Goal: Task Accomplishment & Management: Manage account settings

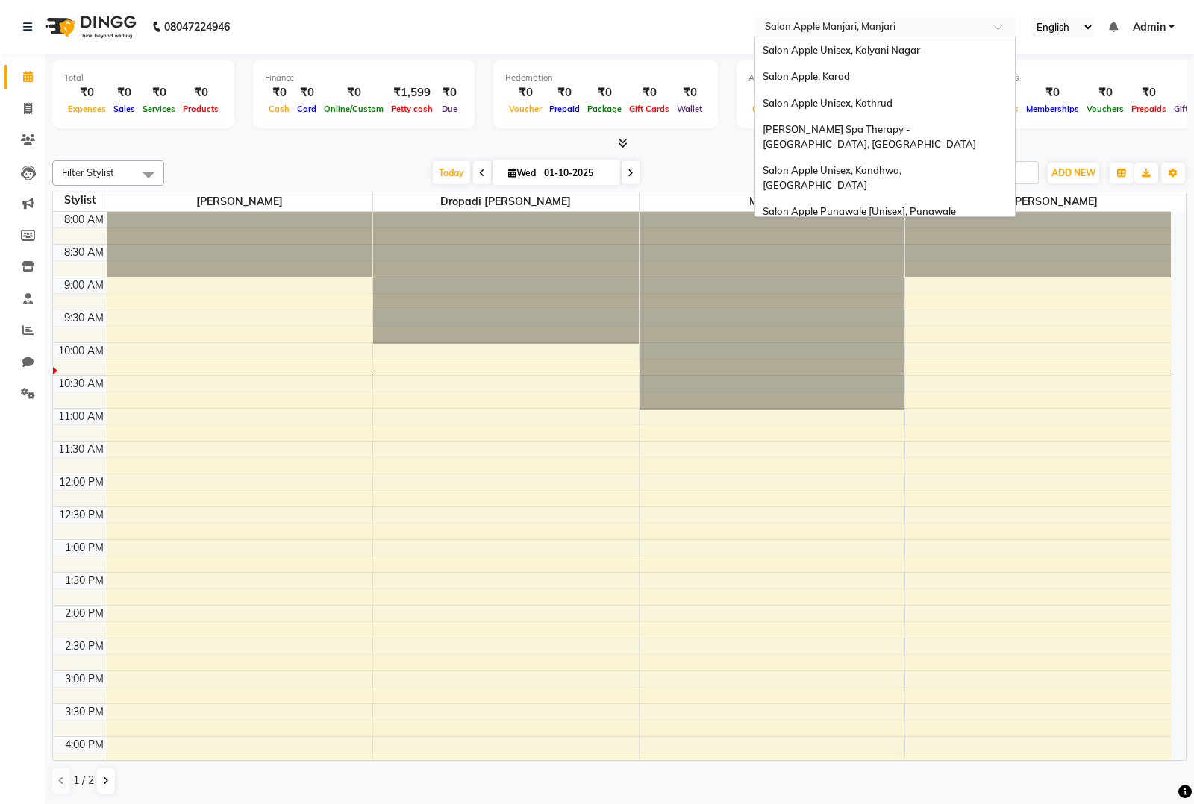
scroll to position [944, 0]
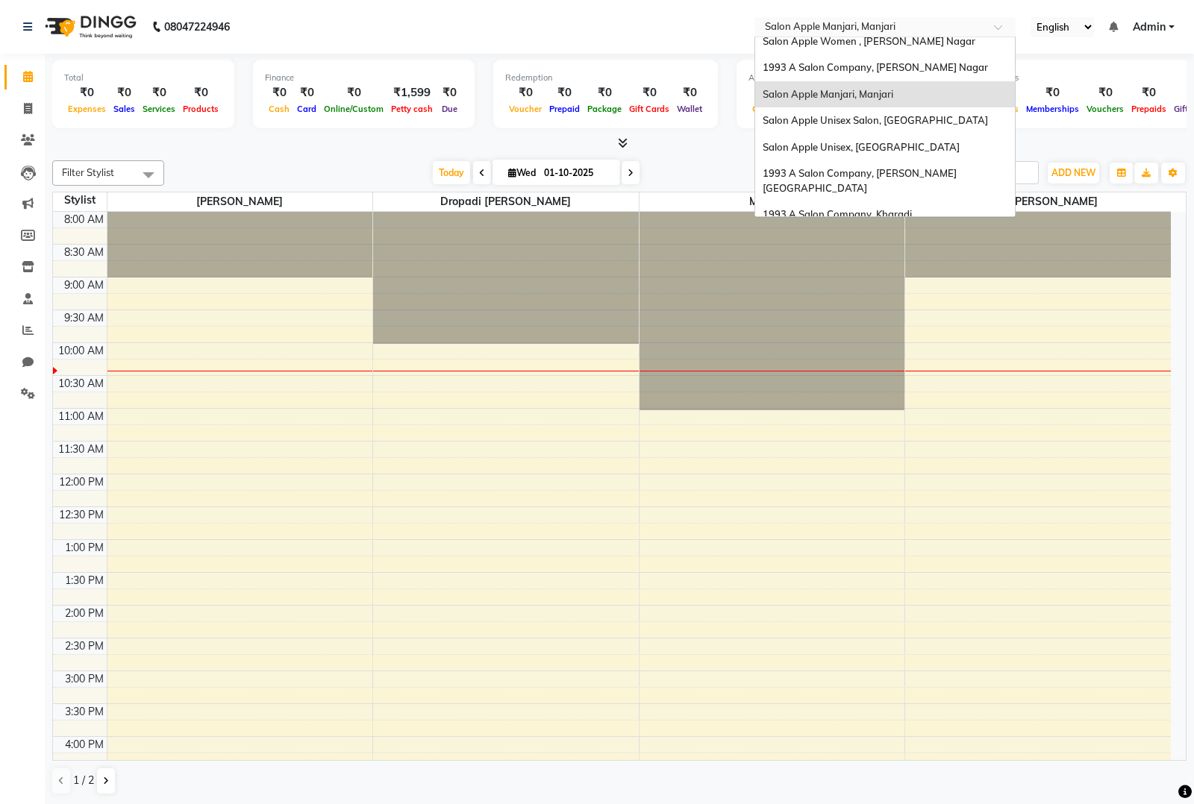
click at [905, 31] on input "text" at bounding box center [870, 28] width 216 height 15
click at [910, 23] on input "text" at bounding box center [870, 28] width 216 height 15
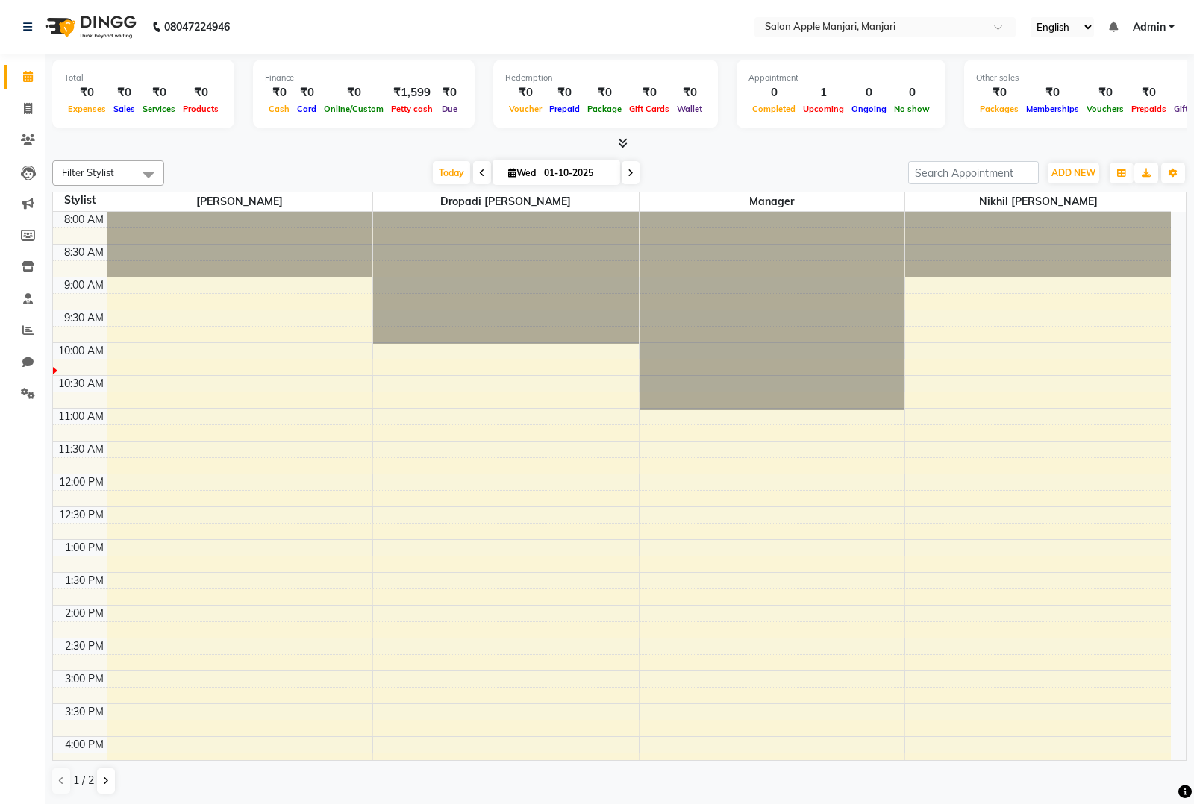
click at [710, 53] on nav "08047224946 Select Location × Salon Apple Manjari, Manjari English ENGLISH Espa…" at bounding box center [597, 27] width 1194 height 54
click at [878, 24] on input "text" at bounding box center [870, 28] width 216 height 15
type input "bib"
click at [890, 46] on span "Salon Apple Women, Bibwewadi" at bounding box center [837, 50] width 149 height 12
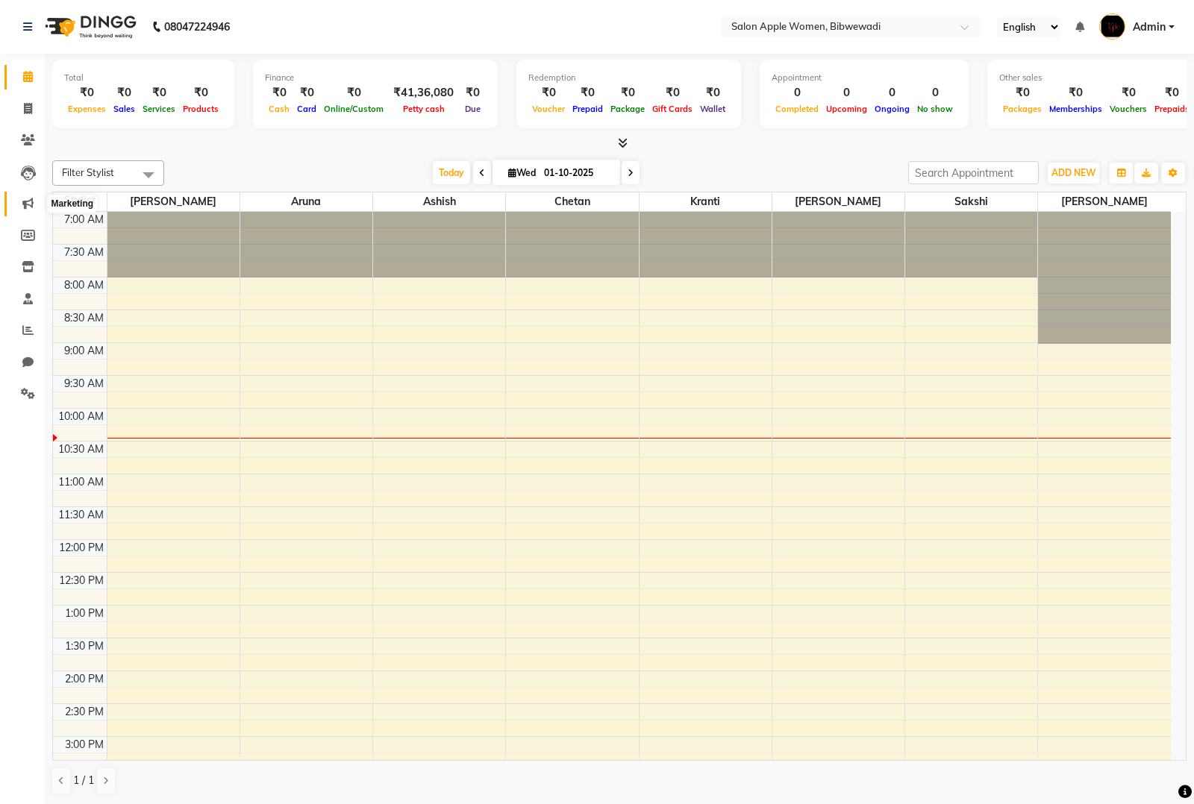
click at [28, 206] on icon at bounding box center [27, 203] width 11 height 11
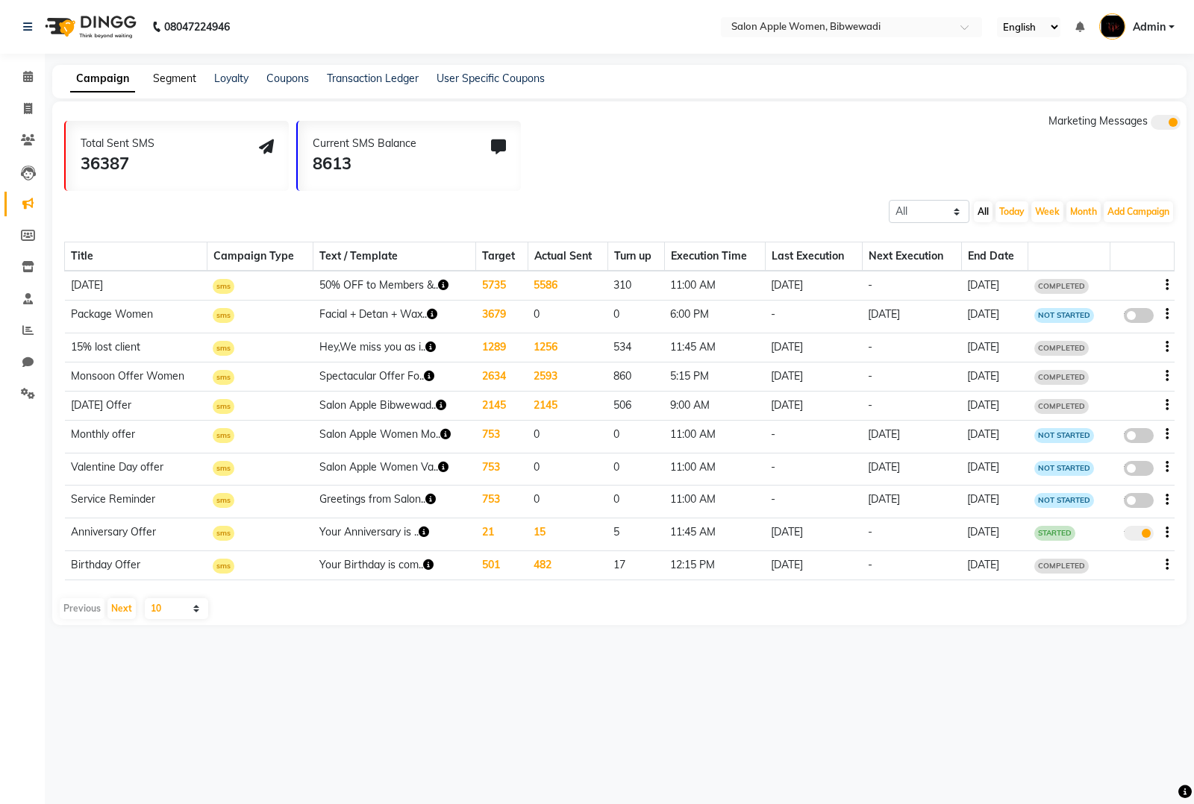
click at [168, 72] on link "Segment" at bounding box center [174, 78] width 43 height 13
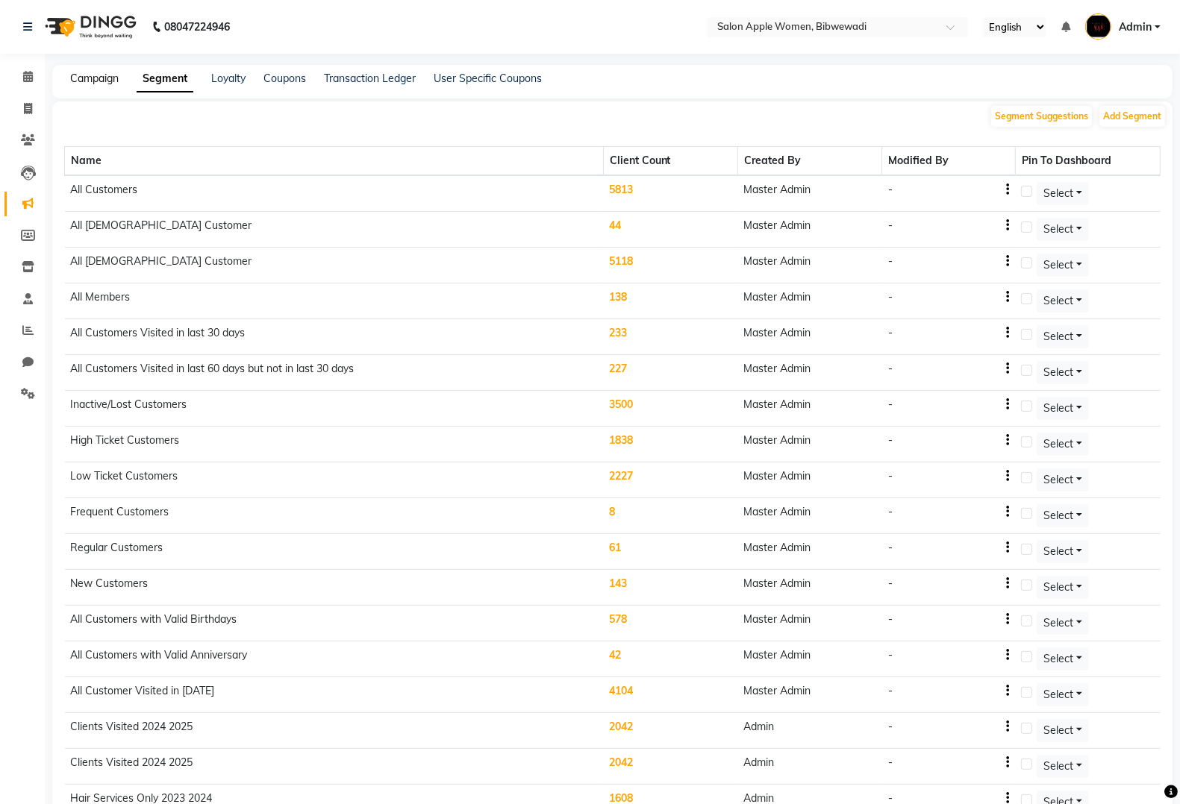
click at [99, 83] on link "Campaign" at bounding box center [94, 78] width 48 height 13
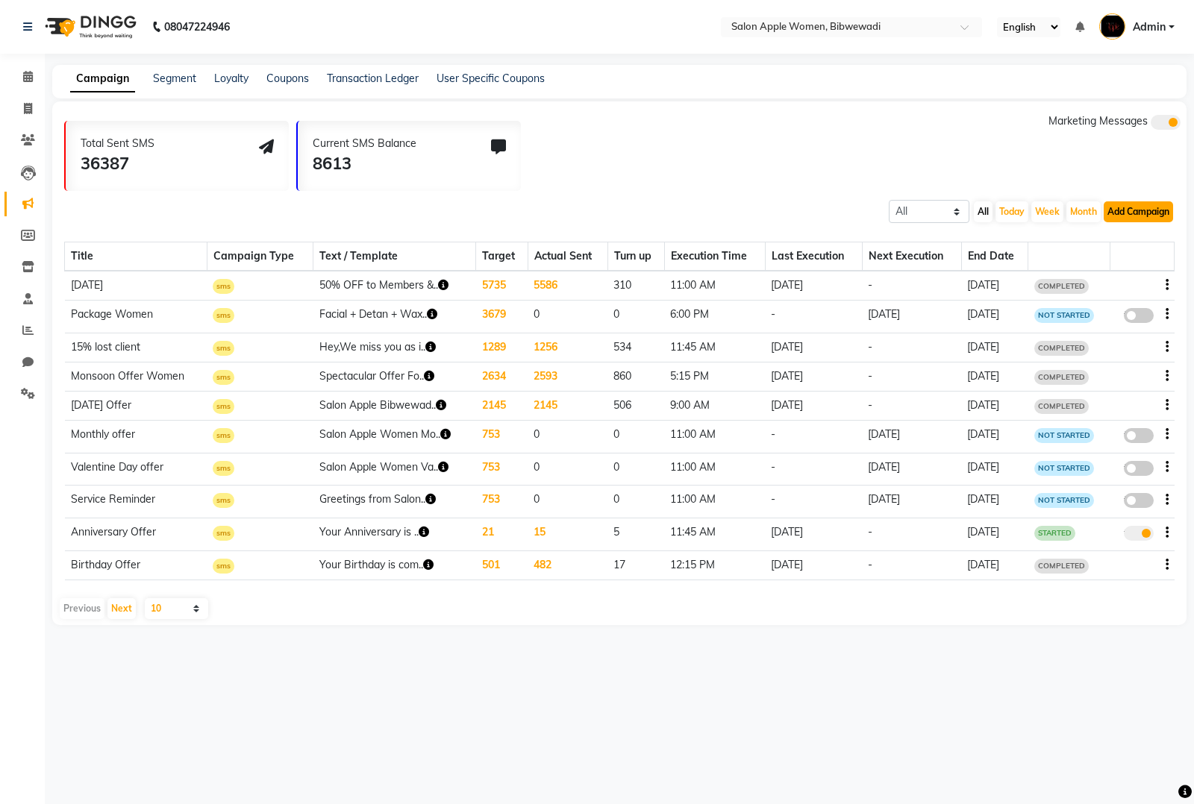
click at [1139, 210] on button "Add Campaign" at bounding box center [1138, 211] width 69 height 21
click at [1103, 301] on div "WhatsApp (Official API)" at bounding box center [1112, 303] width 151 height 22
select select "2"
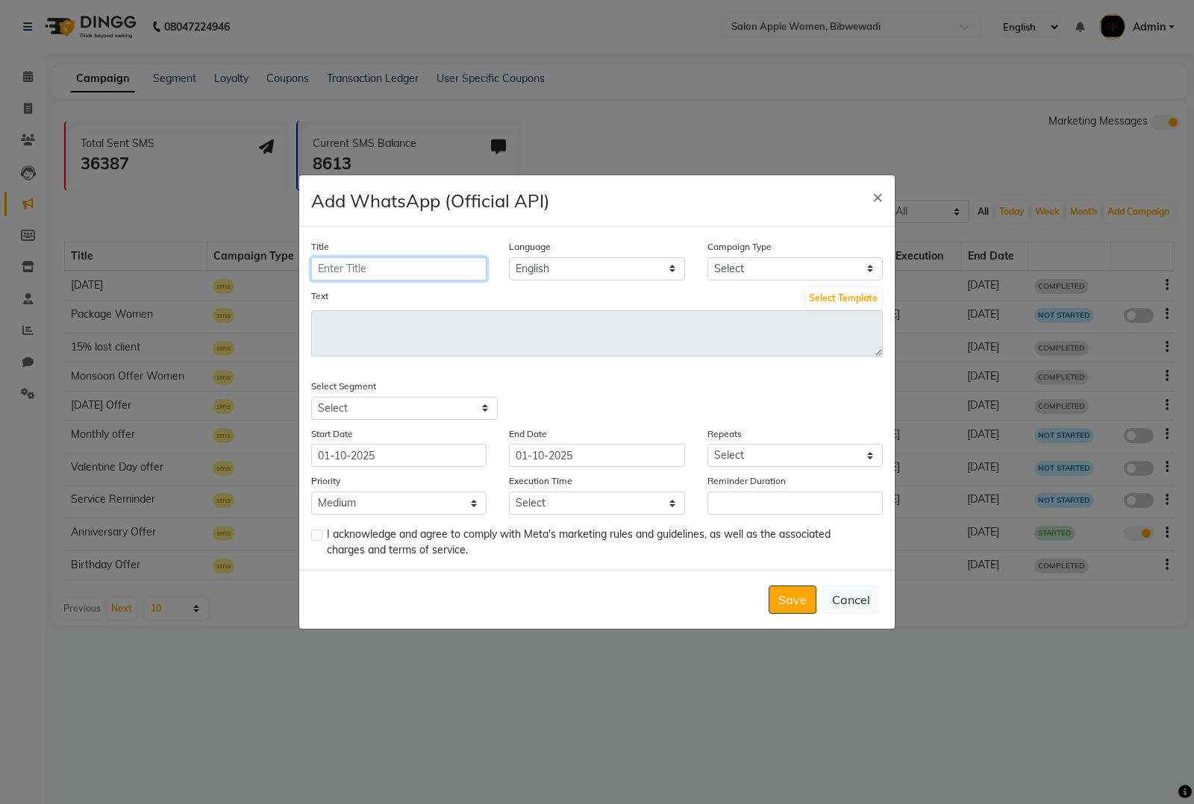
click at [370, 269] on input "Title" at bounding box center [398, 268] width 175 height 23
type input "Hydra Package"
click at [782, 272] on select "Select Birthday Anniversary Promotional Service reminder" at bounding box center [794, 268] width 175 height 23
select select "3"
click at [707, 257] on select "Select Birthday Anniversary Promotional Service reminder" at bounding box center [794, 268] width 175 height 23
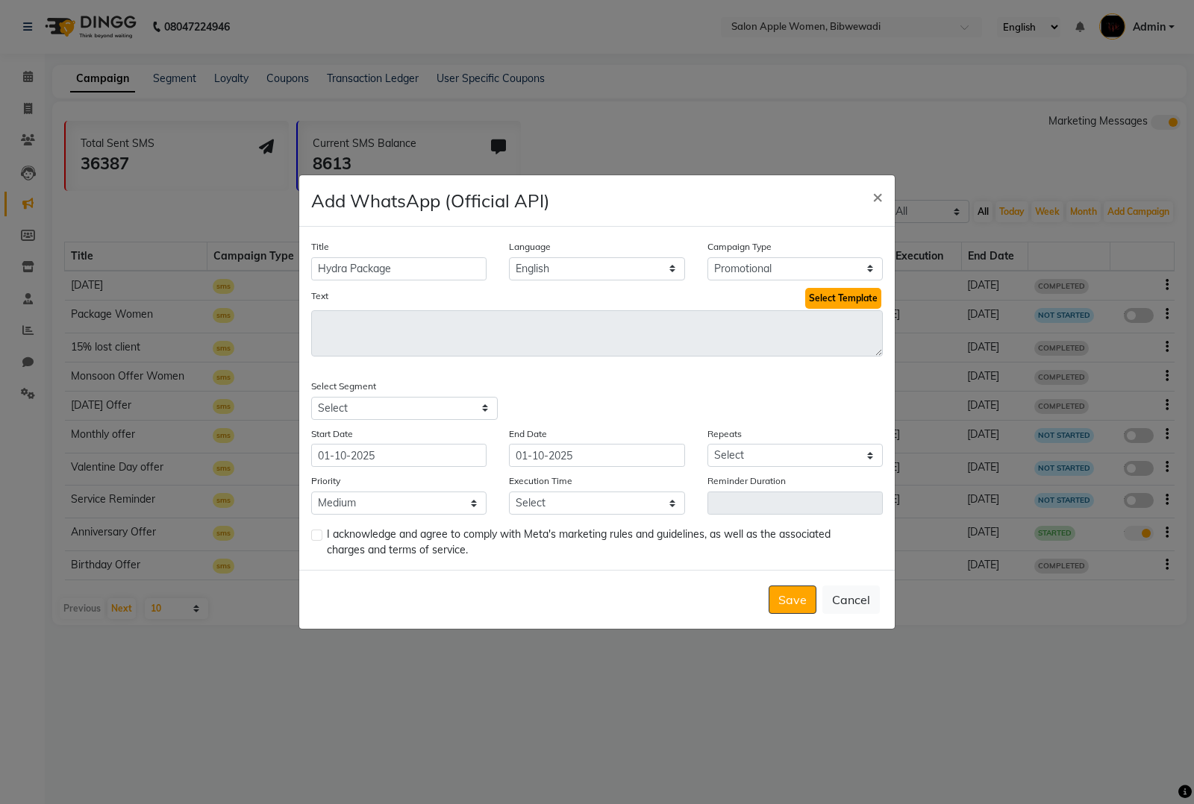
click at [836, 299] on button "Select Template" at bounding box center [843, 298] width 76 height 21
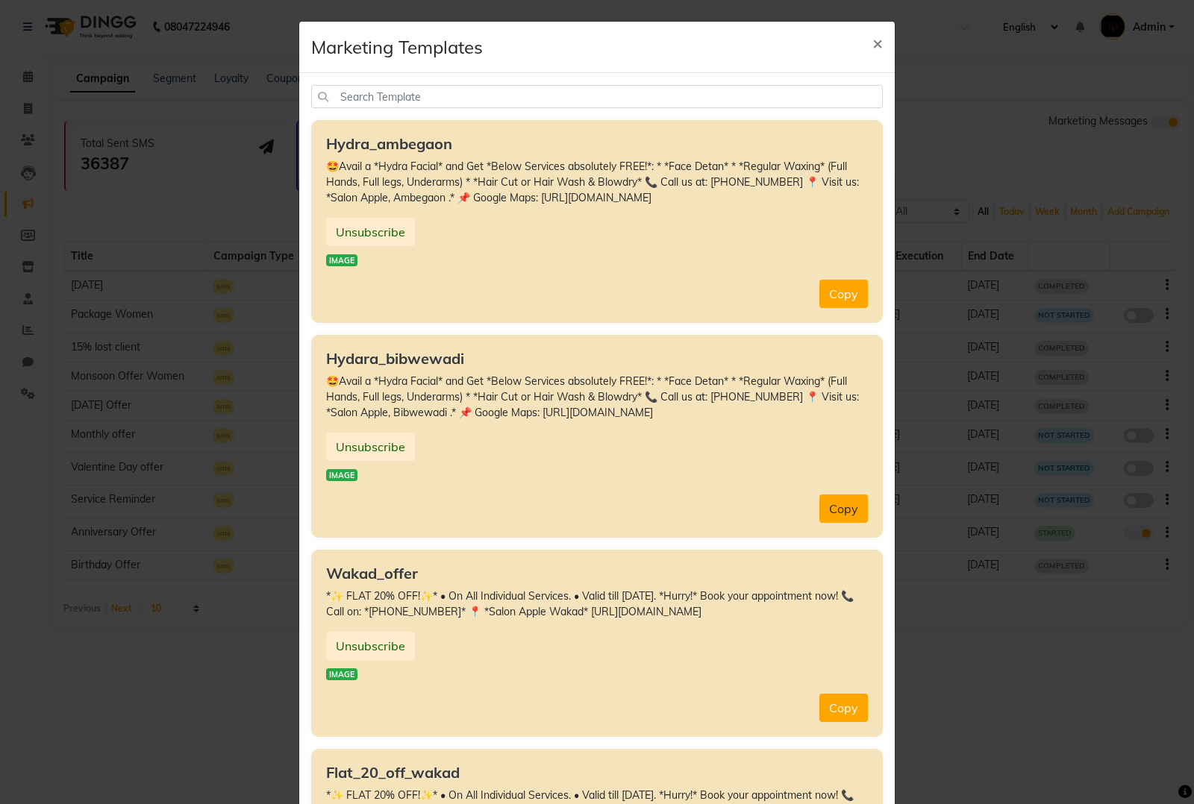
click at [849, 523] on button "Copy" at bounding box center [843, 509] width 48 height 28
type textarea "🤩Avail a *Hydra Facial* and Get *Below Services absolutely FREE!*: * *Face Deta…"
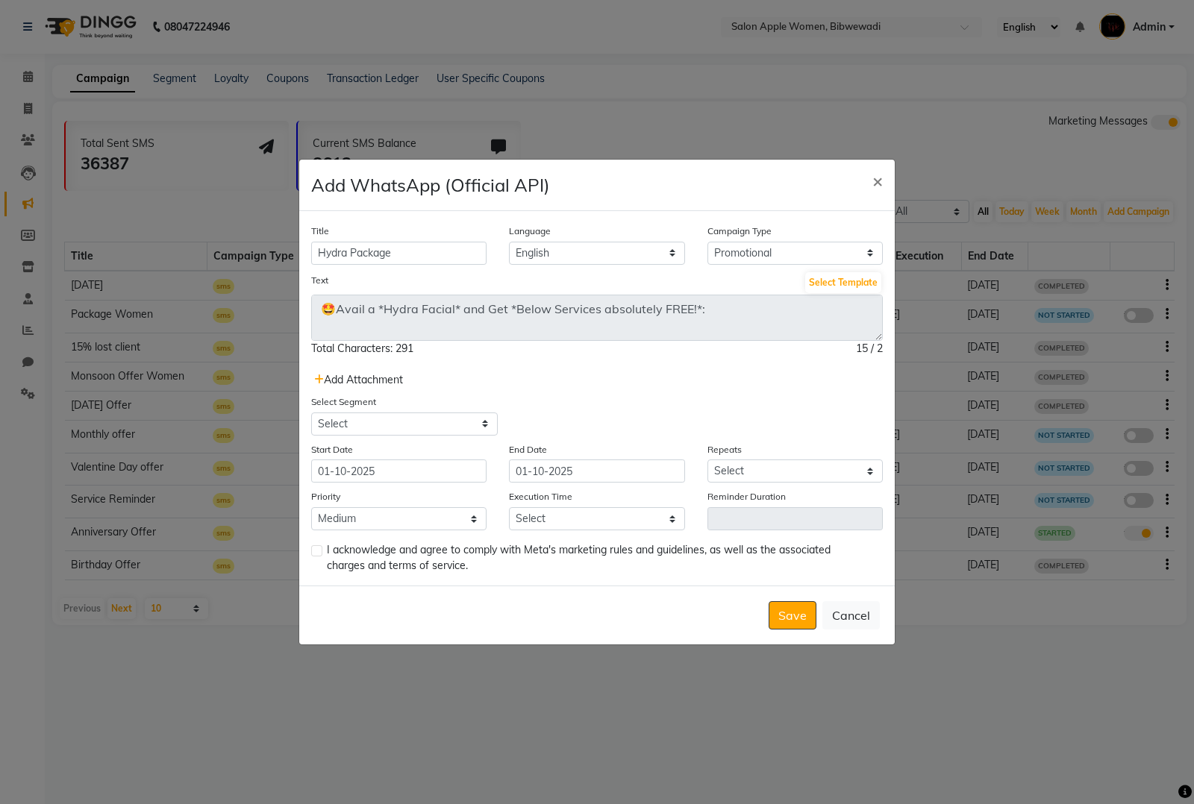
click at [357, 381] on span "Add Attachment" at bounding box center [358, 379] width 89 height 13
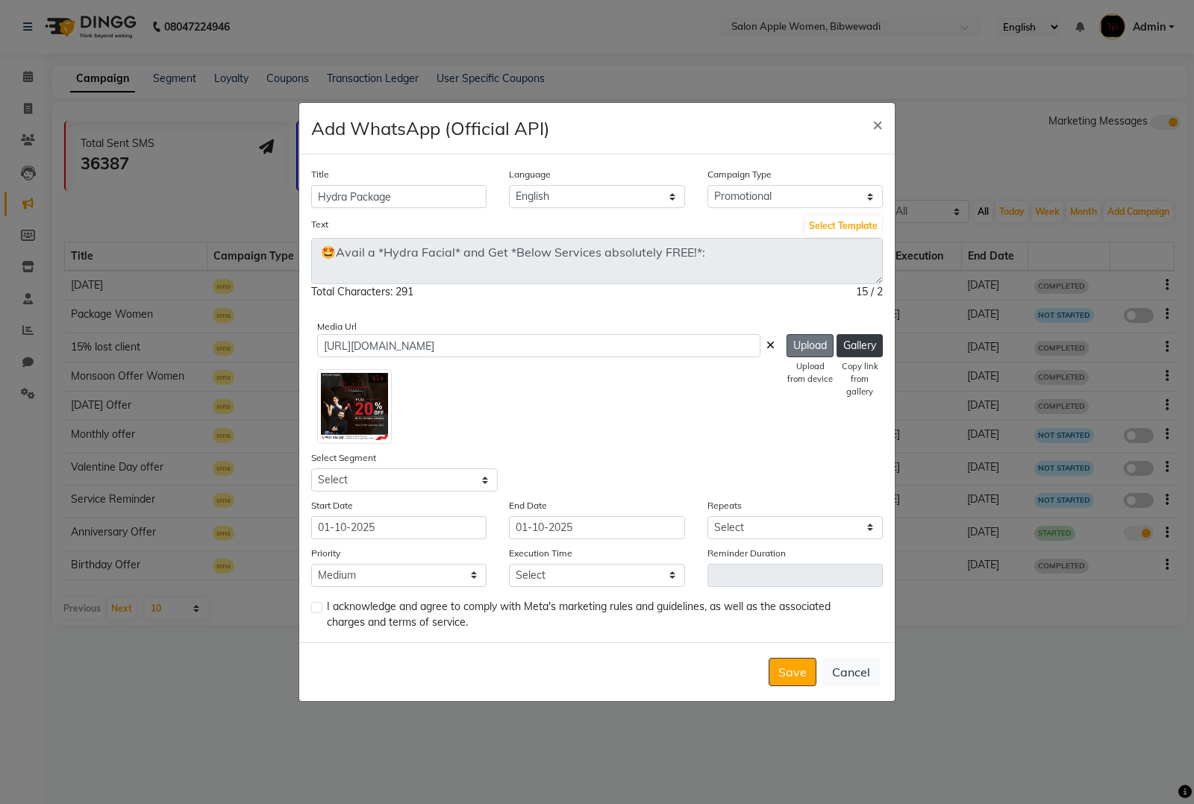
click at [815, 340] on button "Upload" at bounding box center [809, 345] width 47 height 23
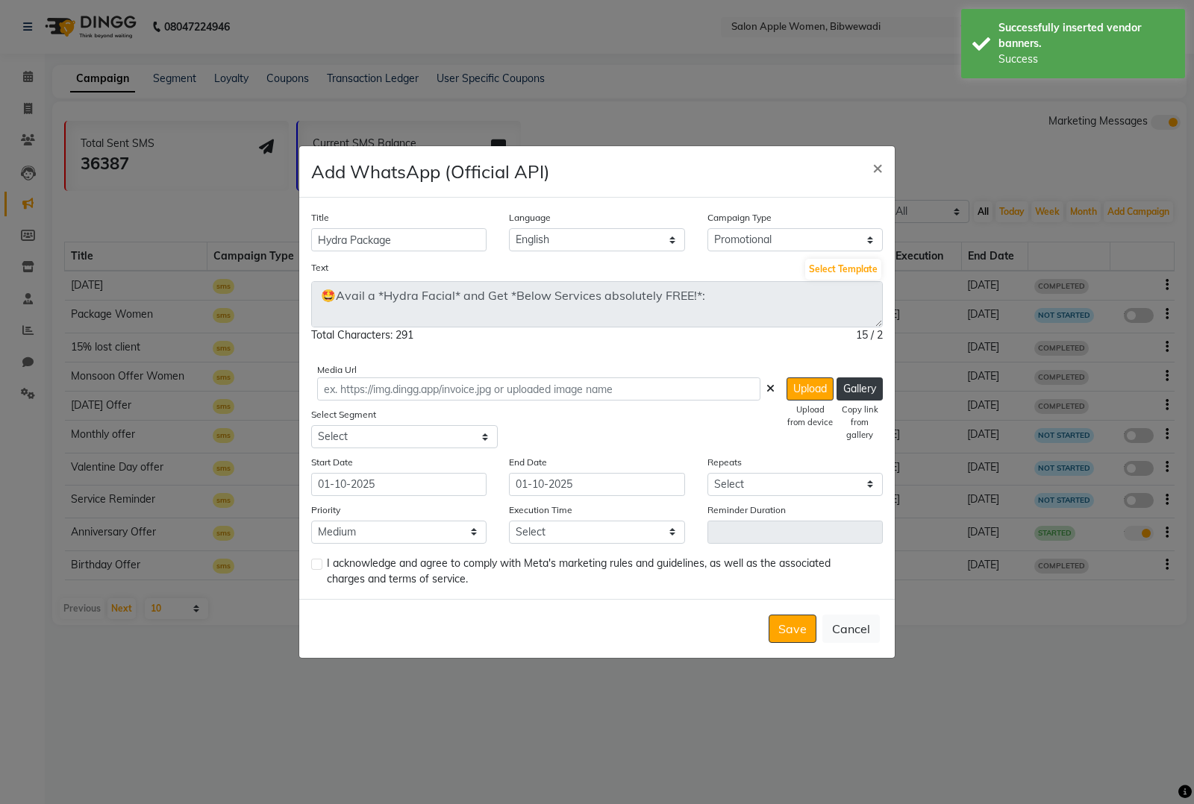
click at [766, 389] on icon at bounding box center [770, 389] width 8 height 10
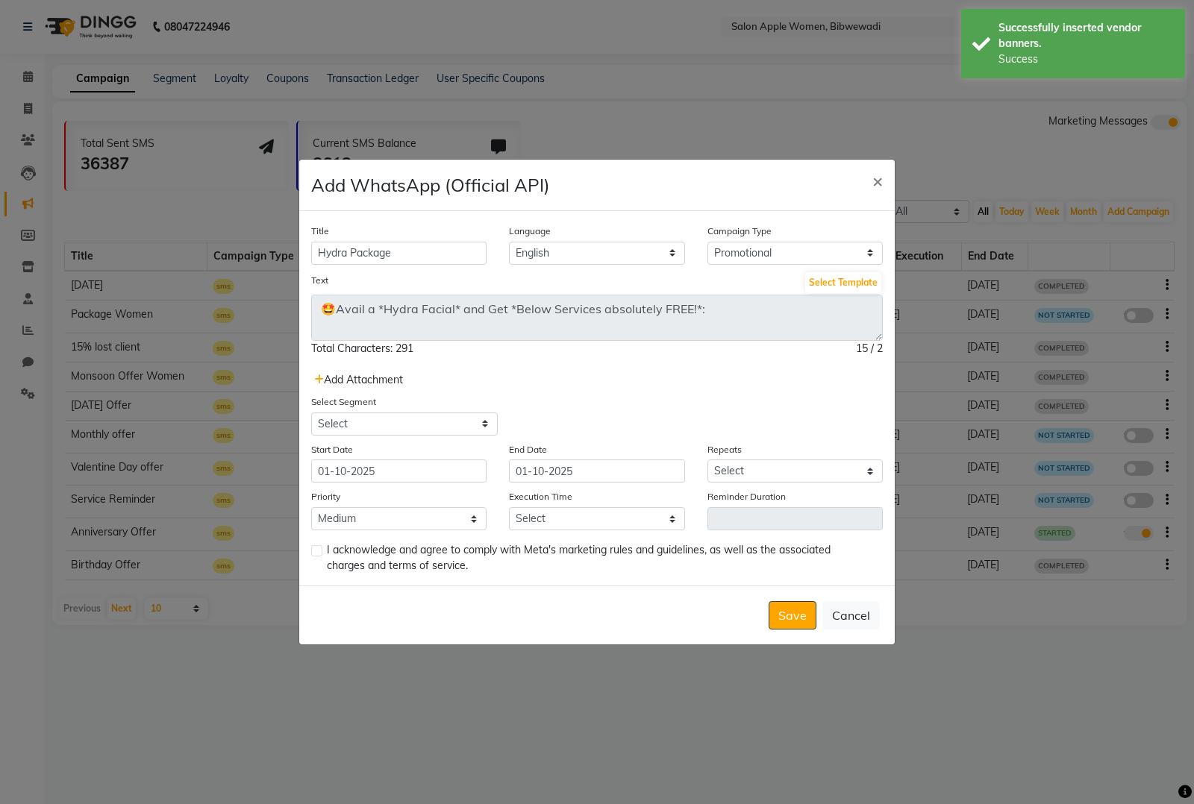
click at [385, 378] on span "Add Attachment" at bounding box center [358, 379] width 89 height 13
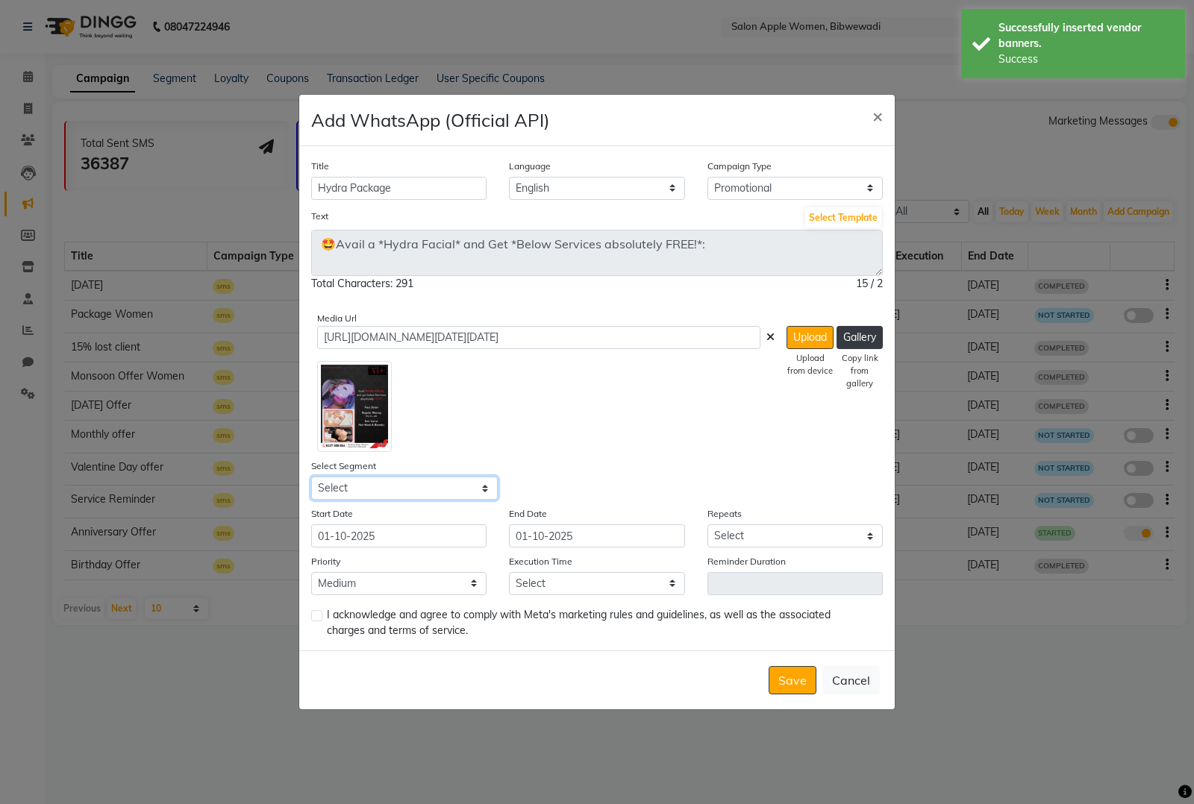
click at [460, 493] on select "Select All Customers All Male Customer All Female Customer All Members All Cust…" at bounding box center [404, 488] width 187 height 23
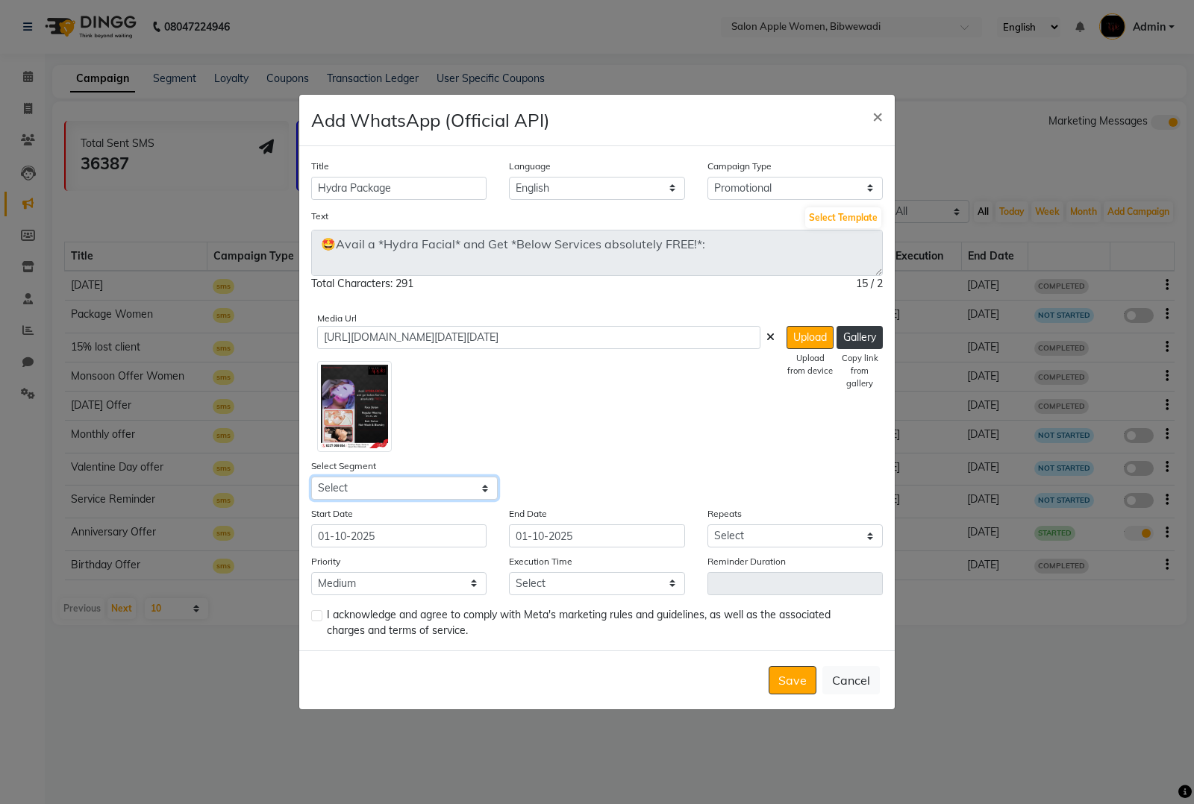
select select "43986"
click at [311, 477] on select "Select All Customers All Male Customer All Female Customer All Members All Cust…" at bounding box center [404, 488] width 187 height 23
click at [756, 536] on select "Select Once Daily Alternate Day Weekly Monthly Yearly" at bounding box center [794, 536] width 175 height 23
select select "1"
click at [707, 525] on select "Select Once Daily Alternate Day Weekly Monthly Yearly" at bounding box center [794, 536] width 175 height 23
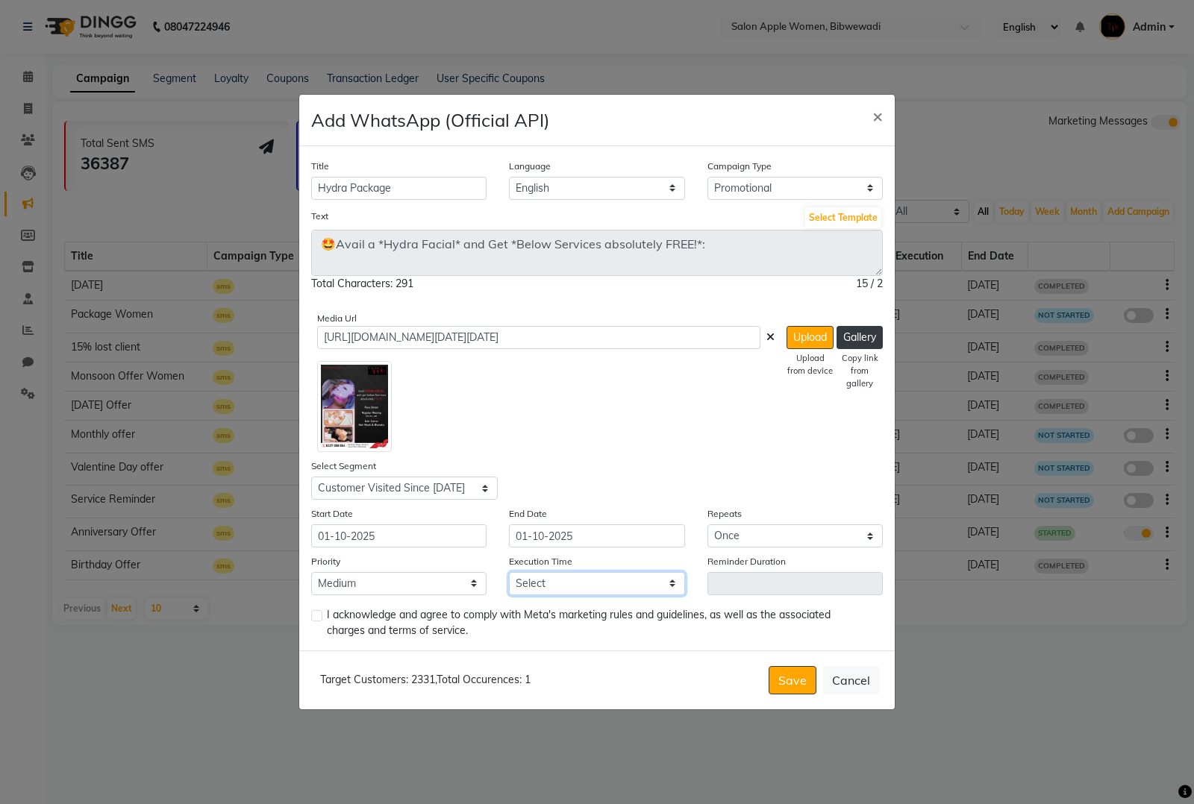
click at [556, 586] on select "Select 09:00 AM 09:15 AM 09:30 AM 09:45 AM 10:00 AM 10:15 AM 10:30 AM 10:45 AM …" at bounding box center [596, 583] width 175 height 23
select select "630"
click at [509, 572] on select "Select 09:00 AM 09:15 AM 09:30 AM 09:45 AM 10:00 AM 10:15 AM 10:30 AM 10:45 AM …" at bounding box center [596, 583] width 175 height 23
click at [314, 614] on label at bounding box center [316, 615] width 11 height 11
click at [314, 614] on input "checkbox" at bounding box center [316, 617] width 10 height 10
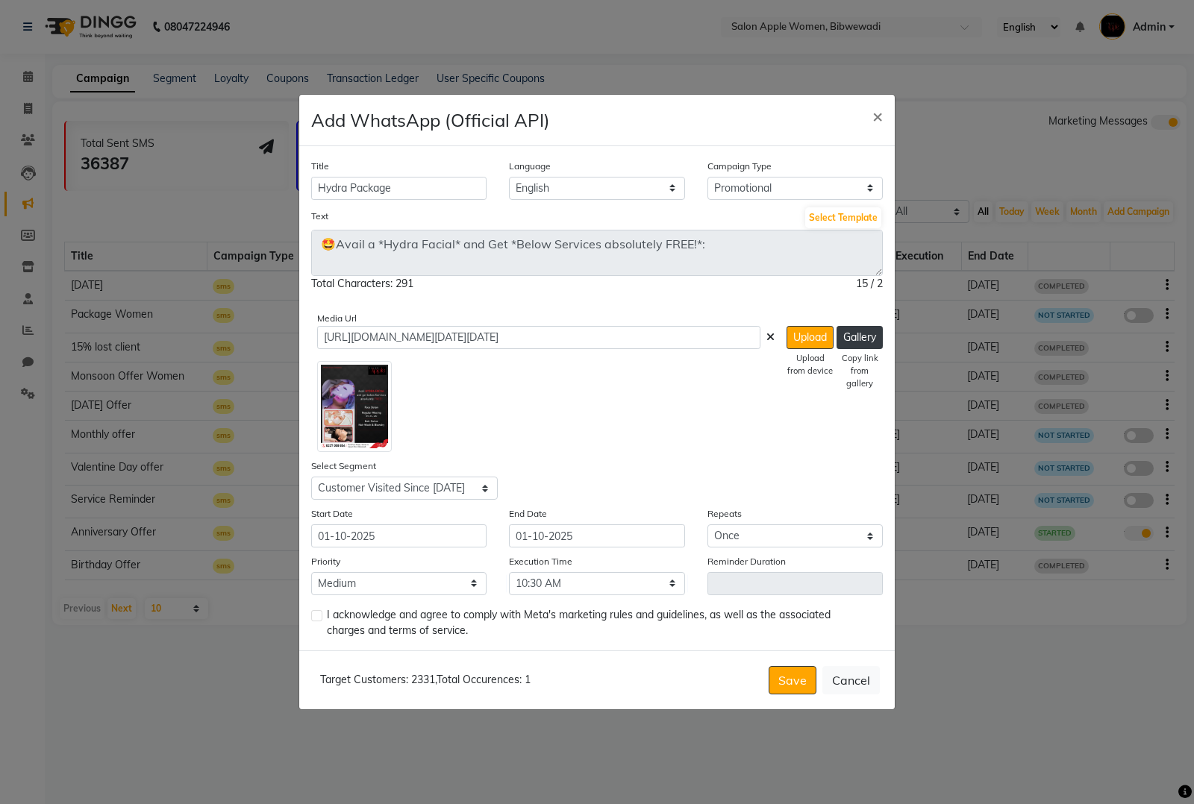
checkbox input "true"
drag, startPoint x: 798, startPoint y: 681, endPoint x: 792, endPoint y: 643, distance: 38.5
click at [795, 649] on form "Title Hydra Package Language English Campaign Type Select Birthday Anniversary …" at bounding box center [596, 427] width 595 height 563
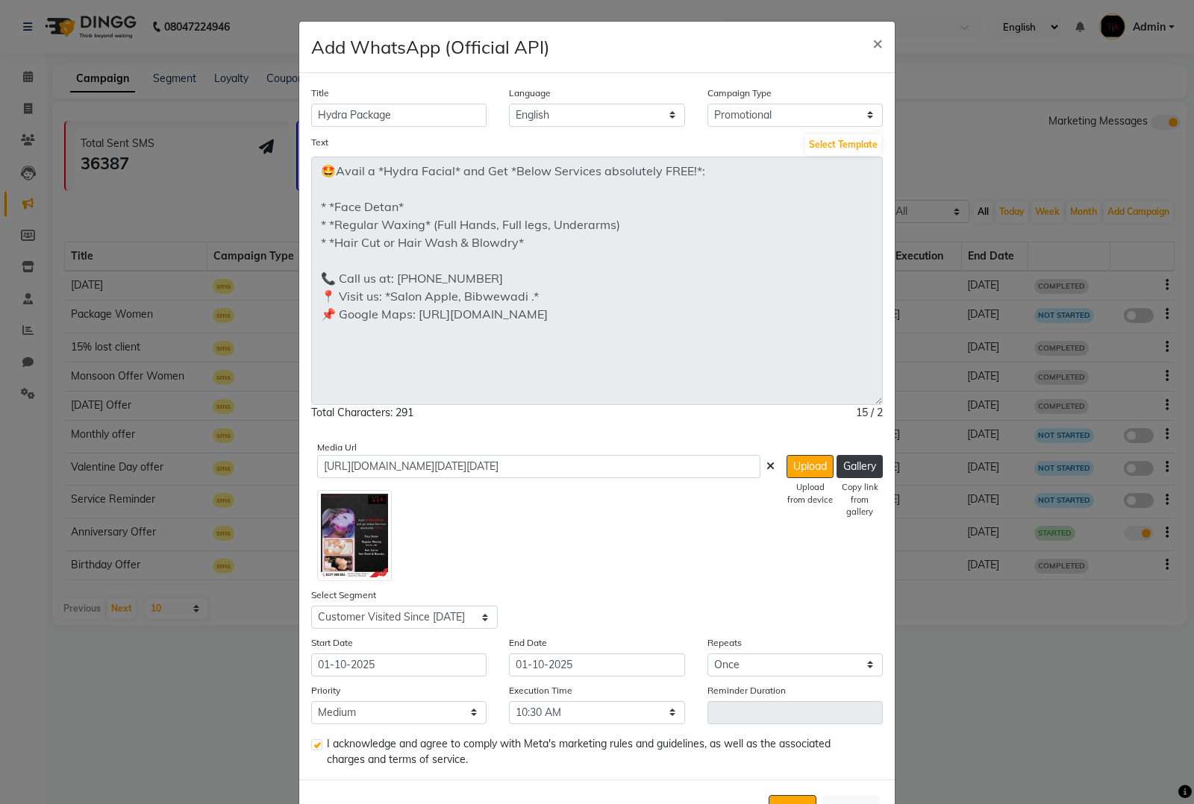
click at [901, 472] on ngb-modal-window "Add WhatsApp (Official API) × Title Hydra Package Language English Campaign Typ…" at bounding box center [597, 402] width 1194 height 804
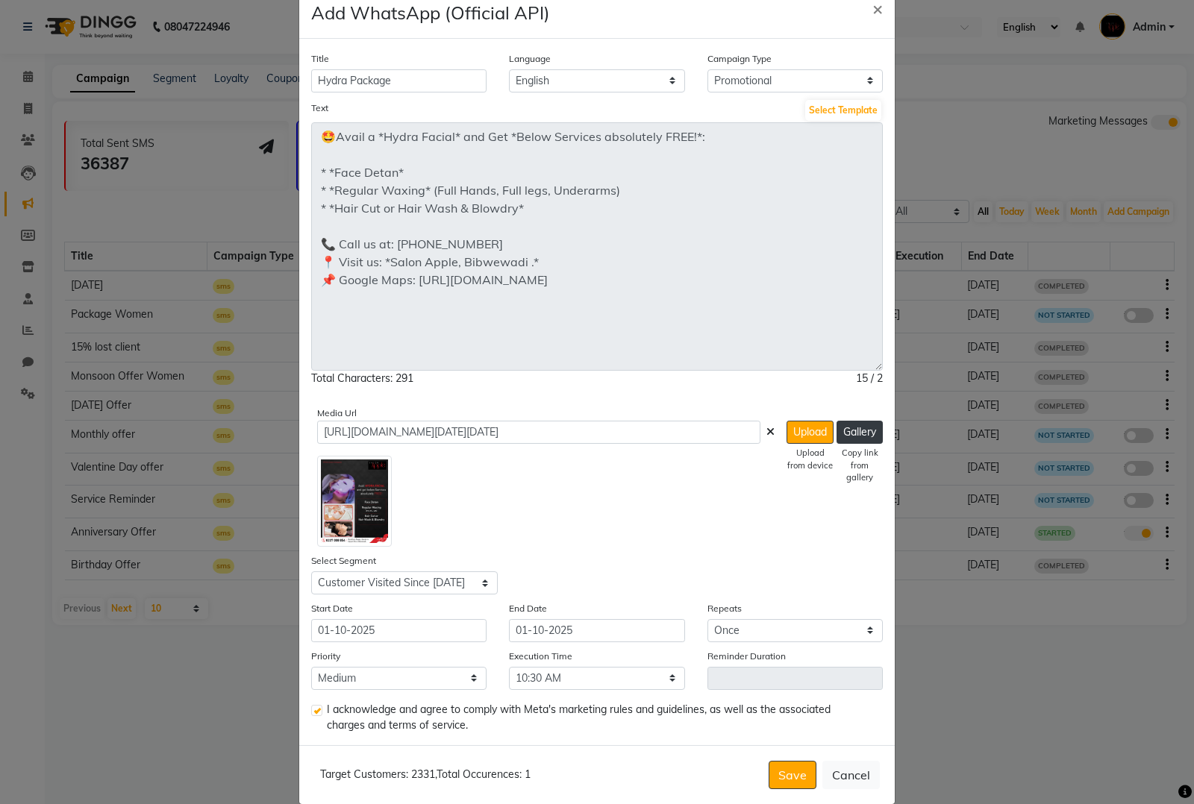
scroll to position [54, 0]
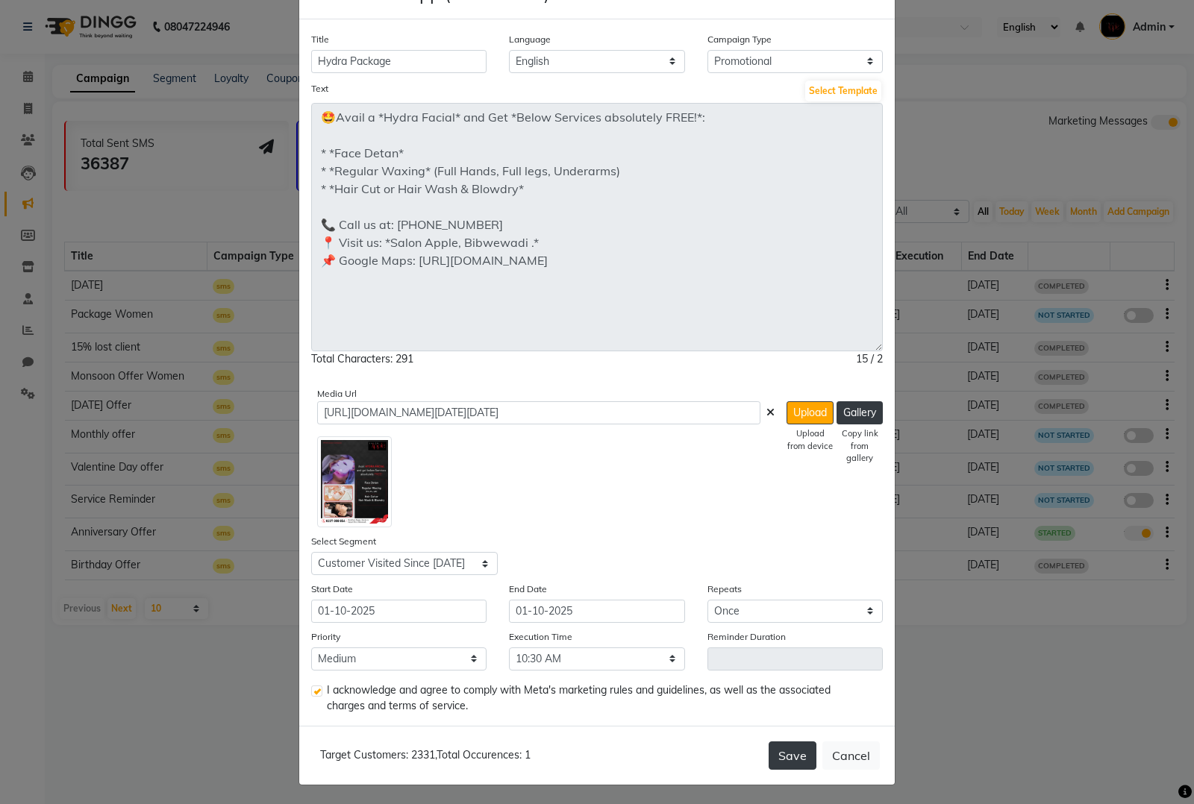
click at [789, 760] on button "Save" at bounding box center [793, 756] width 48 height 28
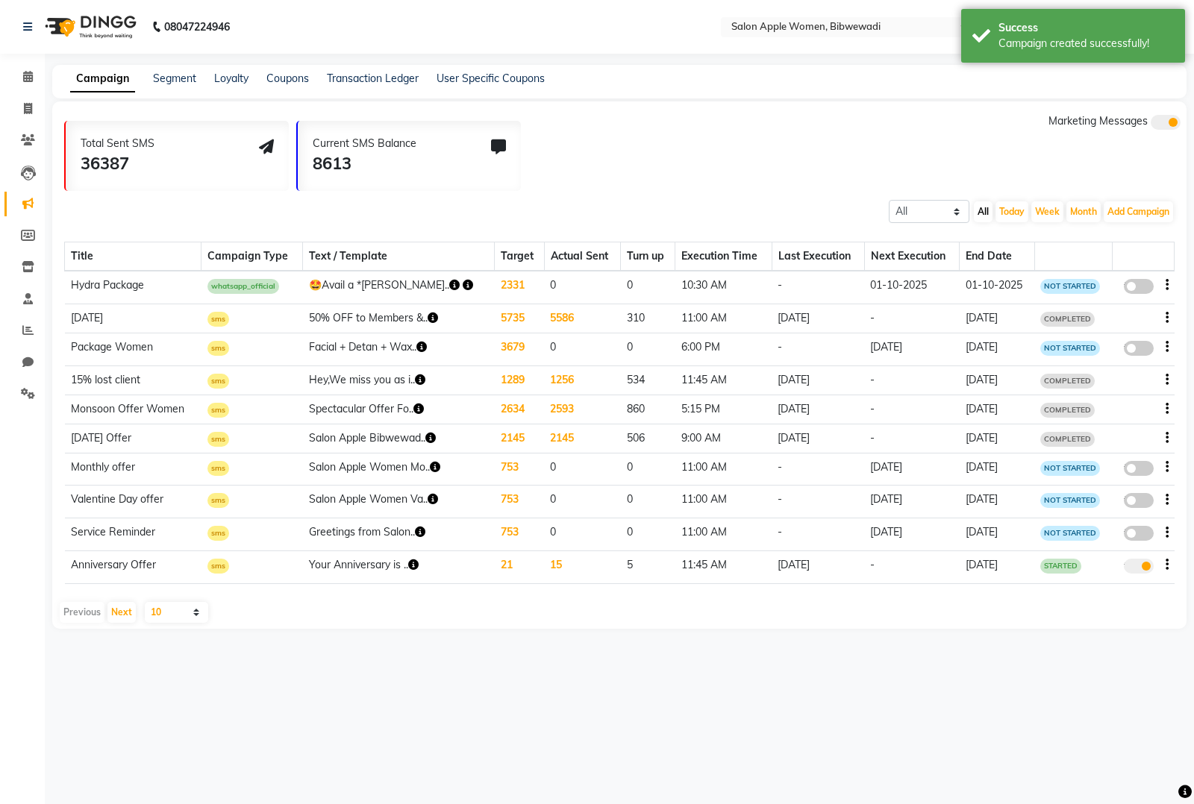
click at [1146, 295] on div "false" at bounding box center [1139, 288] width 30 height 20
click at [1142, 286] on span at bounding box center [1139, 286] width 30 height 15
click at [1144, 289] on input "false" at bounding box center [1144, 289] width 0 height 0
select select "3"
select select "43986"
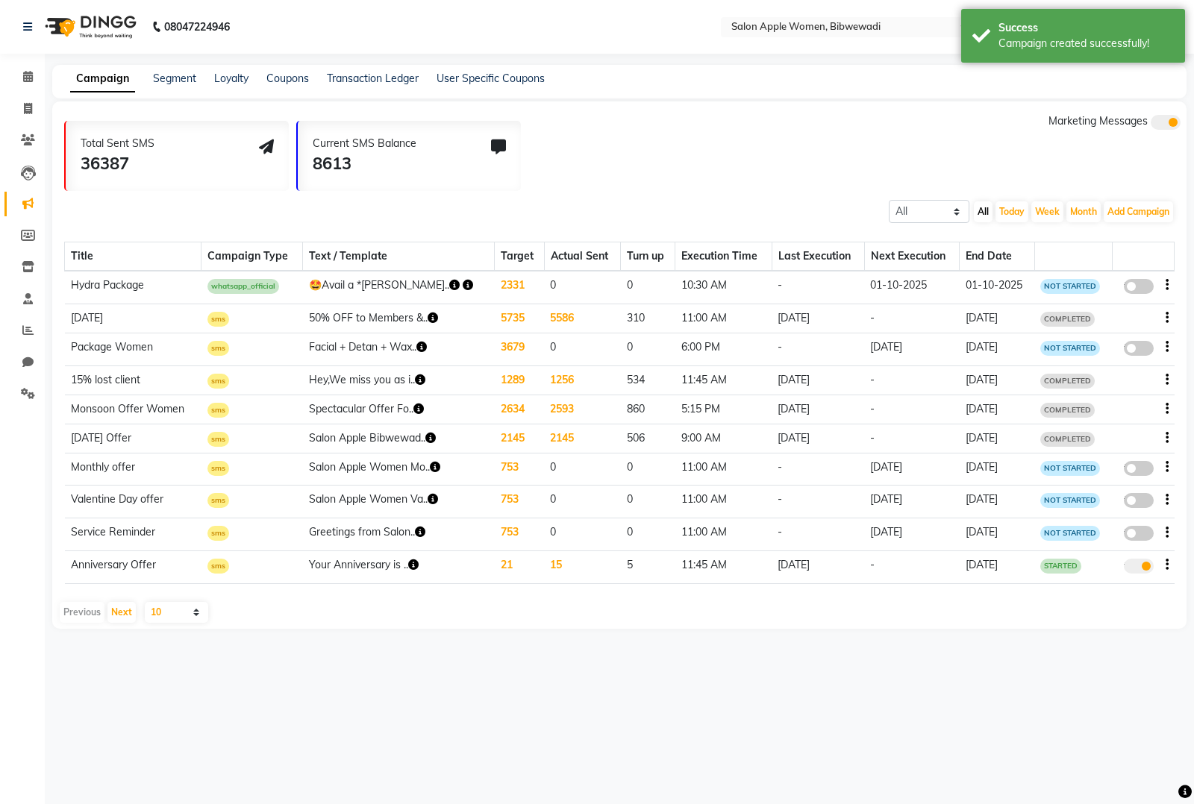
select select "1"
select select "2"
select select "630"
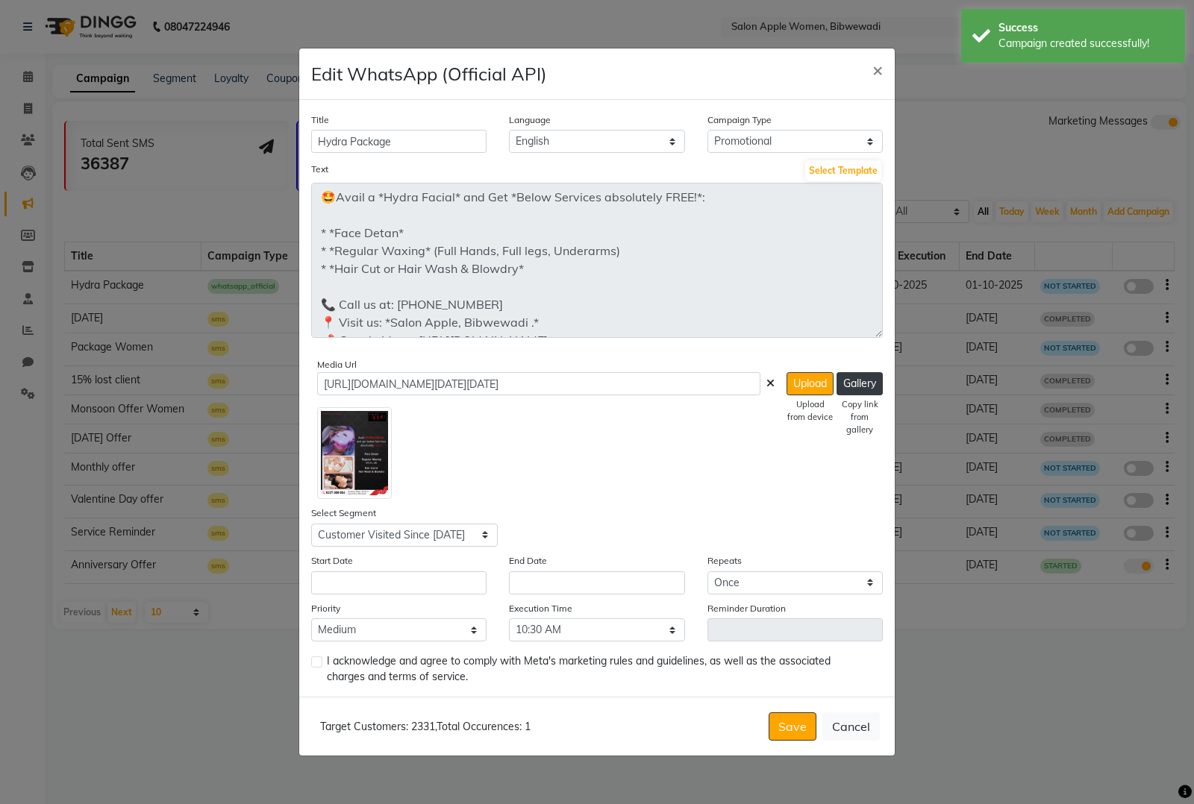
click at [894, 386] on div "Edit WhatsApp (Official API) × Title Hydra Package Language English Campaign Ty…" at bounding box center [596, 403] width 597 height 710
click at [414, 589] on input "text" at bounding box center [398, 581] width 175 height 23
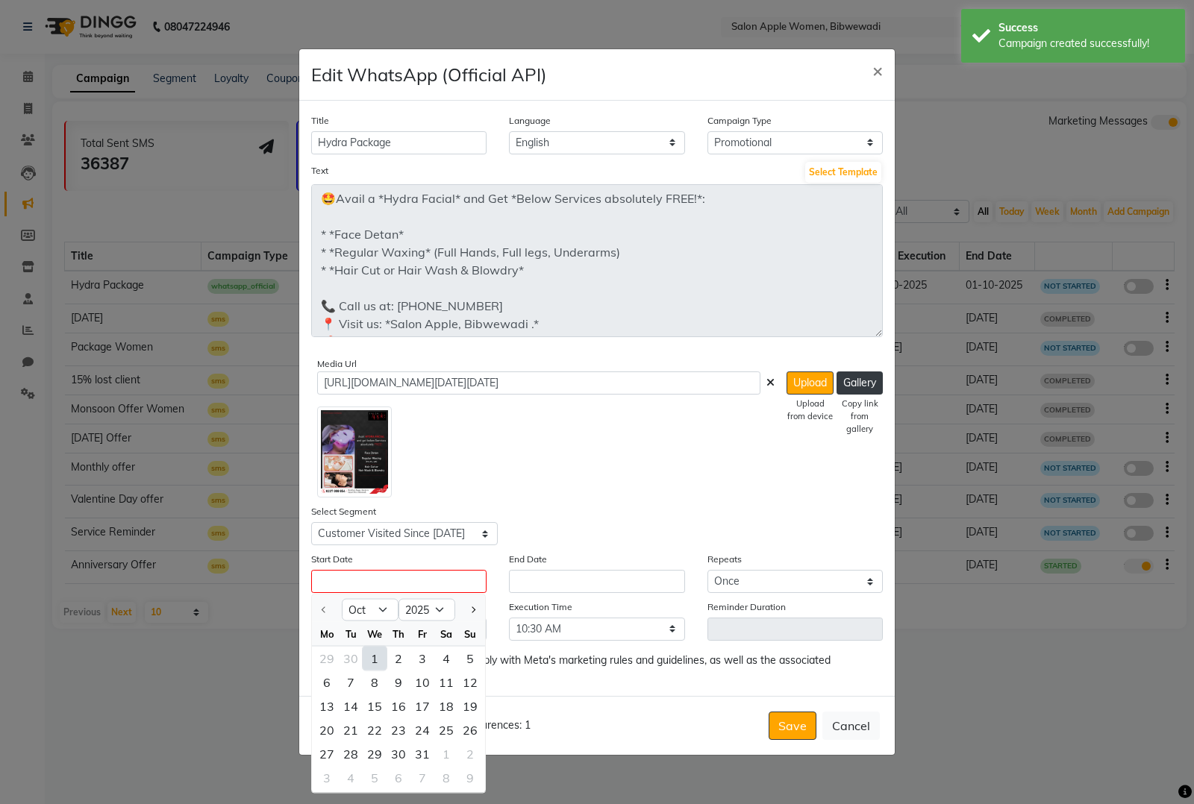
click at [377, 649] on div "1" at bounding box center [375, 659] width 24 height 24
type input "01-10-2025"
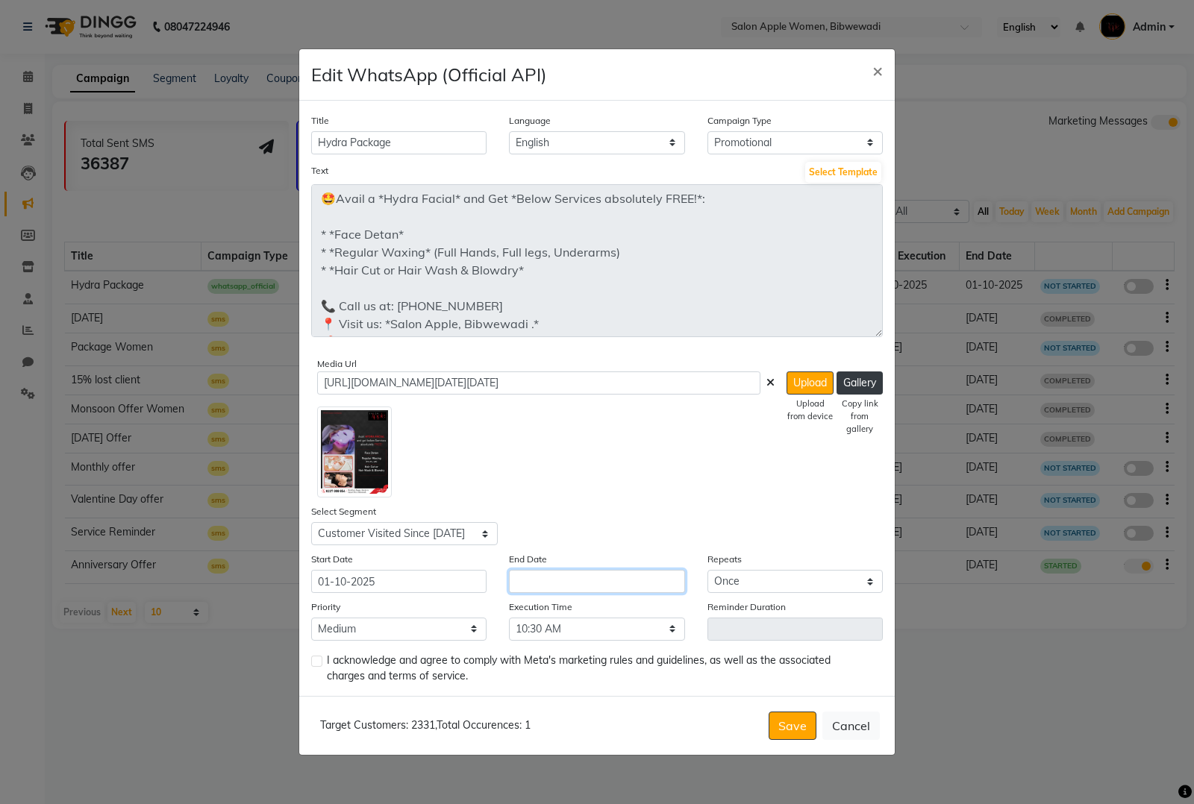
click at [593, 584] on input "text" at bounding box center [596, 581] width 175 height 23
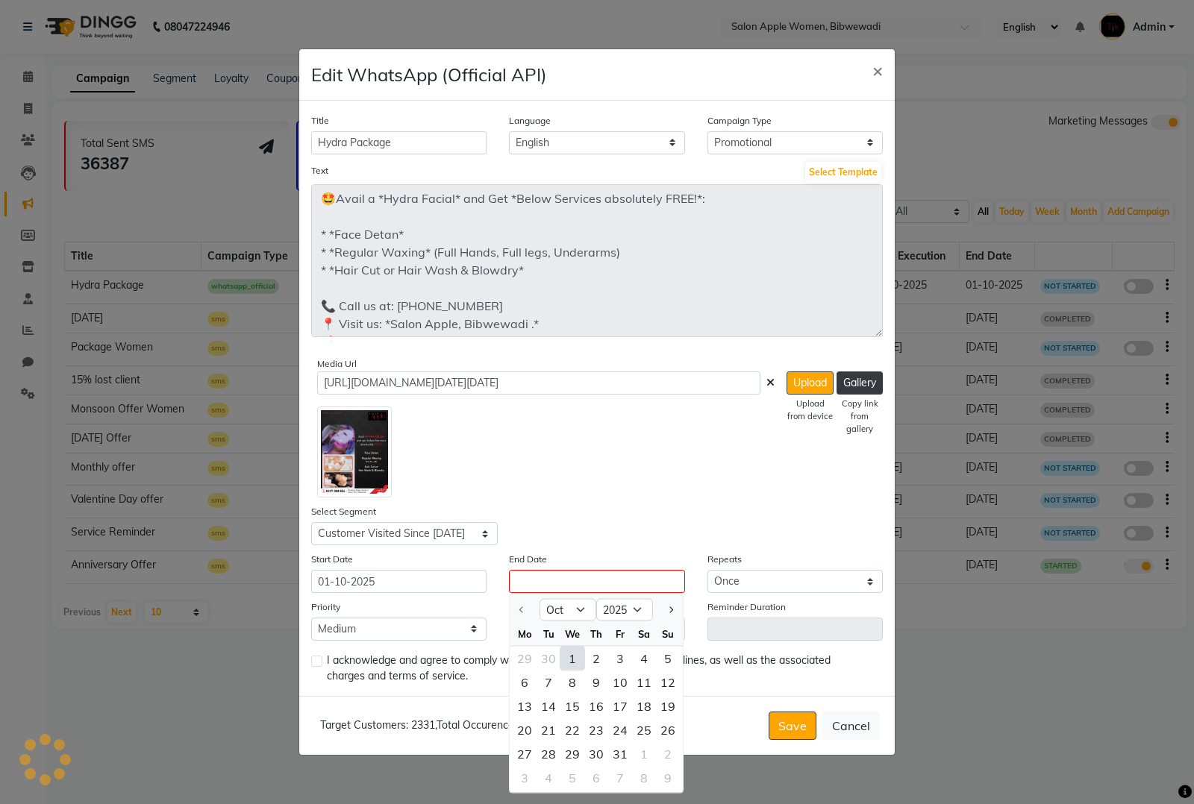
click at [576, 653] on div "1" at bounding box center [572, 659] width 24 height 24
type input "01-10-2025"
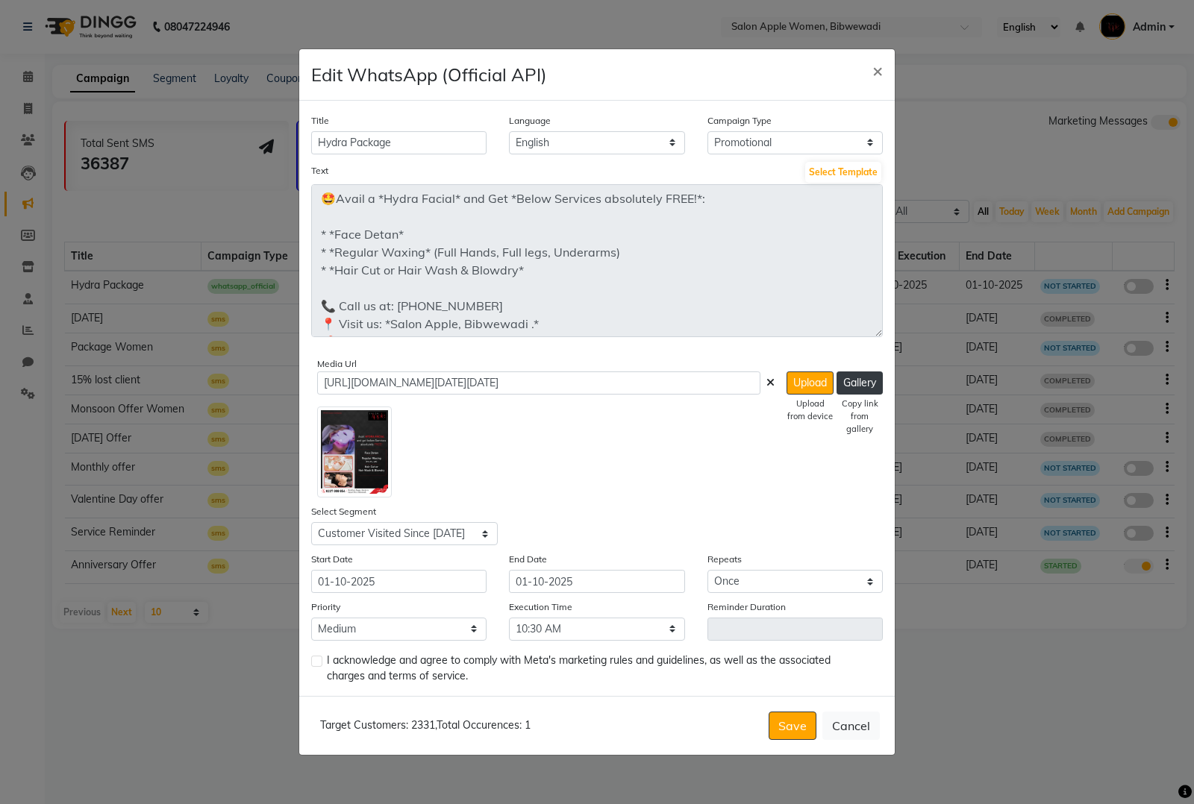
click at [318, 661] on label at bounding box center [316, 661] width 11 height 11
click at [318, 661] on input "checkbox" at bounding box center [316, 662] width 10 height 10
checkbox input "true"
click at [792, 722] on button "Save" at bounding box center [793, 726] width 48 height 28
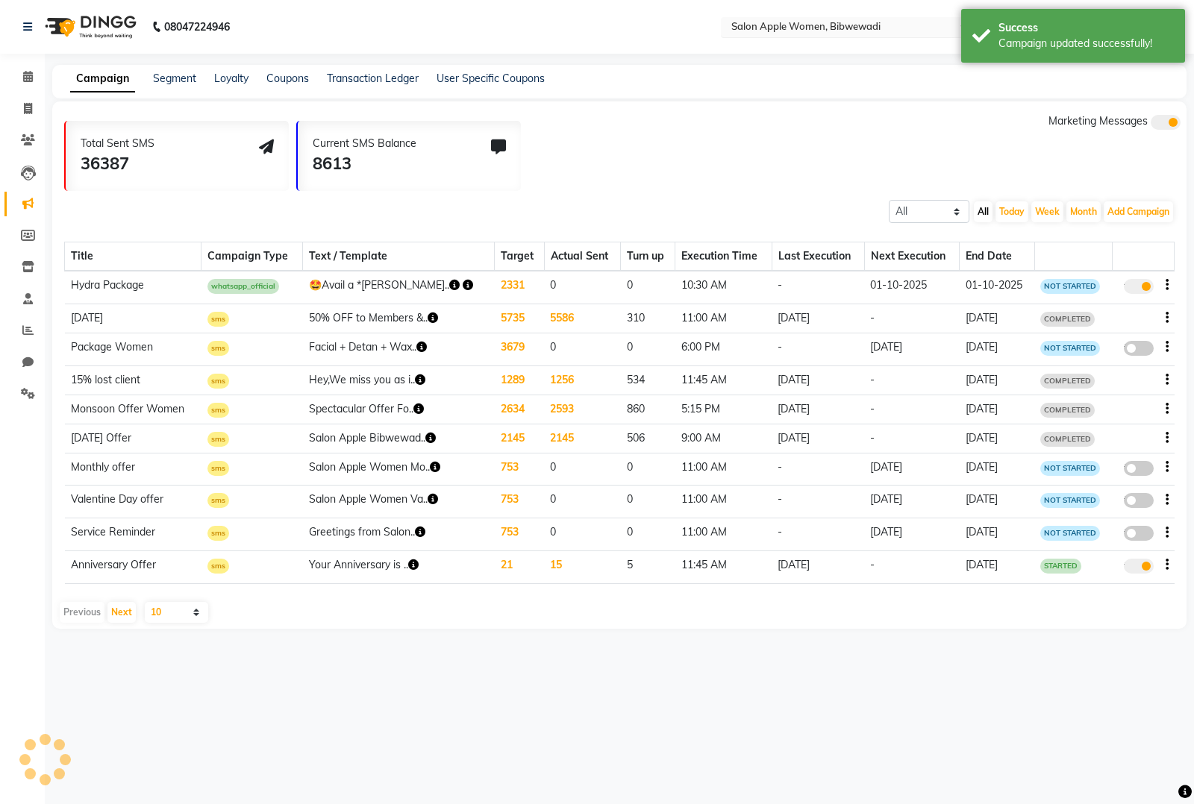
click at [757, 31] on input "text" at bounding box center [836, 28] width 216 height 15
type input "ambe"
click at [760, 45] on span "Salon Apple Women, Ambegaon Budruk" at bounding box center [822, 50] width 186 height 12
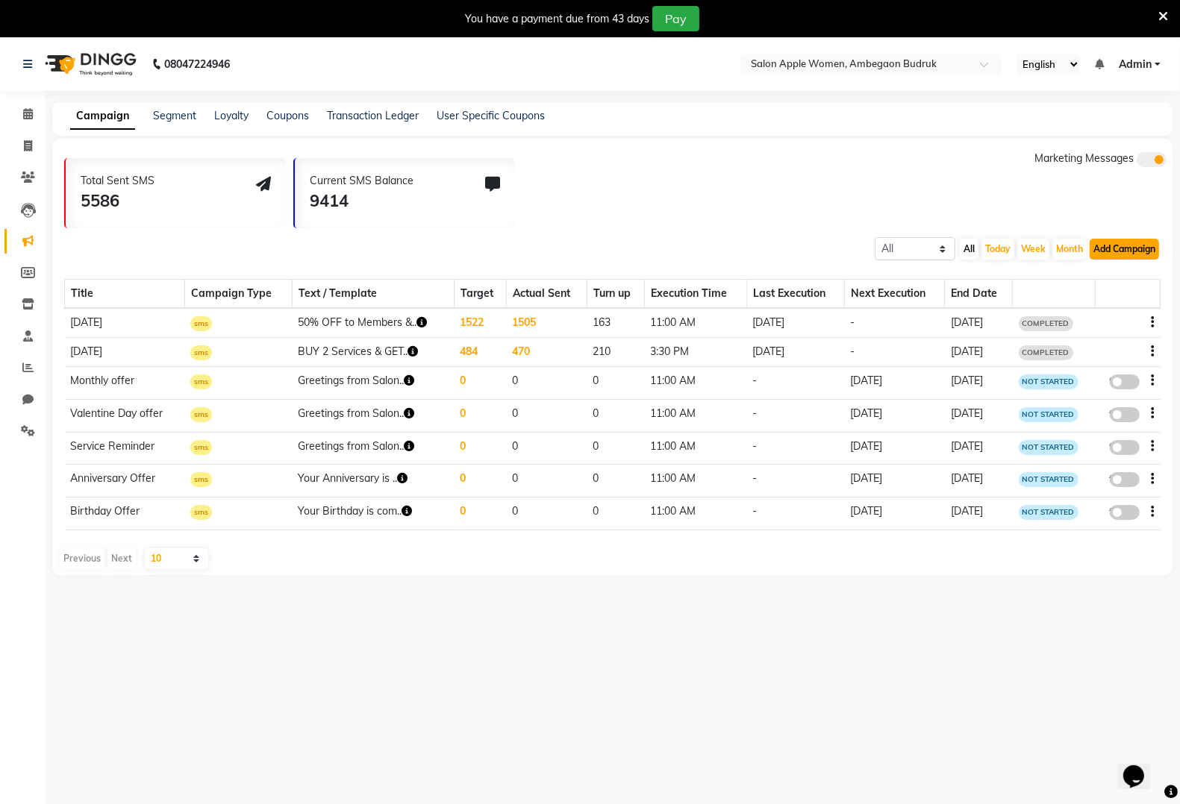
click at [1124, 248] on button "Add Campaign" at bounding box center [1123, 249] width 69 height 21
click at [1076, 345] on div "WhatsApp (Official API)" at bounding box center [1098, 340] width 151 height 22
select select "2"
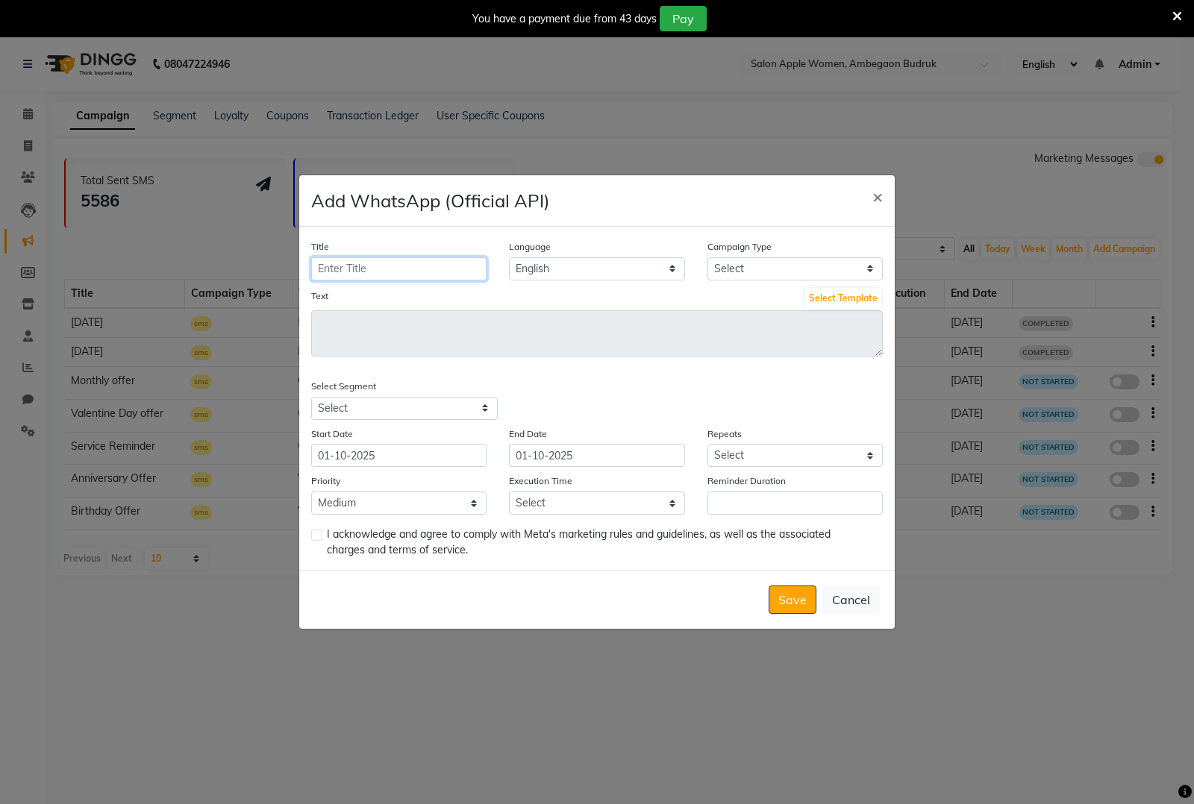
click at [437, 270] on input "Title" at bounding box center [398, 268] width 175 height 23
type input "Hydra Package"
click at [710, 271] on select "Select Birthday Anniversary Promotional Service reminder" at bounding box center [794, 268] width 175 height 23
select select "3"
click at [707, 257] on select "Select Birthday Anniversary Promotional Service reminder" at bounding box center [794, 268] width 175 height 23
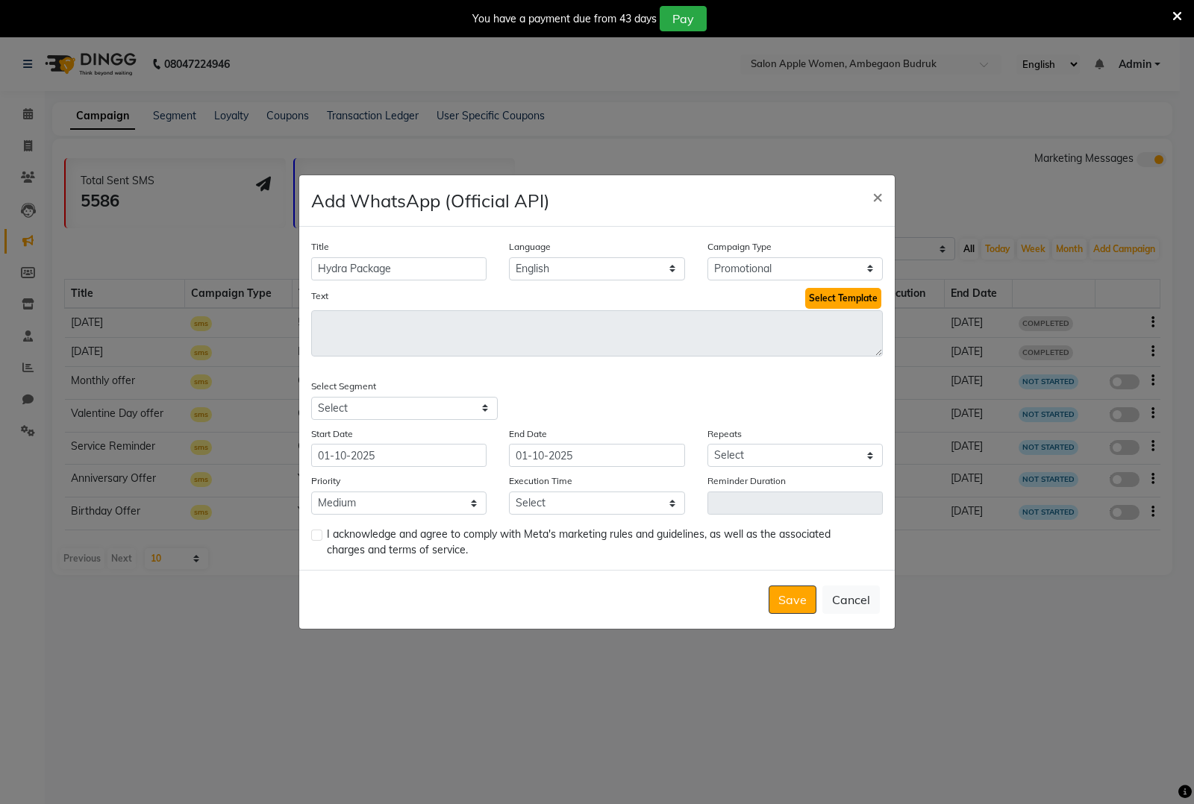
click at [834, 295] on button "Select Template" at bounding box center [843, 298] width 76 height 21
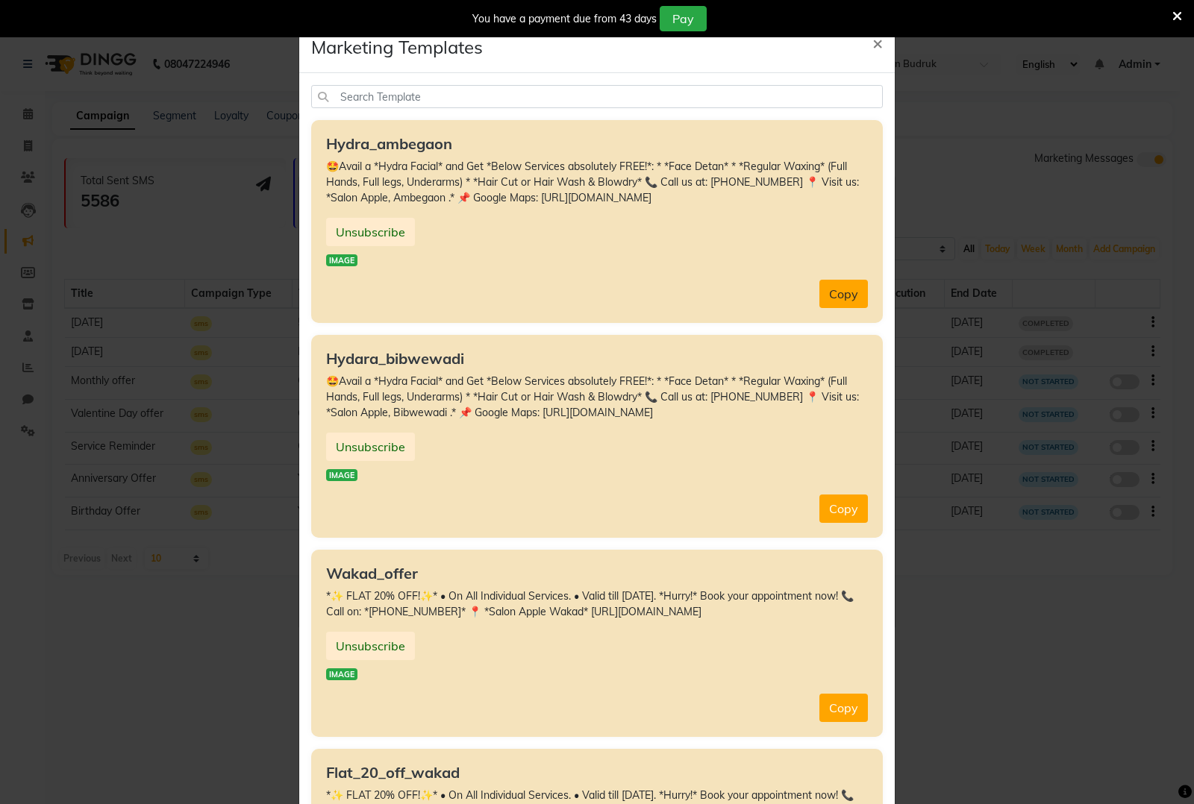
click at [837, 289] on button "Copy" at bounding box center [843, 294] width 48 height 28
type textarea "🤩Avail a *Hydra Facial* and Get *Below Services absolutely FREE!*: * *Face Deta…"
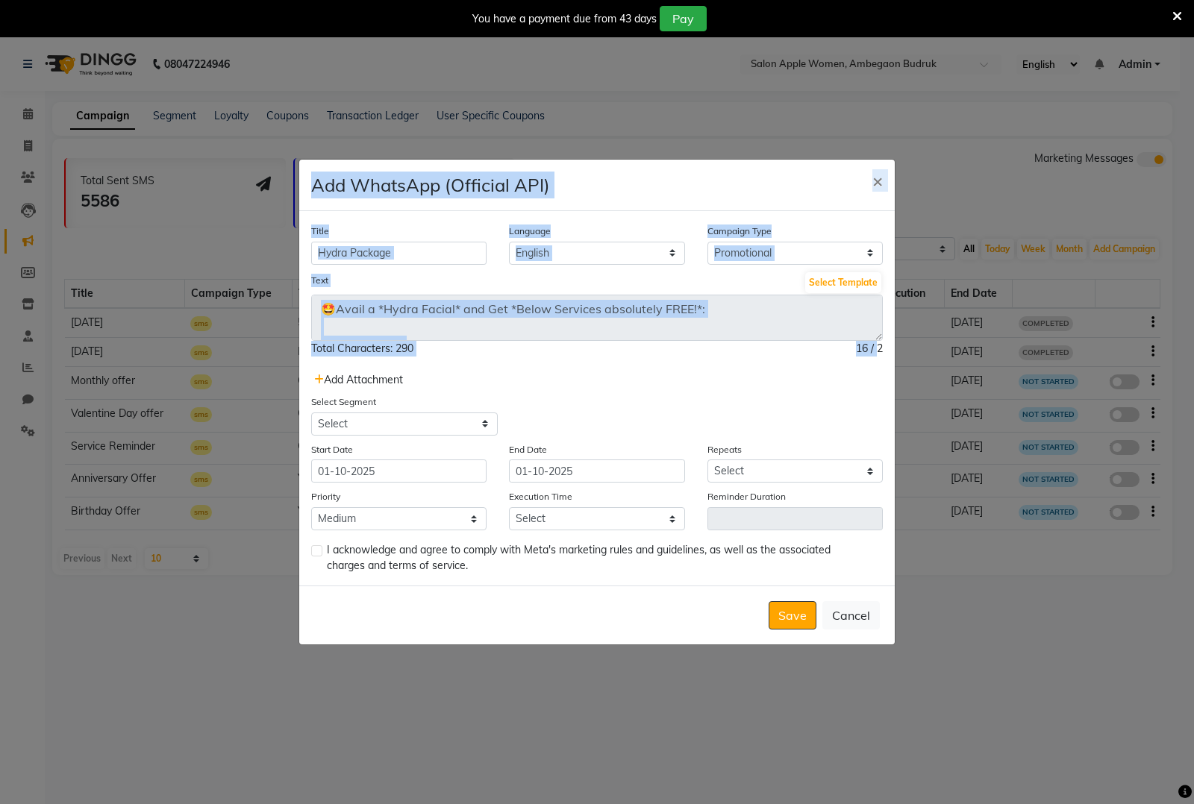
drag, startPoint x: 875, startPoint y: 341, endPoint x: 889, endPoint y: 404, distance: 65.0
click at [897, 451] on ngb-modal-window "Add WhatsApp (Official API) × Title Hydra Package Language English Campaign Typ…" at bounding box center [597, 402] width 1194 height 804
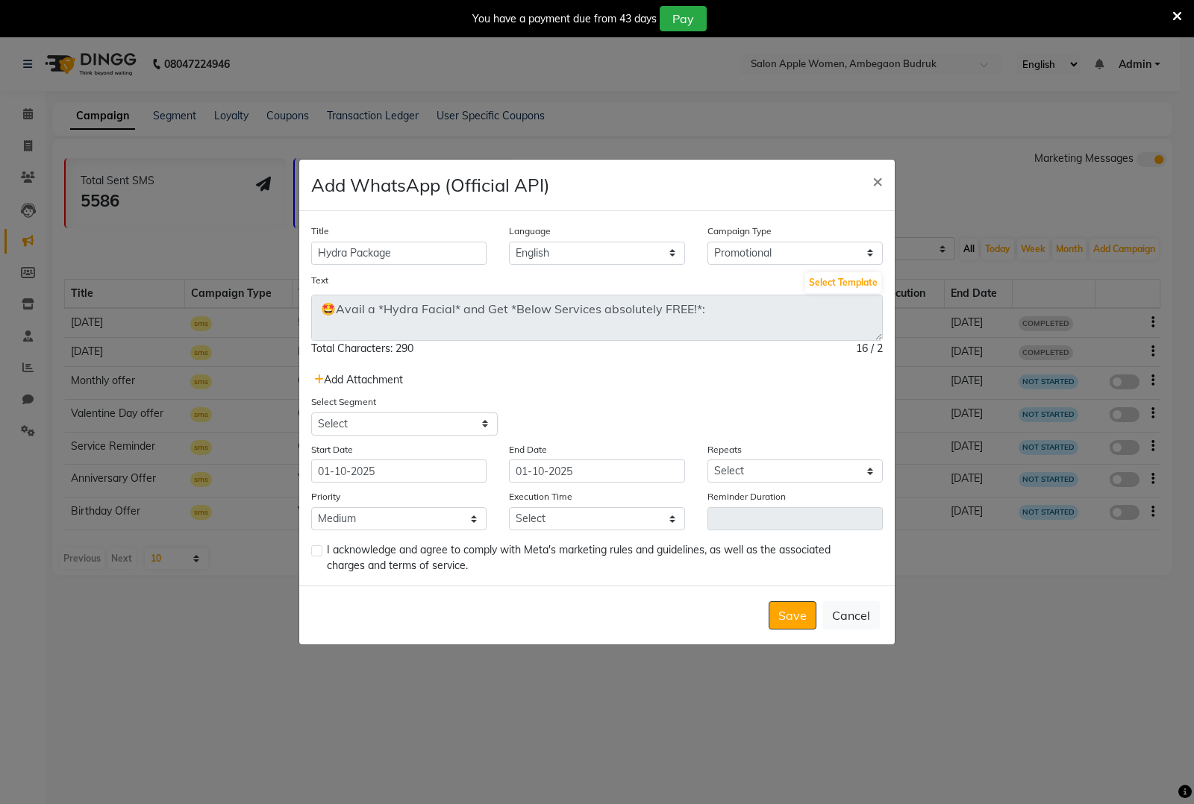
click at [751, 401] on div "Select Segment Select All Customers All Male Customer All Female Customer All M…" at bounding box center [597, 415] width 594 height 42
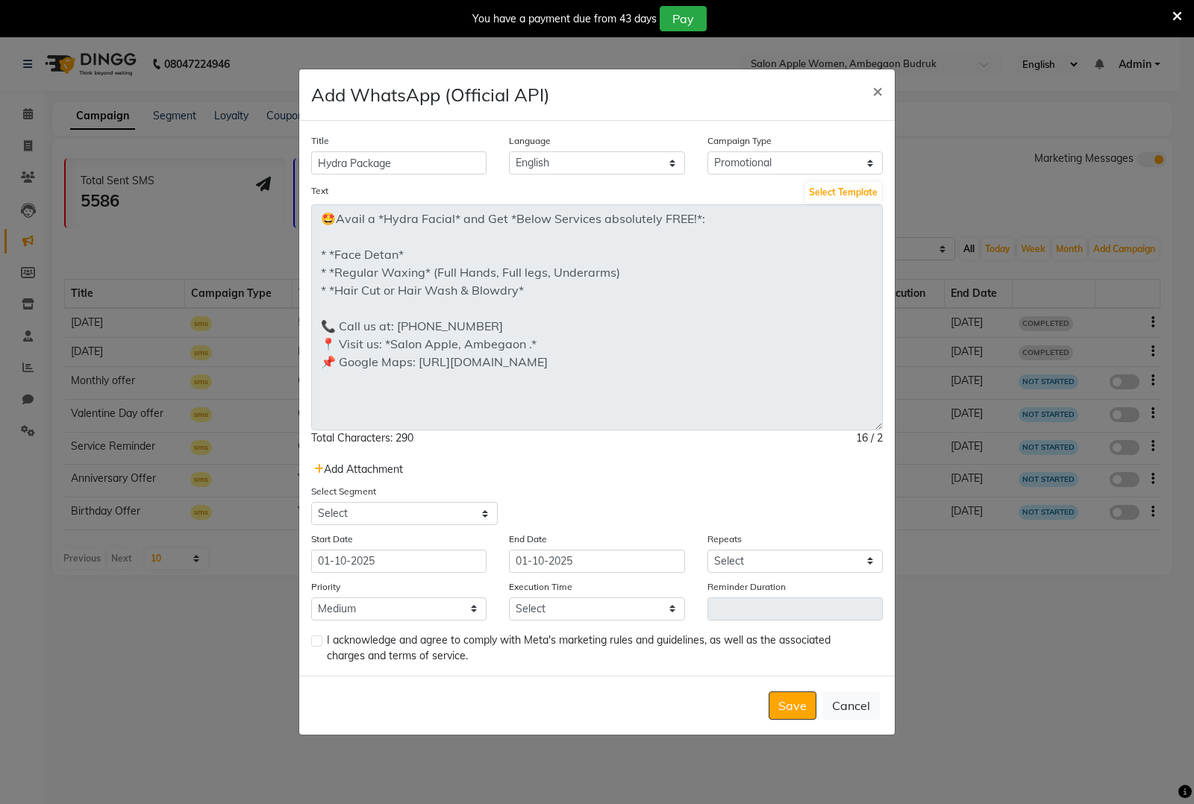
click at [892, 512] on div "Title Hydra Package Language English Campaign Type Select Birthday Anniversary …" at bounding box center [596, 398] width 595 height 554
click at [355, 469] on span "Add Attachment" at bounding box center [358, 469] width 89 height 13
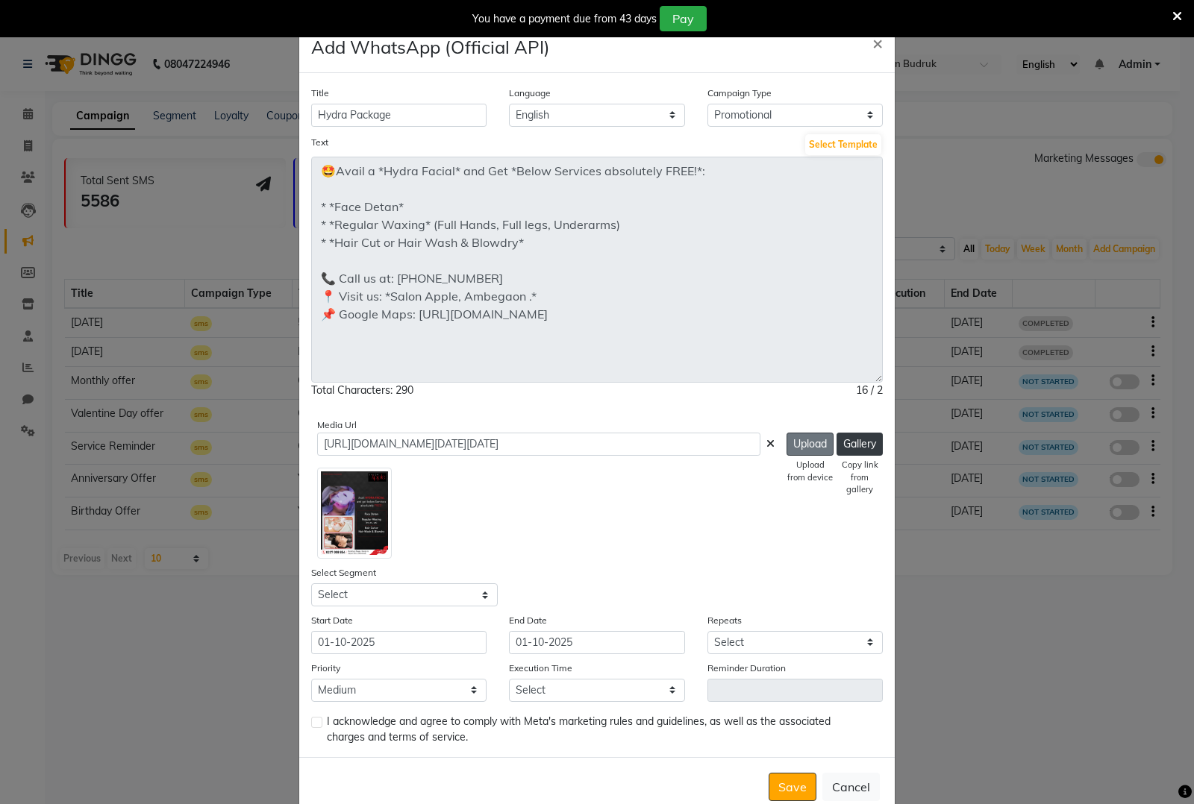
click at [804, 449] on button "Upload" at bounding box center [809, 444] width 47 height 23
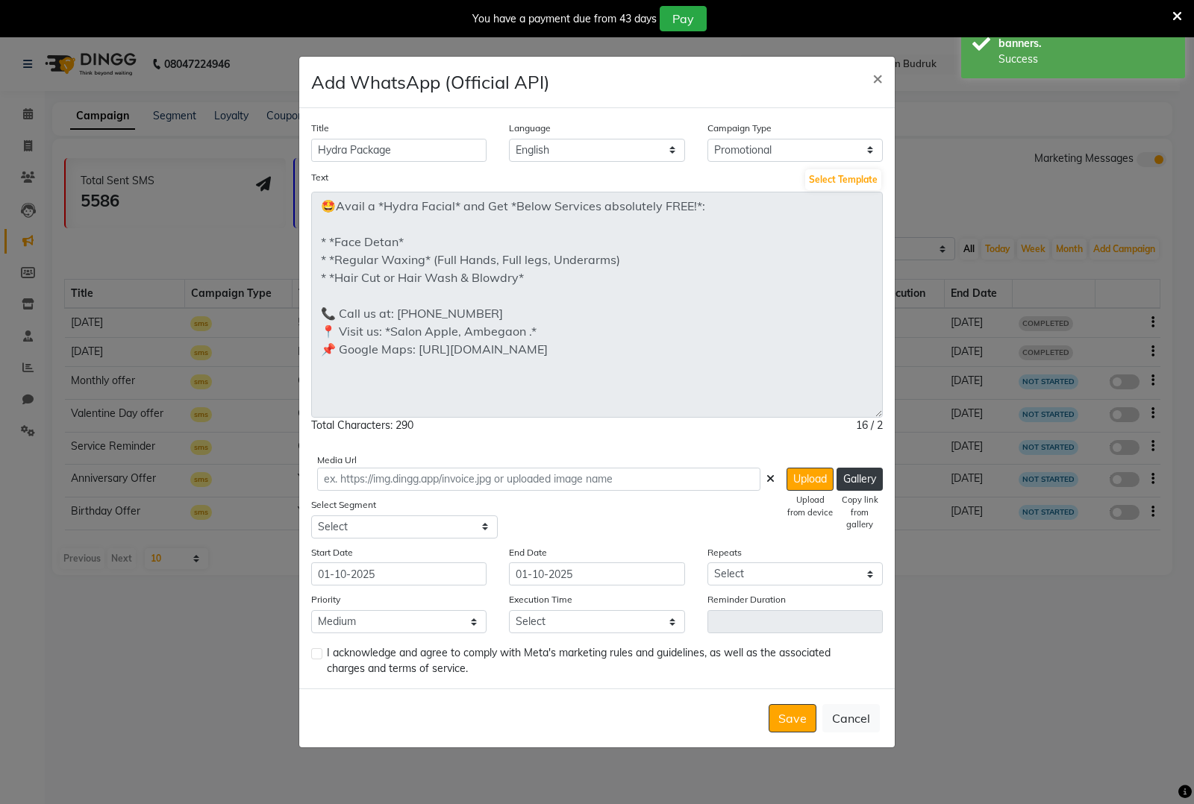
click at [767, 479] on icon at bounding box center [770, 479] width 8 height 10
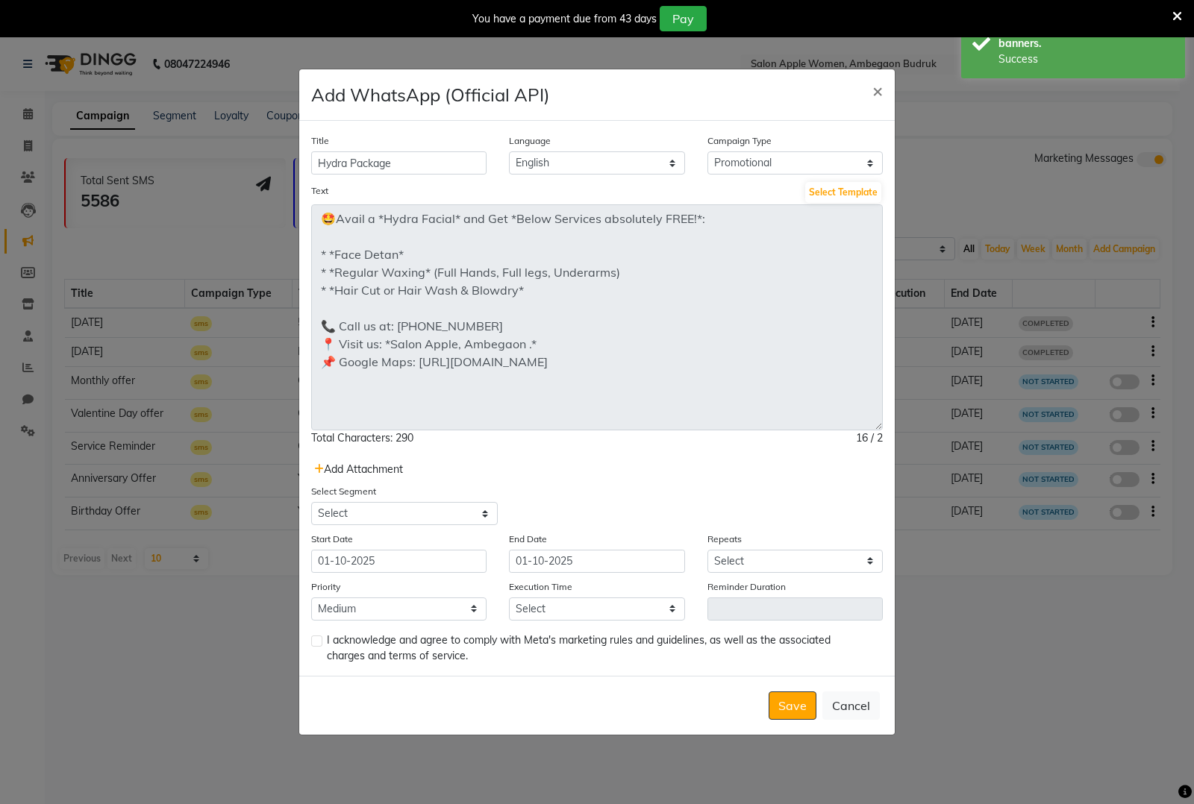
click at [374, 468] on span "Add Attachment" at bounding box center [358, 469] width 89 height 13
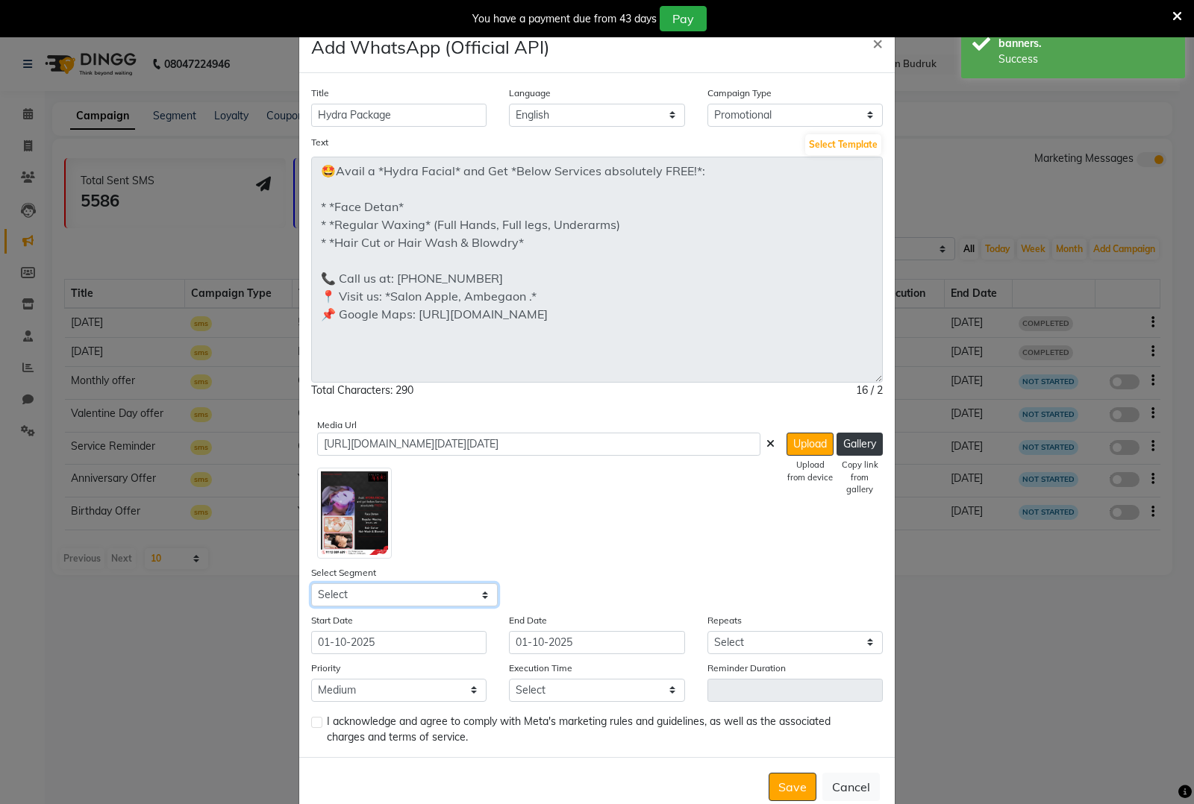
click at [360, 595] on select "Select All Customers All Male Customer All Female Customer All Members All Cust…" at bounding box center [404, 594] width 187 height 23
select select "28343"
click at [311, 583] on select "Select All Customers All Male Customer All Female Customer All Members All Cust…" at bounding box center [404, 594] width 187 height 23
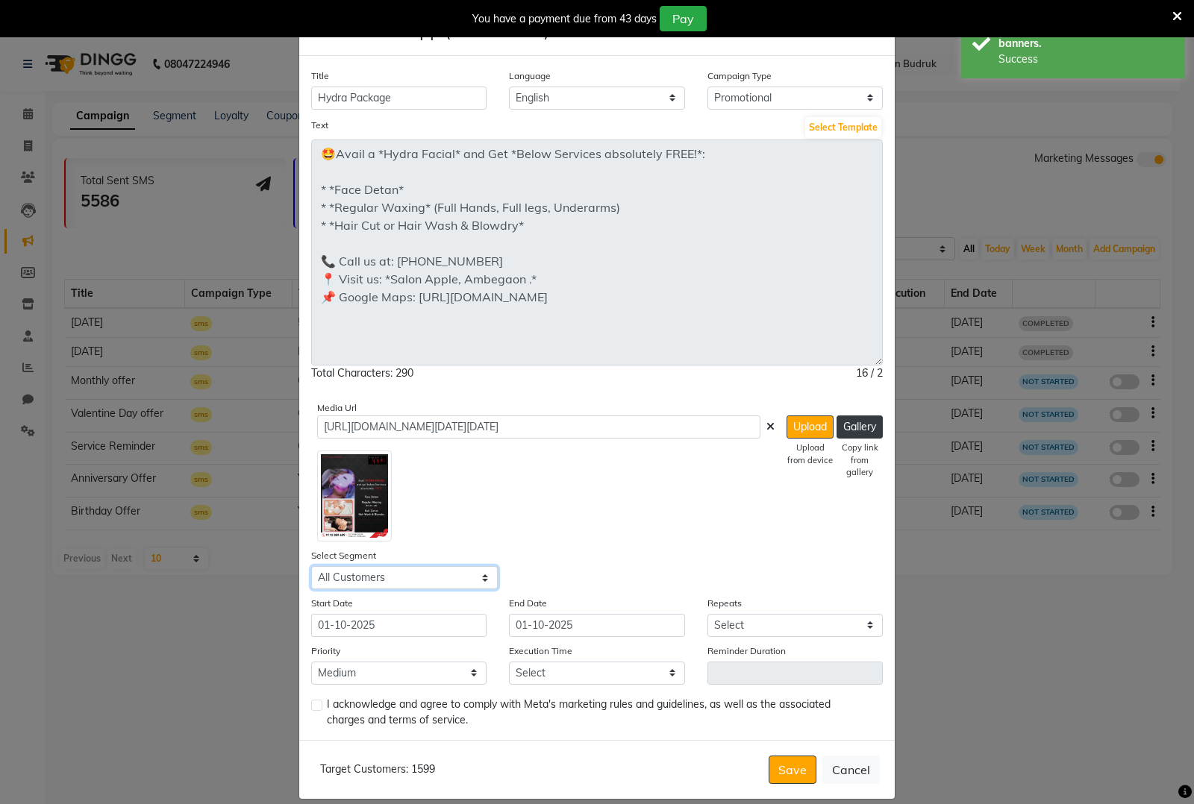
scroll to position [31, 0]
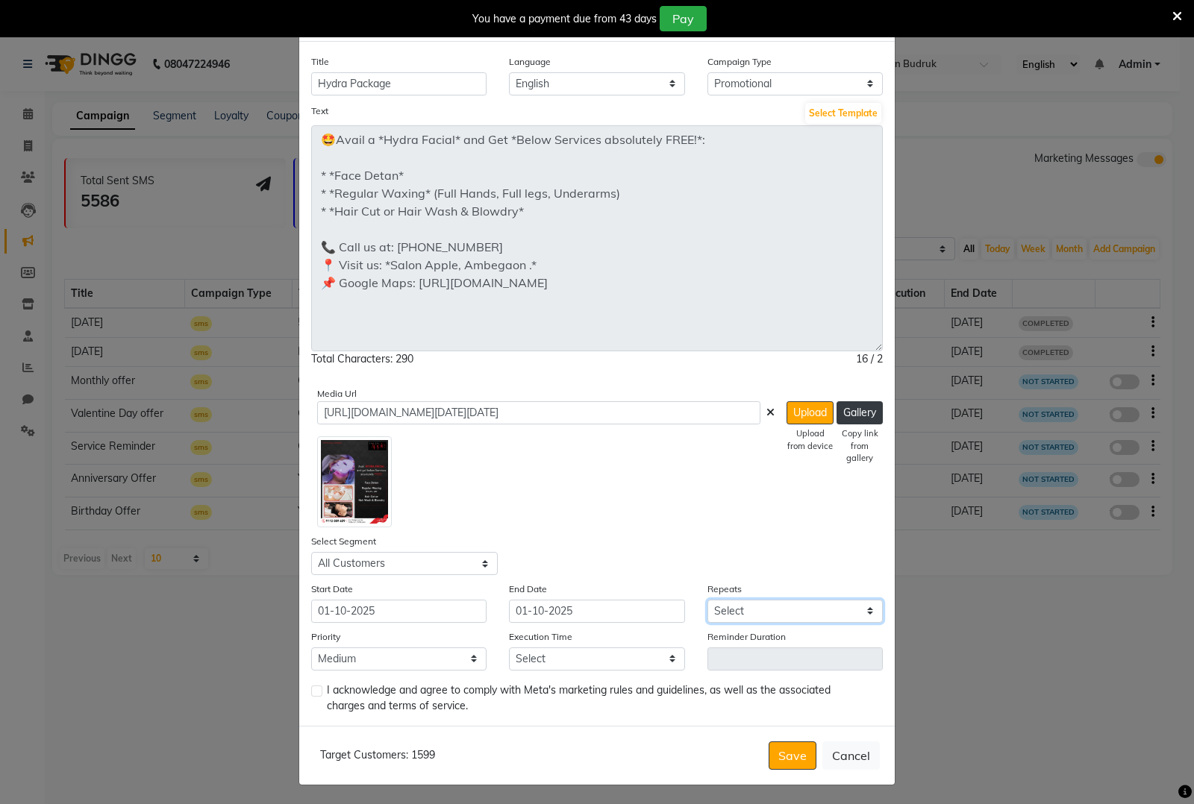
click at [748, 620] on select "Select Once Daily Alternate Day Weekly Monthly Yearly" at bounding box center [794, 611] width 175 height 23
select select "1"
click at [707, 600] on select "Select Once Daily Alternate Day Weekly Monthly Yearly" at bounding box center [794, 611] width 175 height 23
click at [531, 654] on select "Select 09:00 AM 09:15 AM 09:30 AM 09:45 AM 10:00 AM 10:15 AM 10:30 AM 10:45 AM …" at bounding box center [596, 659] width 175 height 23
select select "630"
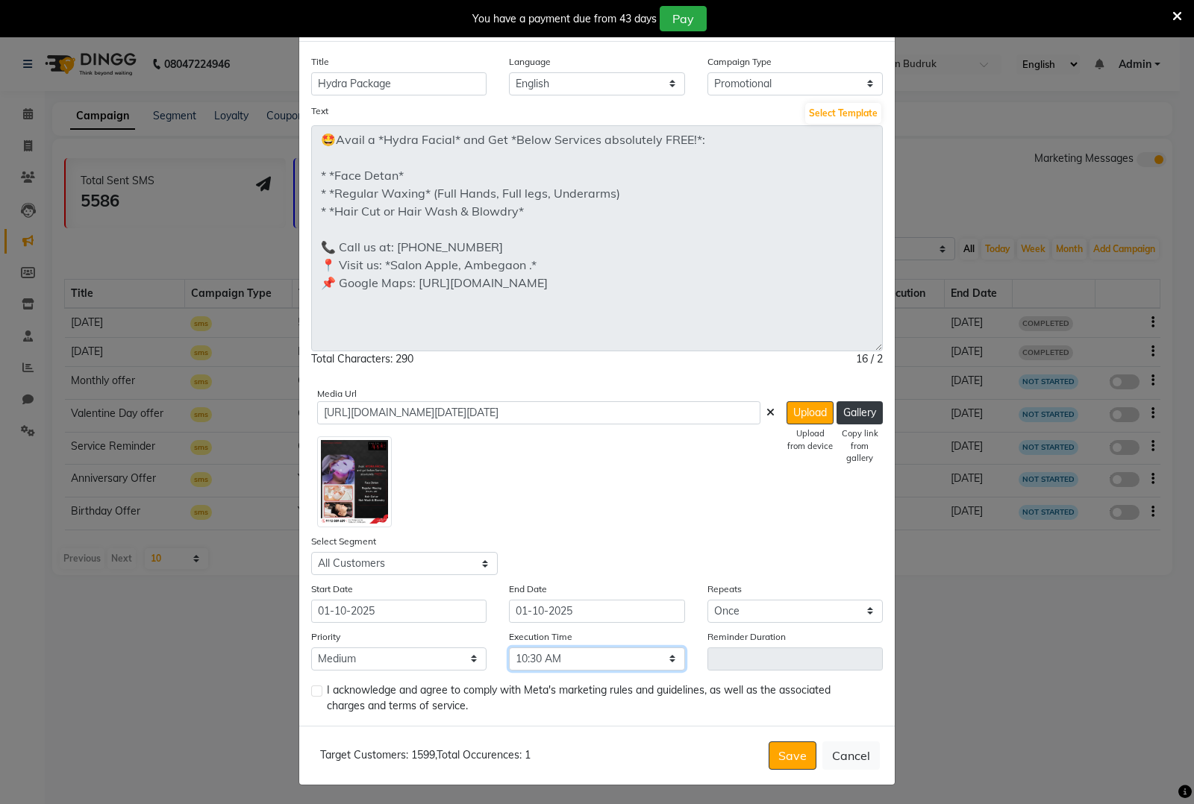
click at [509, 648] on select "Select 09:00 AM 09:15 AM 09:30 AM 09:45 AM 10:00 AM 10:15 AM 10:30 AM 10:45 AM …" at bounding box center [596, 659] width 175 height 23
click at [311, 691] on label at bounding box center [316, 691] width 11 height 11
click at [311, 691] on input "checkbox" at bounding box center [316, 692] width 10 height 10
checkbox input "true"
click at [773, 750] on button "Save" at bounding box center [793, 756] width 48 height 28
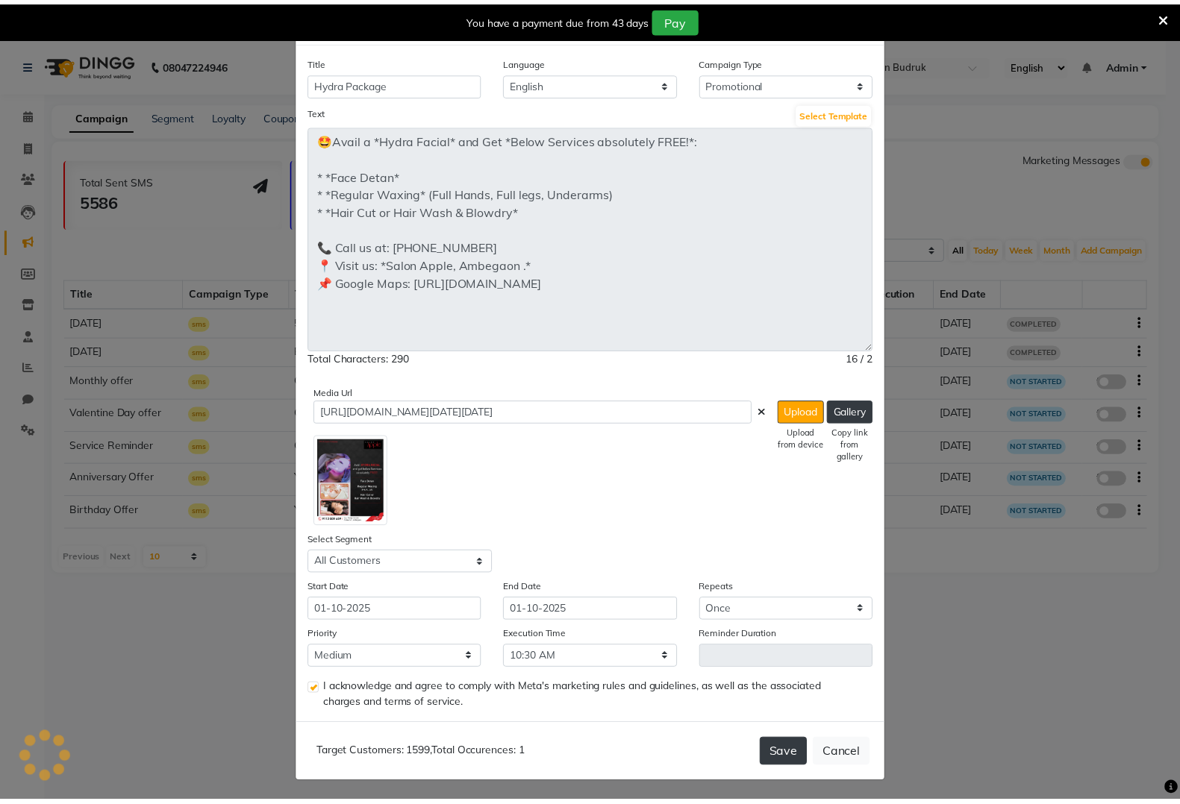
scroll to position [0, 0]
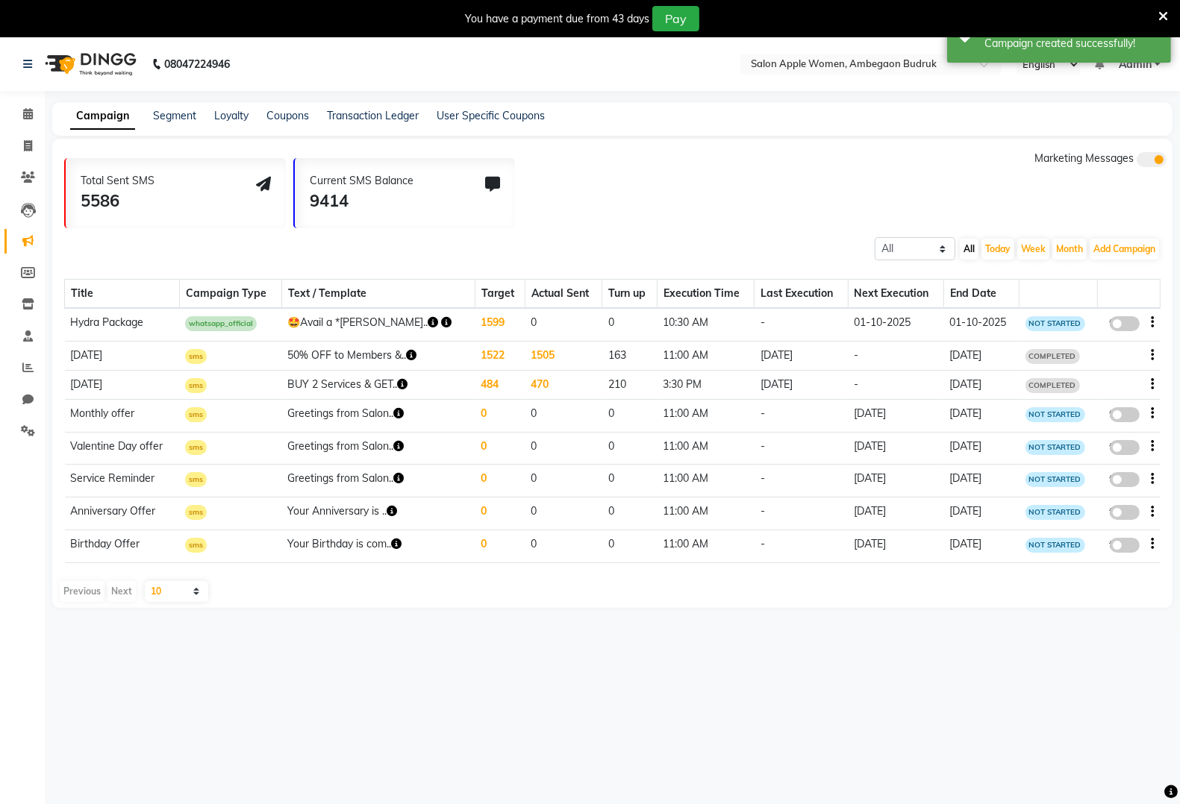
click at [1120, 318] on span at bounding box center [1124, 323] width 30 height 15
click at [1130, 326] on input "false" at bounding box center [1130, 326] width 0 height 0
select select "3"
select select "28343"
select select "1"
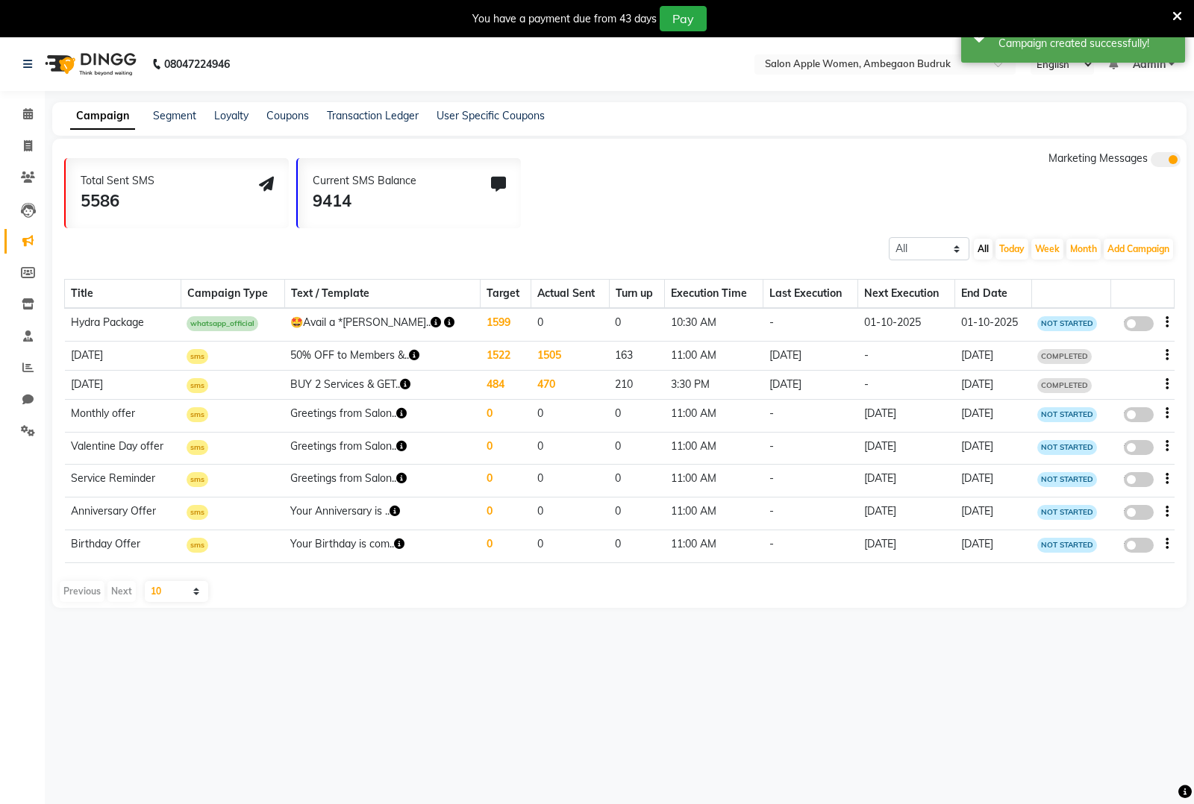
select select "2"
select select "630"
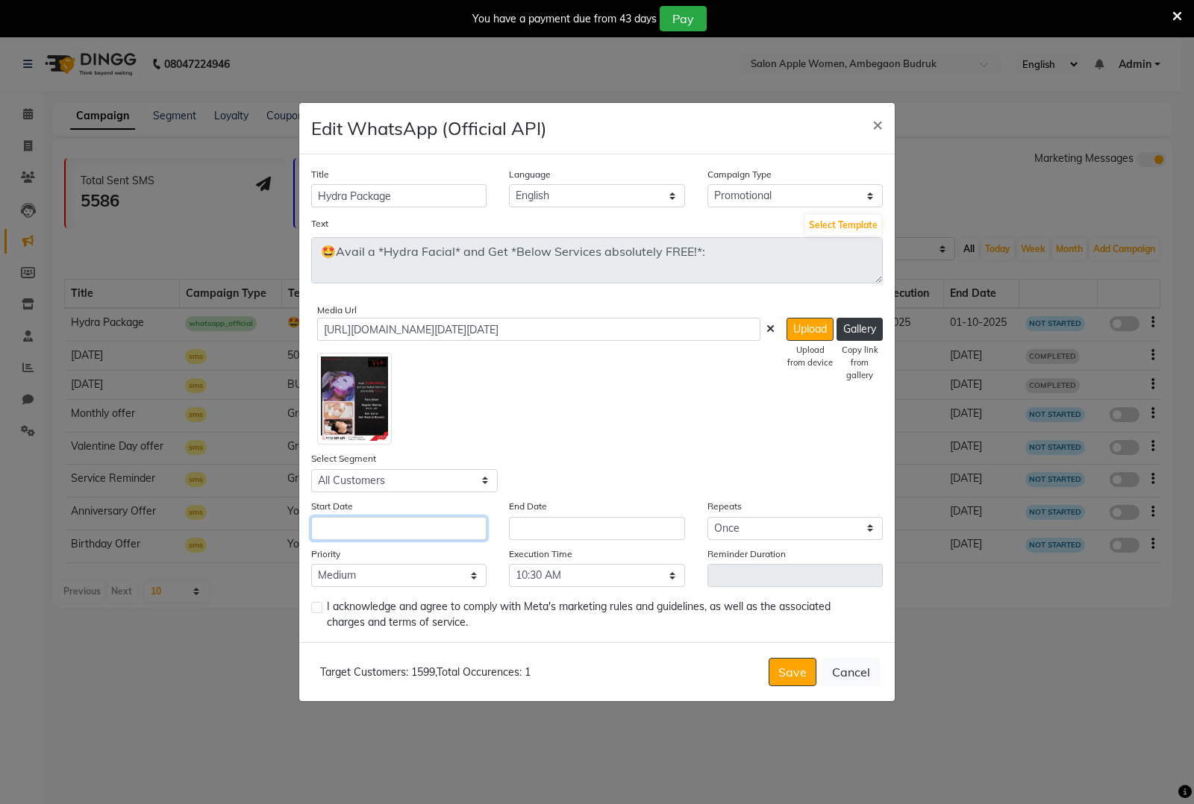
click at [463, 536] on input "text" at bounding box center [398, 528] width 175 height 23
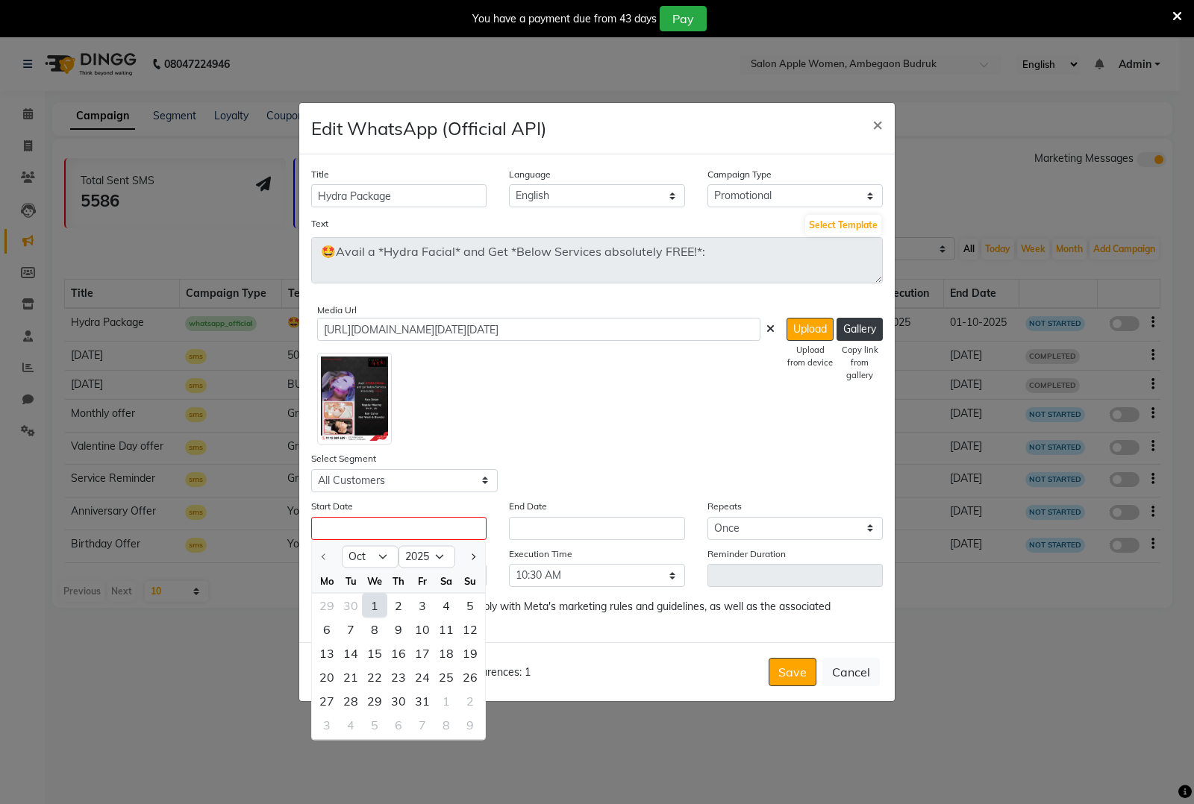
click at [366, 606] on div "1" at bounding box center [375, 605] width 24 height 24
type input "01-10-2025"
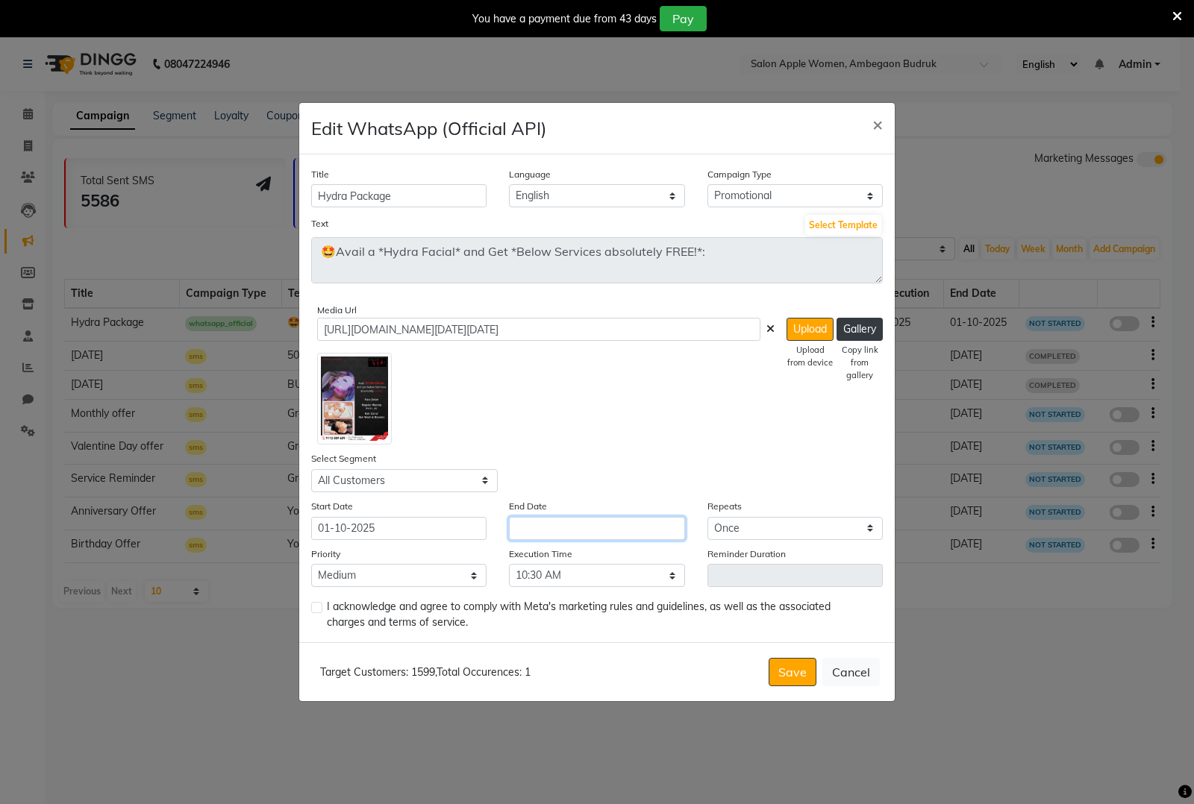
click at [593, 525] on input "text" at bounding box center [596, 528] width 175 height 23
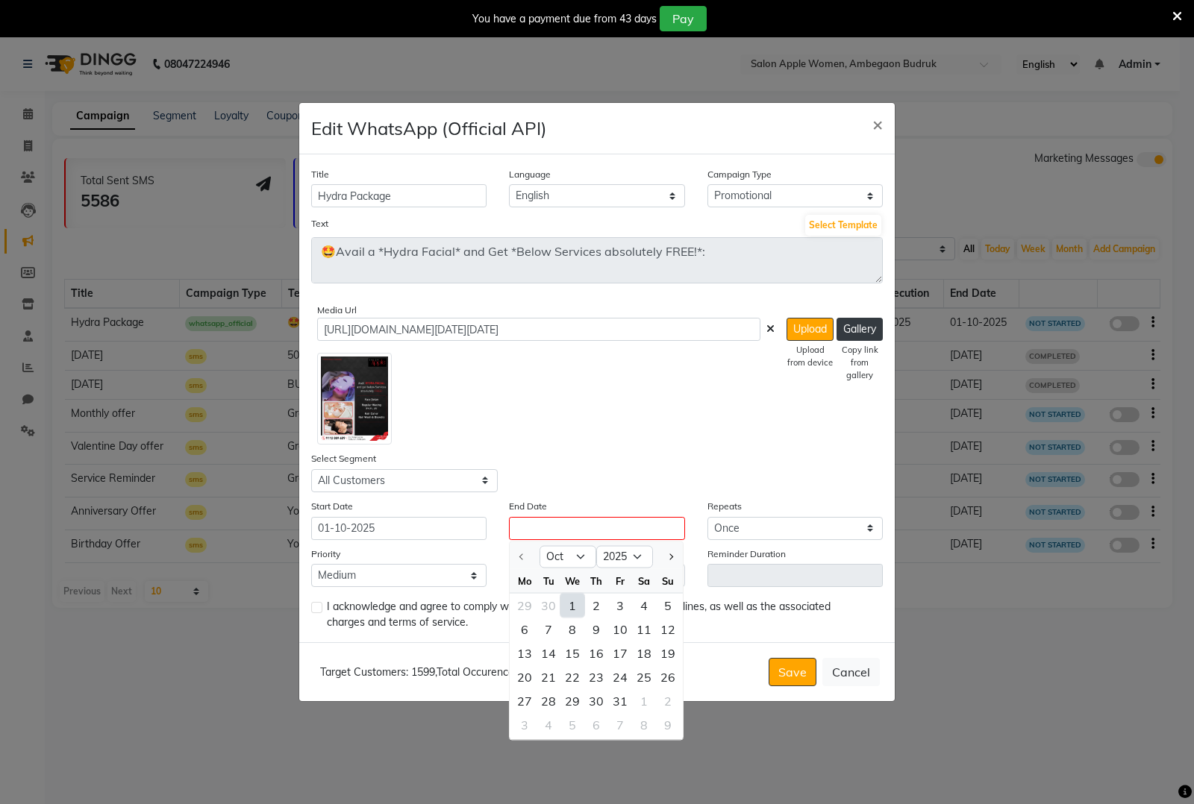
click at [583, 604] on div "1" at bounding box center [572, 605] width 24 height 24
type input "01-10-2025"
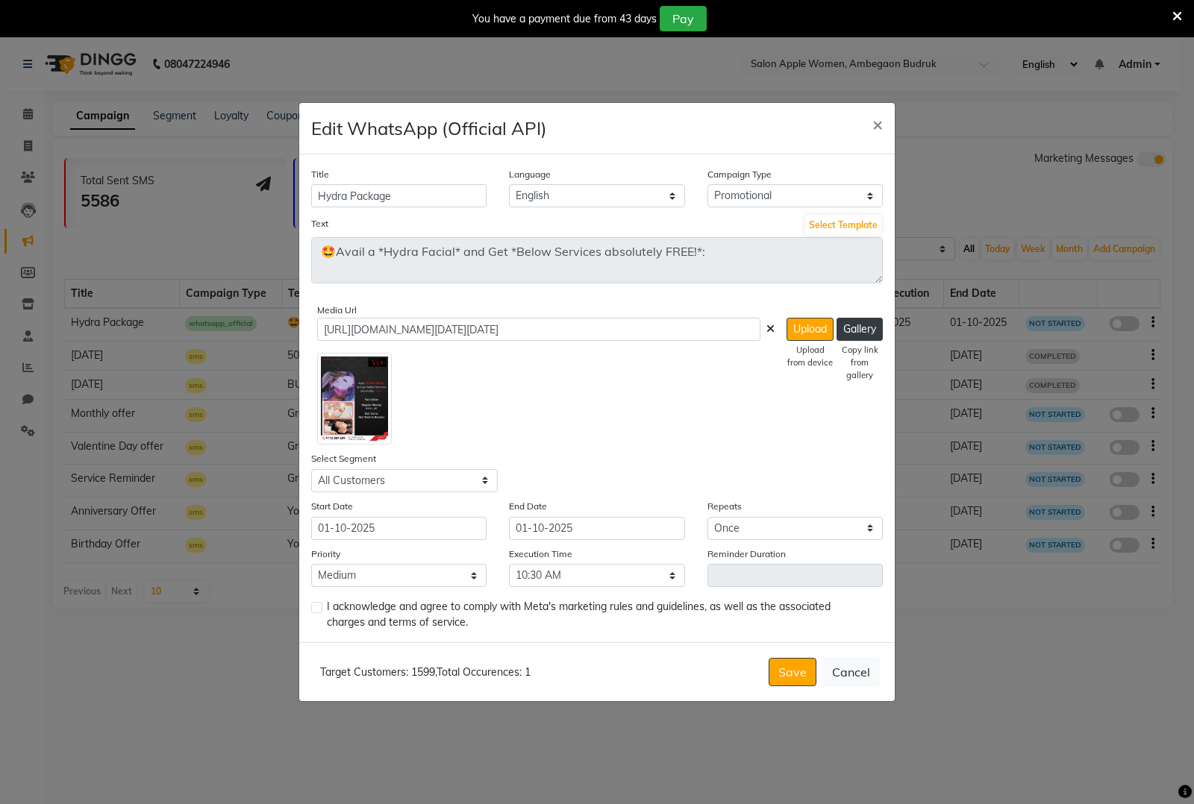
click at [319, 607] on label at bounding box center [316, 607] width 11 height 11
click at [319, 607] on input "checkbox" at bounding box center [316, 609] width 10 height 10
checkbox input "true"
click at [780, 681] on button "Save" at bounding box center [793, 672] width 48 height 28
click at [885, 125] on button "×" at bounding box center [877, 124] width 34 height 42
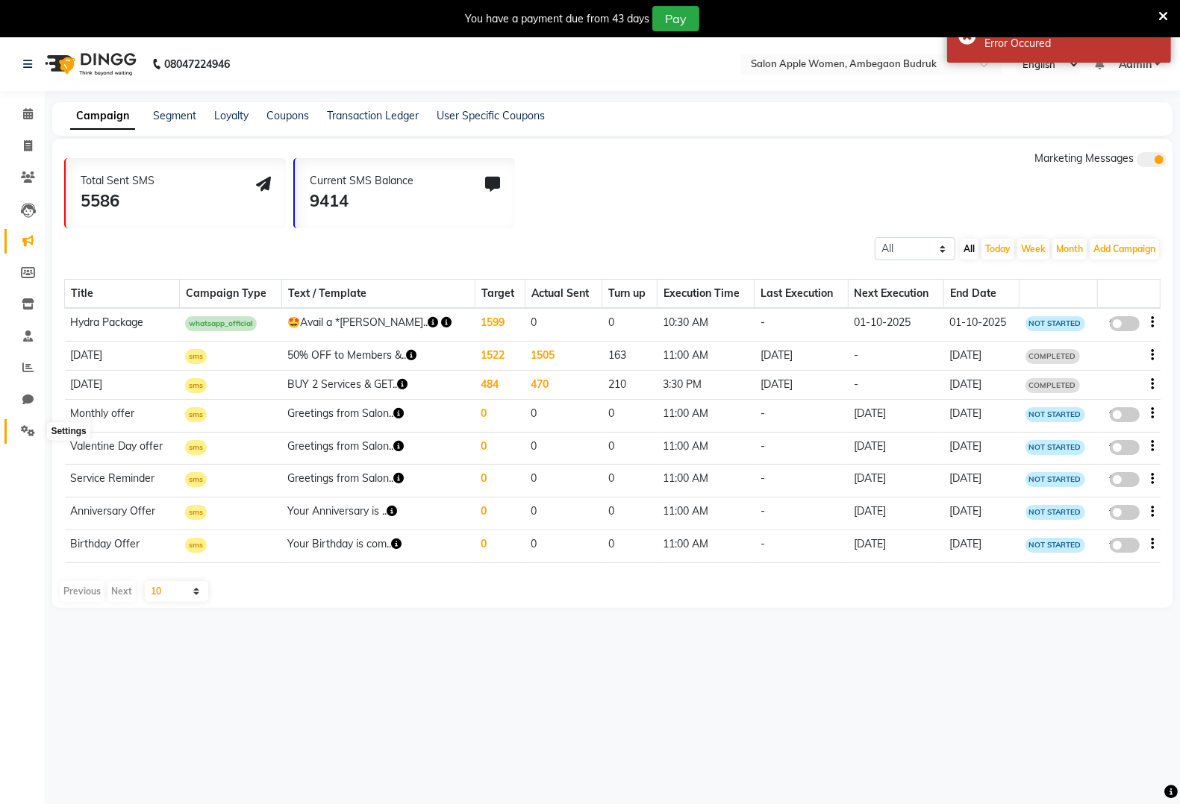
click at [15, 429] on span at bounding box center [28, 431] width 26 height 17
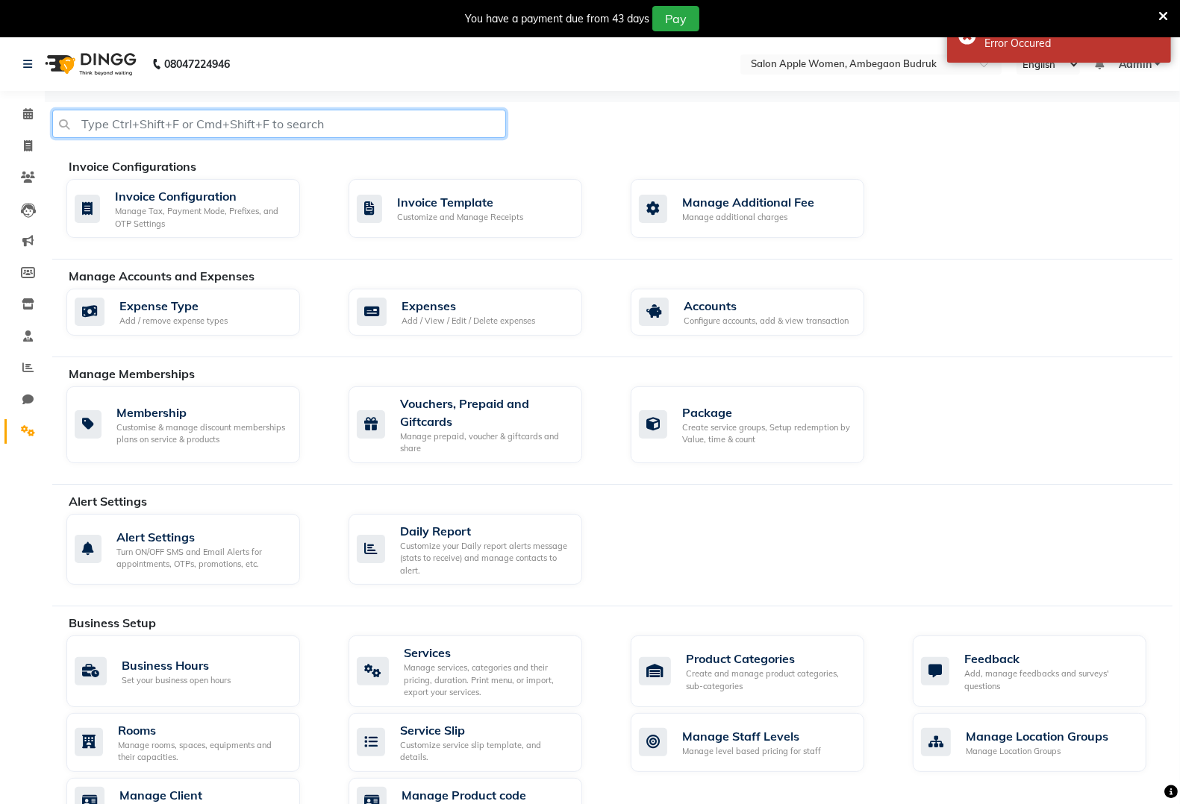
click at [241, 134] on input "text" at bounding box center [279, 124] width 454 height 28
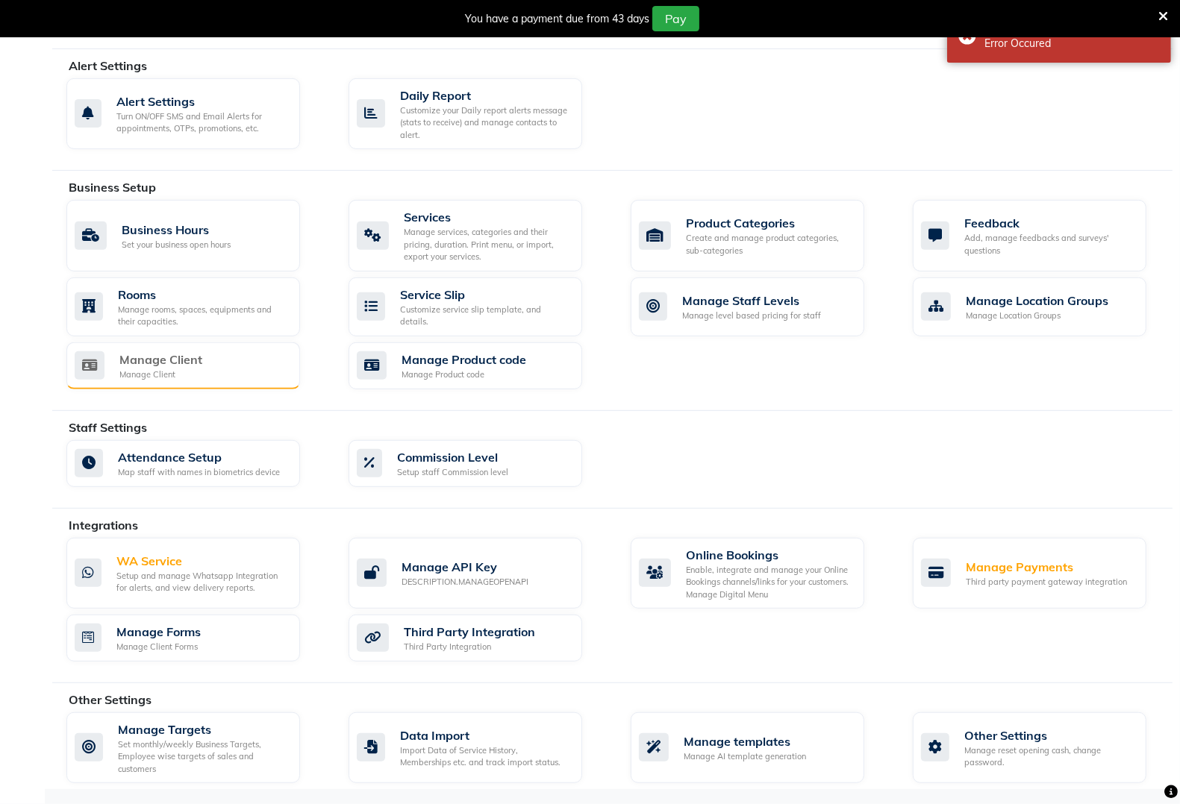
scroll to position [439, 0]
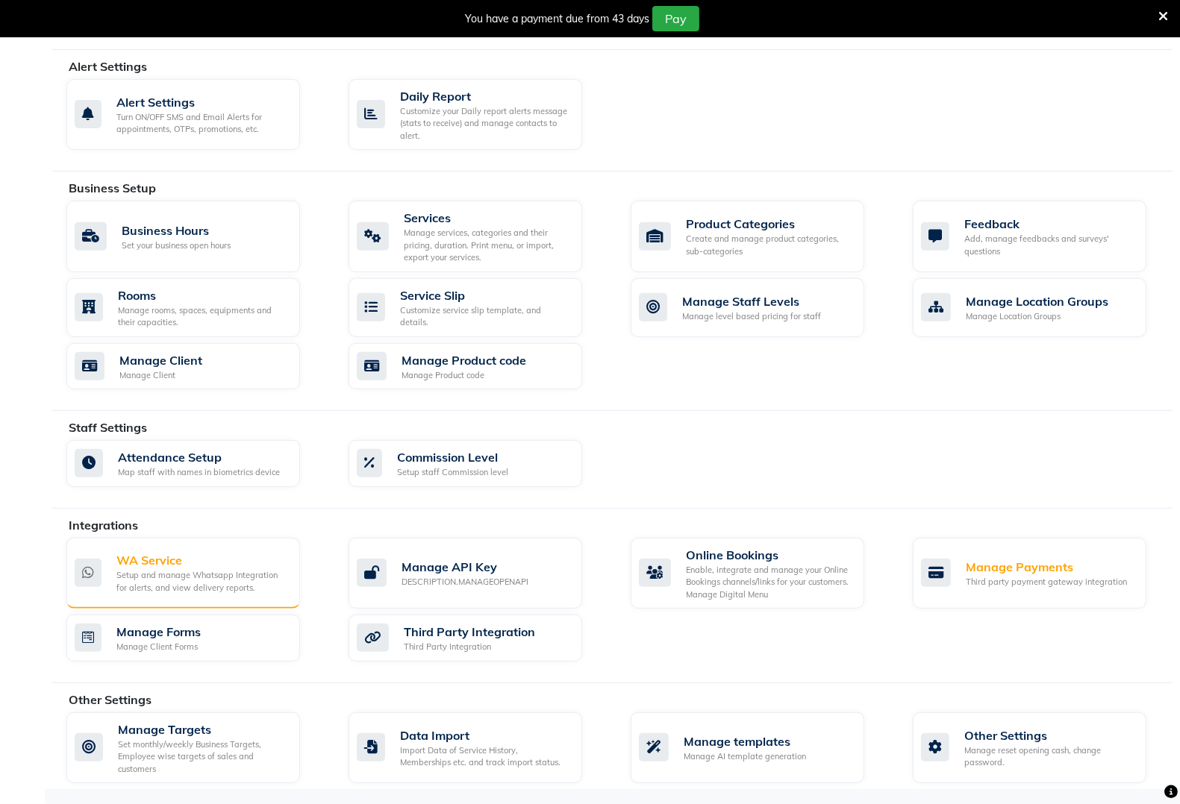
type input "wa"
click at [239, 580] on div "Setup and manage Whatsapp Integration for alerts, and view delivery reports." at bounding box center [202, 581] width 172 height 25
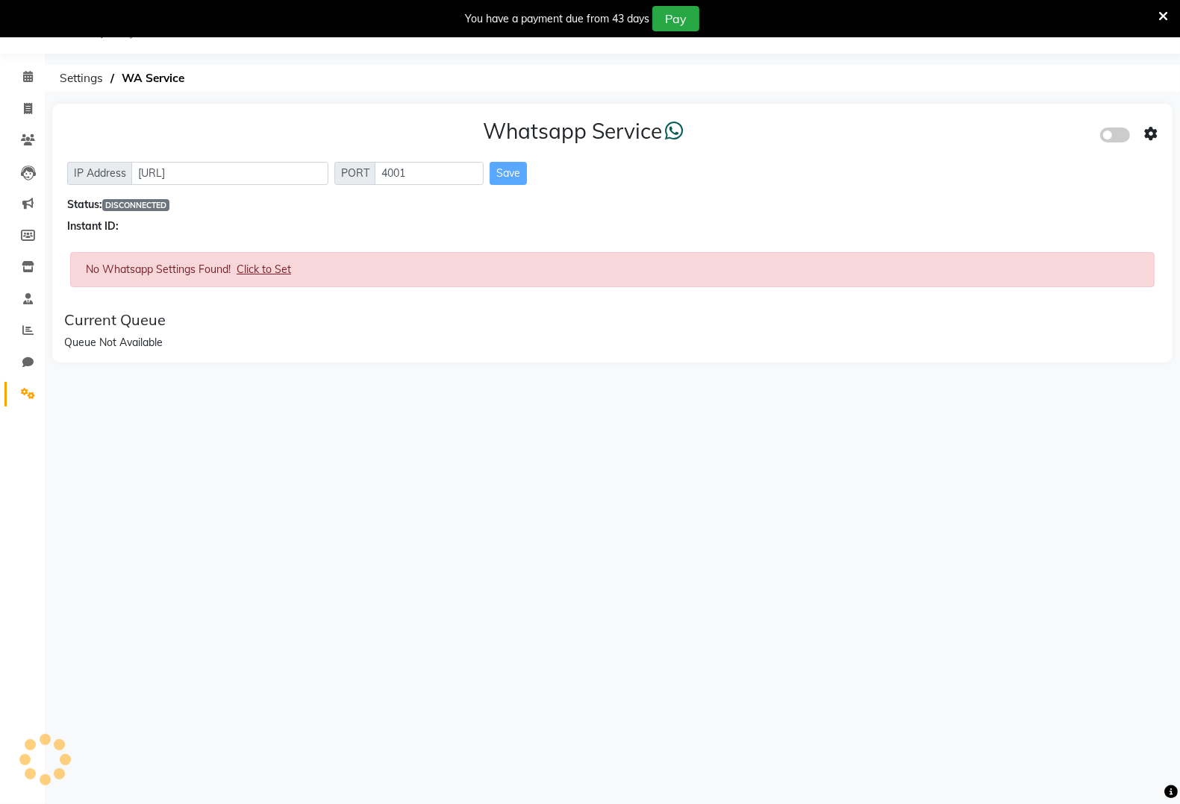
scroll to position [37, 0]
click at [1117, 137] on span at bounding box center [1115, 135] width 30 height 15
click at [1111, 137] on input "checkbox" at bounding box center [1111, 137] width 0 height 0
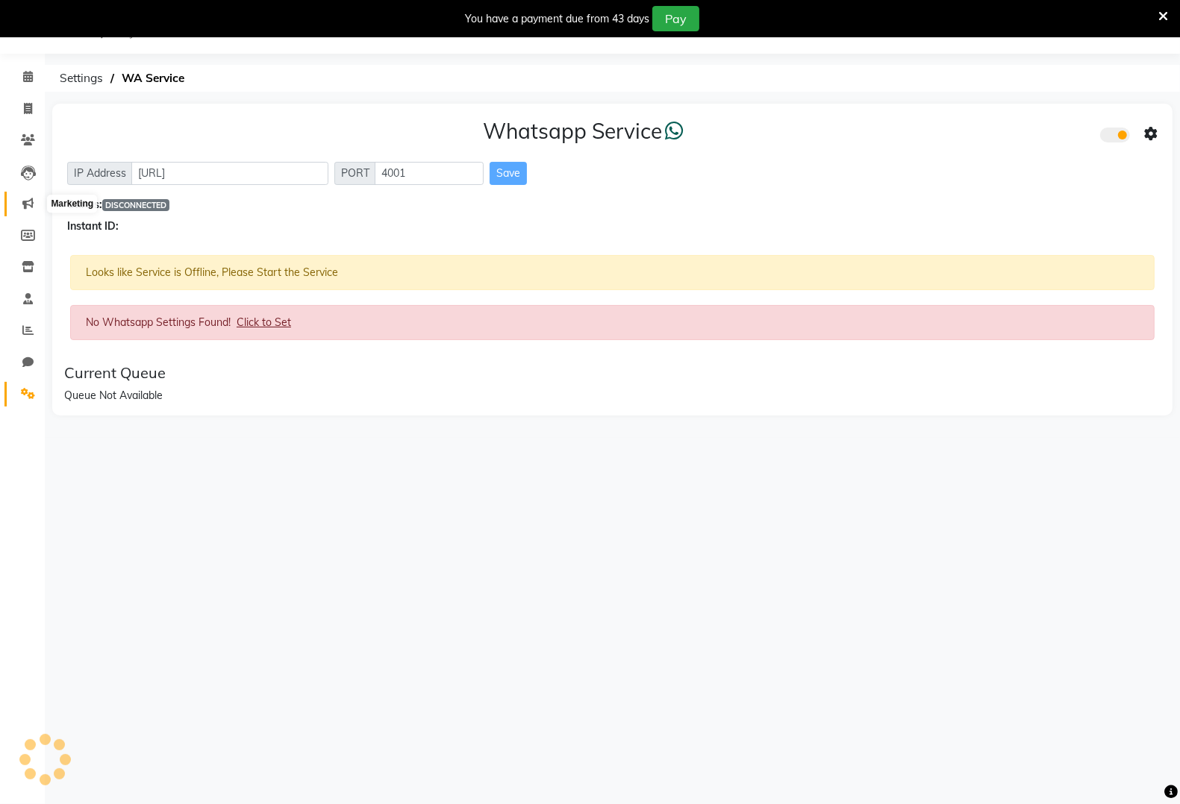
click at [30, 207] on icon at bounding box center [27, 203] width 11 height 11
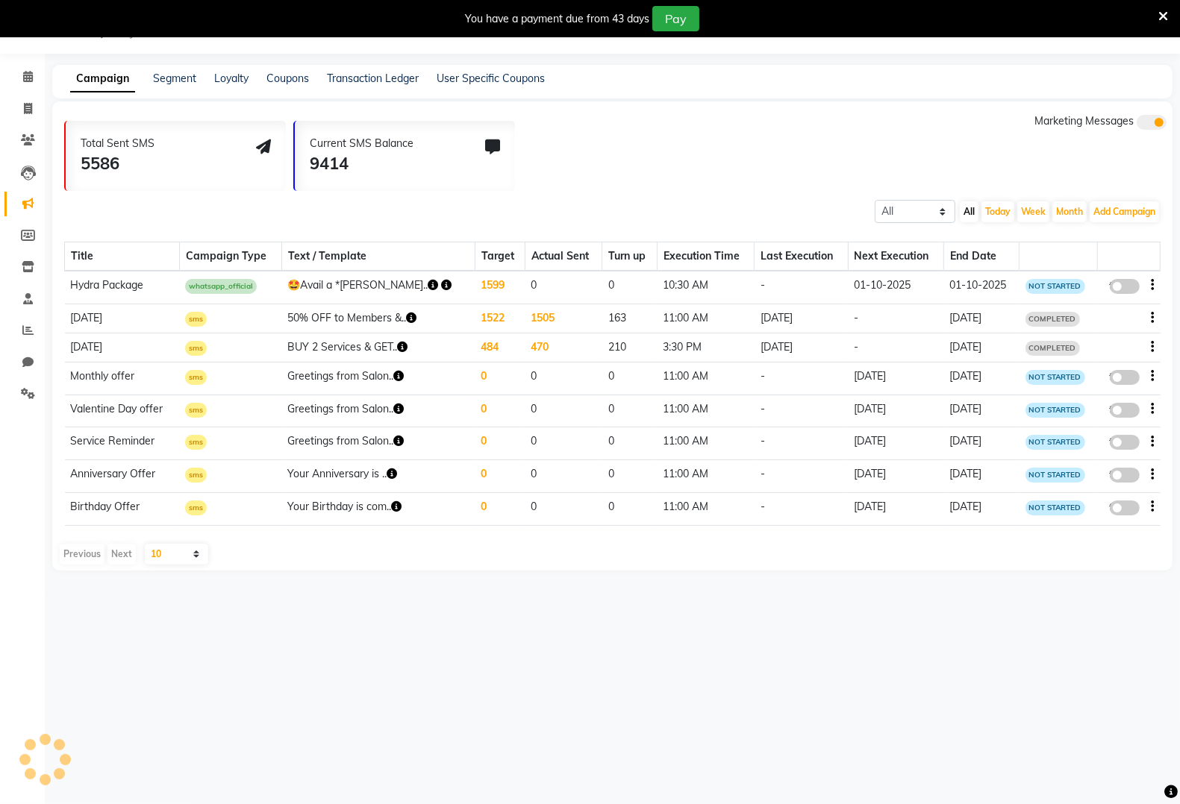
click at [1124, 280] on span at bounding box center [1124, 286] width 30 height 15
click at [1130, 289] on input "false" at bounding box center [1130, 289] width 0 height 0
select select "3"
select select "28343"
select select "1"
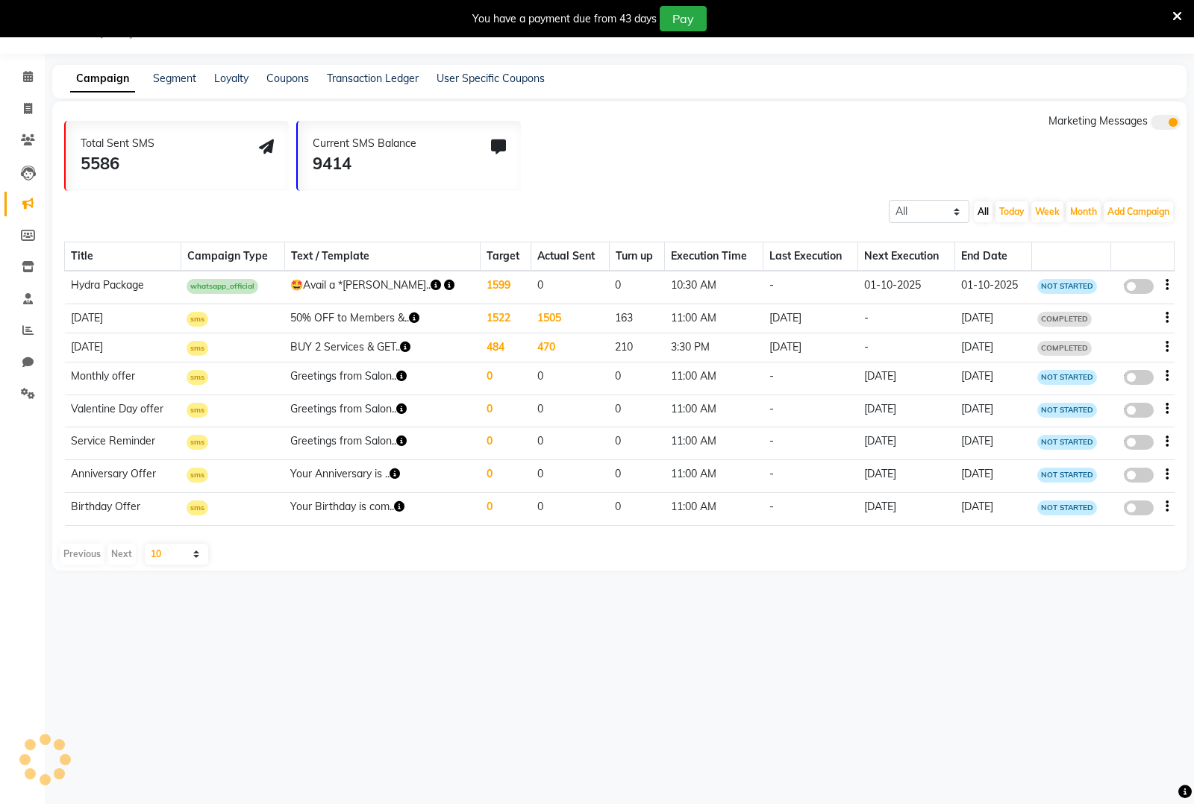
select select "2"
select select "630"
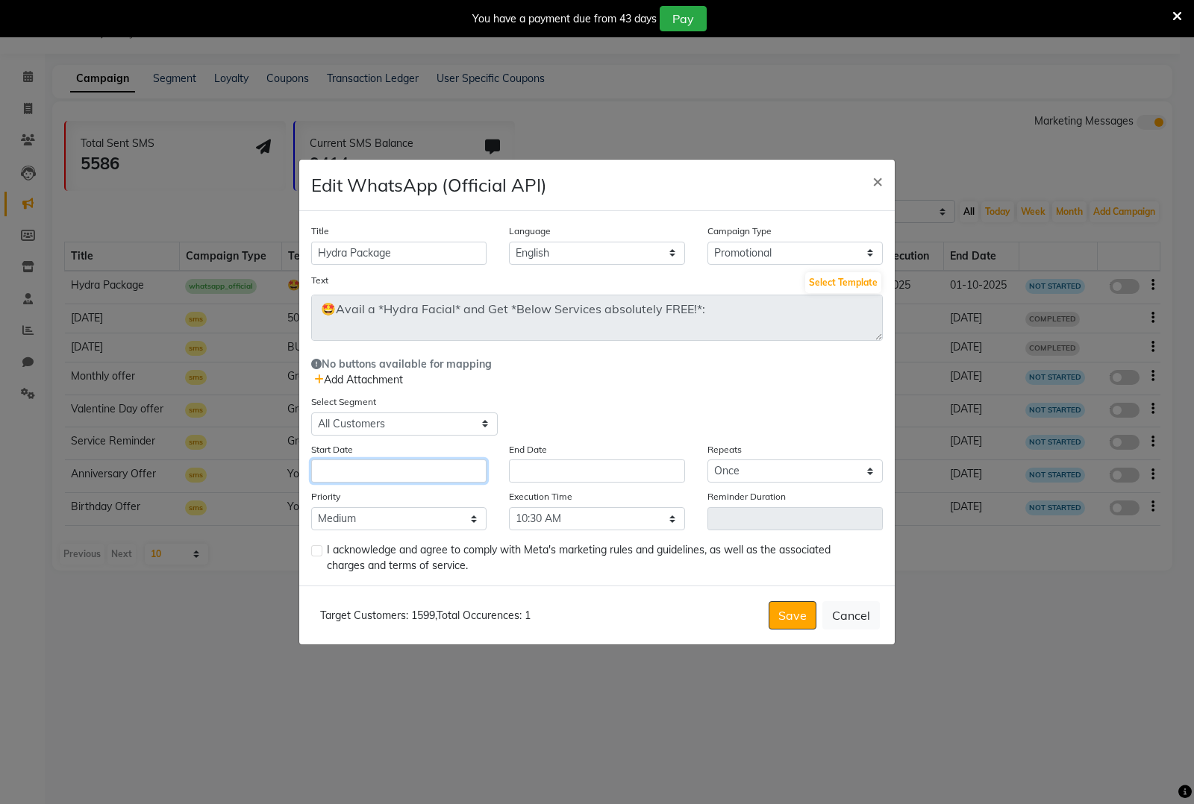
click at [395, 463] on input "text" at bounding box center [398, 471] width 175 height 23
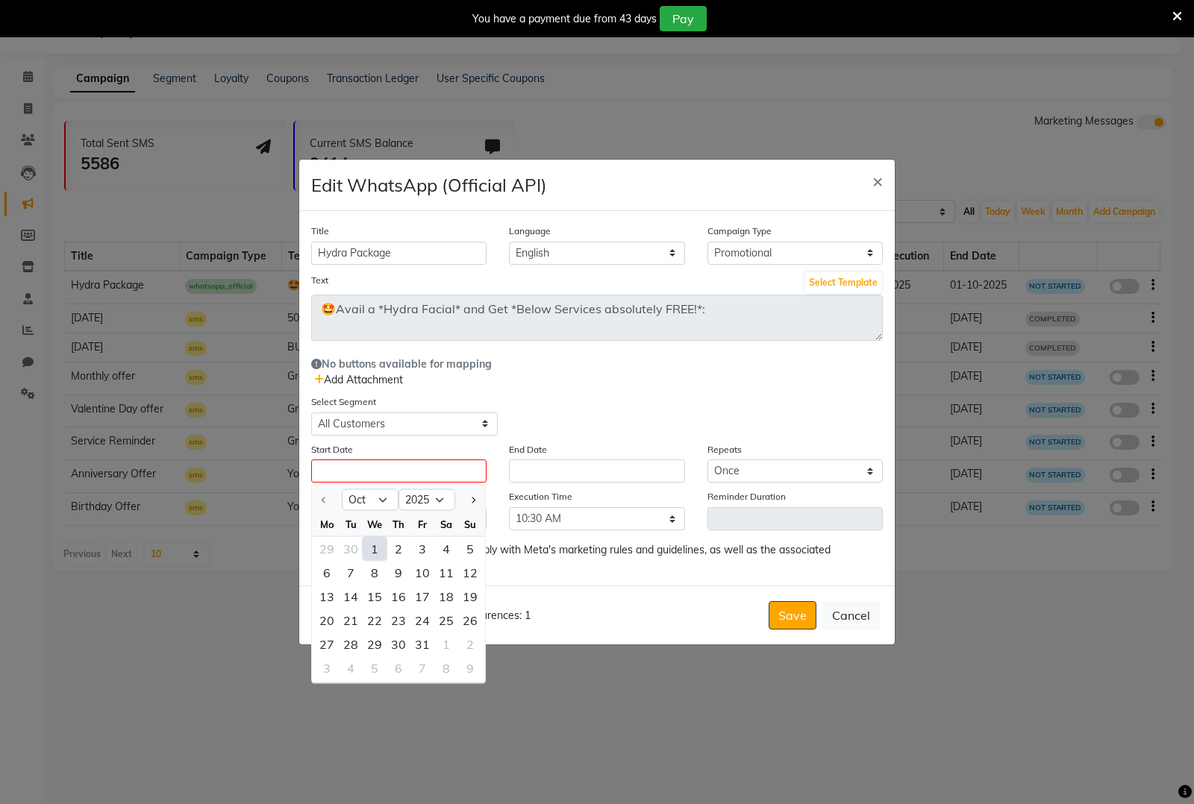
click at [382, 552] on div "1" at bounding box center [375, 548] width 24 height 24
type input "01-10-2025"
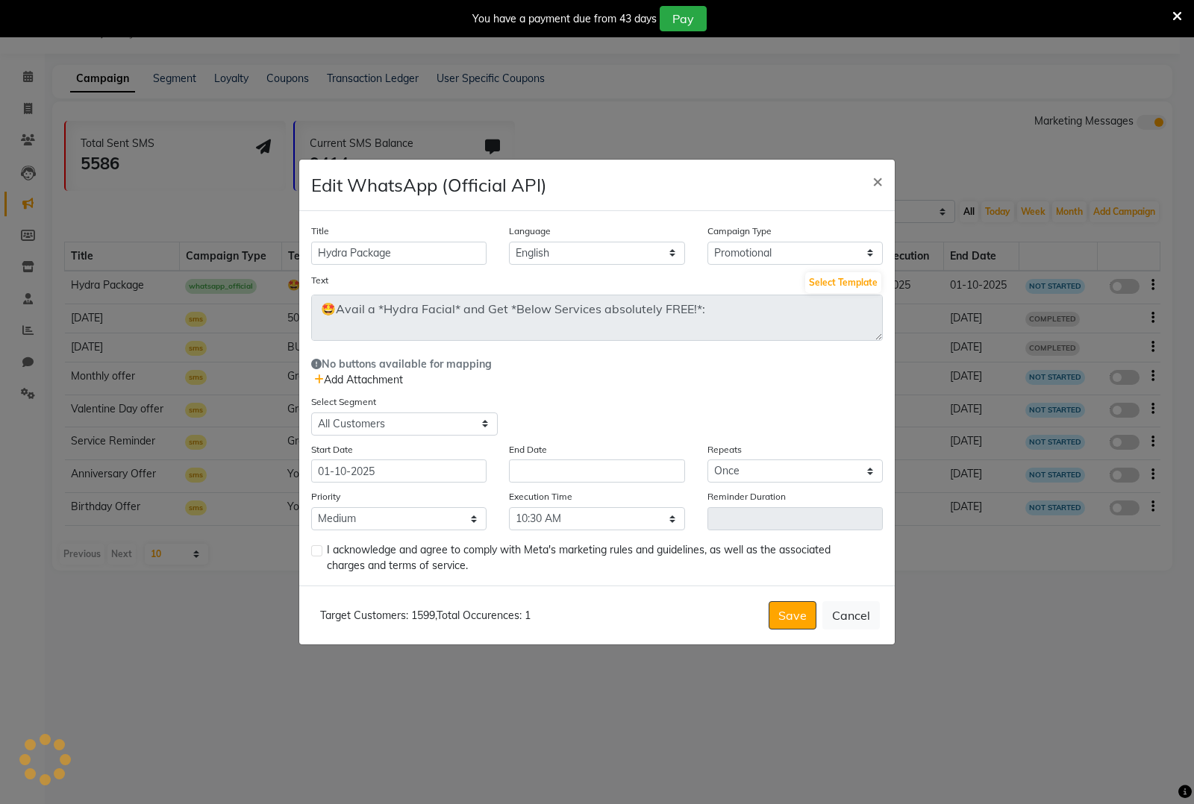
drag, startPoint x: 541, startPoint y: 457, endPoint x: 545, endPoint y: 468, distance: 11.8
click at [542, 460] on div "End Date" at bounding box center [597, 463] width 198 height 42
click at [545, 472] on input "text" at bounding box center [596, 471] width 175 height 23
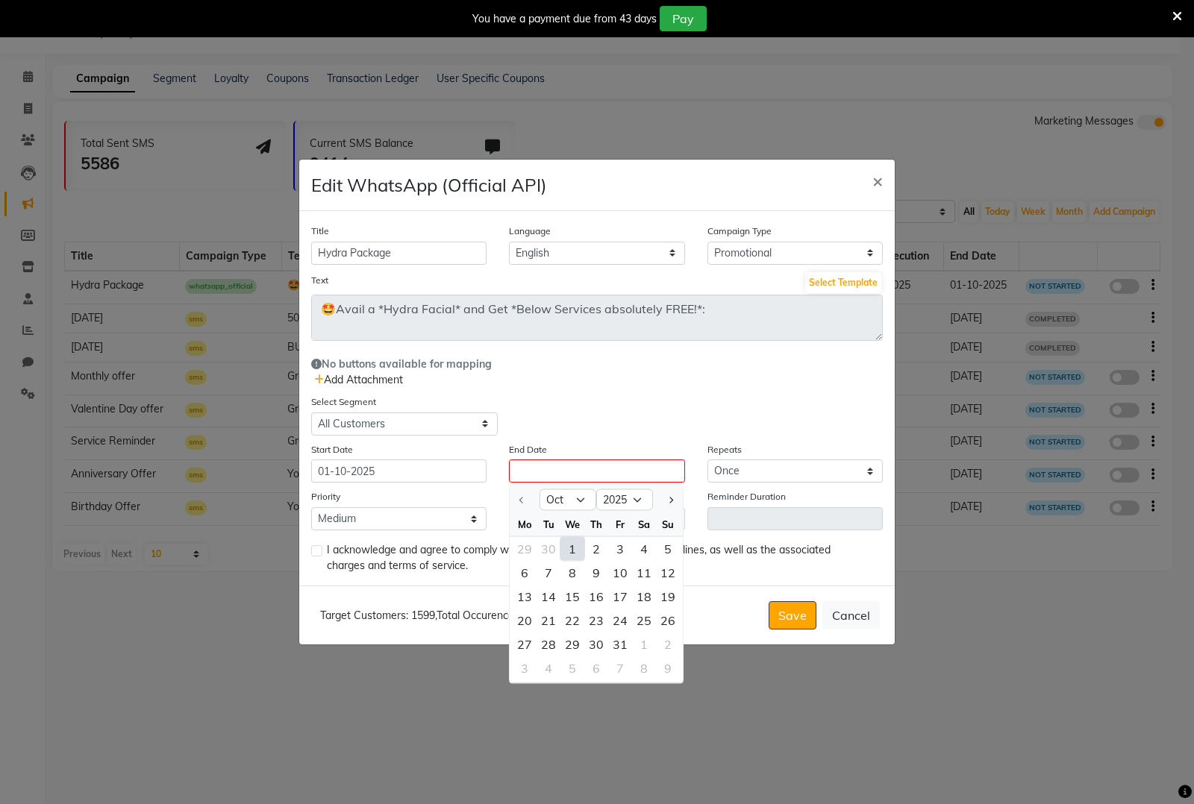
click at [573, 548] on div "1" at bounding box center [572, 548] width 24 height 24
type input "01-10-2025"
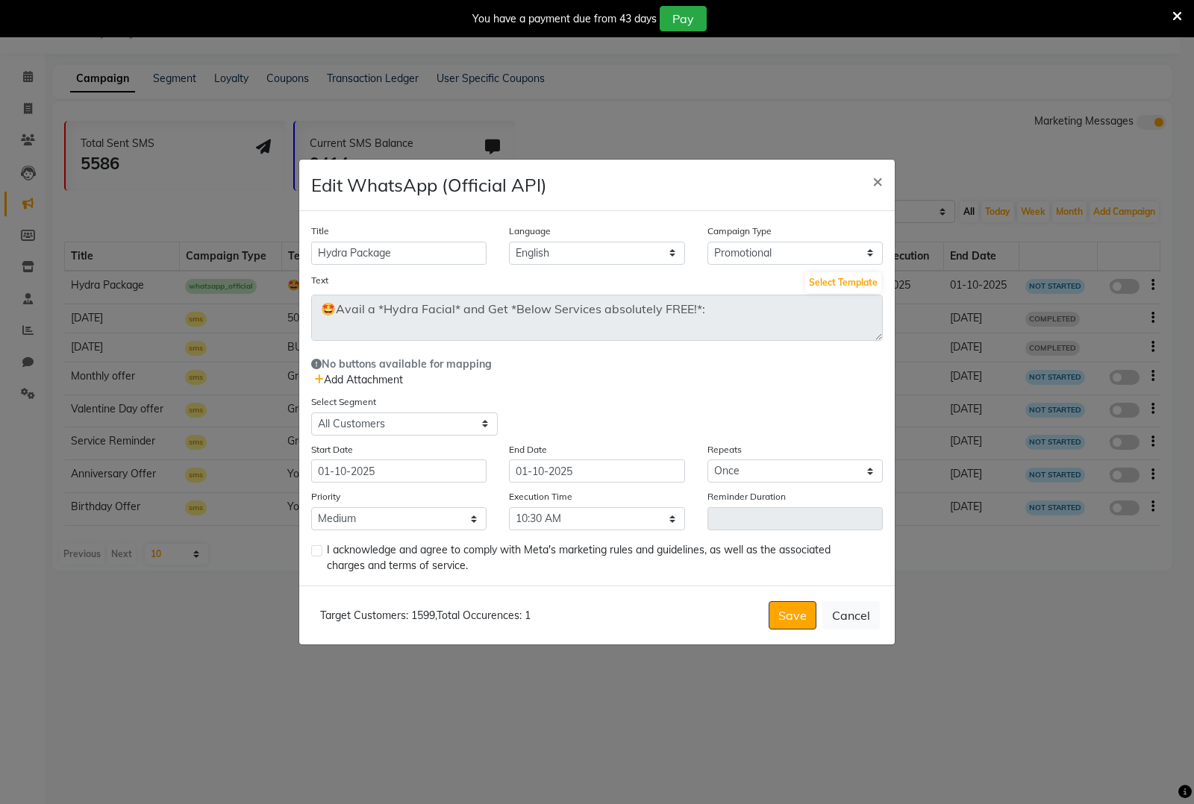
click at [319, 553] on label at bounding box center [316, 550] width 11 height 11
click at [319, 553] on input "checkbox" at bounding box center [316, 552] width 10 height 10
checkbox input "true"
click at [389, 384] on span "Add Attachment" at bounding box center [358, 379] width 89 height 13
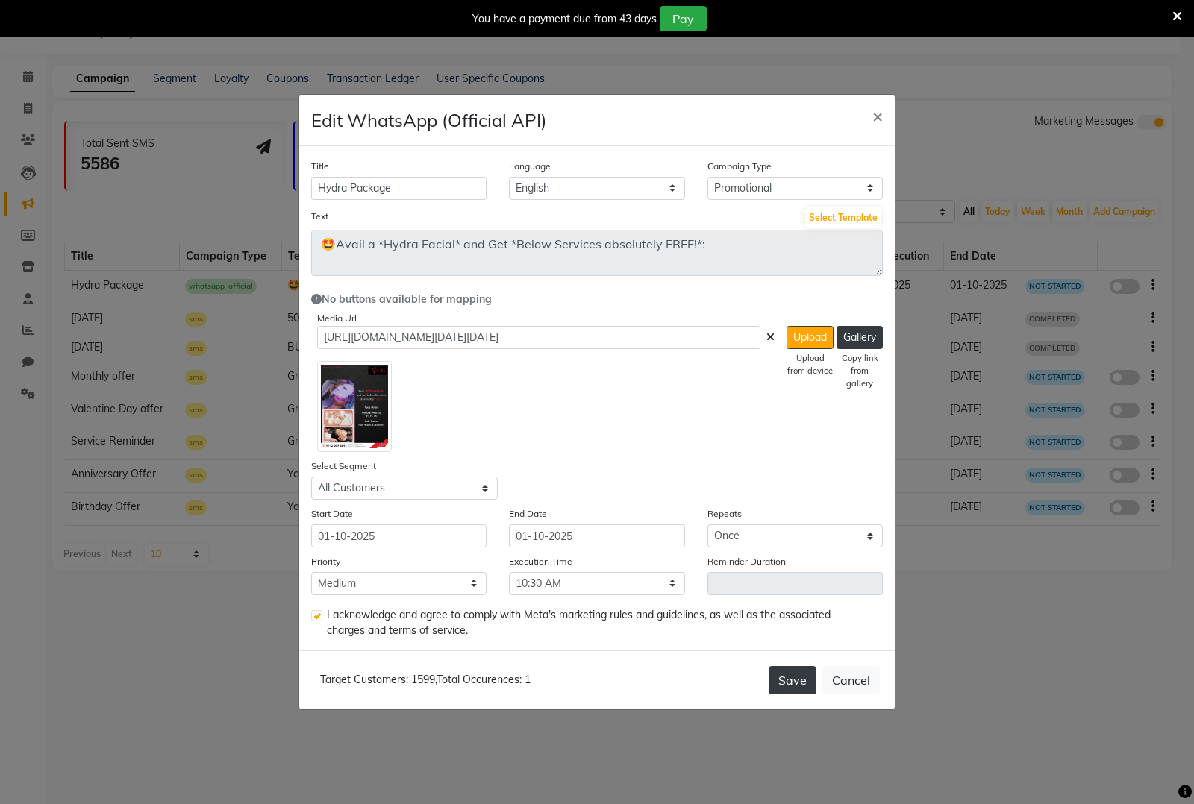
click at [797, 677] on button "Save" at bounding box center [793, 680] width 48 height 28
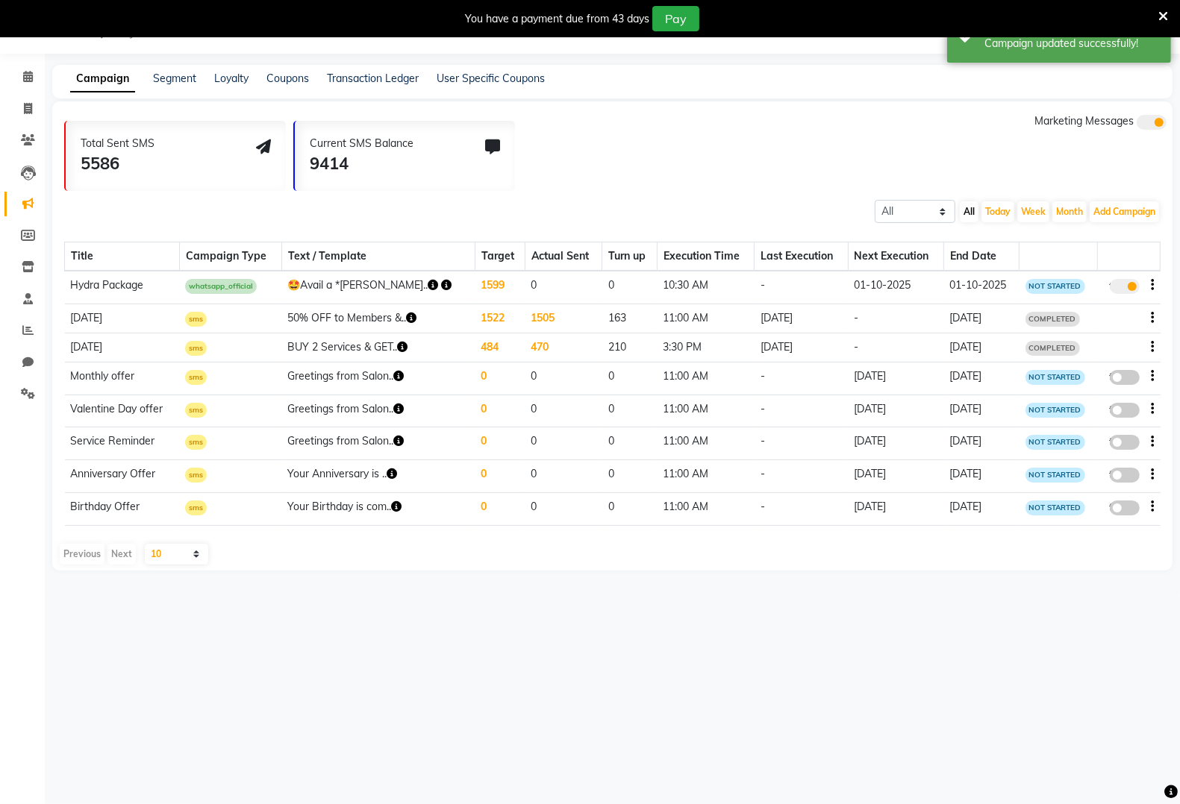
click at [441, 284] on icon "button" at bounding box center [446, 285] width 10 height 10
click at [557, 275] on link "https://img.dingg.app/salon_apple_women_ambegaon_budruk/images/Ambegaon_2025-09…" at bounding box center [533, 269] width 176 height 12
click at [428, 281] on icon "button" at bounding box center [433, 285] width 10 height 10
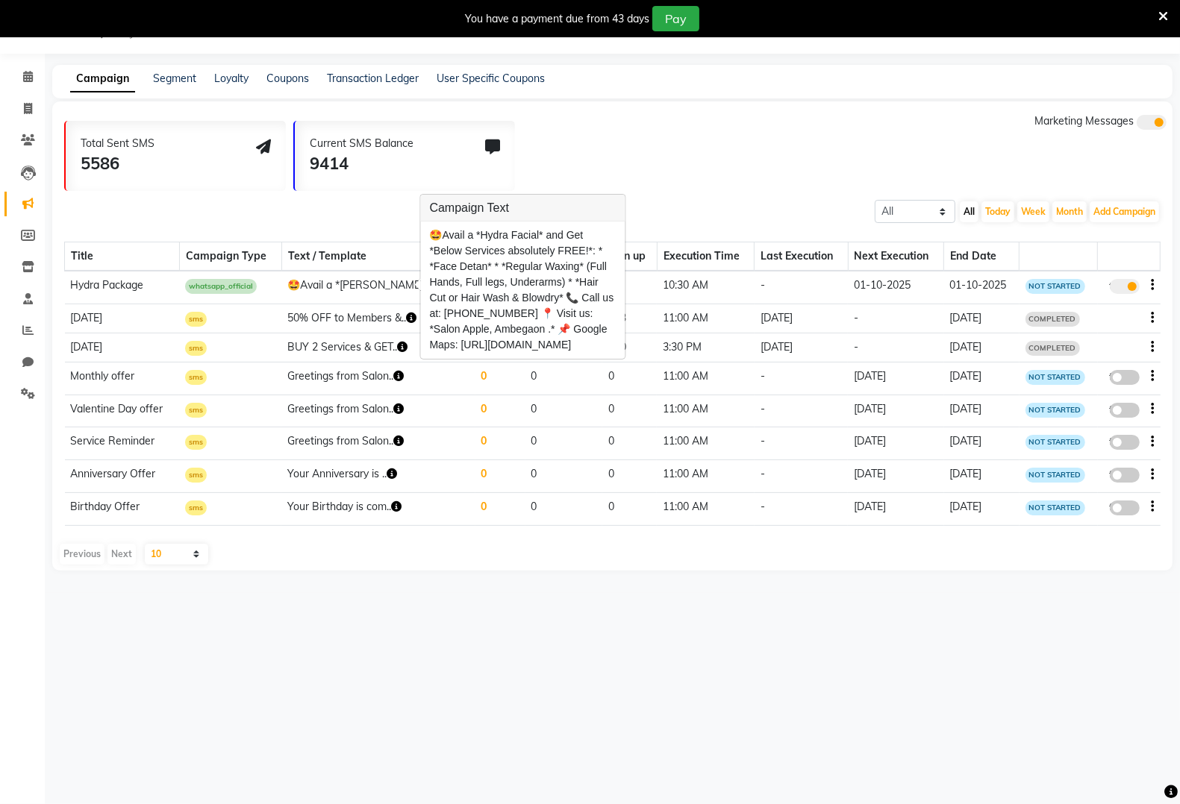
click at [845, 136] on div "Total Sent SMS 5586 Current SMS Balance 9414 Marketing Messages" at bounding box center [618, 152] width 1108 height 78
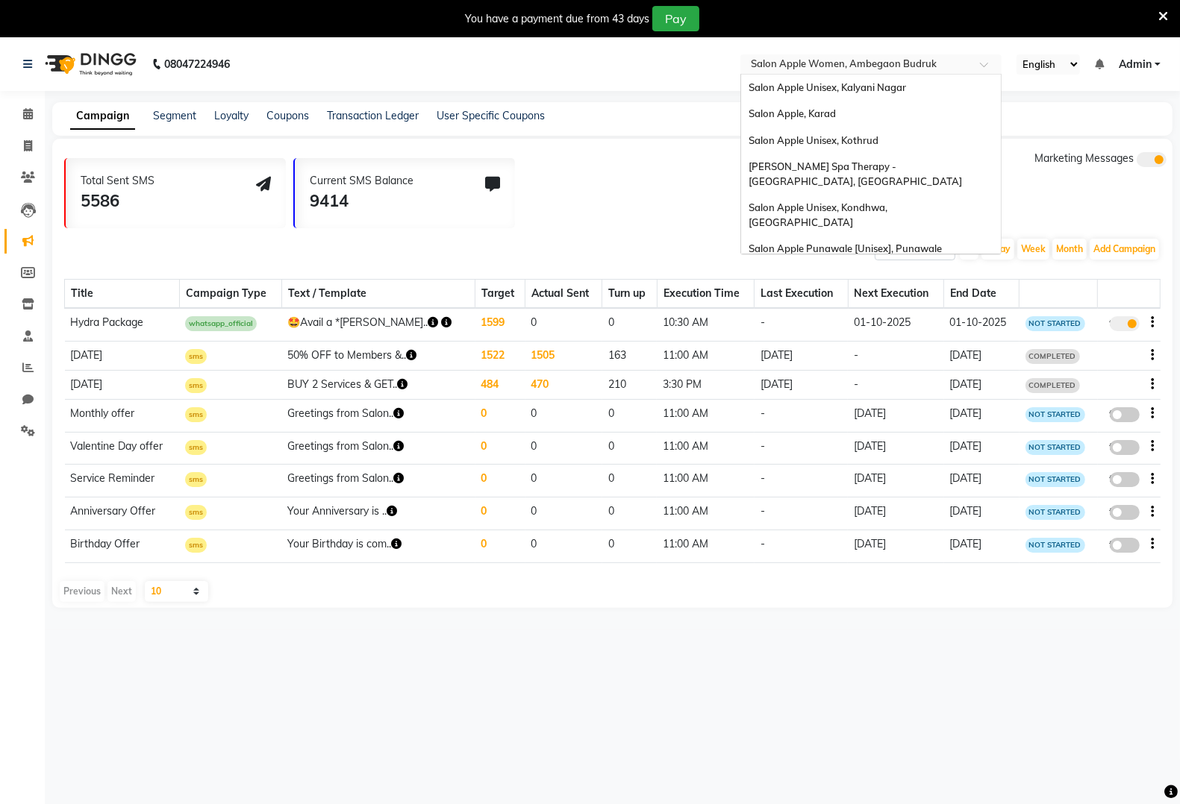
click at [864, 67] on input "text" at bounding box center [856, 65] width 216 height 15
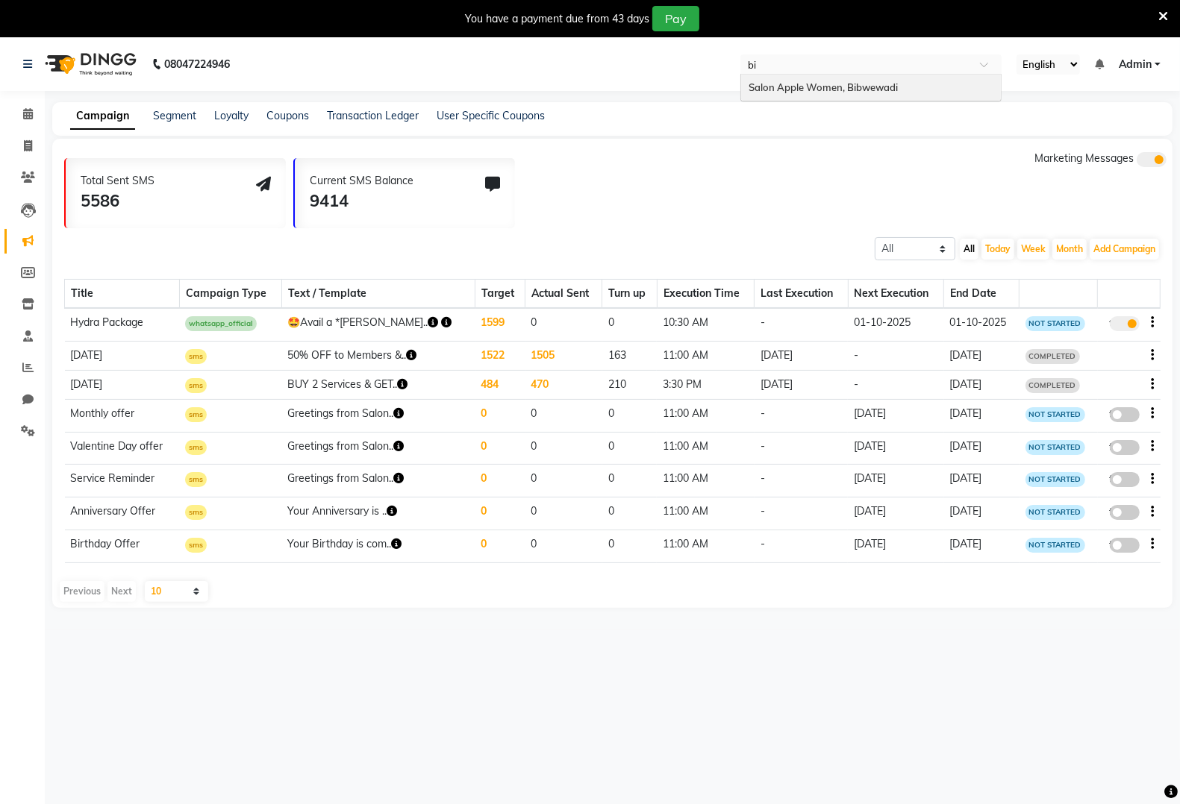
type input "bib"
click at [828, 79] on div "Salon Apple Women, Bibwewadi" at bounding box center [871, 88] width 260 height 27
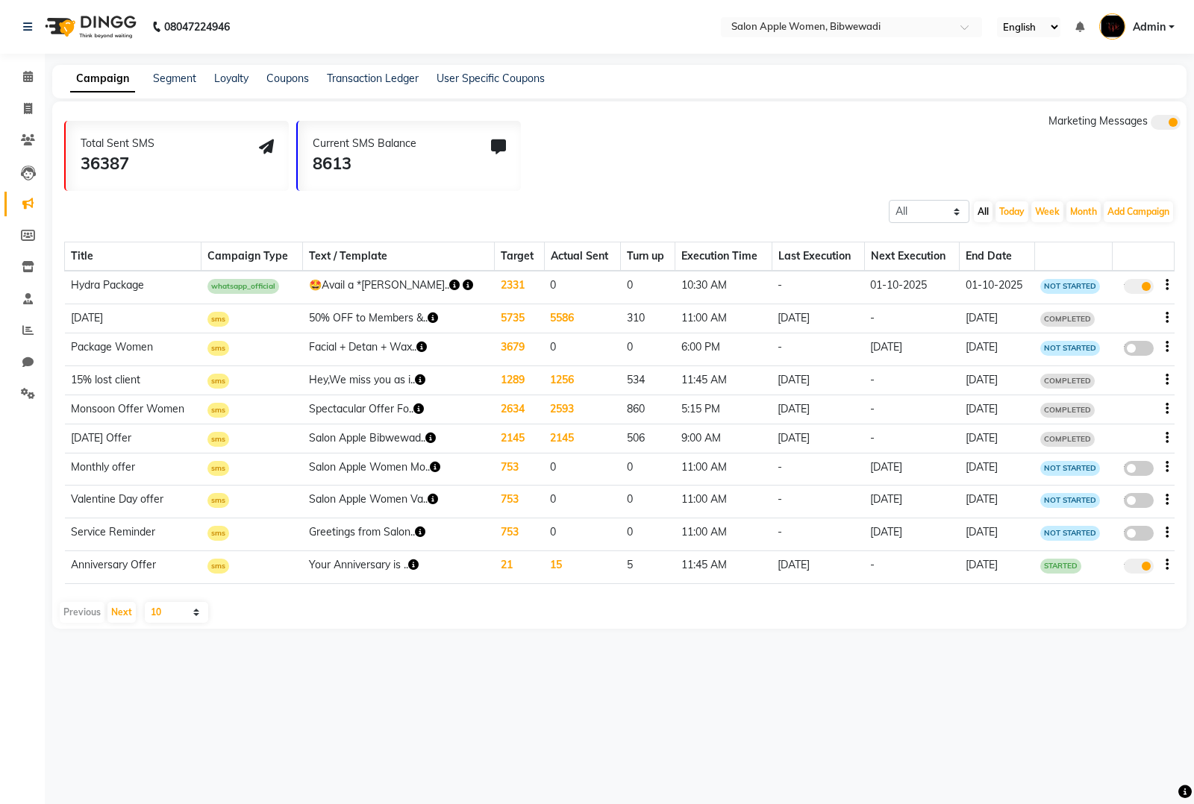
click at [463, 281] on icon "button" at bounding box center [468, 285] width 10 height 10
click at [567, 271] on link "[URL][DOMAIN_NAME][DATE][DATE]" at bounding box center [554, 269] width 176 height 12
click at [449, 282] on icon "button" at bounding box center [454, 285] width 10 height 10
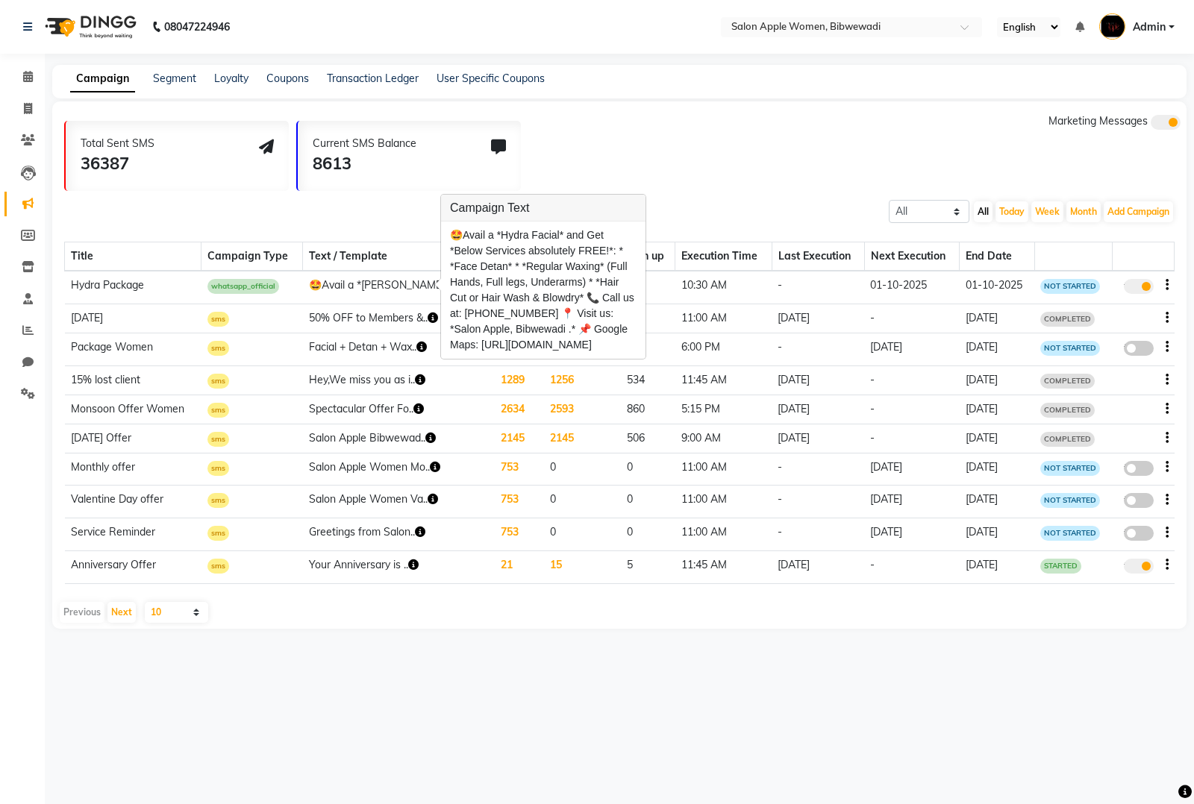
click at [746, 133] on div "Total Sent SMS 36387 Current SMS Balance 8613 Marketing Messages" at bounding box center [625, 152] width 1122 height 78
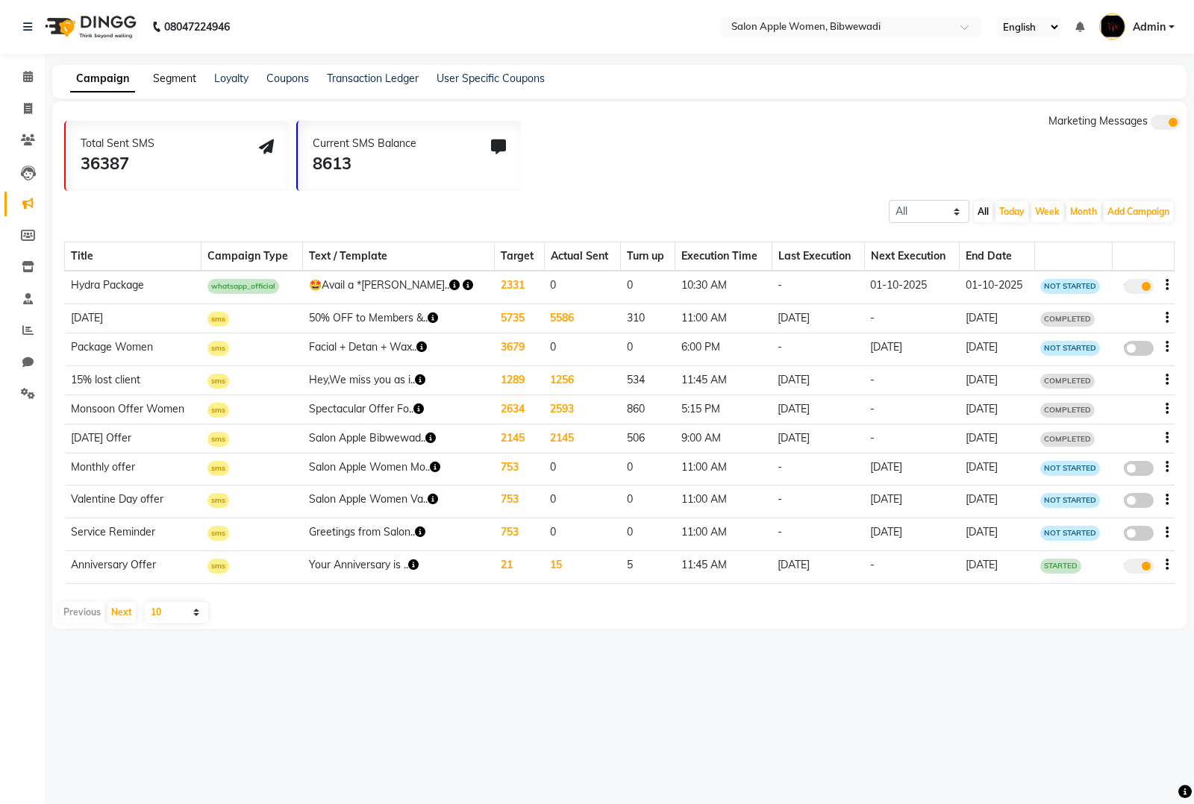
click at [179, 81] on link "Segment" at bounding box center [174, 78] width 43 height 13
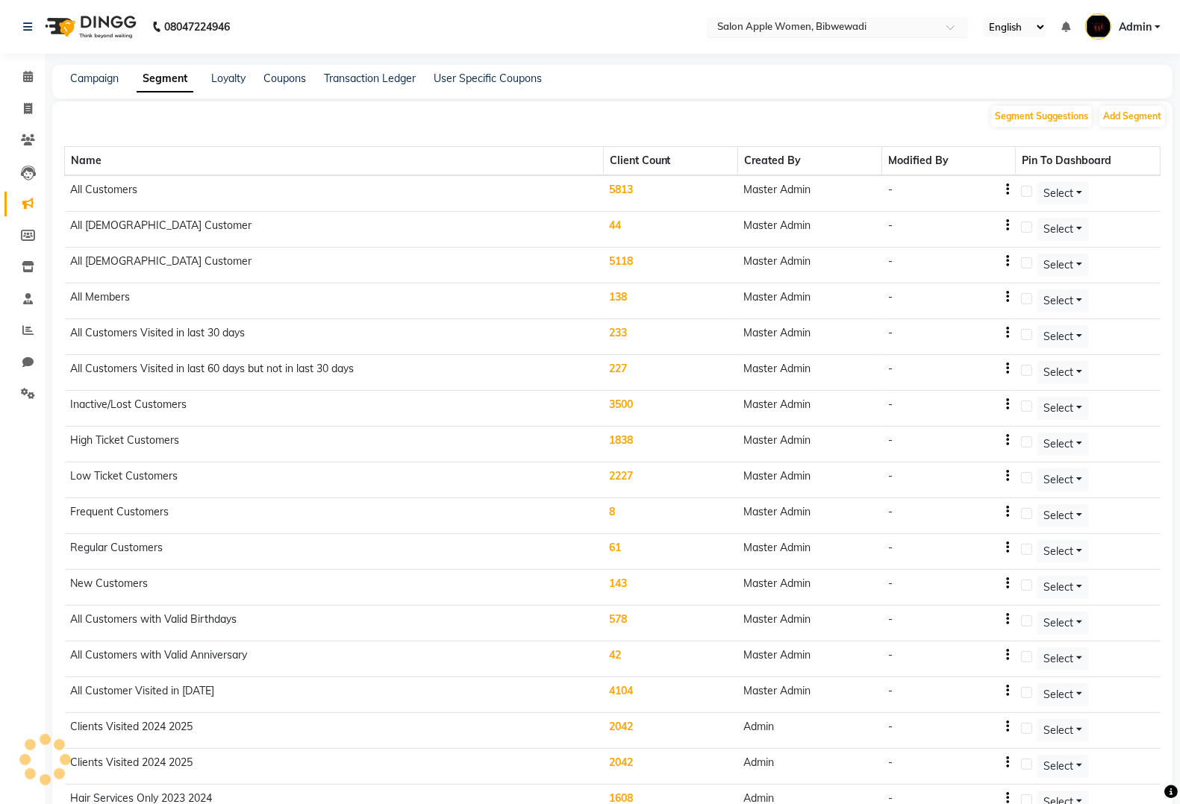
click at [848, 27] on input "text" at bounding box center [822, 28] width 216 height 15
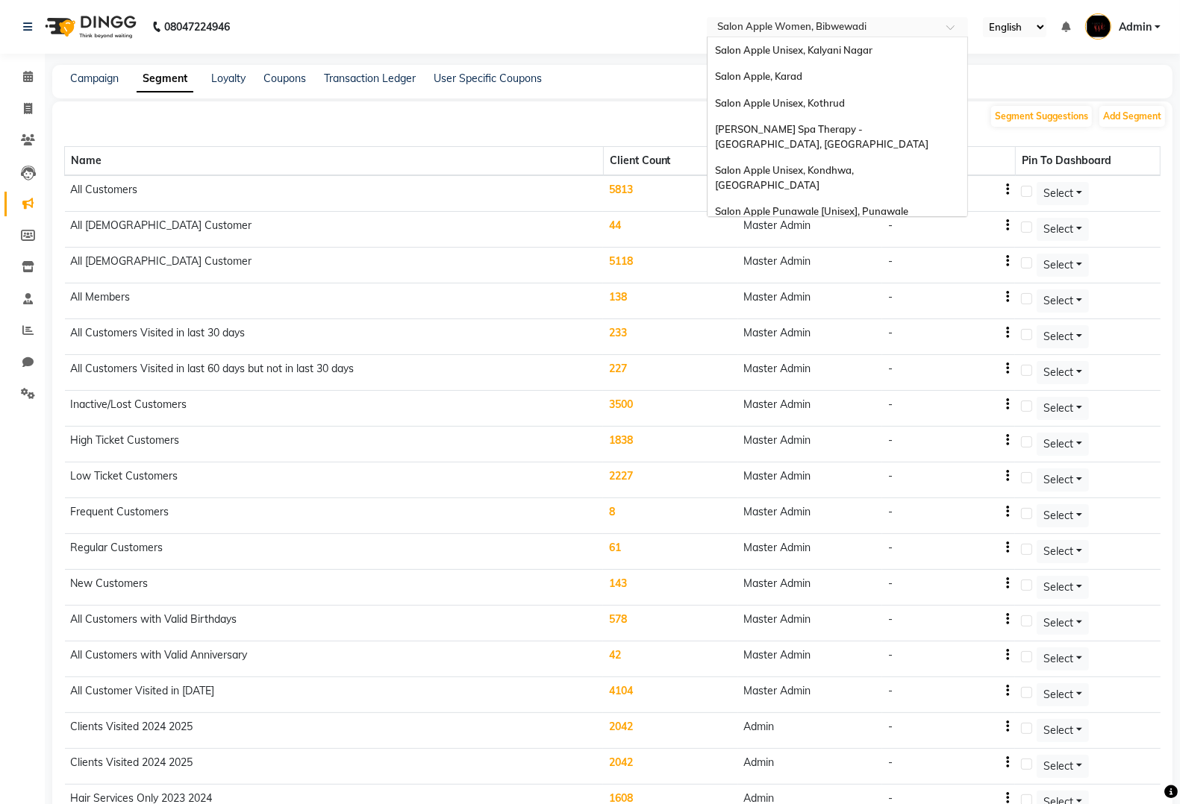
scroll to position [597, 0]
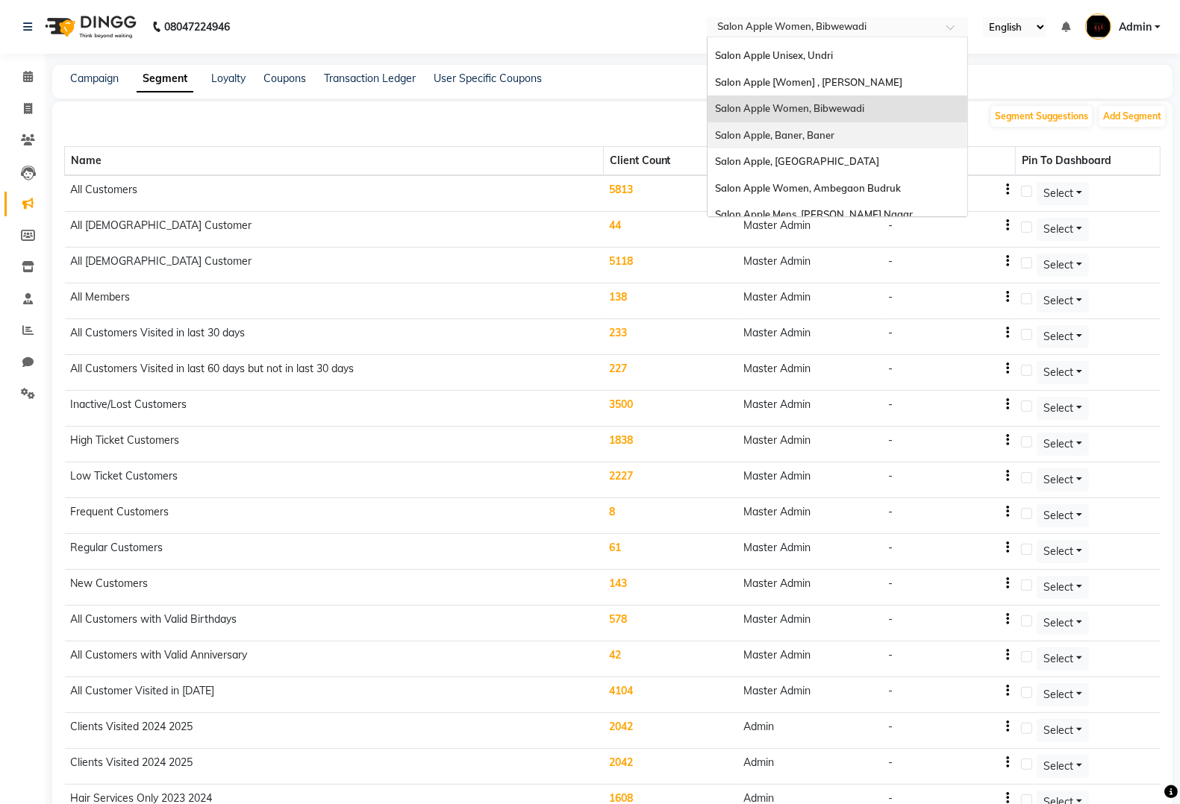
click at [801, 129] on span "Salon Apple, Baner, Baner" at bounding box center [774, 135] width 119 height 12
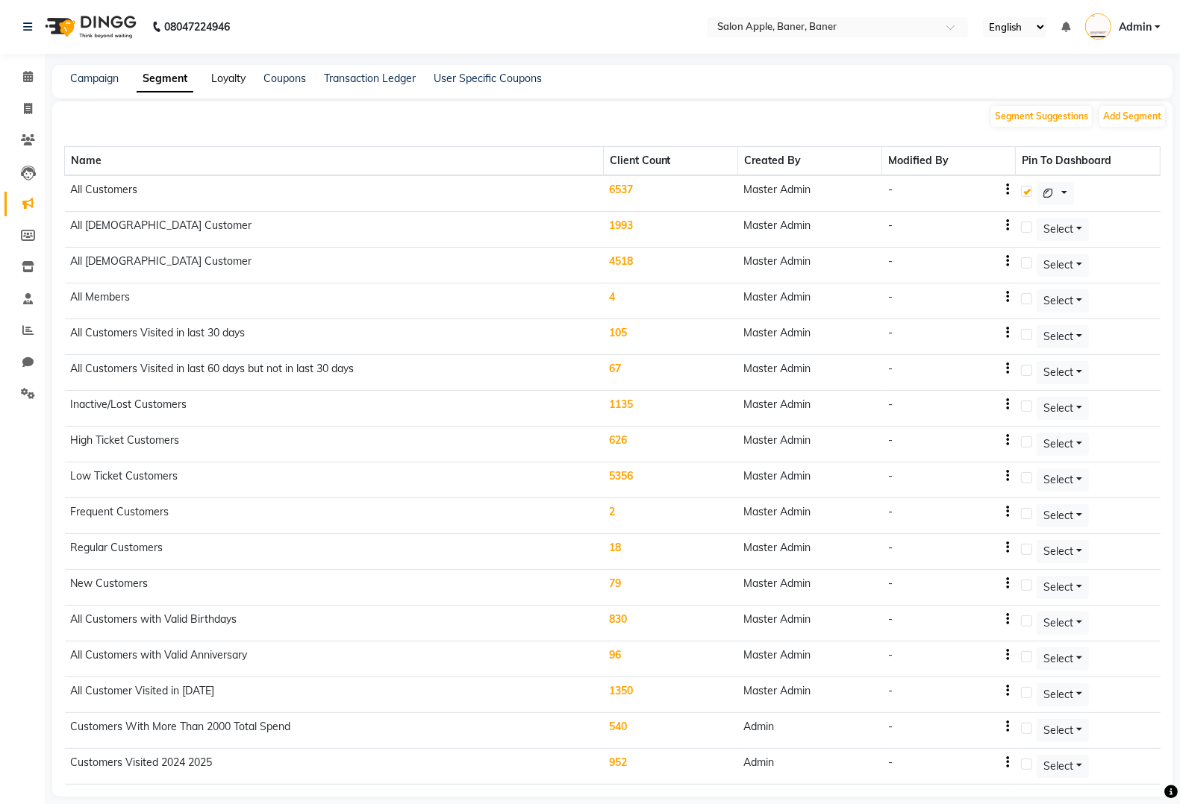
click at [232, 81] on link "Loyalty" at bounding box center [228, 78] width 34 height 13
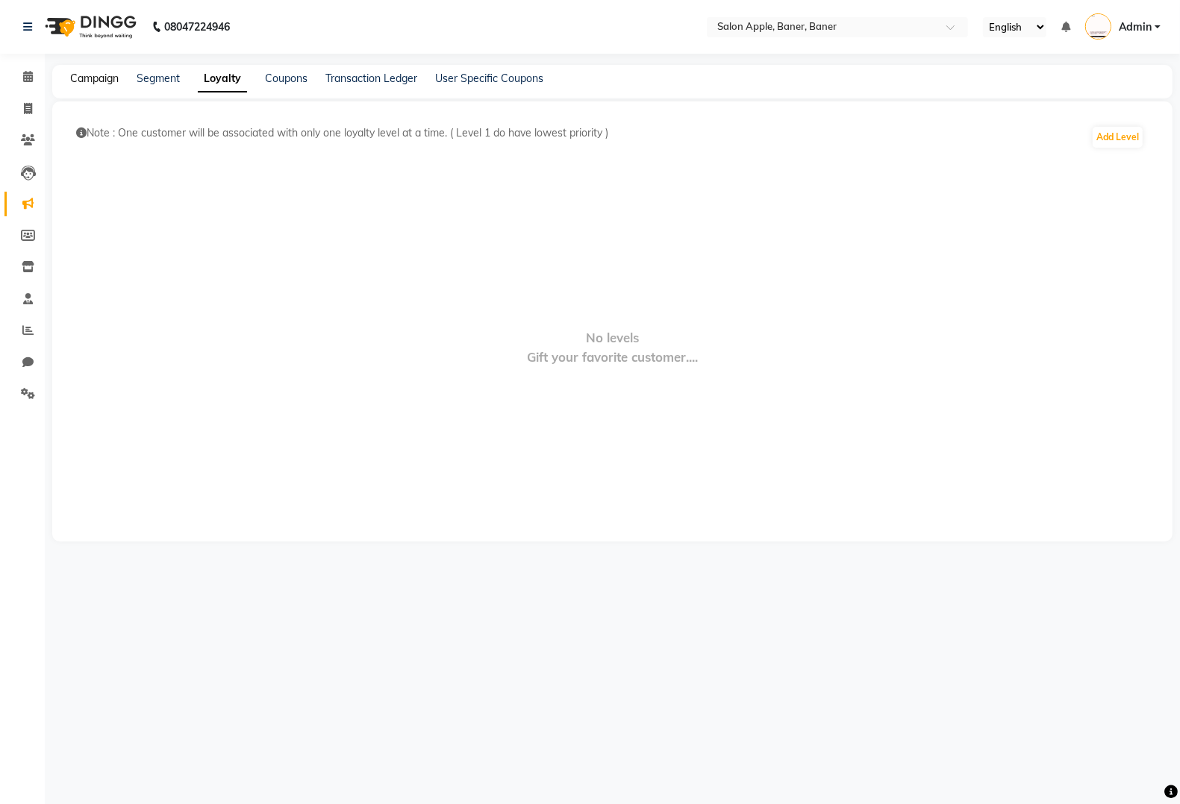
click at [87, 80] on link "Campaign" at bounding box center [94, 78] width 48 height 13
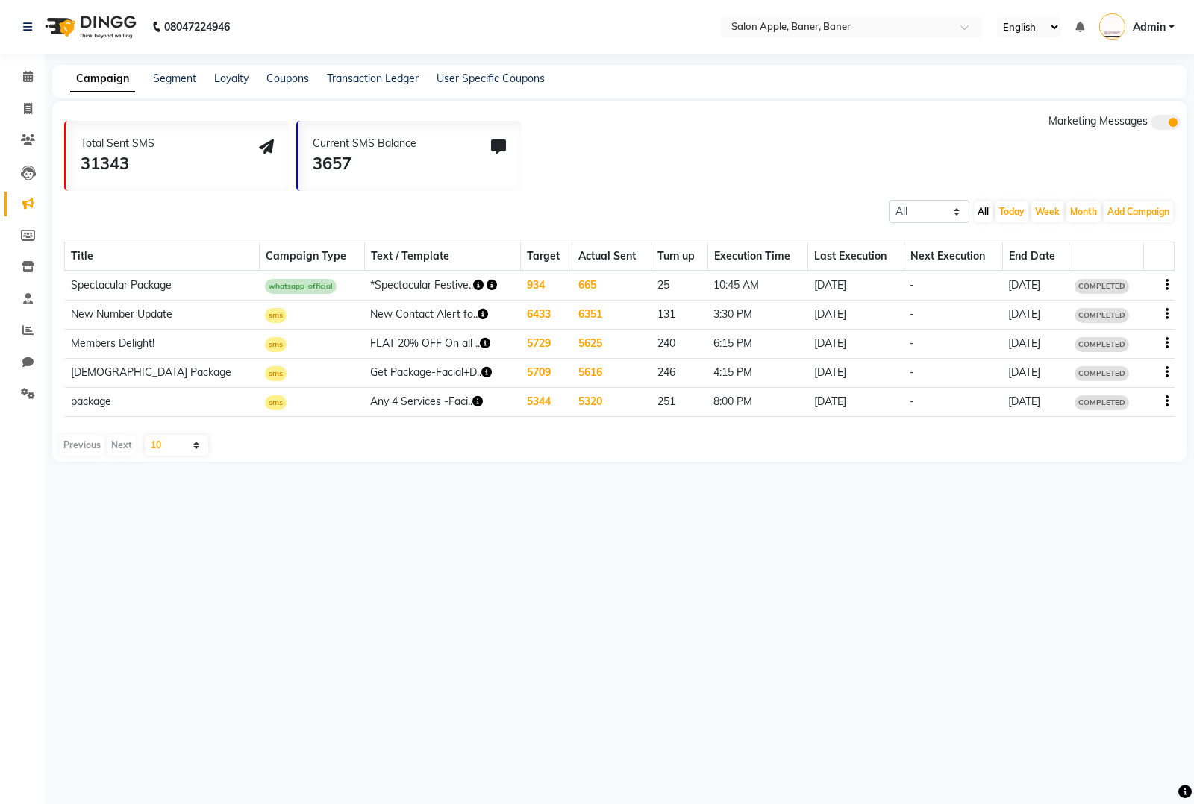
click at [473, 286] on icon "button" at bounding box center [478, 285] width 10 height 10
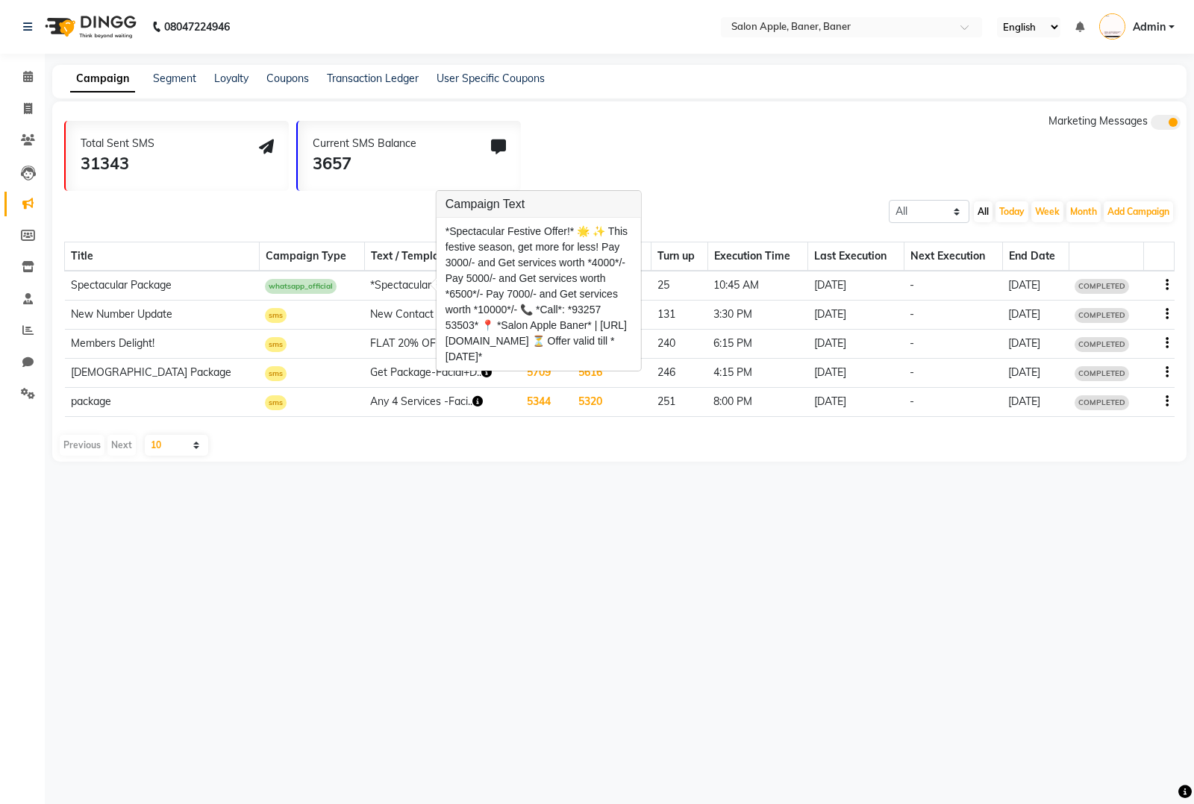
click at [669, 180] on div "Total Sent SMS 31343 Current SMS Balance 3657 Marketing Messages" at bounding box center [625, 152] width 1122 height 78
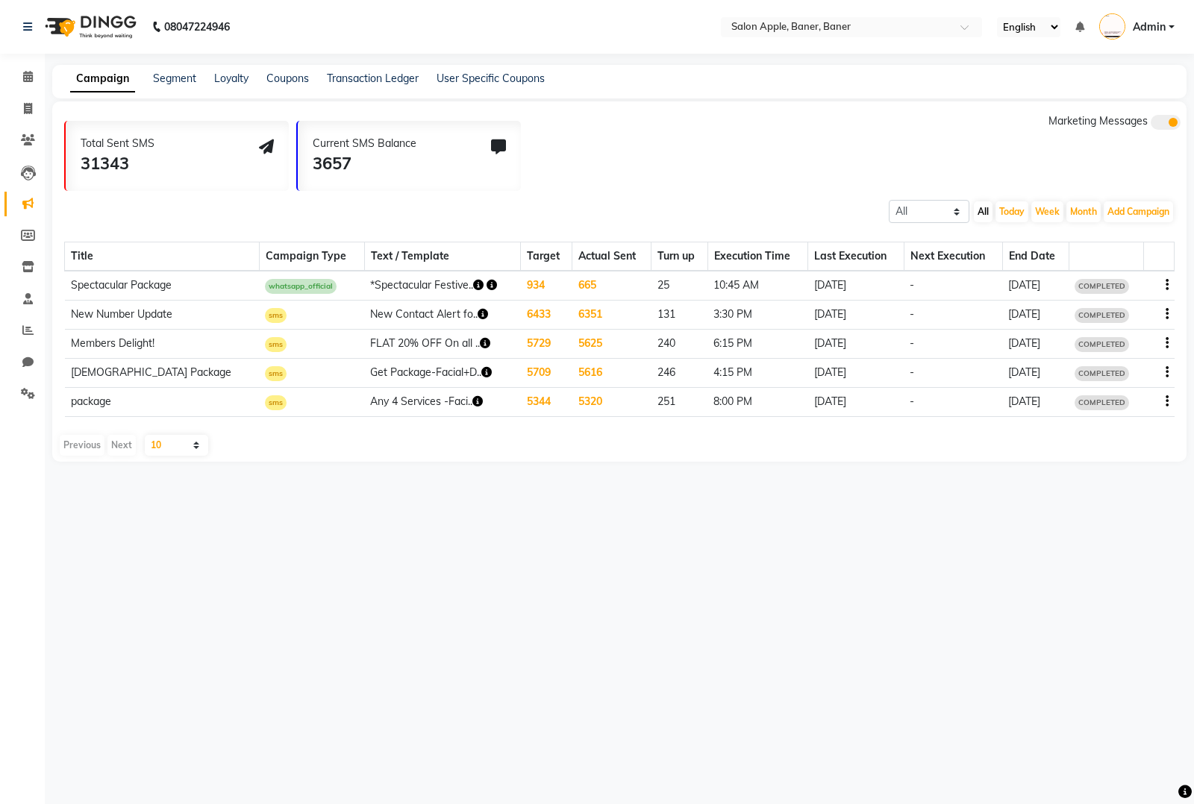
click at [896, 13] on nav "08047224946 Select Location × Salon Apple, Baner, Baner English ENGLISH Español…" at bounding box center [597, 27] width 1194 height 54
click at [854, 31] on input "text" at bounding box center [836, 28] width 216 height 15
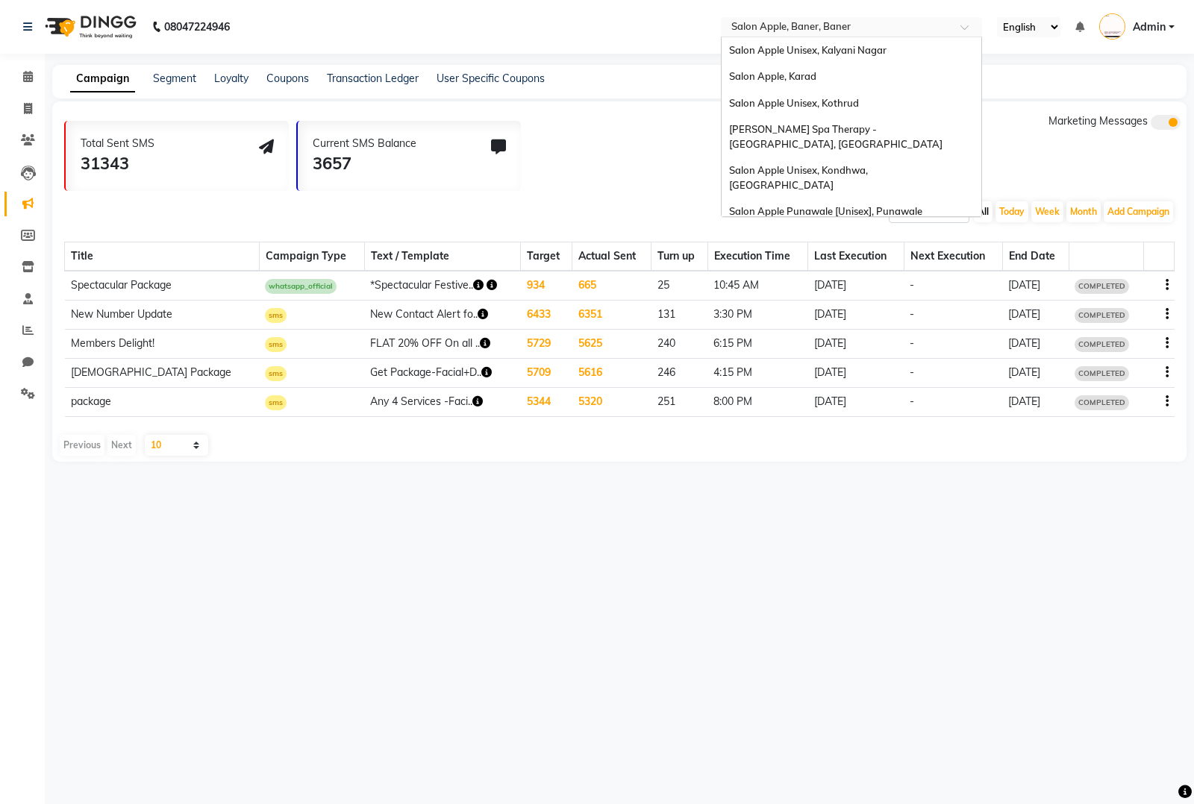
scroll to position [624, 0]
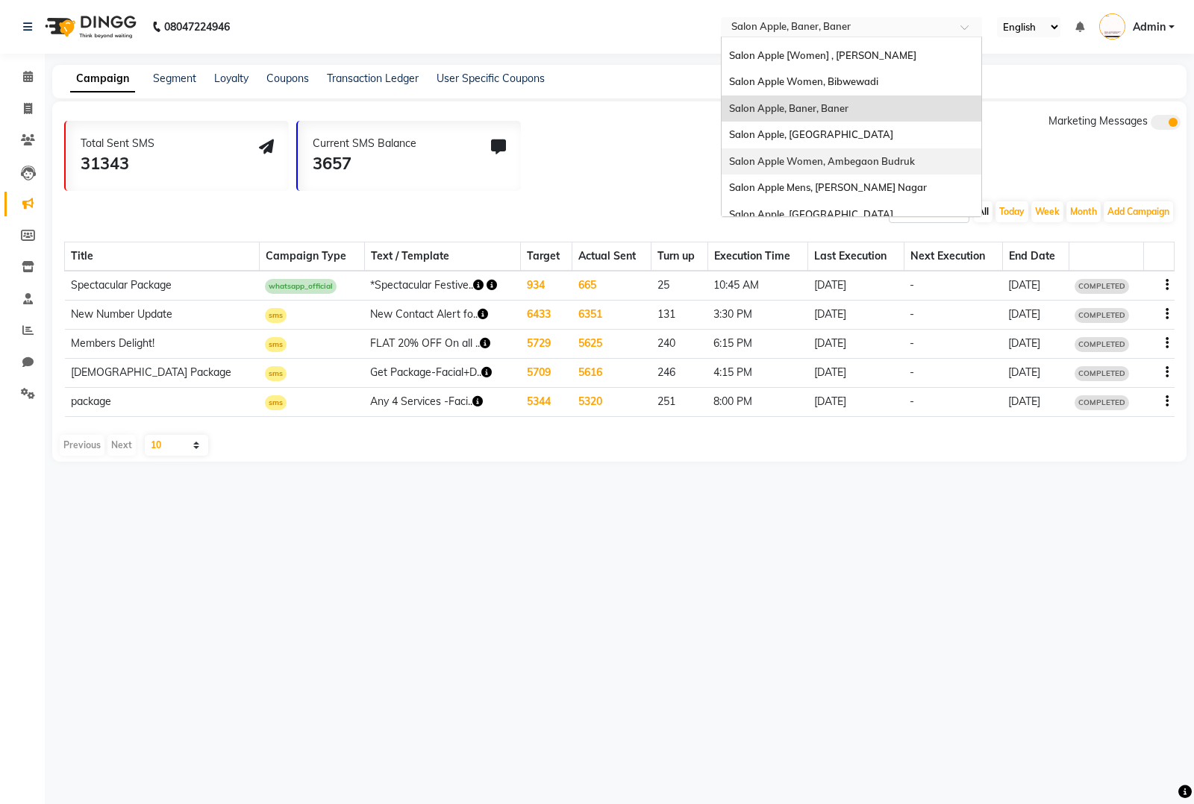
click at [868, 155] on span "Salon Apple Women, Ambegaon Budruk" at bounding box center [822, 161] width 186 height 12
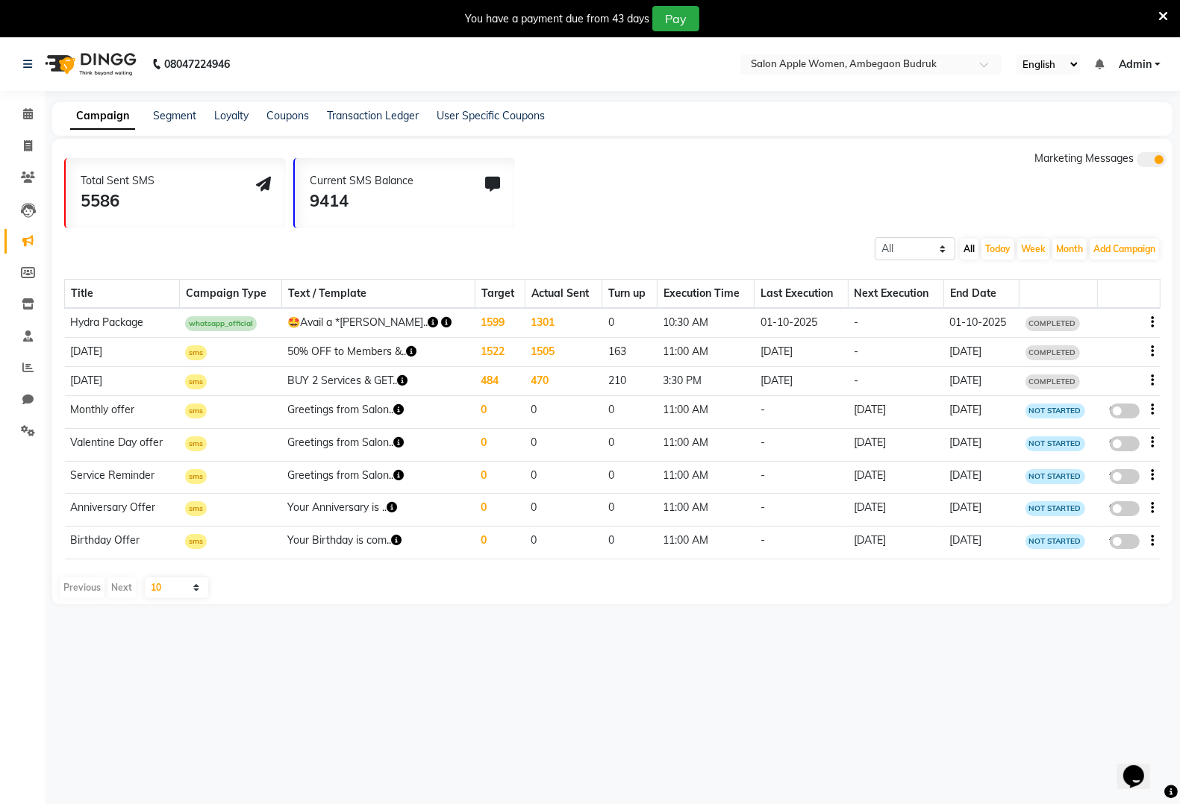
click at [1149, 322] on div at bounding box center [1129, 323] width 51 height 16
click at [1153, 322] on icon "button" at bounding box center [1152, 322] width 3 height 1
click at [428, 322] on icon "button" at bounding box center [433, 322] width 10 height 10
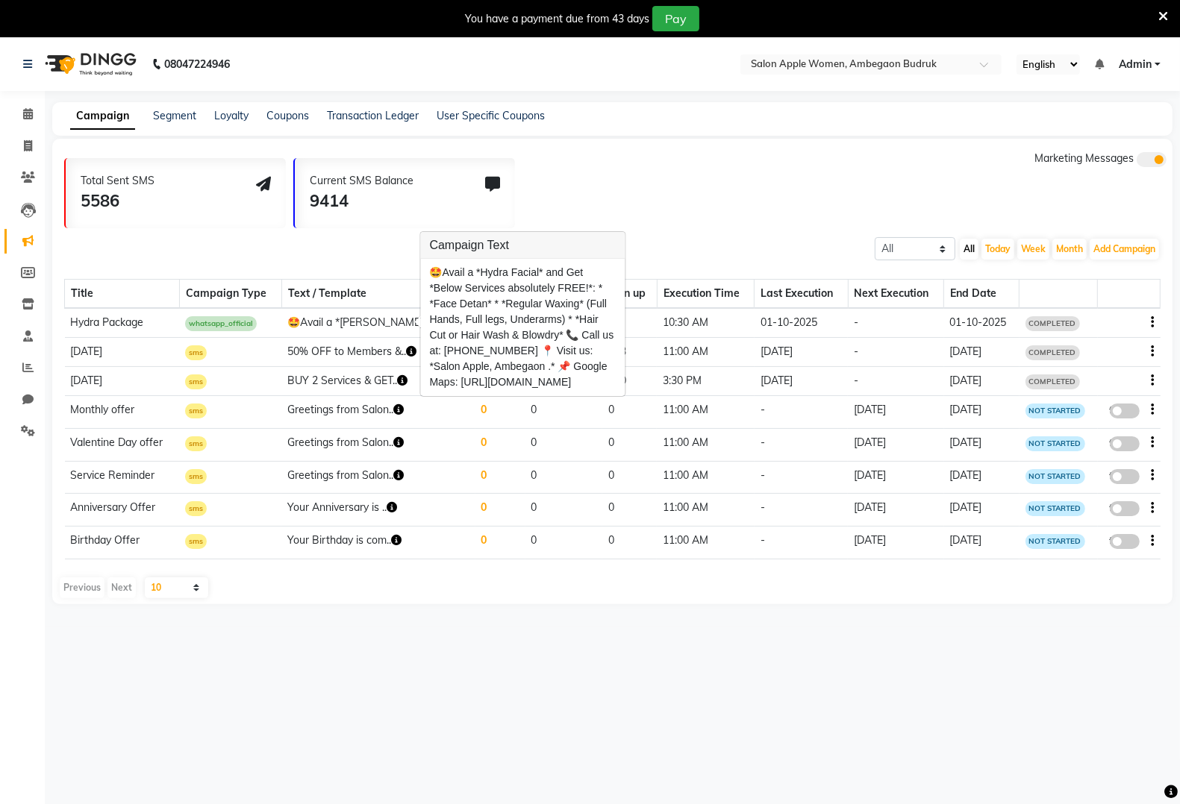
click at [728, 157] on div "Total Sent SMS 5586 Current SMS Balance 9414 Marketing Messages" at bounding box center [618, 190] width 1108 height 78
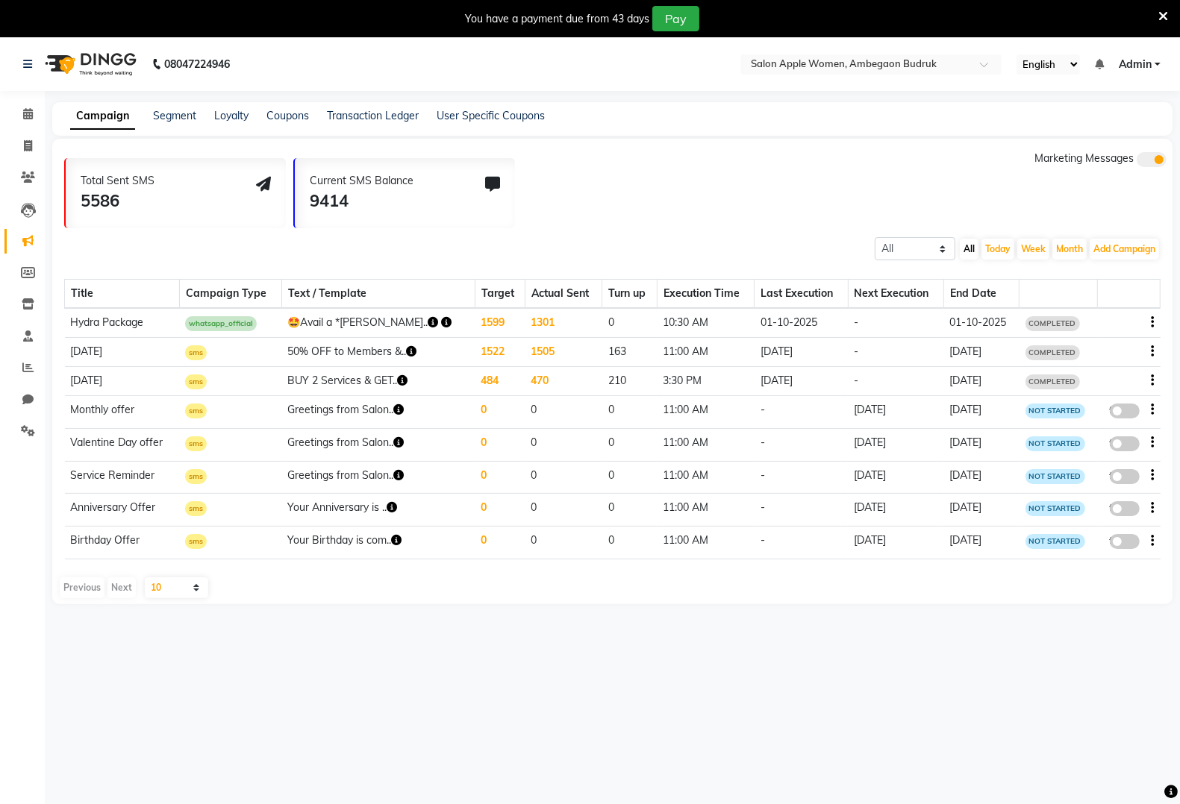
click at [428, 319] on icon "button" at bounding box center [433, 322] width 10 height 10
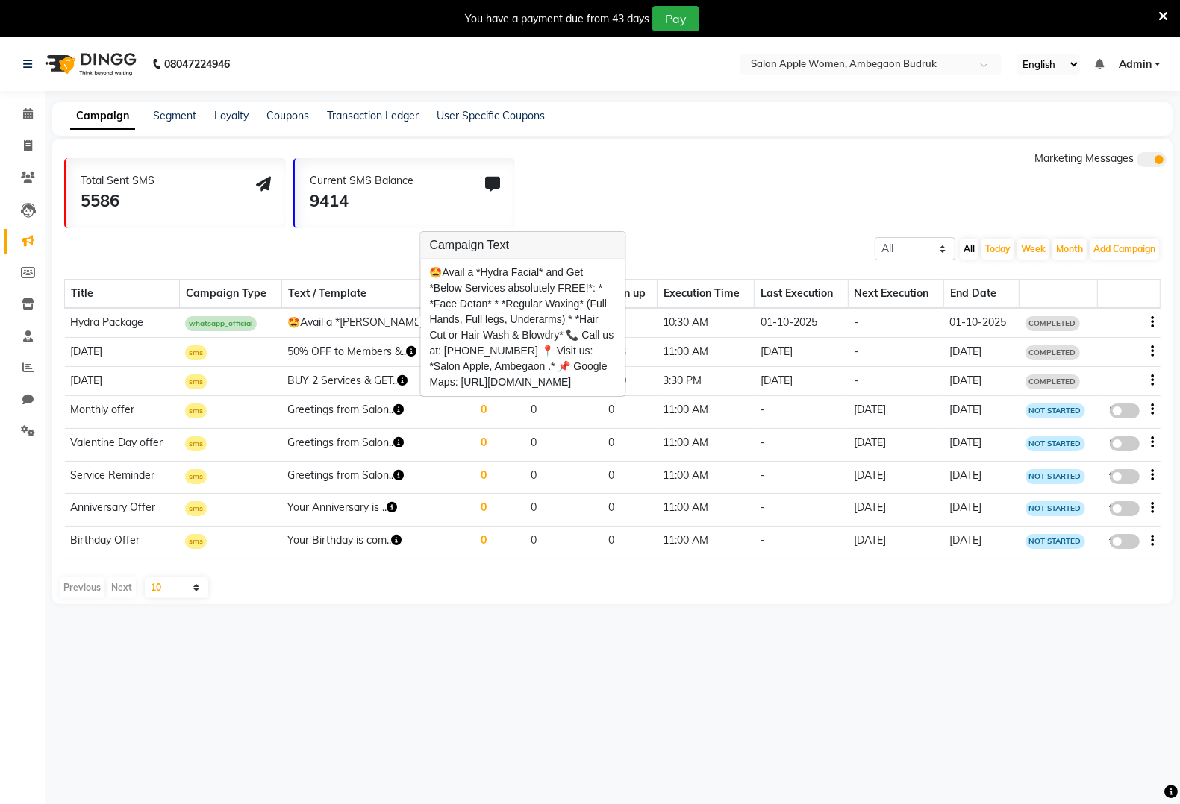
click at [674, 194] on div "Total Sent SMS 5586 Current SMS Balance 9414 Marketing Messages" at bounding box center [618, 190] width 1108 height 78
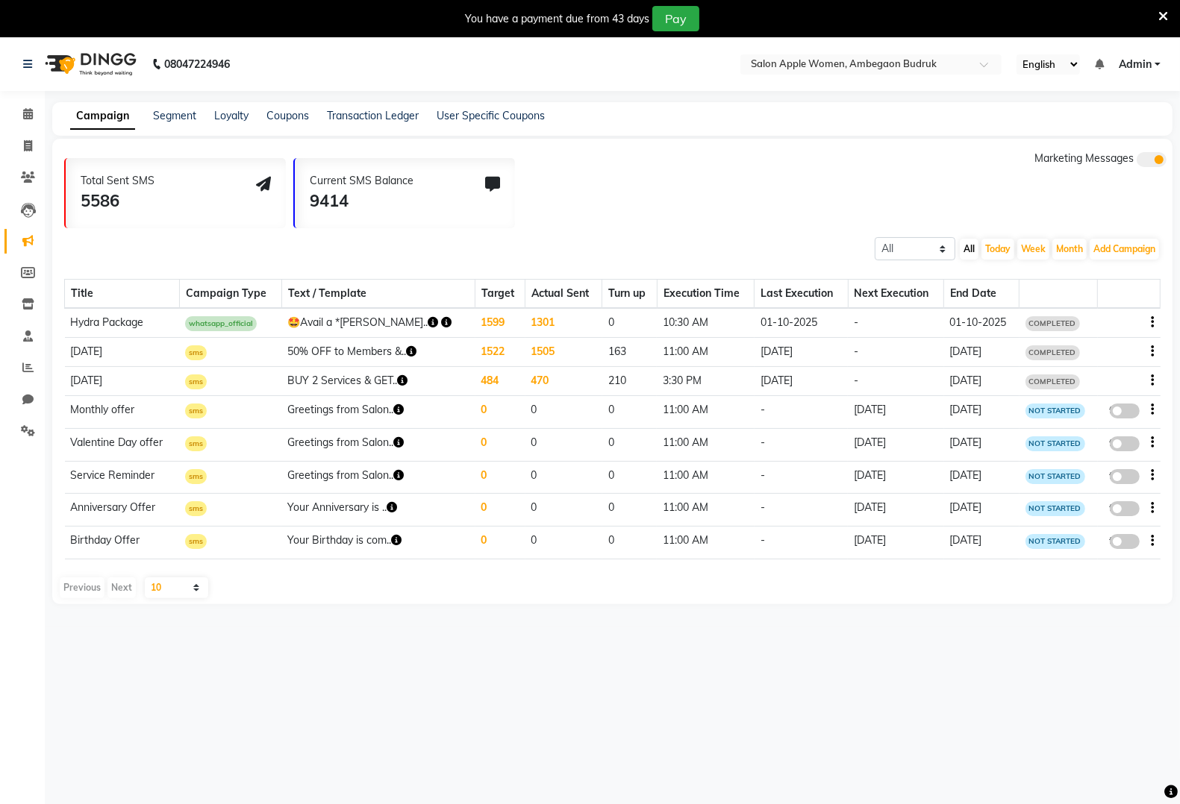
click at [441, 322] on icon "button" at bounding box center [446, 322] width 10 height 10
click at [528, 313] on div "[URL][DOMAIN_NAME][DATE][DATE]" at bounding box center [533, 307] width 182 height 22
click at [441, 318] on icon "button" at bounding box center [446, 322] width 10 height 10
click at [519, 313] on link "https://img.dingg.app/salon_apple_women_ambegaon_budruk/images/Ambegaon_2025-09…" at bounding box center [533, 307] width 176 height 12
click at [428, 319] on icon "button" at bounding box center [433, 322] width 10 height 10
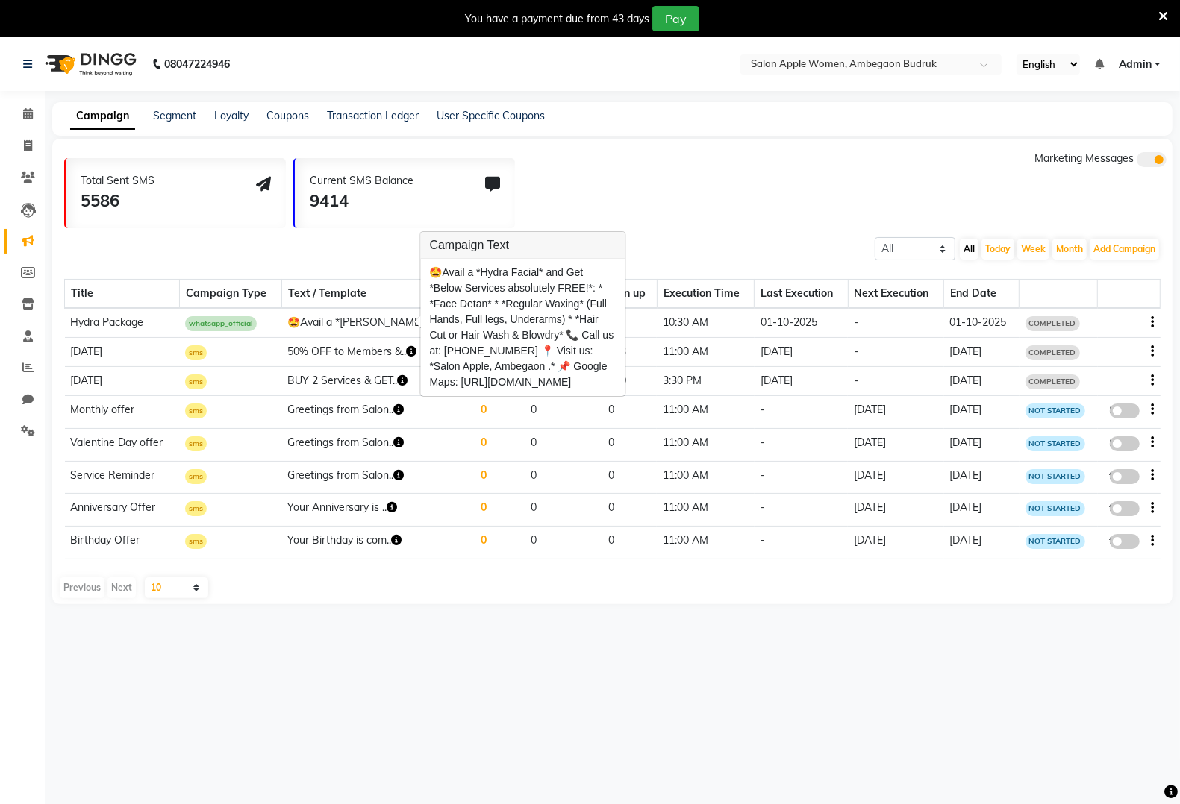
click at [610, 179] on div "Total Sent SMS 5586 Current SMS Balance 9414 Marketing Messages" at bounding box center [618, 190] width 1108 height 78
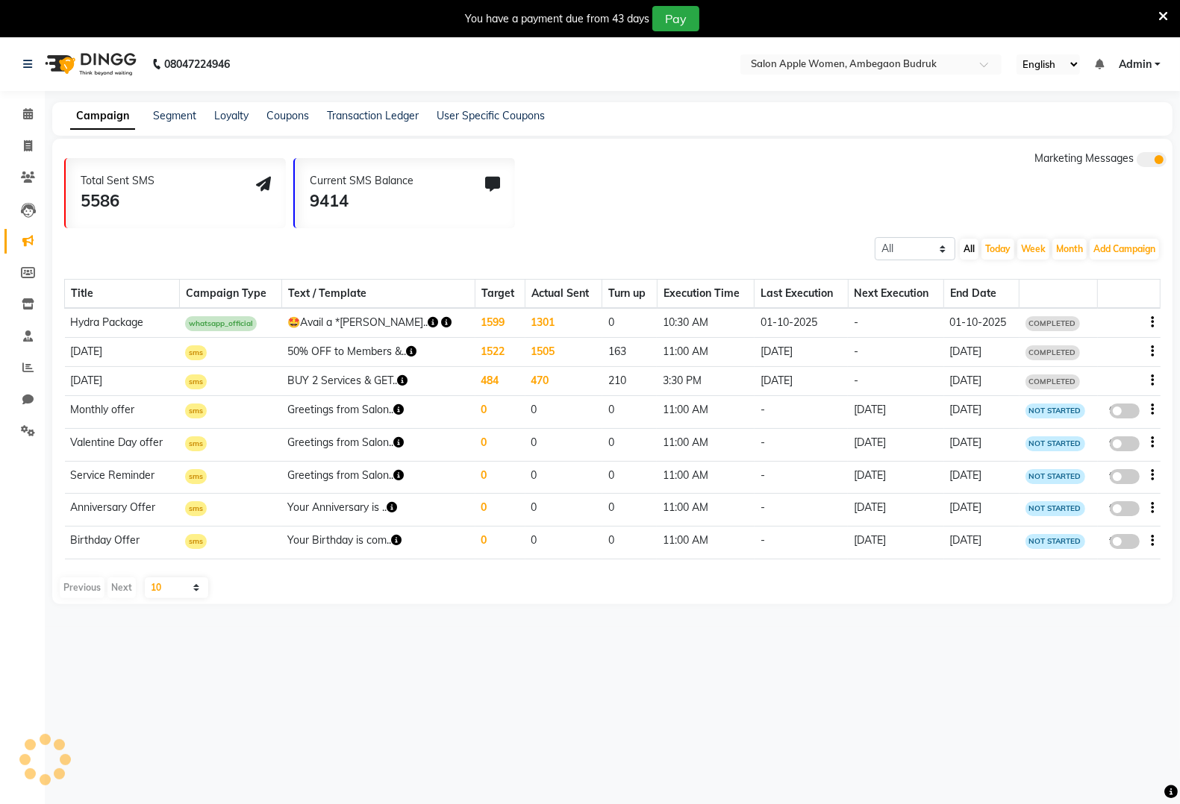
click at [441, 326] on icon "button" at bounding box center [446, 322] width 10 height 10
click at [557, 324] on div "https://img.dingg.app/salon_apple_women_ambegaon_budruk/images/Ambegaon_2025-09…" at bounding box center [534, 307] width 200 height 34
click at [560, 322] on td "1301" at bounding box center [563, 323] width 77 height 30
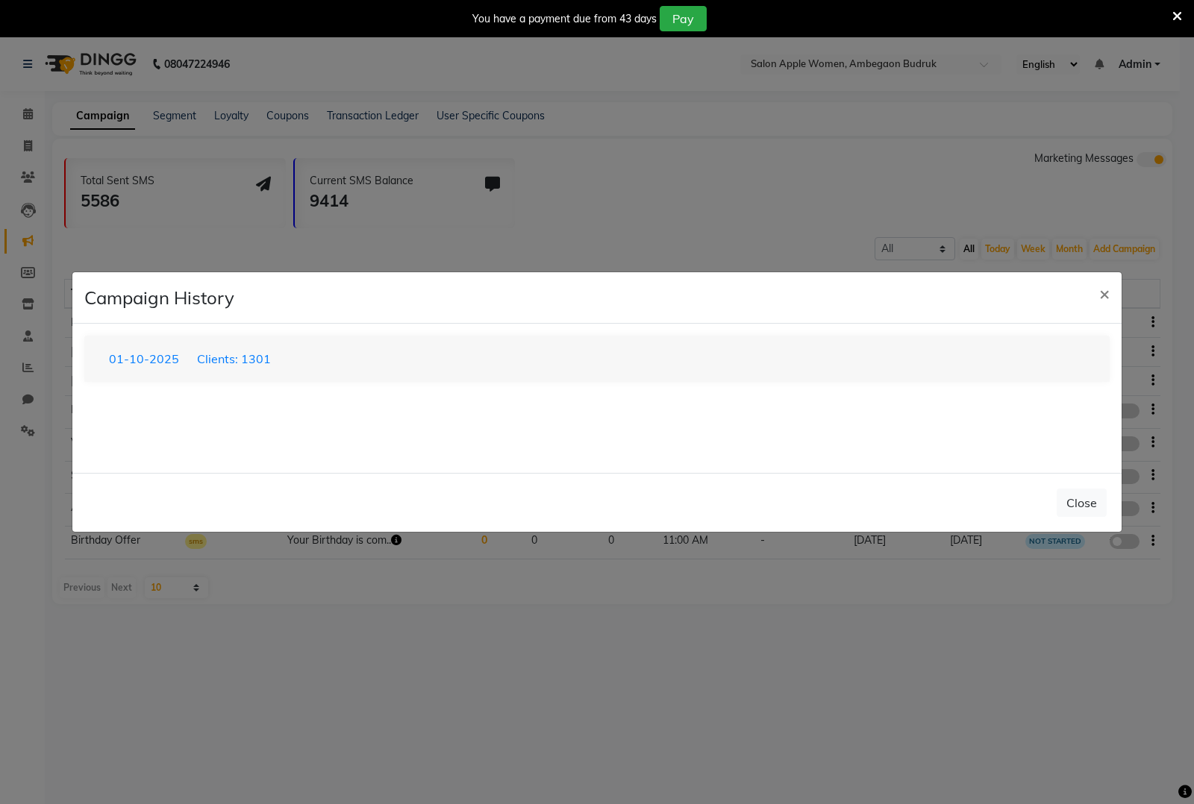
drag, startPoint x: 908, startPoint y: 131, endPoint x: 719, endPoint y: 222, distance: 210.2
click at [907, 131] on ngb-modal-window "Campaign History × 01-10-2025 Clients: 1301 loading... Close" at bounding box center [597, 402] width 1194 height 804
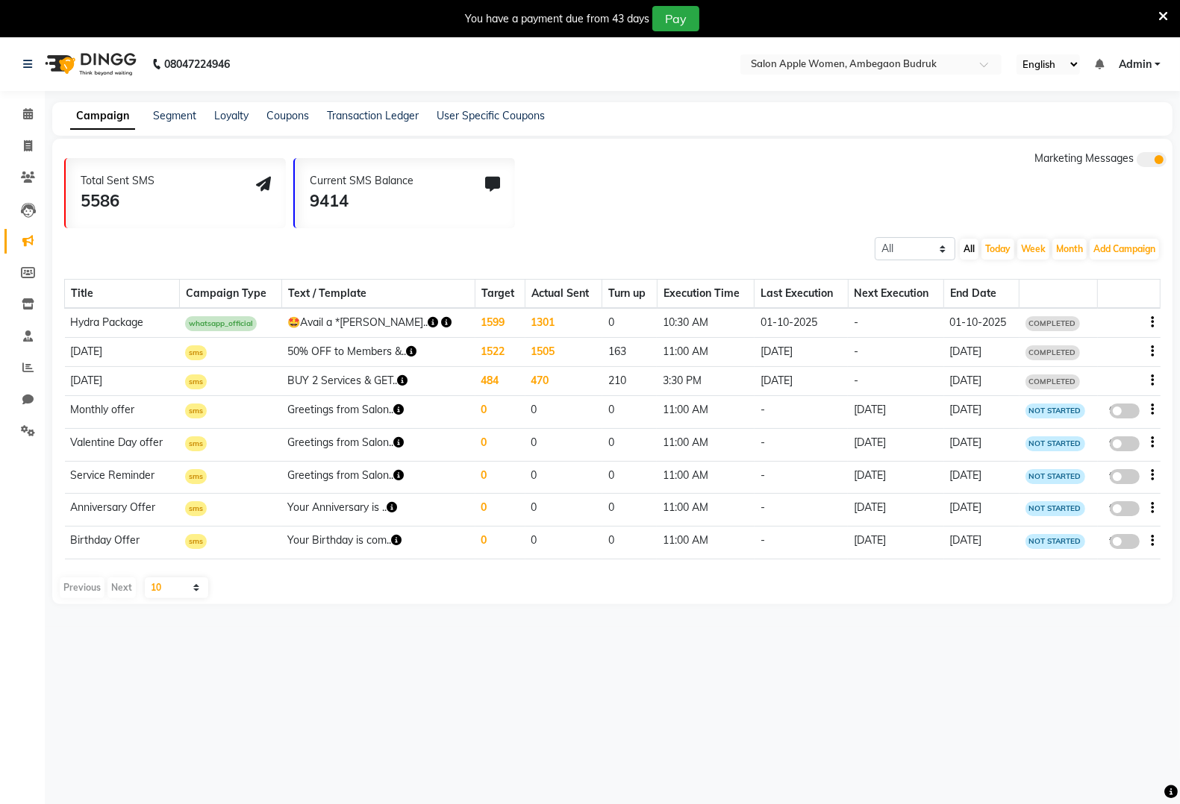
click at [441, 322] on icon "button" at bounding box center [446, 322] width 10 height 10
click at [504, 310] on link "https://img.dingg.app/salon_apple_women_ambegaon_budruk/images/Ambegaon_2025-09…" at bounding box center [533, 307] width 176 height 12
click at [428, 319] on icon "button" at bounding box center [433, 322] width 10 height 10
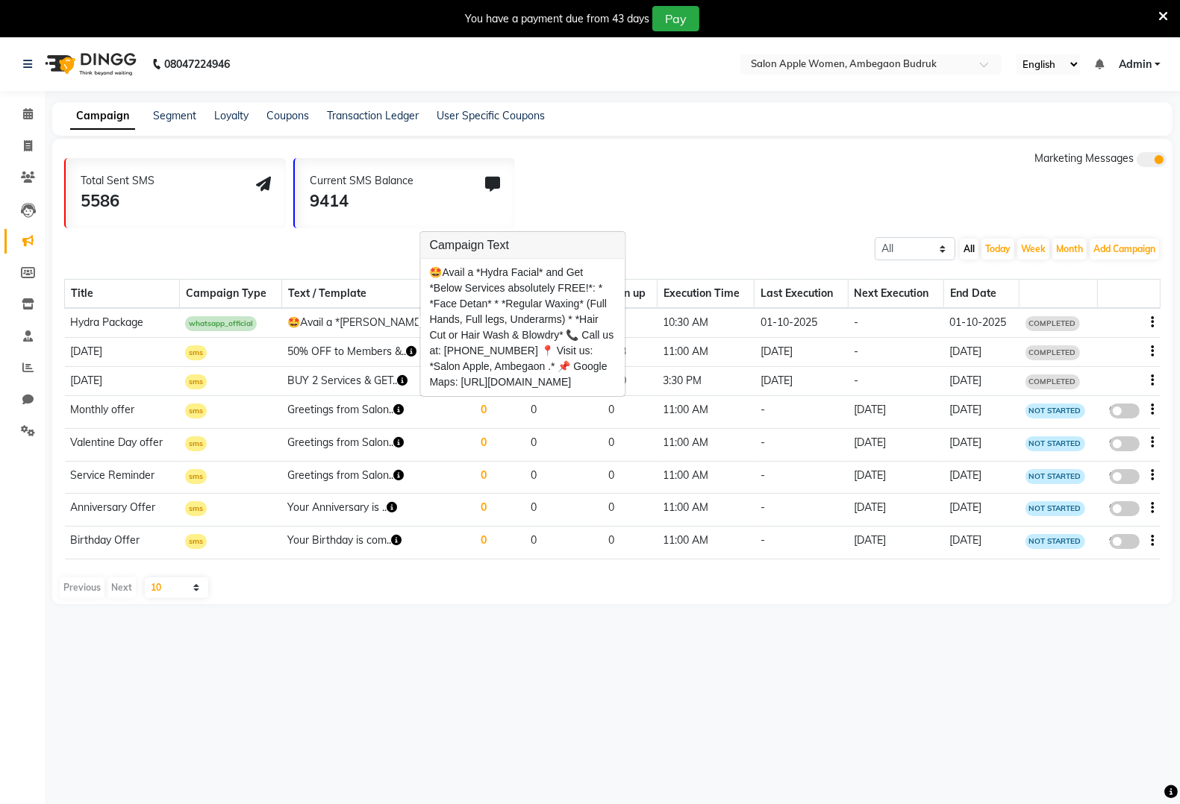
click at [669, 154] on div "Total Sent SMS 5586 Current SMS Balance 9414 Marketing Messages" at bounding box center [618, 190] width 1108 height 78
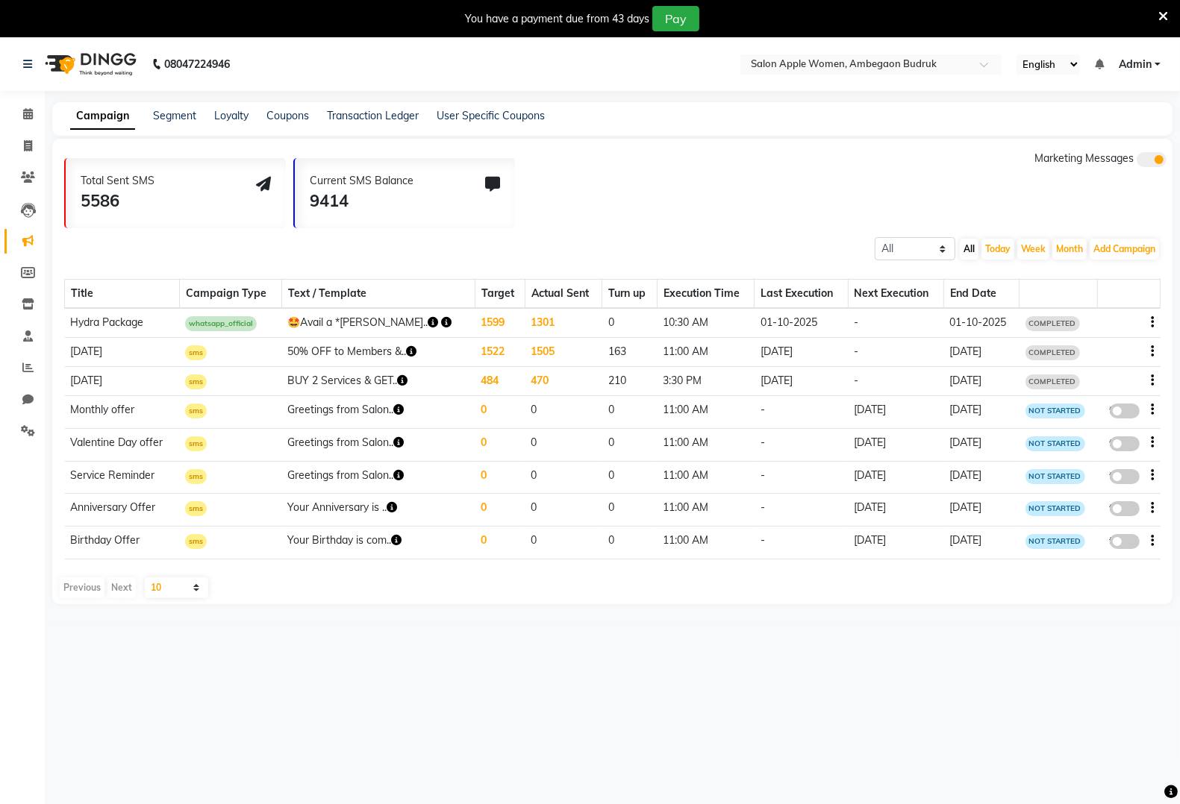
click at [441, 325] on icon "button" at bounding box center [446, 322] width 10 height 10
click at [666, 218] on div "Total Sent SMS 5586 Current SMS Balance 9414 Marketing Messages" at bounding box center [618, 190] width 1108 height 78
click at [534, 321] on td "1301" at bounding box center [563, 323] width 77 height 30
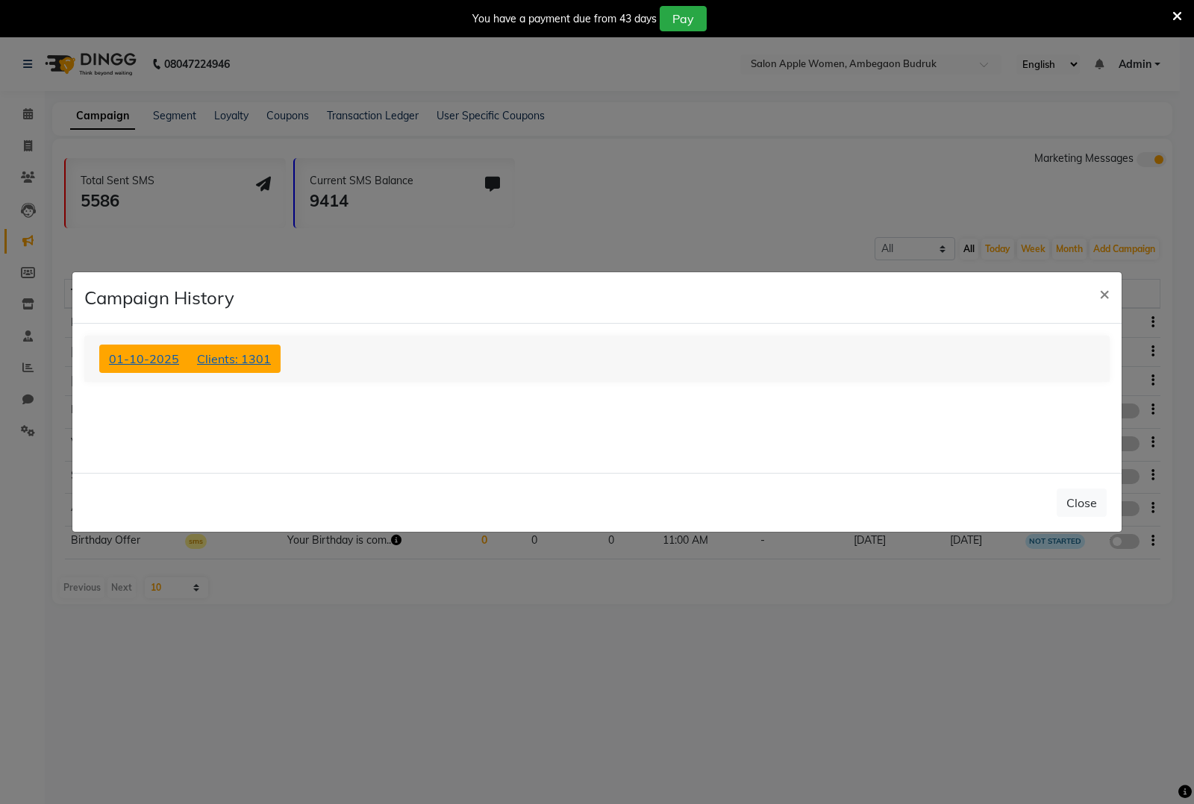
click at [247, 358] on span "Clients: 1301" at bounding box center [234, 358] width 74 height 15
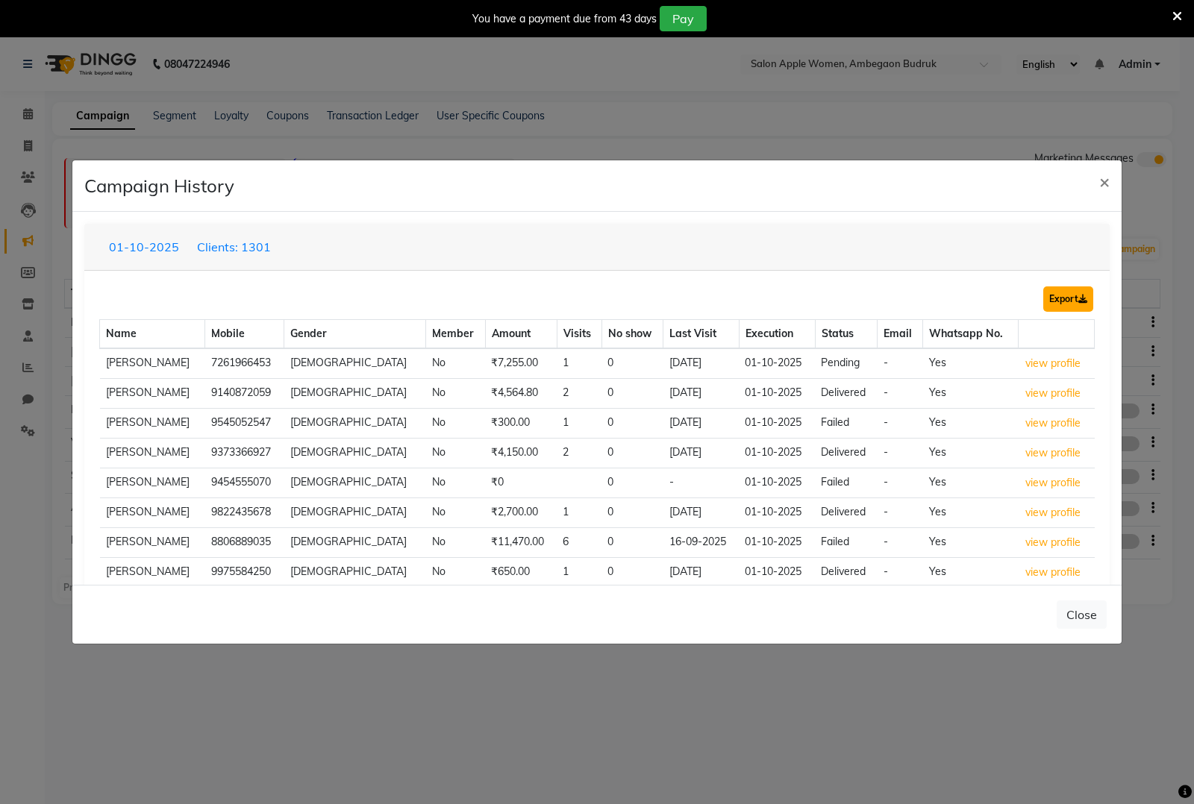
click at [1057, 302] on button "Export" at bounding box center [1068, 299] width 50 height 25
click at [1101, 179] on span "×" at bounding box center [1104, 181] width 10 height 22
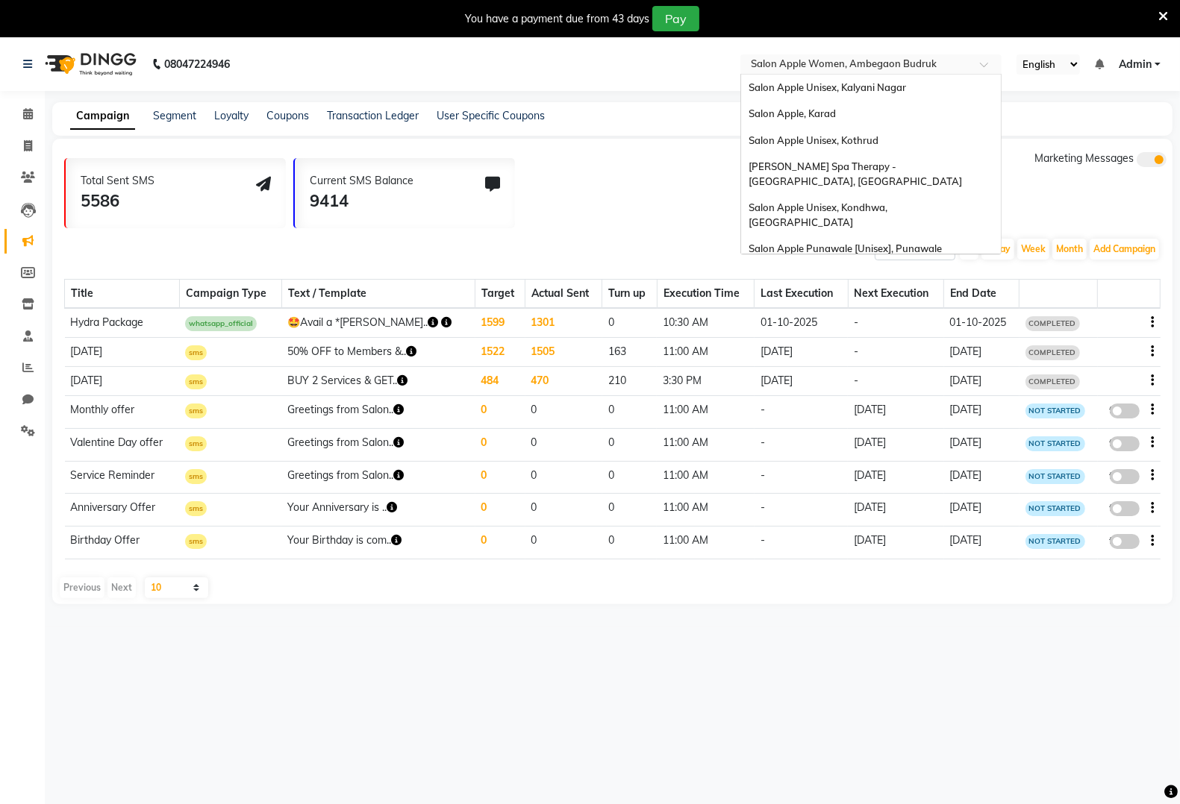
click at [886, 54] on div "Select Location × Salon Apple Women, Ambegaon Budruk" at bounding box center [870, 64] width 261 height 20
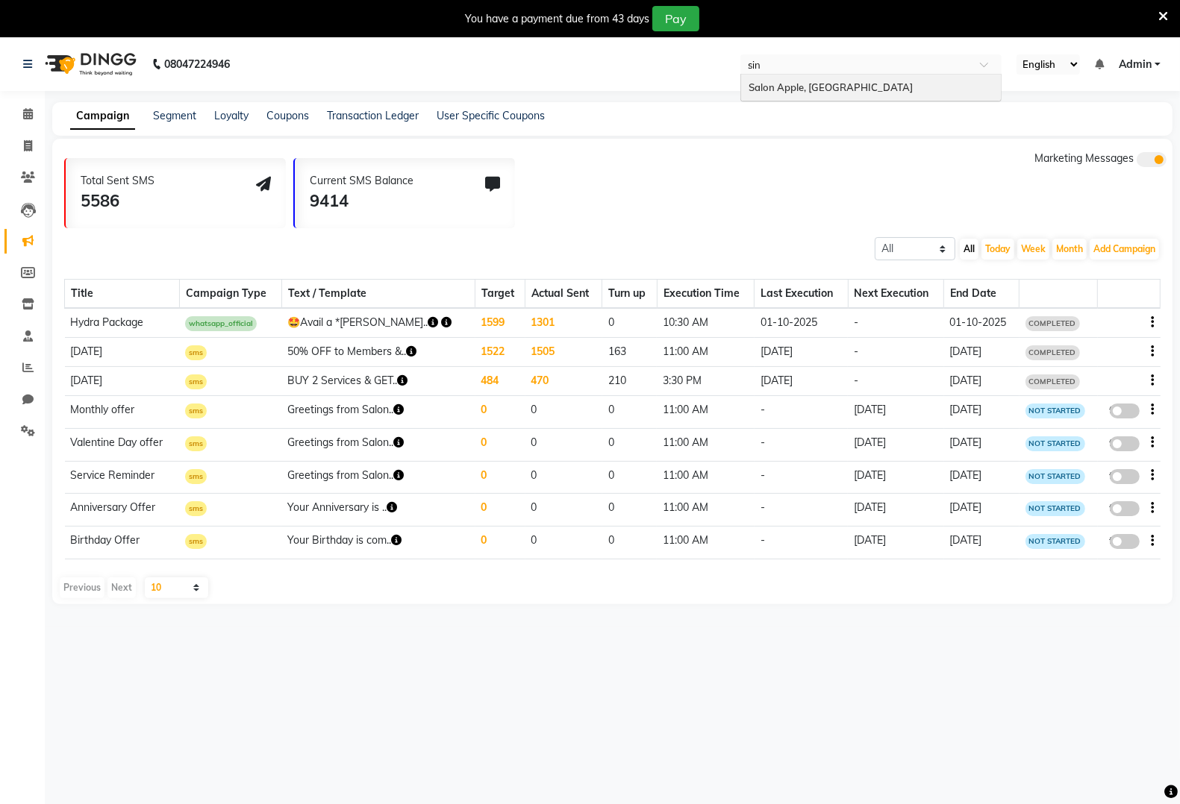
type input "sinh"
click at [770, 92] on span "Salon Apple, [GEOGRAPHIC_DATA]" at bounding box center [830, 87] width 164 height 12
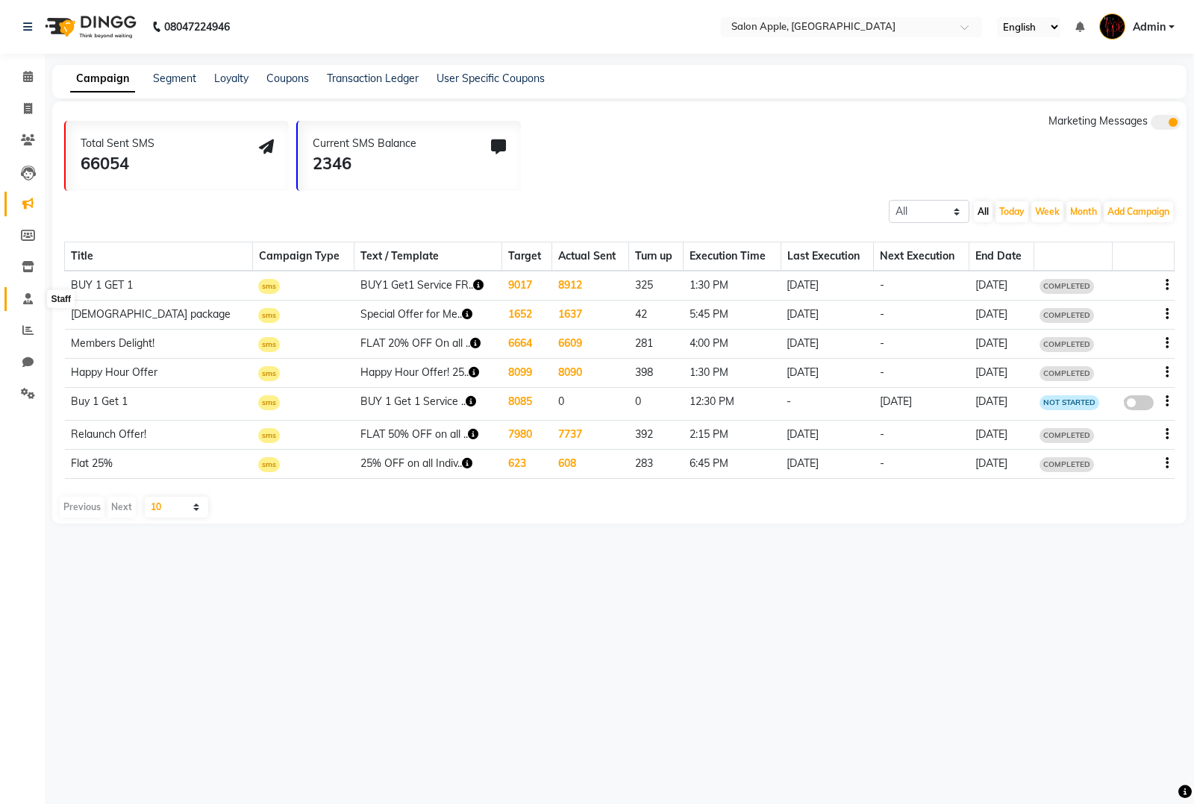
click at [28, 299] on icon at bounding box center [28, 298] width 10 height 11
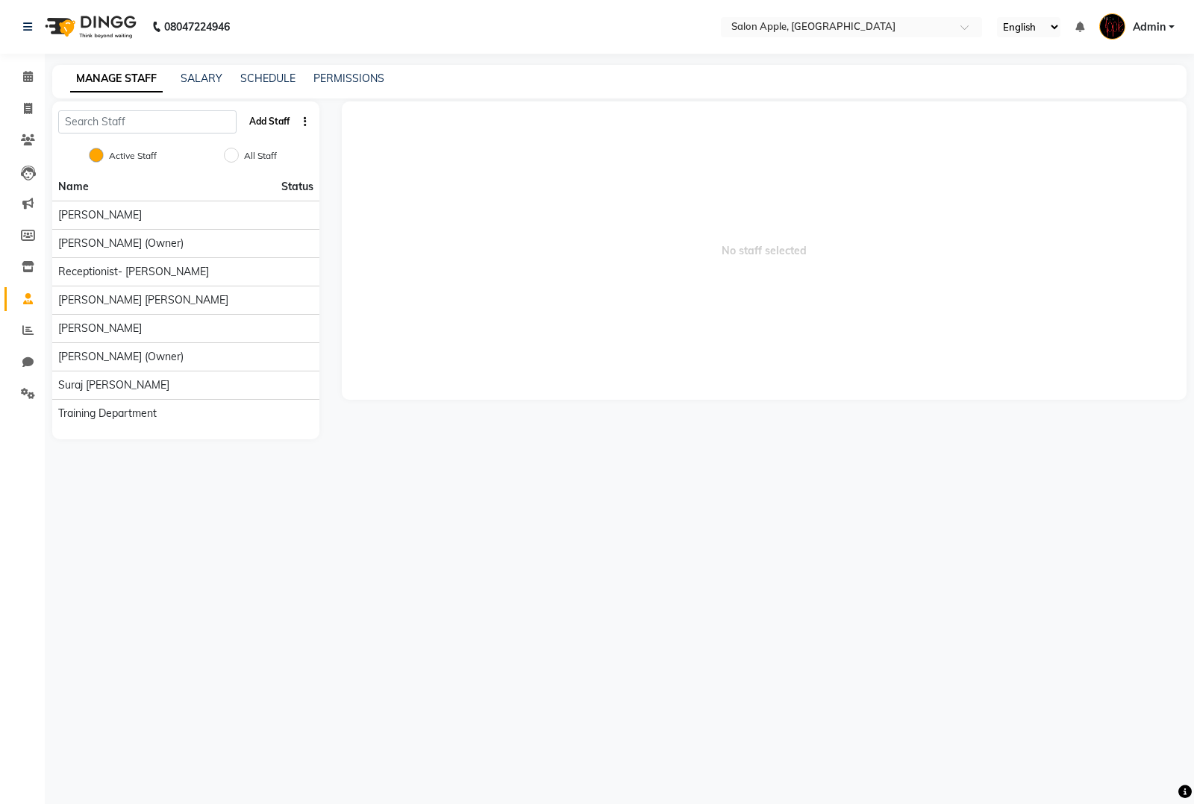
click at [259, 124] on button "Add Staff" at bounding box center [269, 121] width 52 height 25
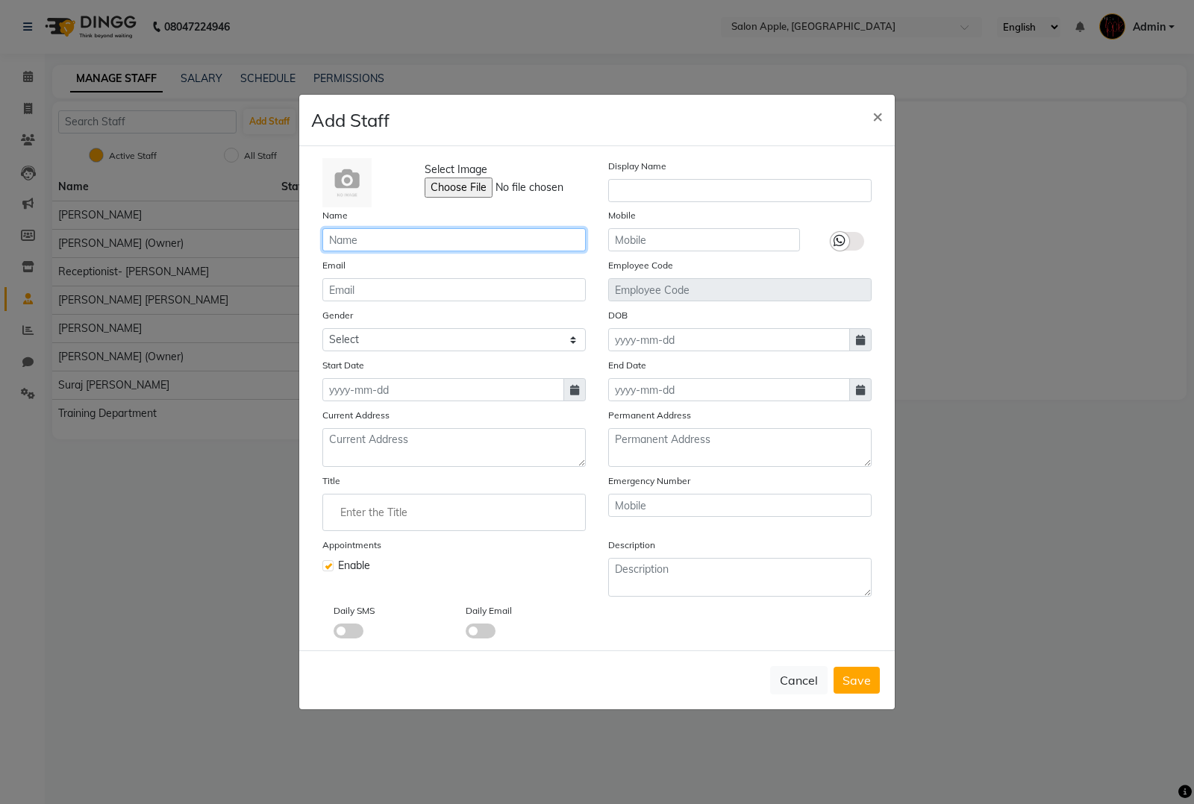
click at [472, 247] on input "text" at bounding box center [453, 239] width 263 height 23
paste input "Suraj [PERSON_NAME]"
type input "Suraj [PERSON_NAME]"
click at [705, 237] on input "text" at bounding box center [704, 239] width 192 height 23
paste input "8806368307"
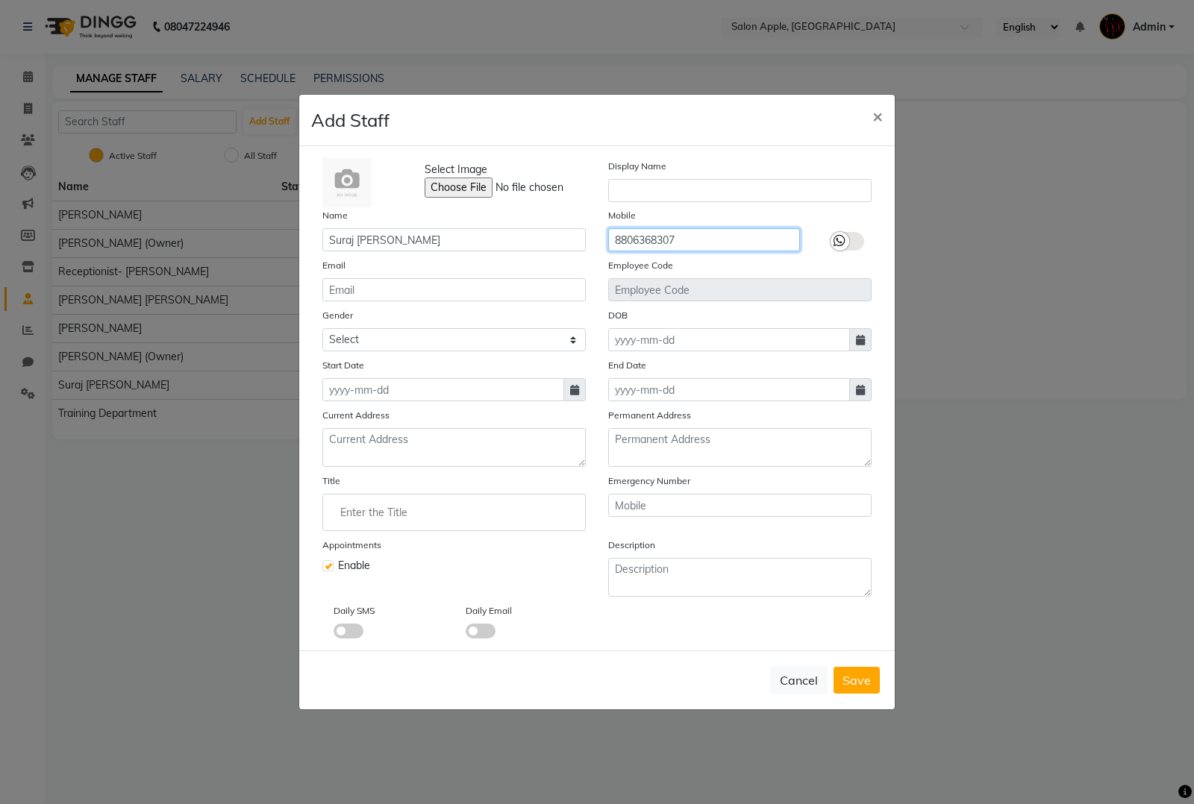
type input "8806368307"
click at [577, 386] on icon at bounding box center [574, 390] width 9 height 10
select select "10"
select select "2025"
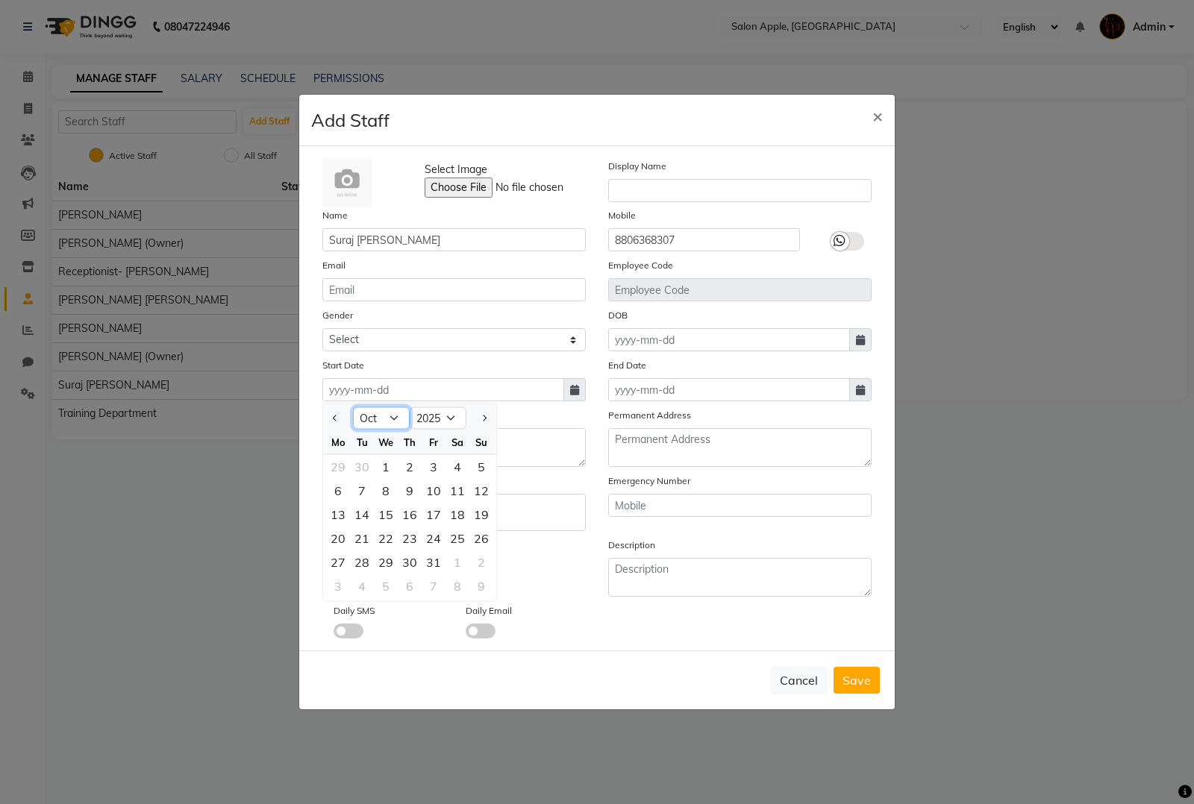
click at [398, 422] on select "Jan Feb Mar Apr May Jun [DATE] Aug Sep Oct Nov Dec" at bounding box center [381, 418] width 57 height 22
select select "8"
click at [353, 407] on select "Jan Feb Mar Apr May Jun Jul Aug Sep Oct Nov Dec" at bounding box center [381, 418] width 57 height 22
click at [431, 468] on div "1" at bounding box center [434, 467] width 24 height 24
type input "01-08-2025"
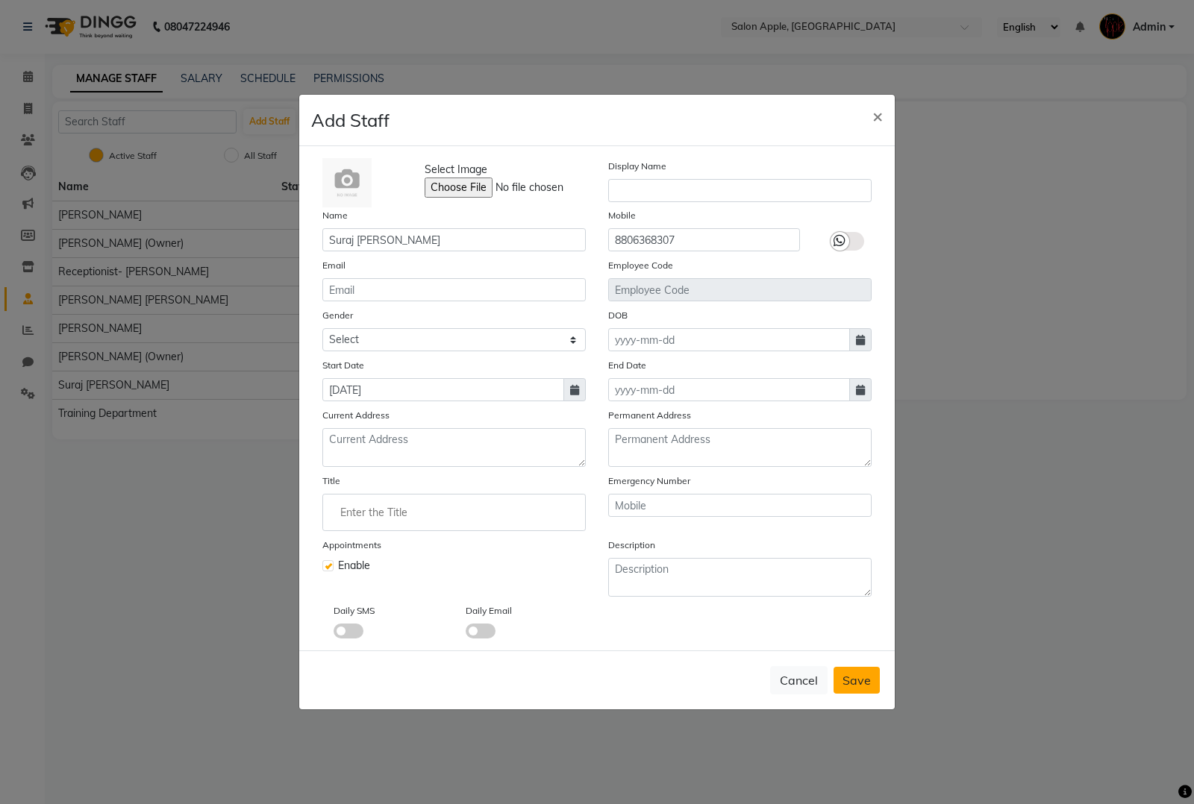
click at [866, 681] on span "Save" at bounding box center [856, 680] width 28 height 15
checkbox input "false"
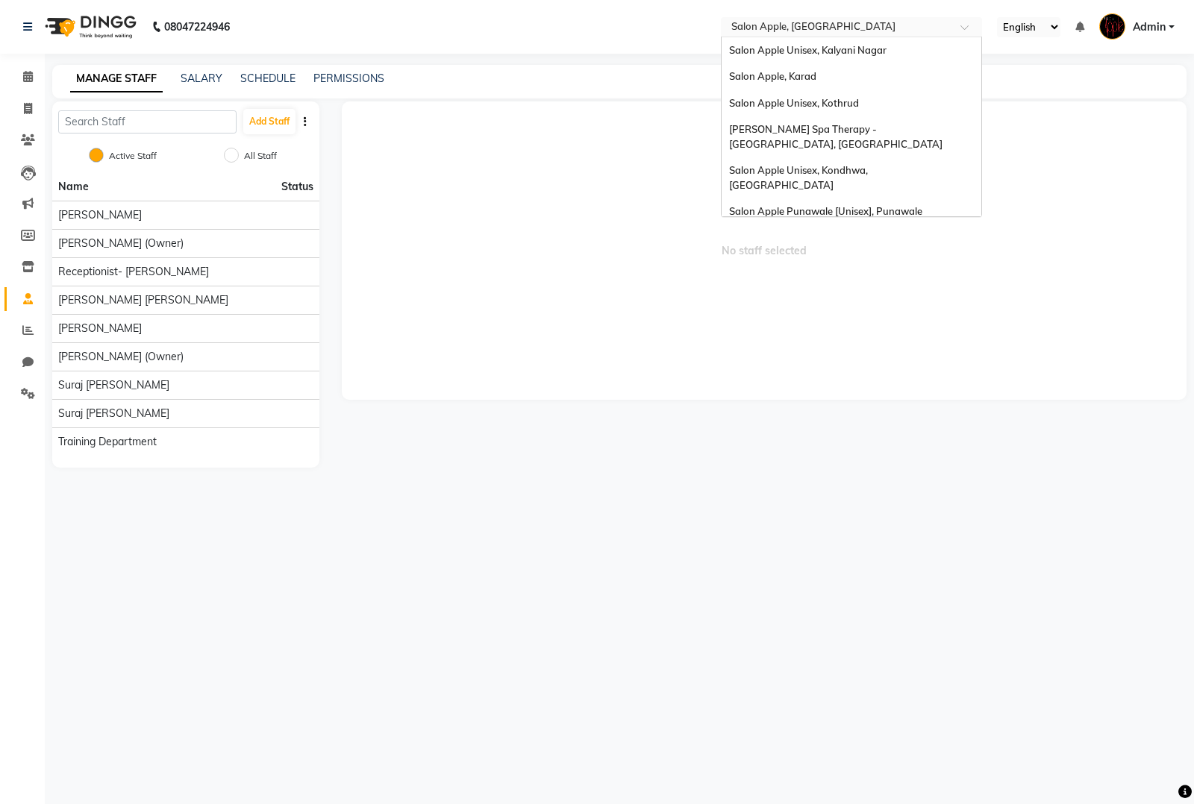
click at [880, 28] on input "text" at bounding box center [836, 28] width 216 height 15
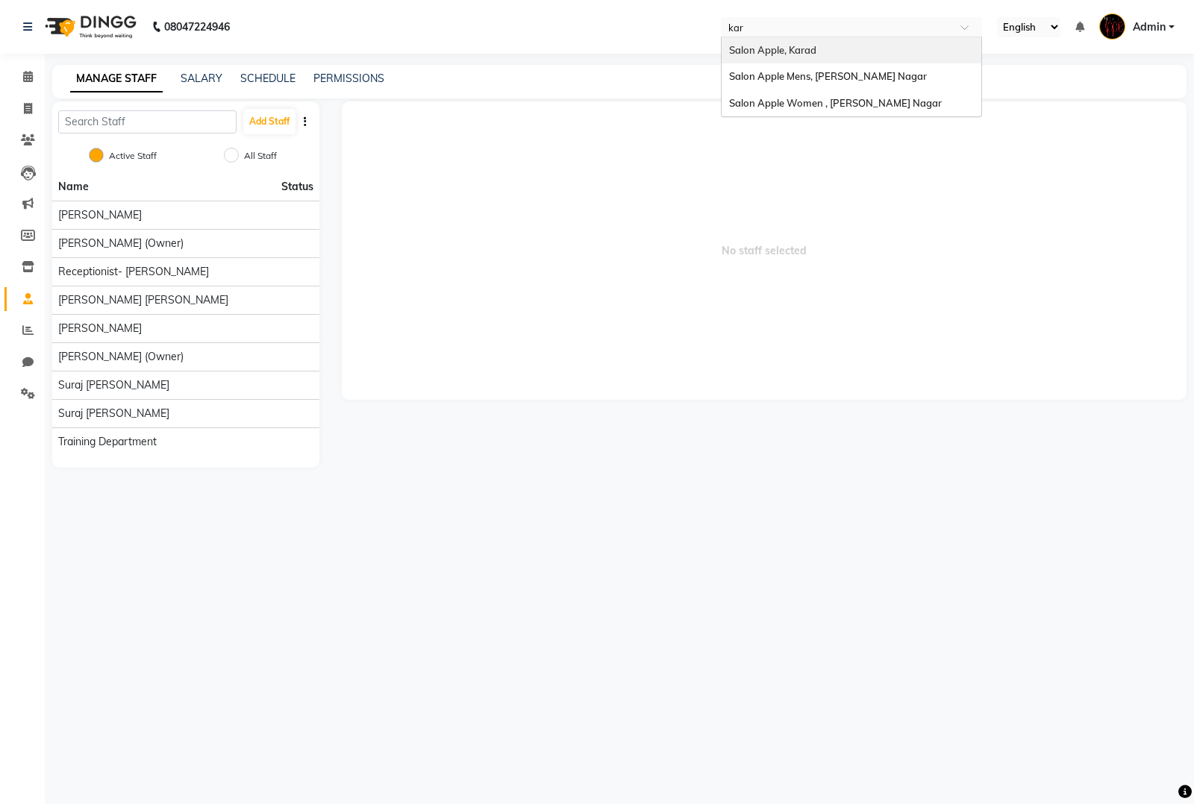
type input "karv"
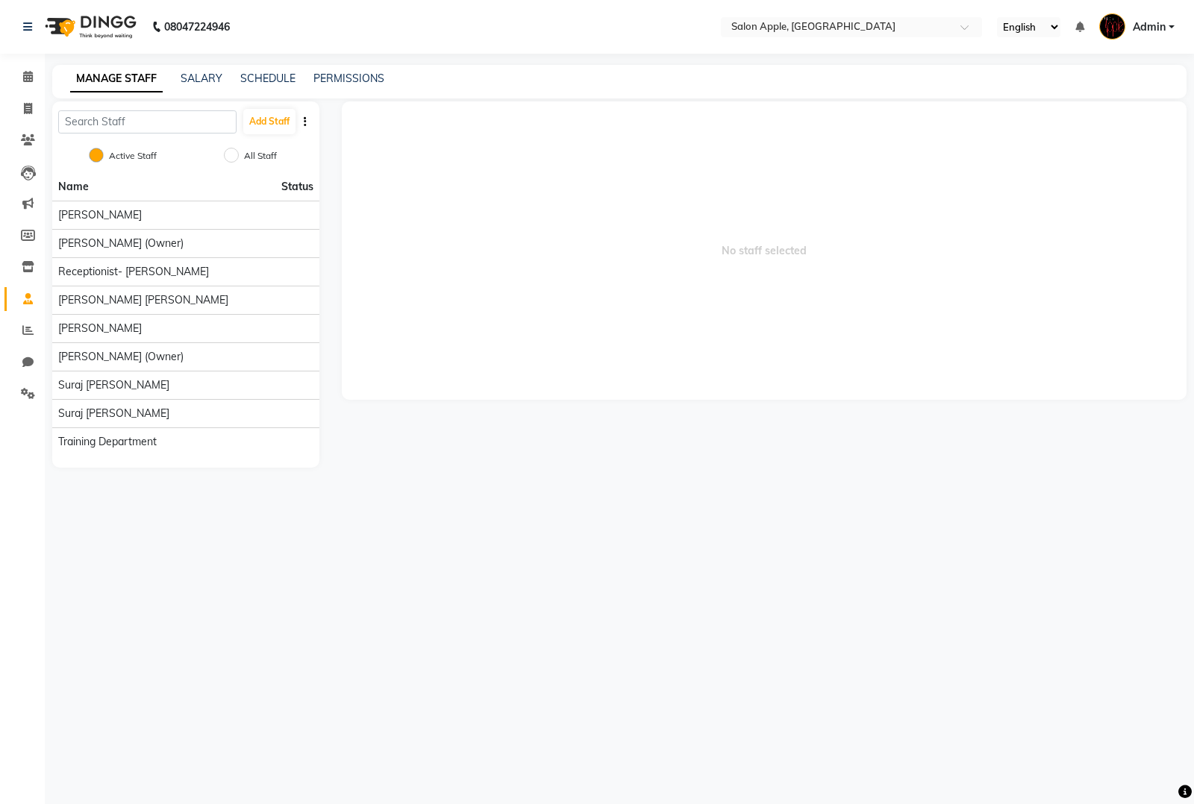
click at [890, 91] on div "MANAGE STAFF SALARY SCHEDULE PERMISSIONS" at bounding box center [619, 82] width 1134 height 34
click at [855, 27] on input "text" at bounding box center [836, 28] width 216 height 15
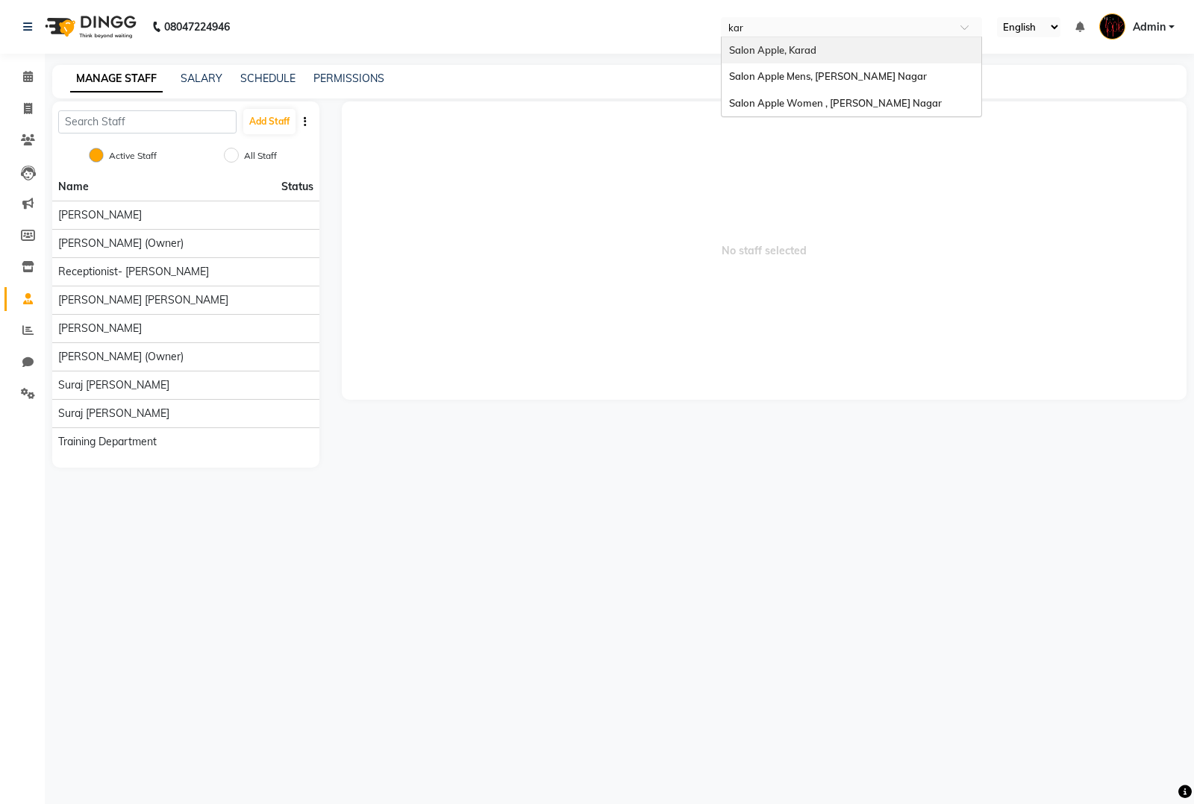
type input "karv"
click at [795, 75] on span "Salon Apple Women , [PERSON_NAME] Nagar" at bounding box center [835, 76] width 213 height 12
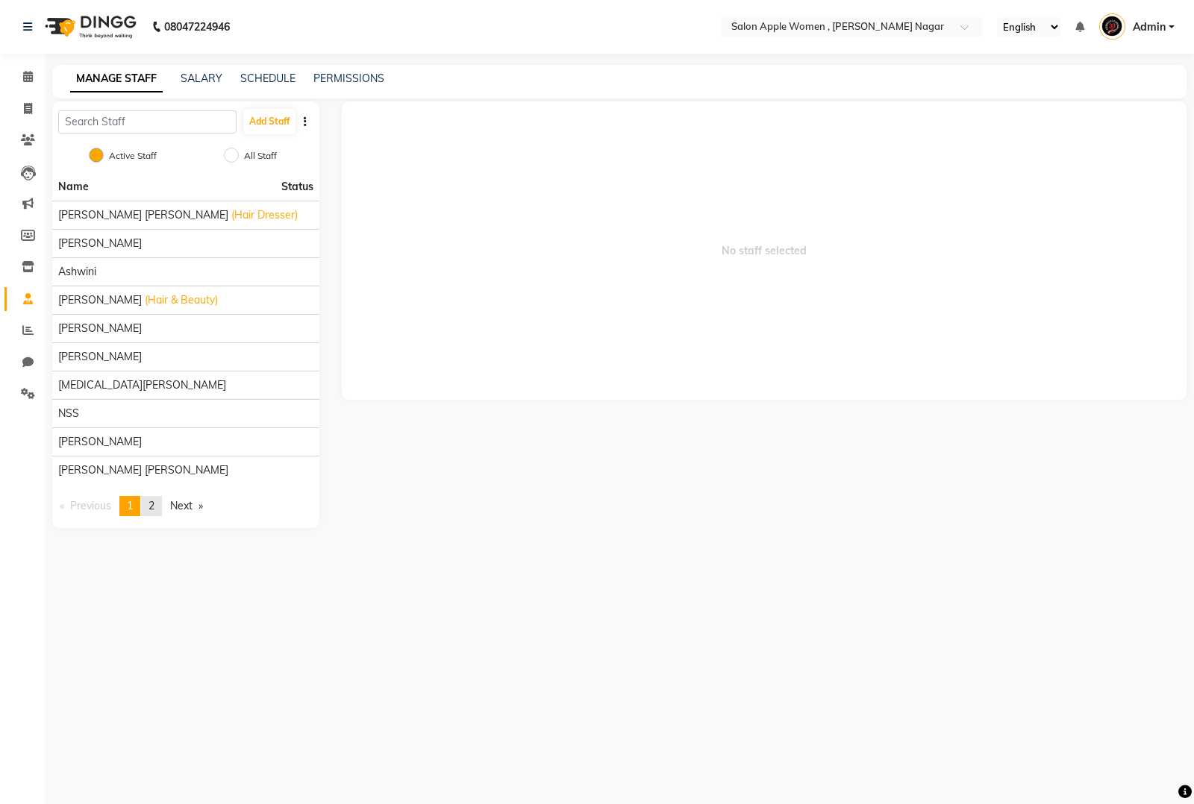
click at [153, 508] on span "2" at bounding box center [151, 505] width 6 height 13
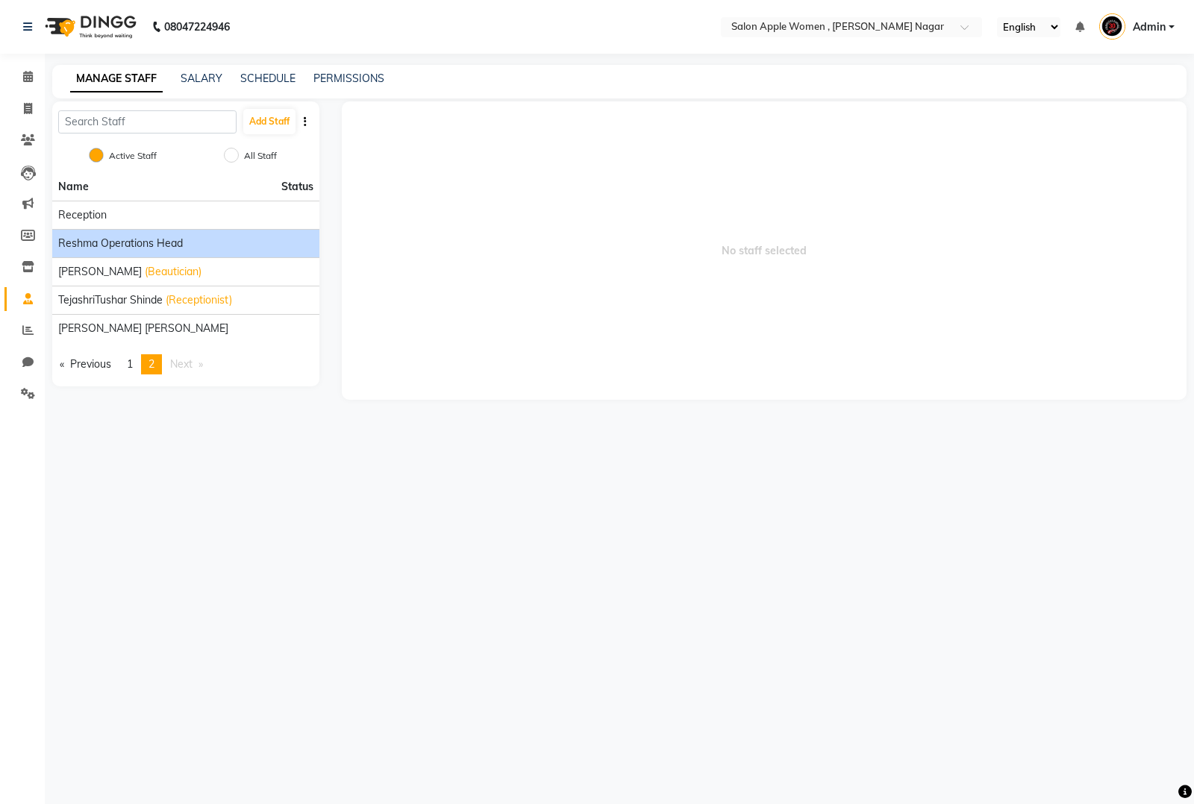
click at [162, 251] on span "Reshma Operations Head" at bounding box center [120, 244] width 125 height 16
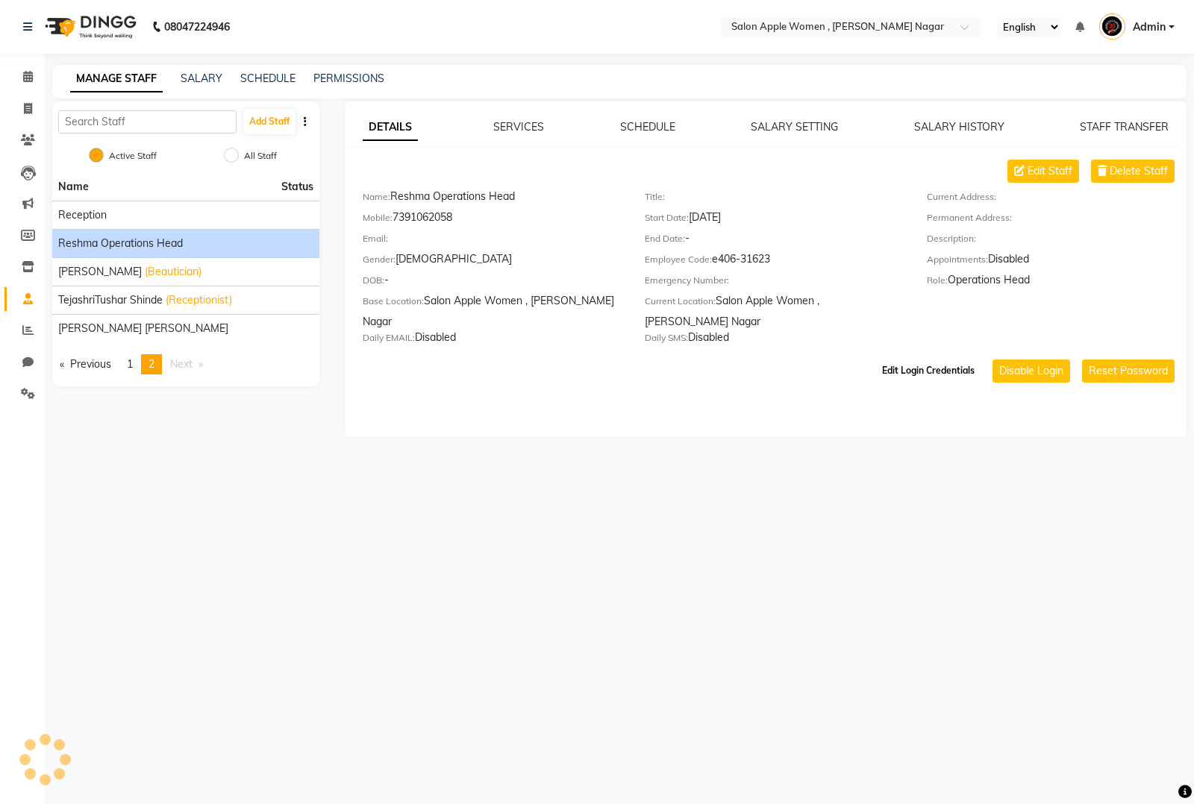
click at [948, 358] on button "Edit Login Credentials" at bounding box center [928, 370] width 104 height 25
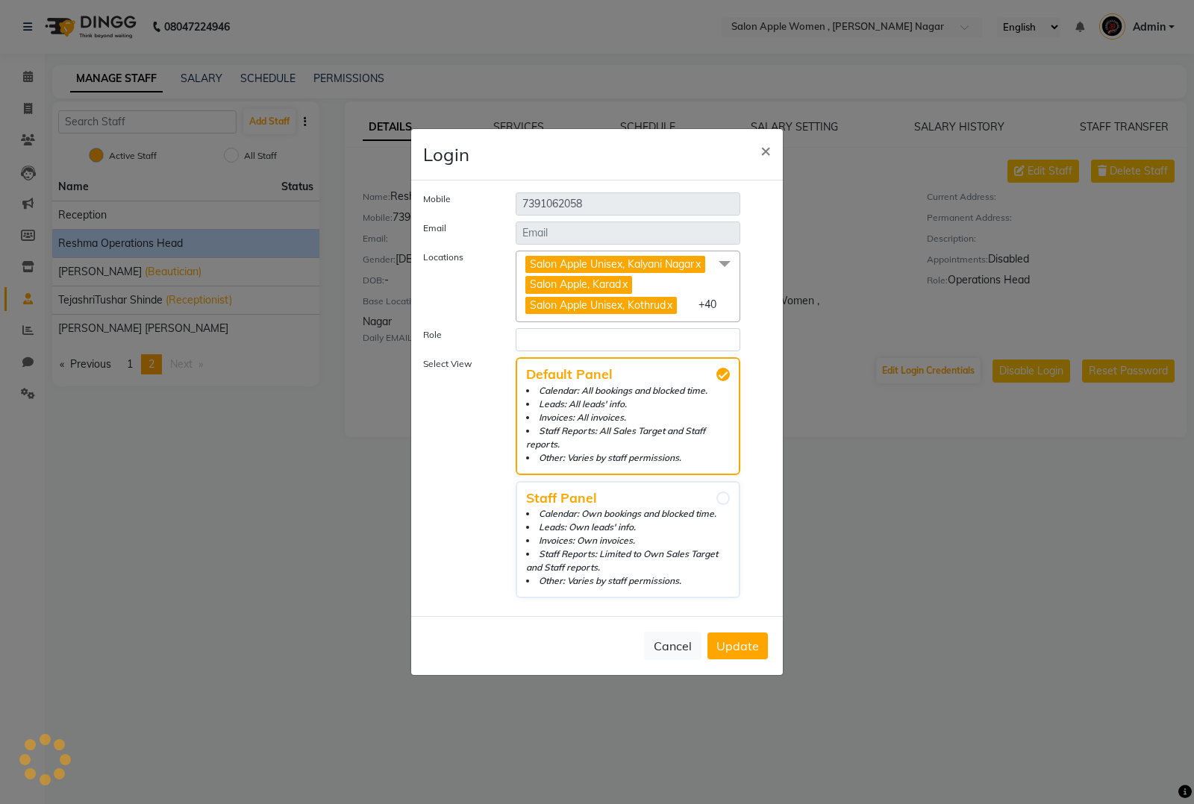
select select "4051"
click at [725, 267] on span at bounding box center [725, 265] width 30 height 28
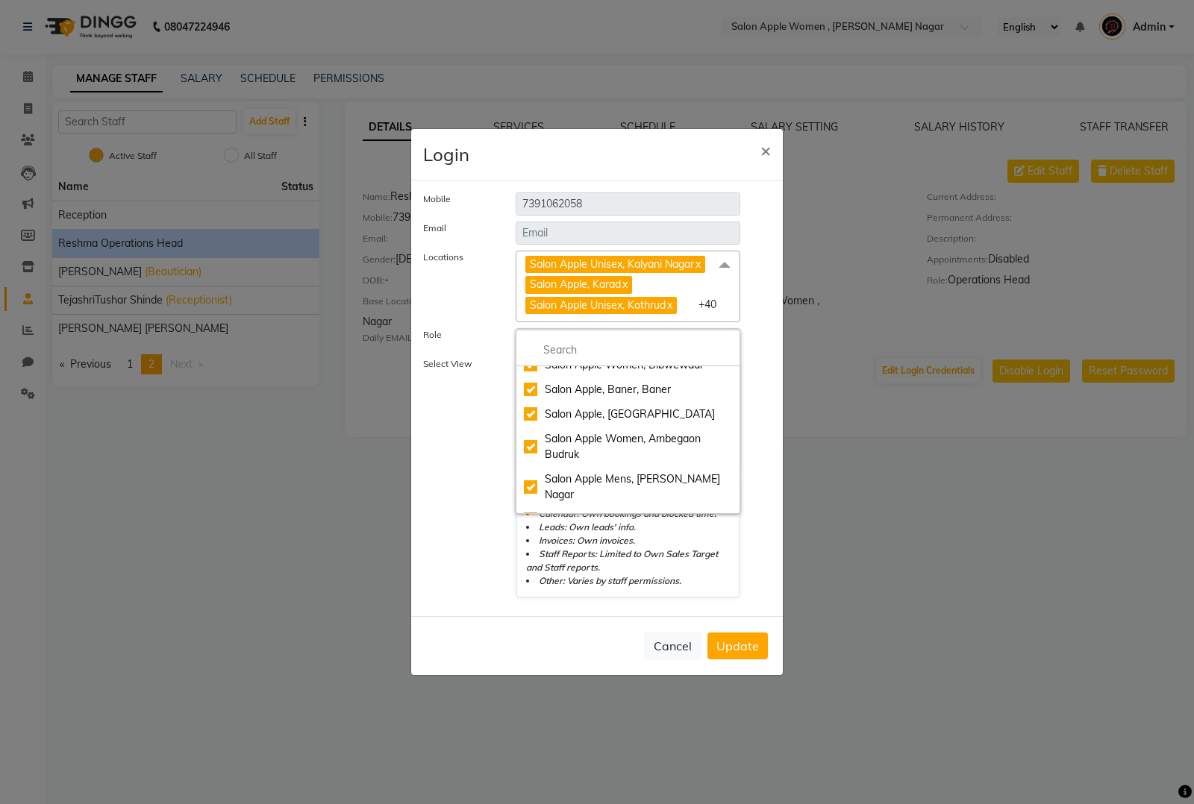
scroll to position [857, 0]
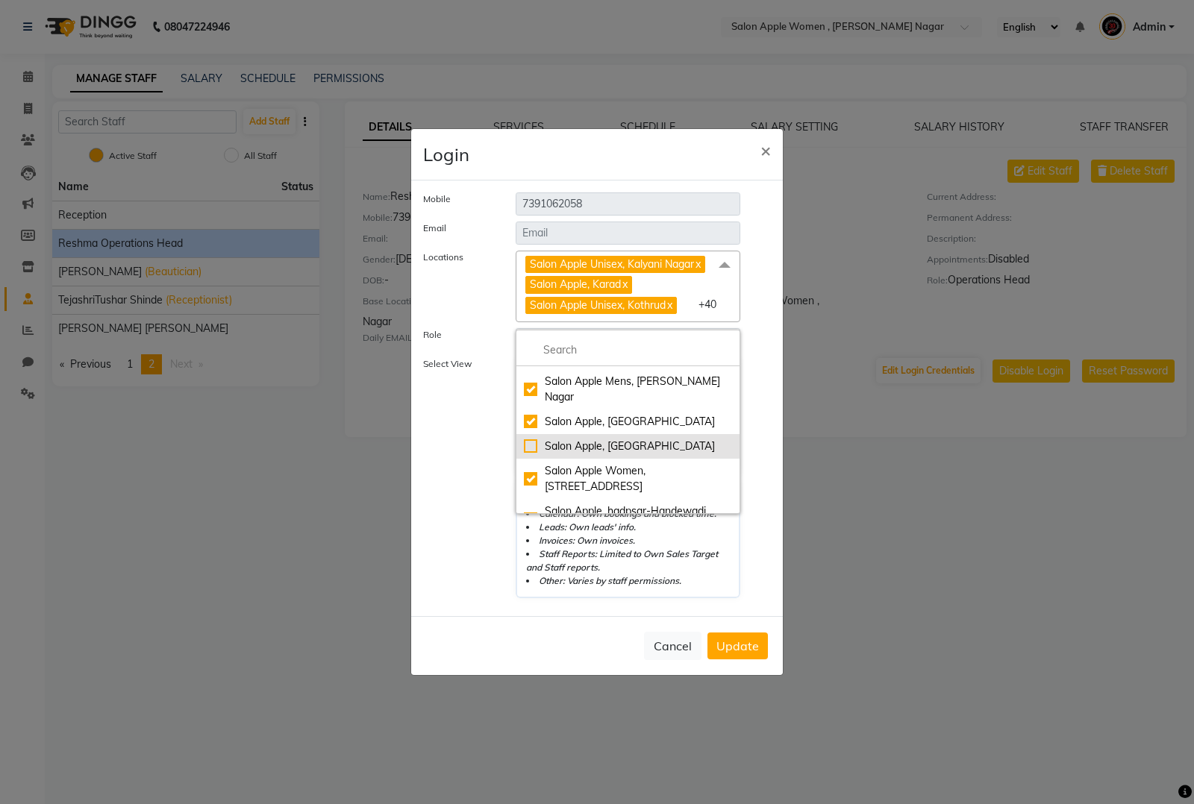
click at [612, 434] on li "Salon Apple, [GEOGRAPHIC_DATA]" at bounding box center [627, 446] width 223 height 25
checkbox input "true"
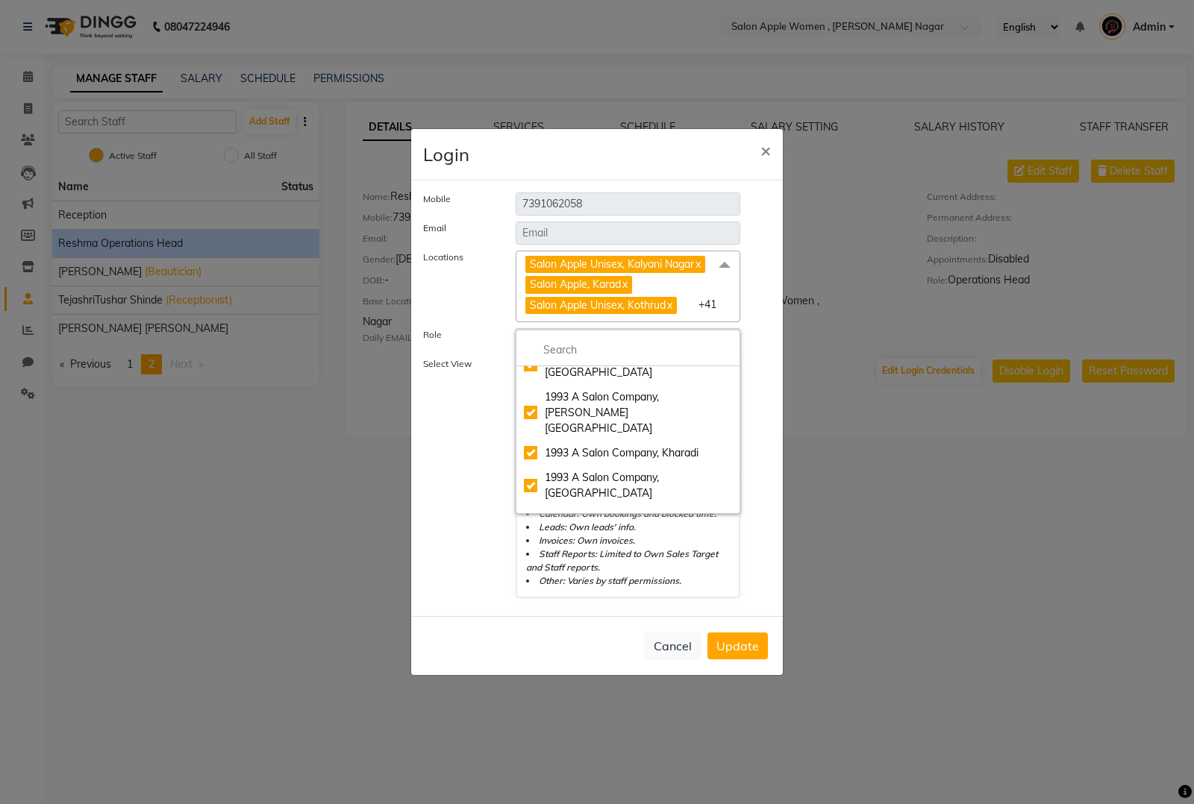
scroll to position [1274, 0]
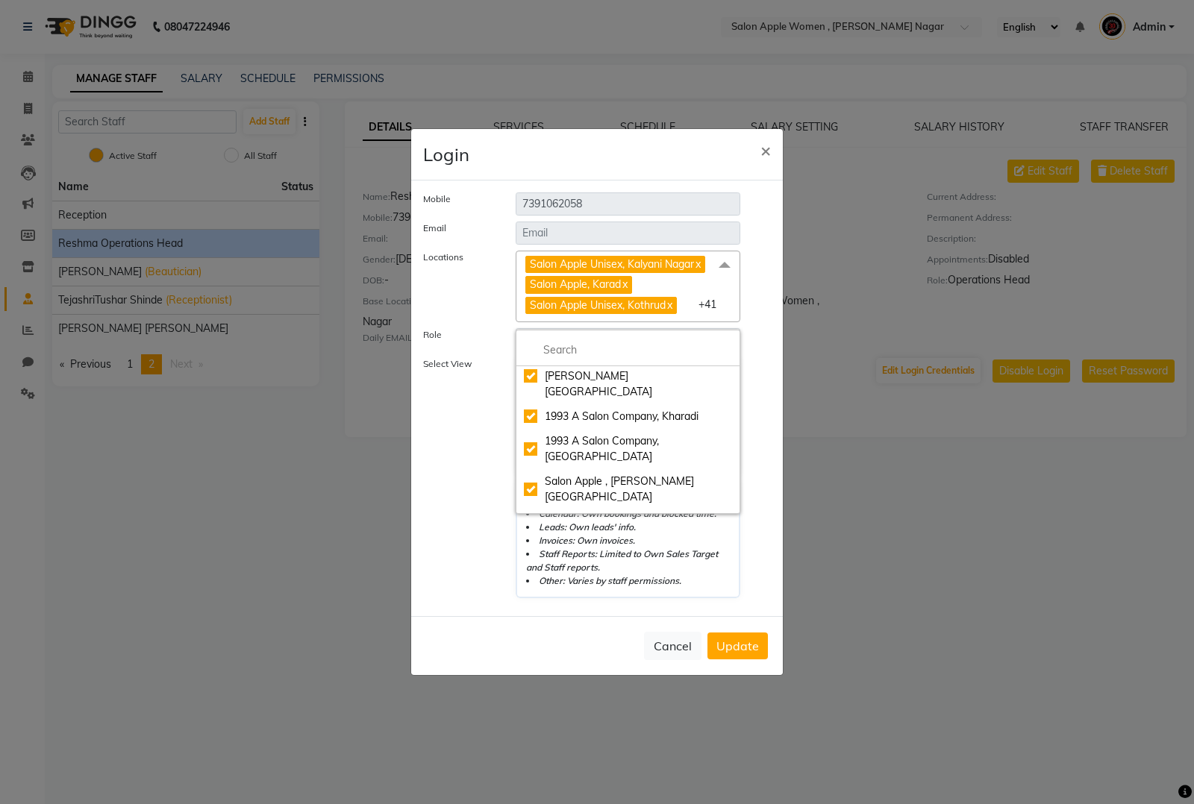
click at [669, 579] on div "Salon Apple Mens, Aranyeshwar 2" at bounding box center [628, 587] width 208 height 16
checkbox input "true"
click at [613, 356] on input "multiselect-search" at bounding box center [628, 350] width 208 height 16
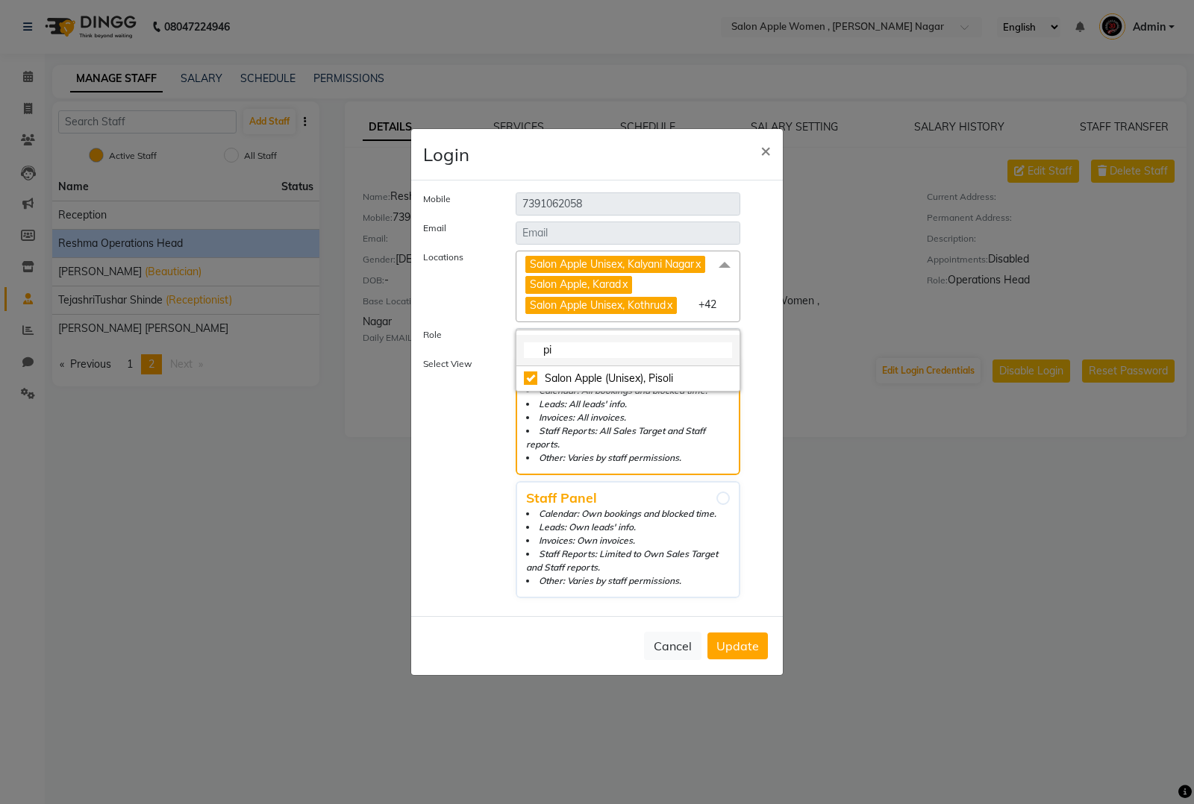
scroll to position [0, 0]
type input "p"
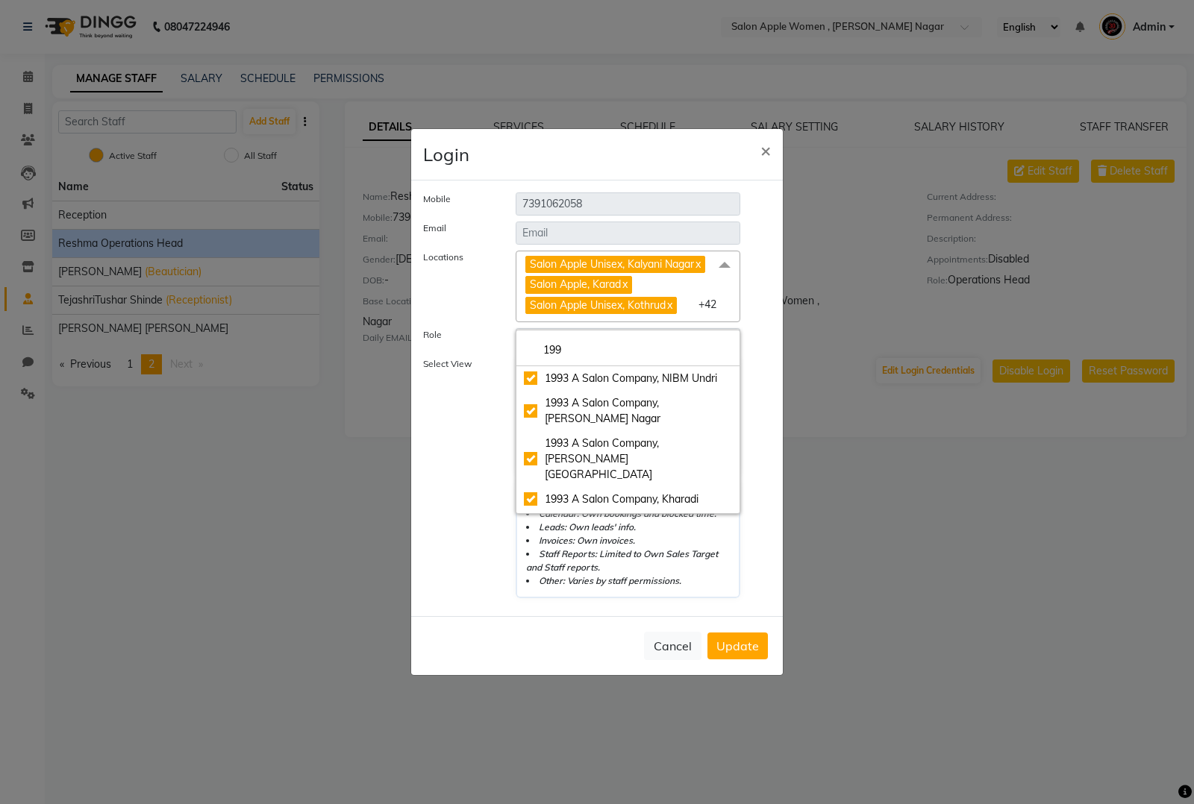
type input "199"
click at [737, 645] on span "Update" at bounding box center [737, 646] width 43 height 15
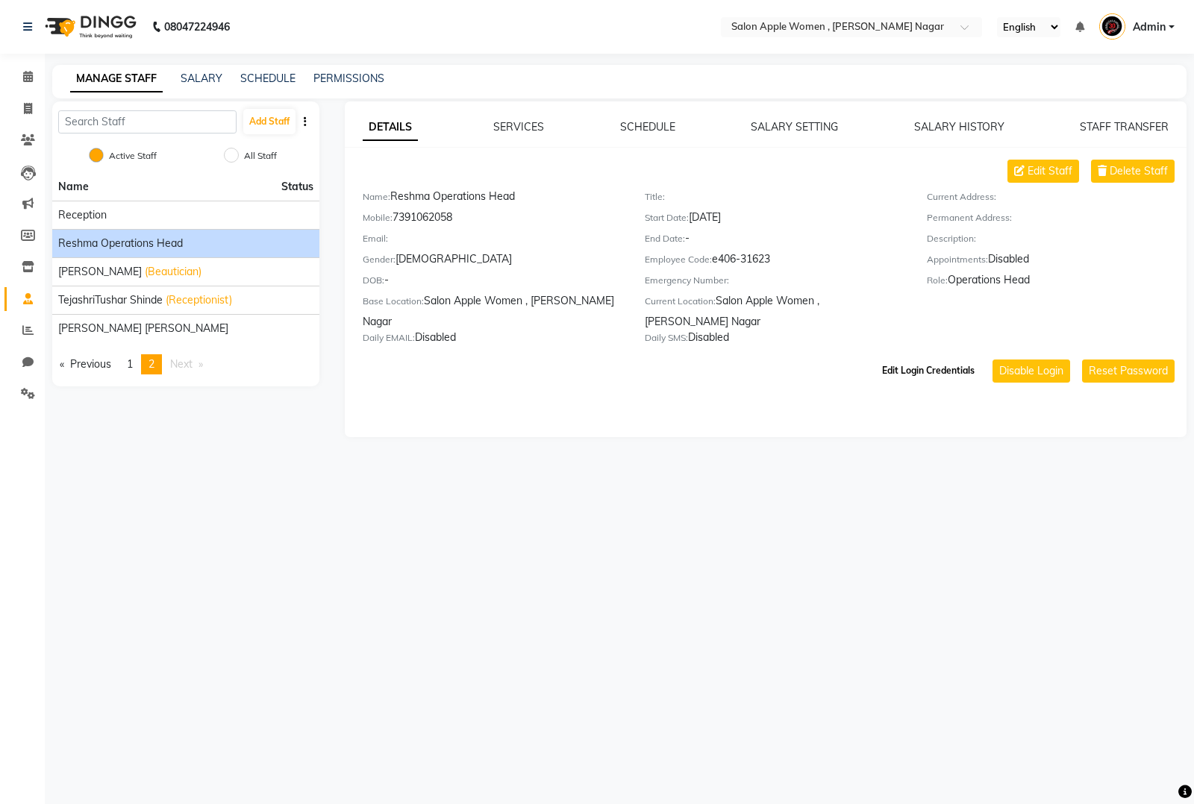
click at [904, 358] on button "Edit Login Credentials" at bounding box center [928, 370] width 104 height 25
select select "4051"
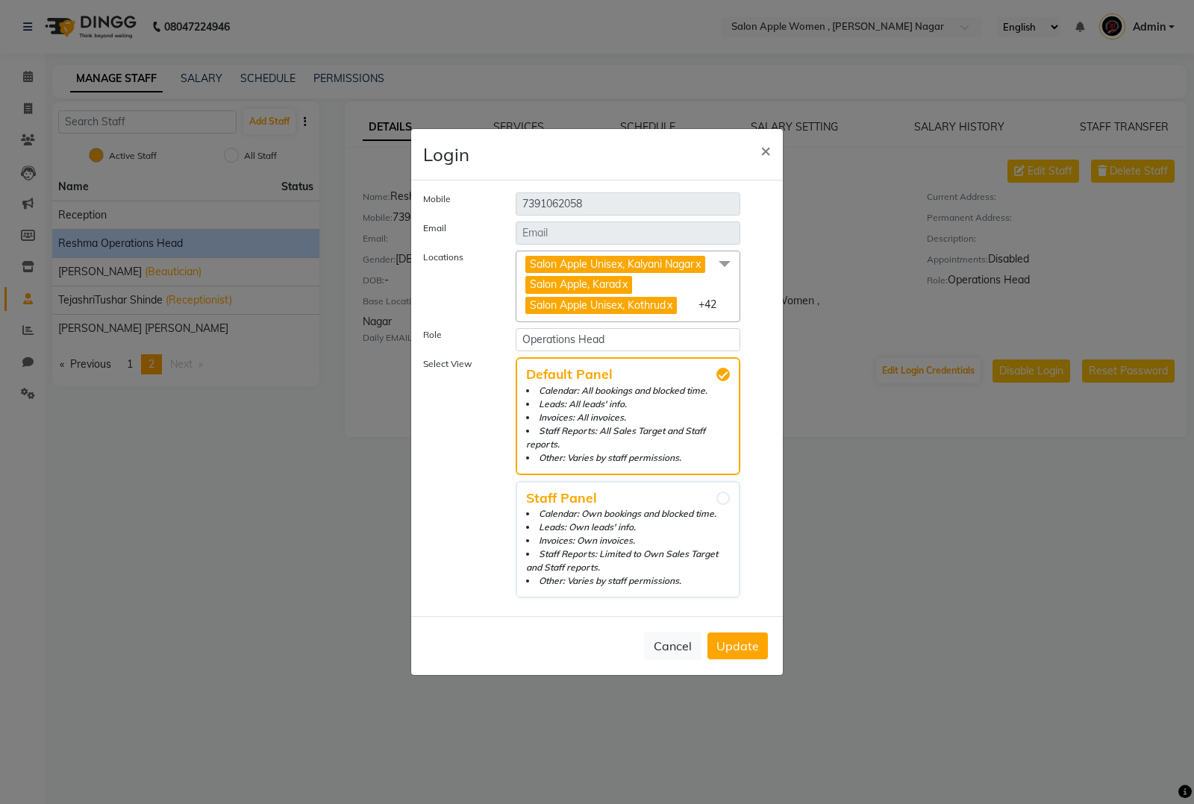
click at [730, 274] on span at bounding box center [725, 265] width 30 height 28
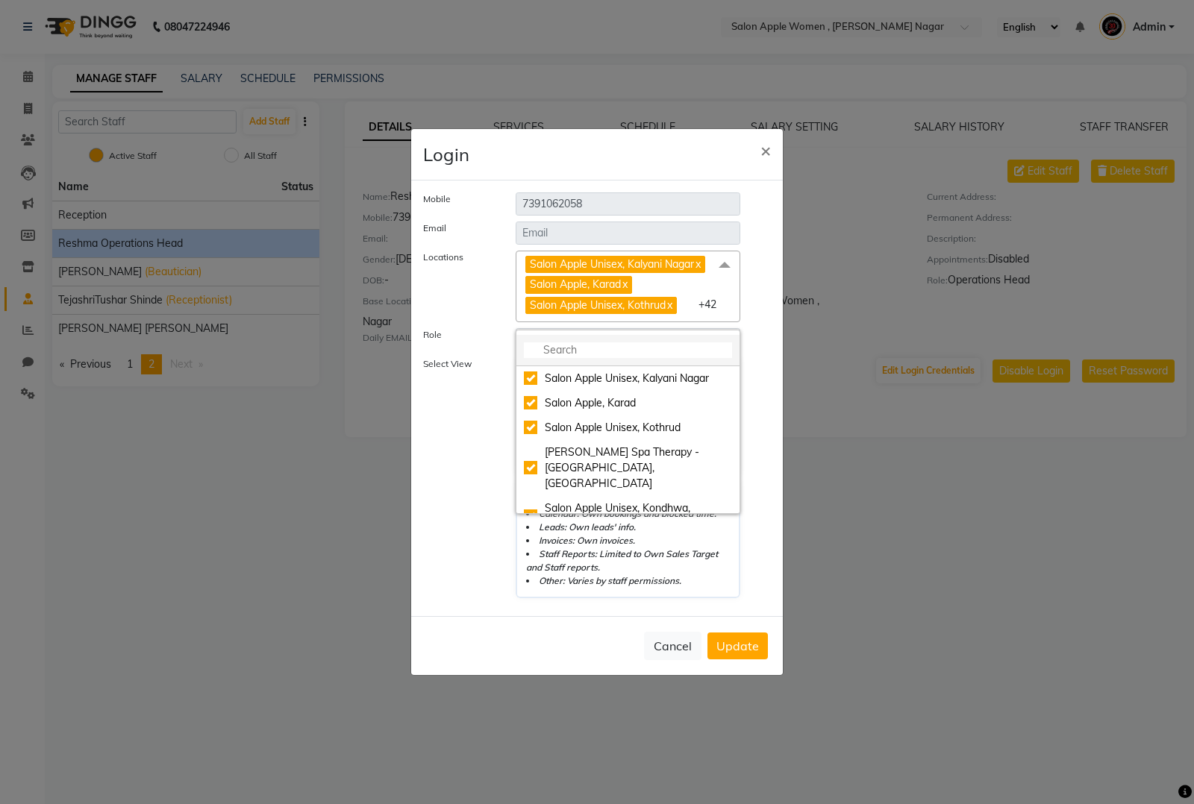
click at [648, 358] on input "multiselect-search" at bounding box center [628, 350] width 208 height 16
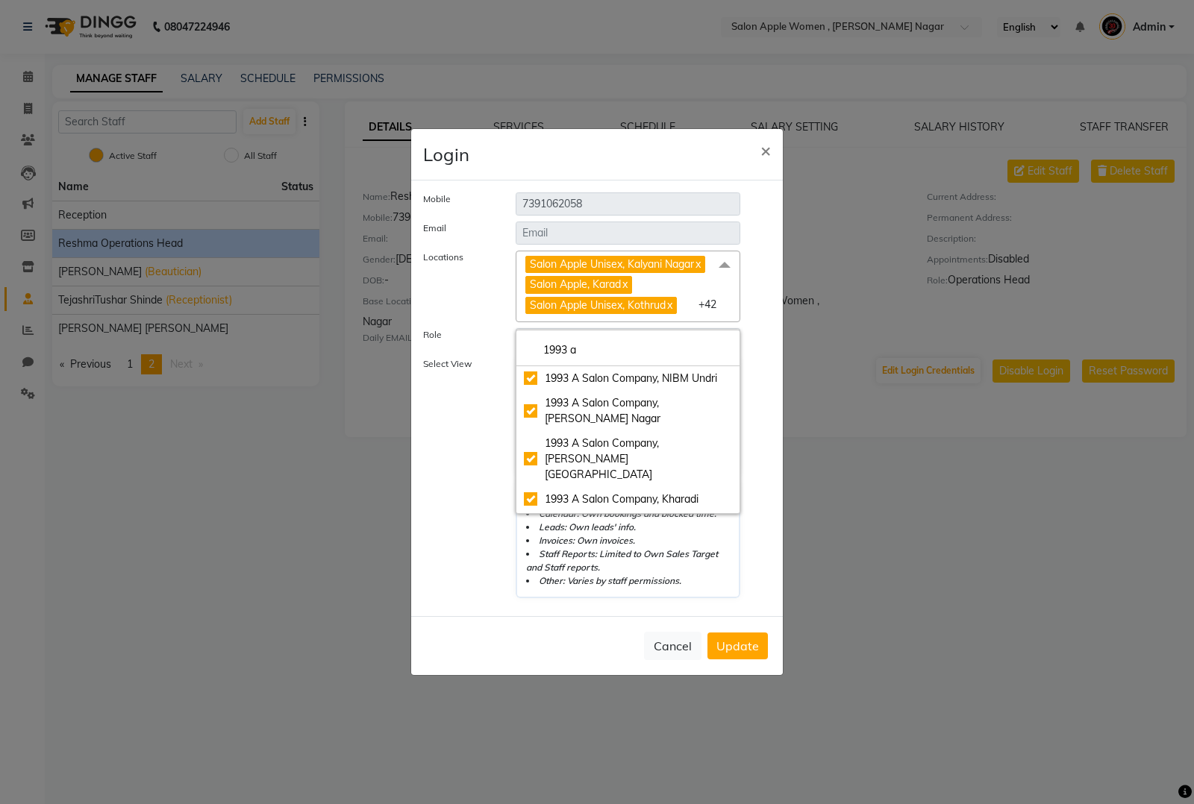
type input "1993 a"
click at [760, 151] on span "×" at bounding box center [765, 150] width 10 height 22
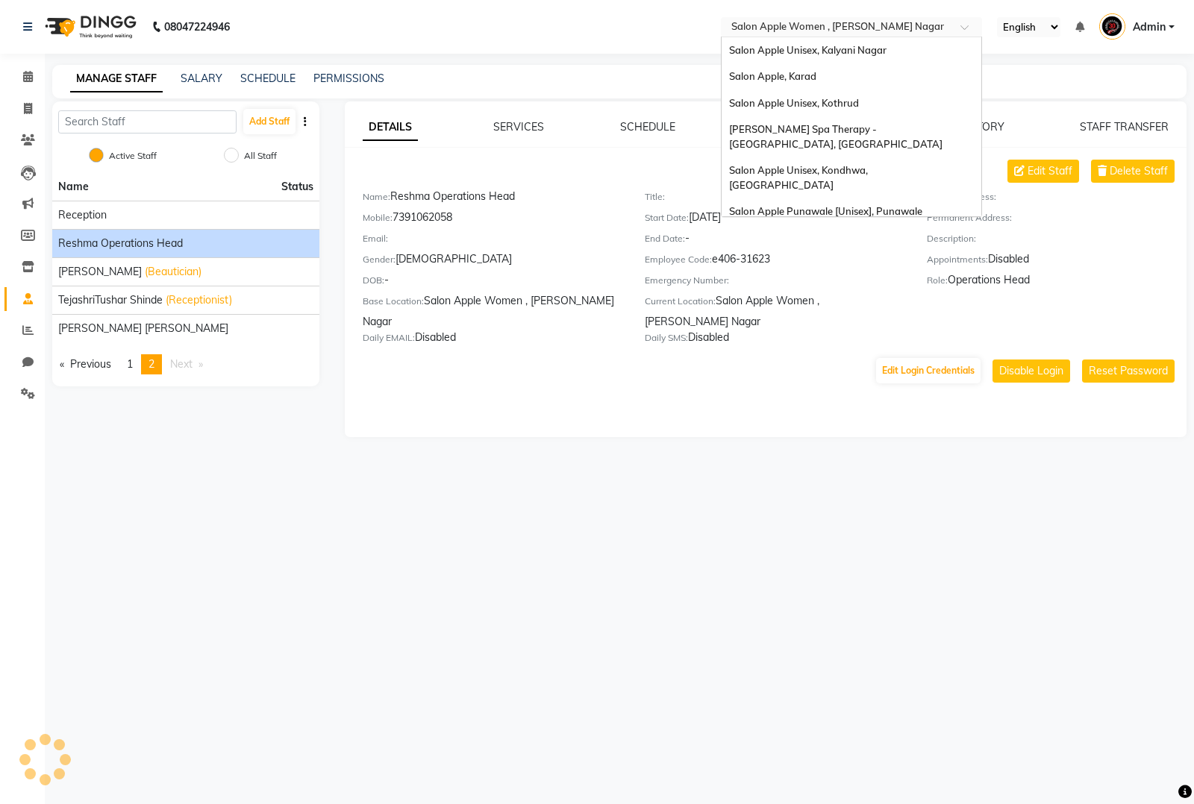
click at [893, 22] on input "text" at bounding box center [836, 28] width 216 height 15
type input "p"
click at [593, 34] on nav "08047224946 Select Location × Salon Apple Women , Karve Nagar Salon Apple Unise…" at bounding box center [597, 27] width 1194 height 54
click at [866, 30] on input "text" at bounding box center [836, 28] width 216 height 15
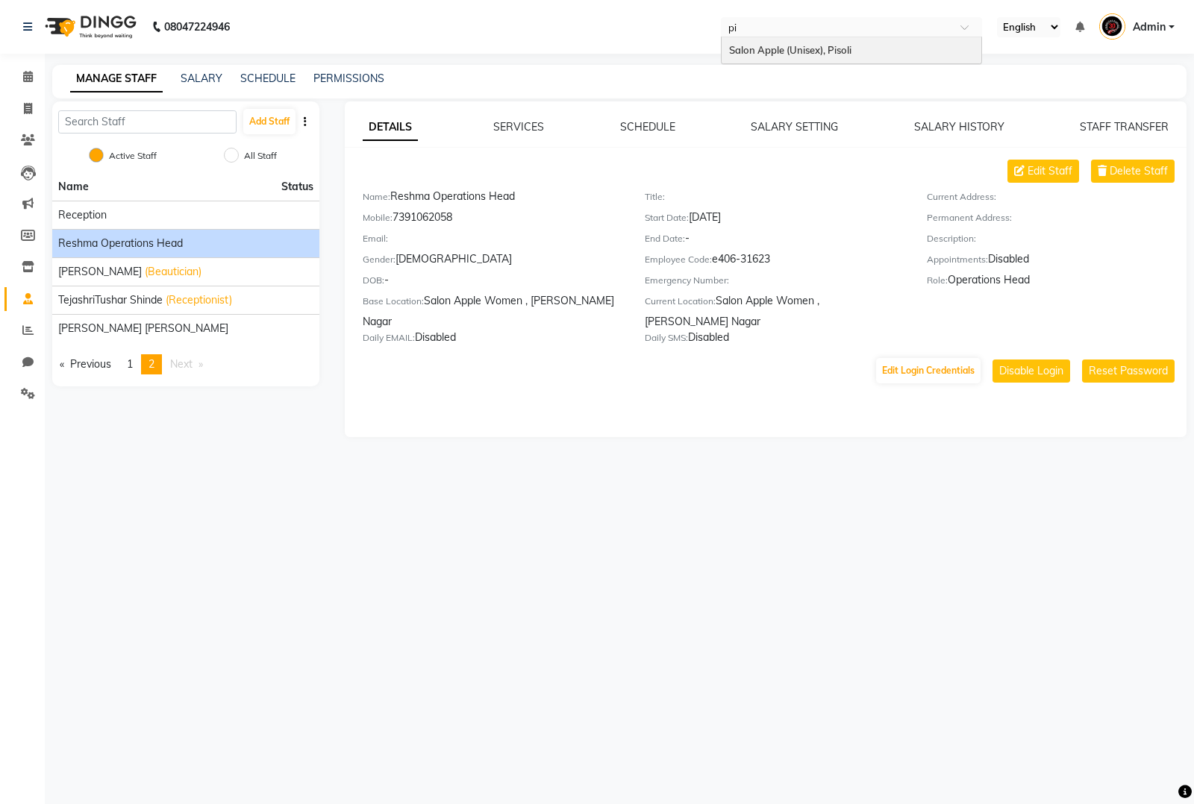
type input "pis"
click at [878, 60] on div "Salon Apple (Unisex), Pisoli" at bounding box center [852, 50] width 260 height 27
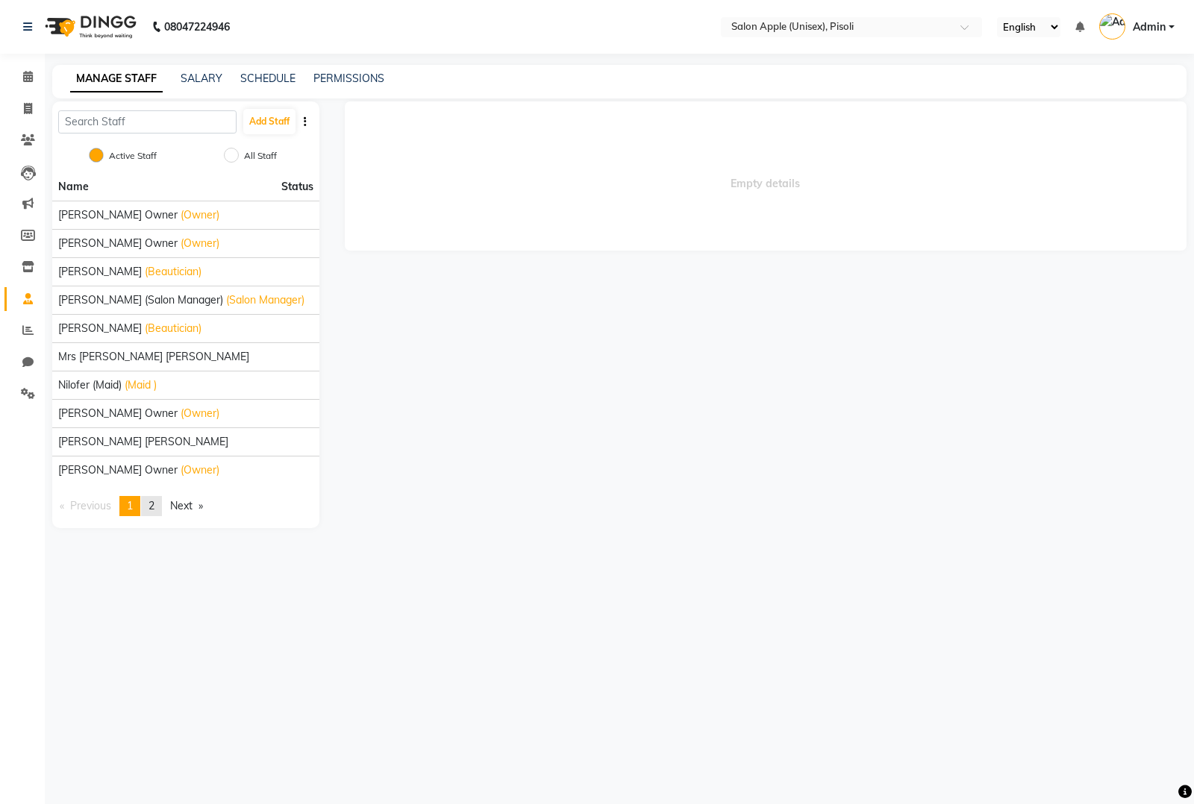
click at [153, 513] on span "2" at bounding box center [151, 505] width 6 height 13
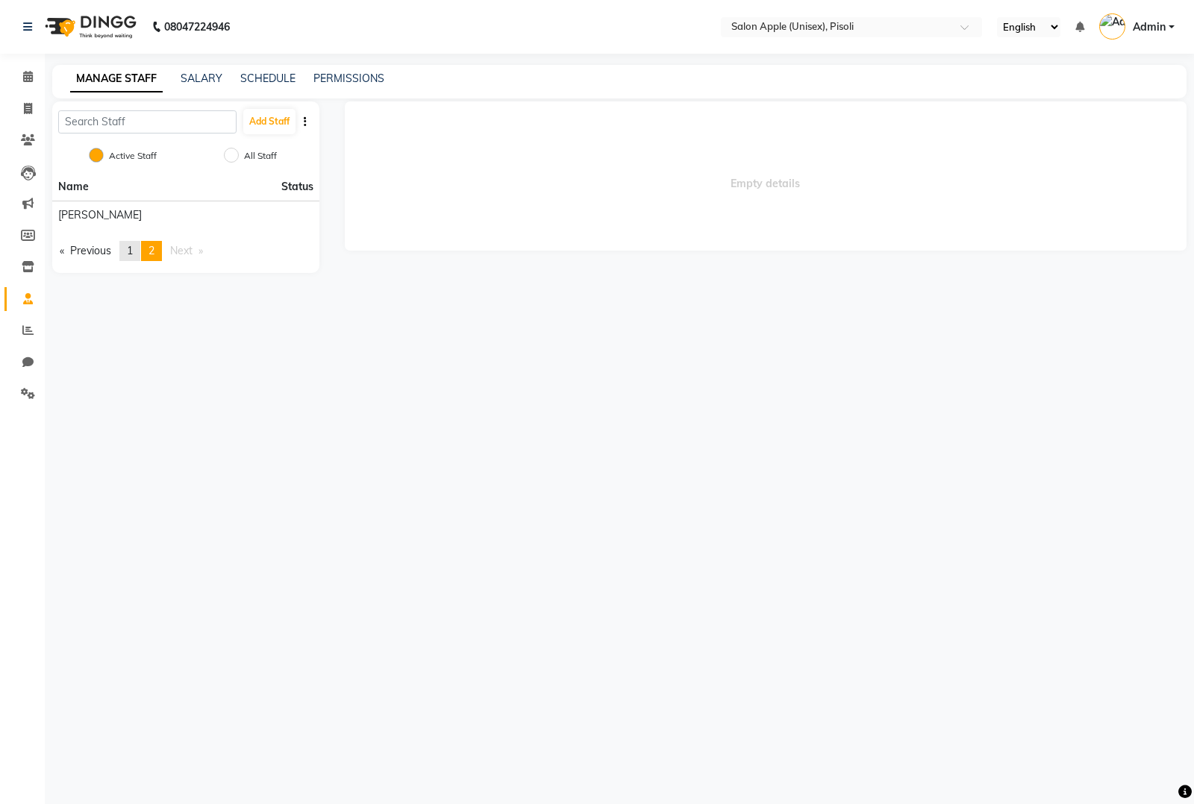
click at [129, 245] on span "1" at bounding box center [130, 250] width 6 height 13
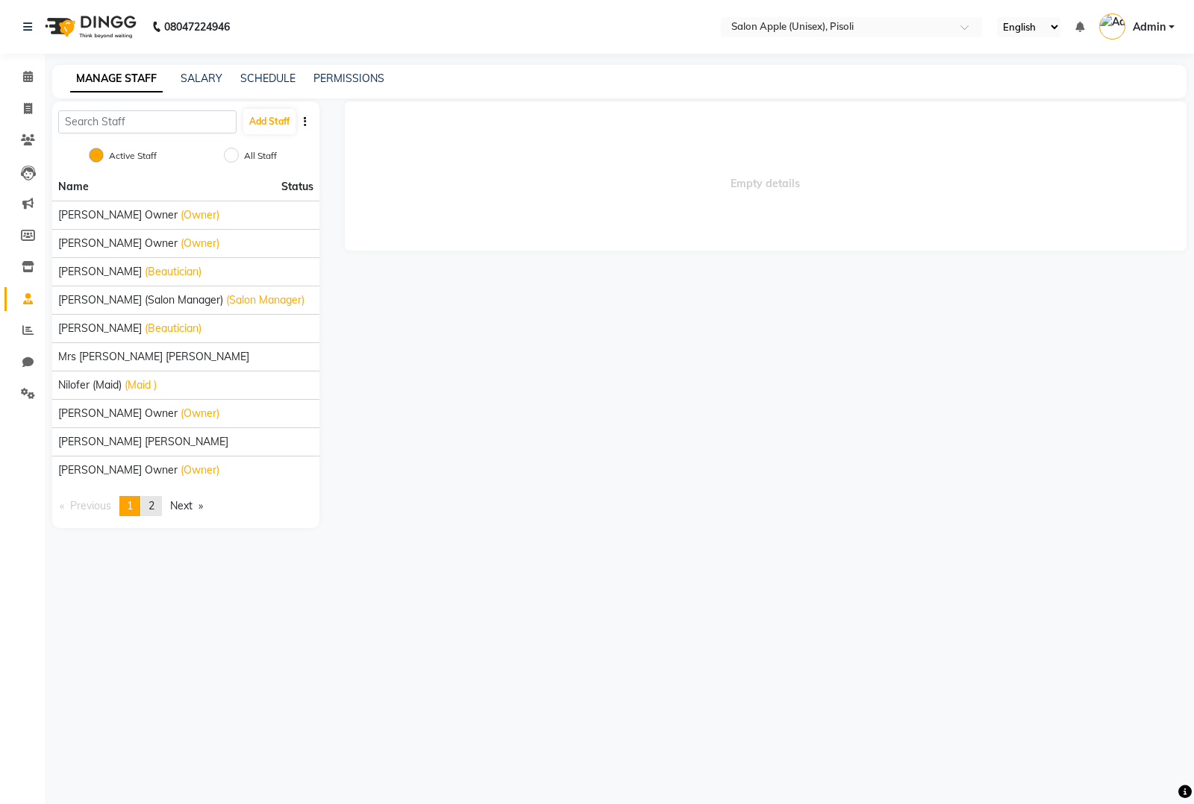
click at [158, 516] on link "page 2" at bounding box center [151, 506] width 21 height 20
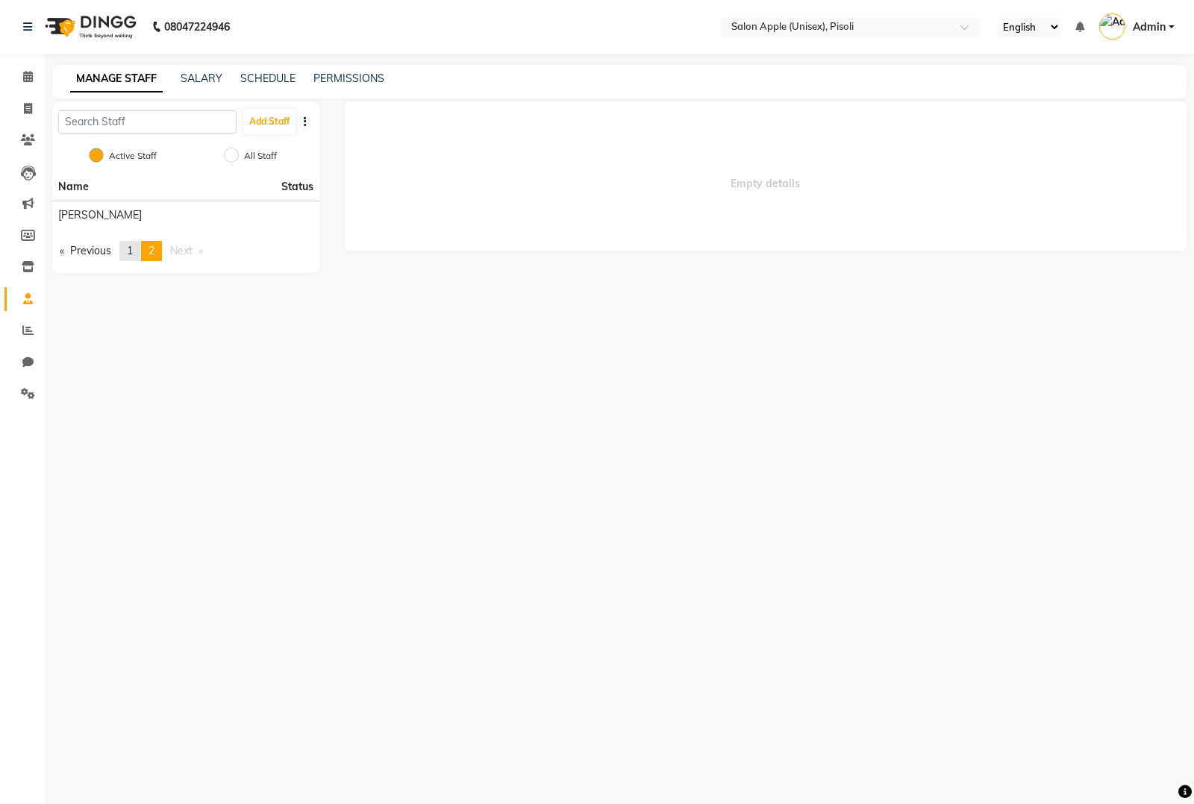
click at [133, 254] on span "1" at bounding box center [130, 250] width 6 height 13
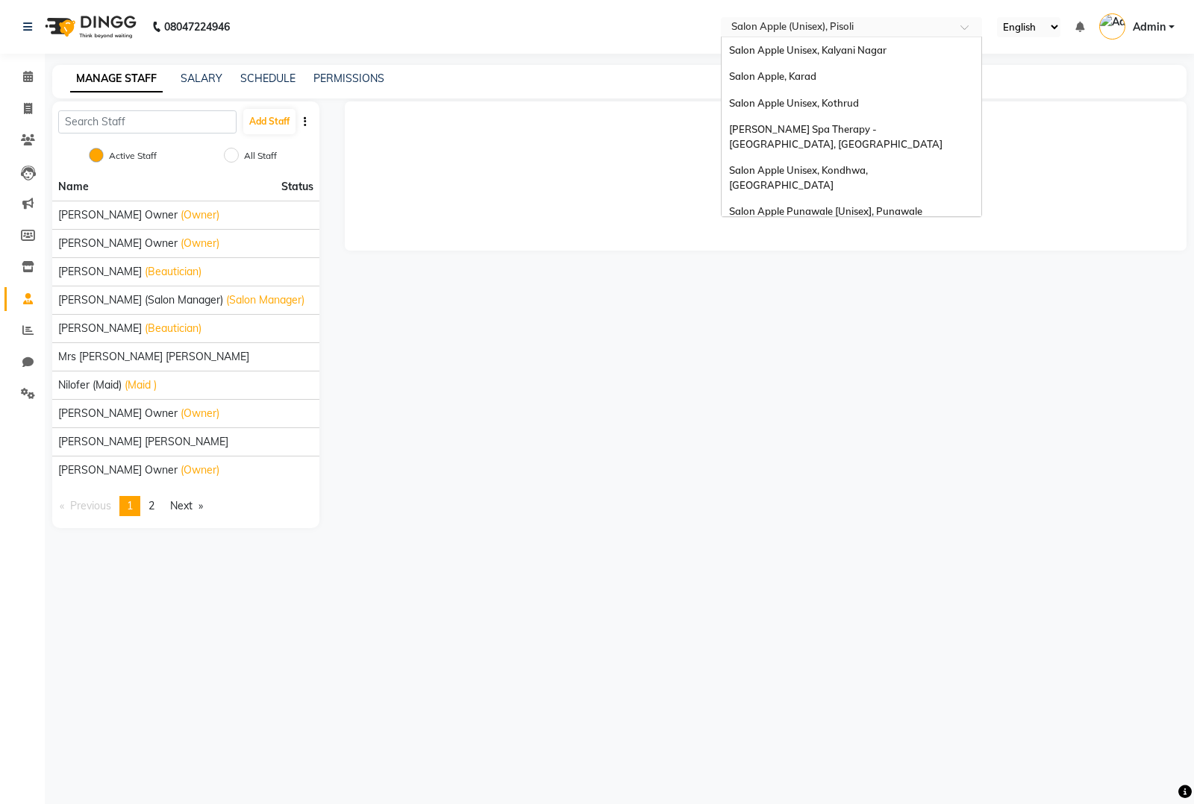
click at [811, 22] on input "text" at bounding box center [836, 28] width 216 height 15
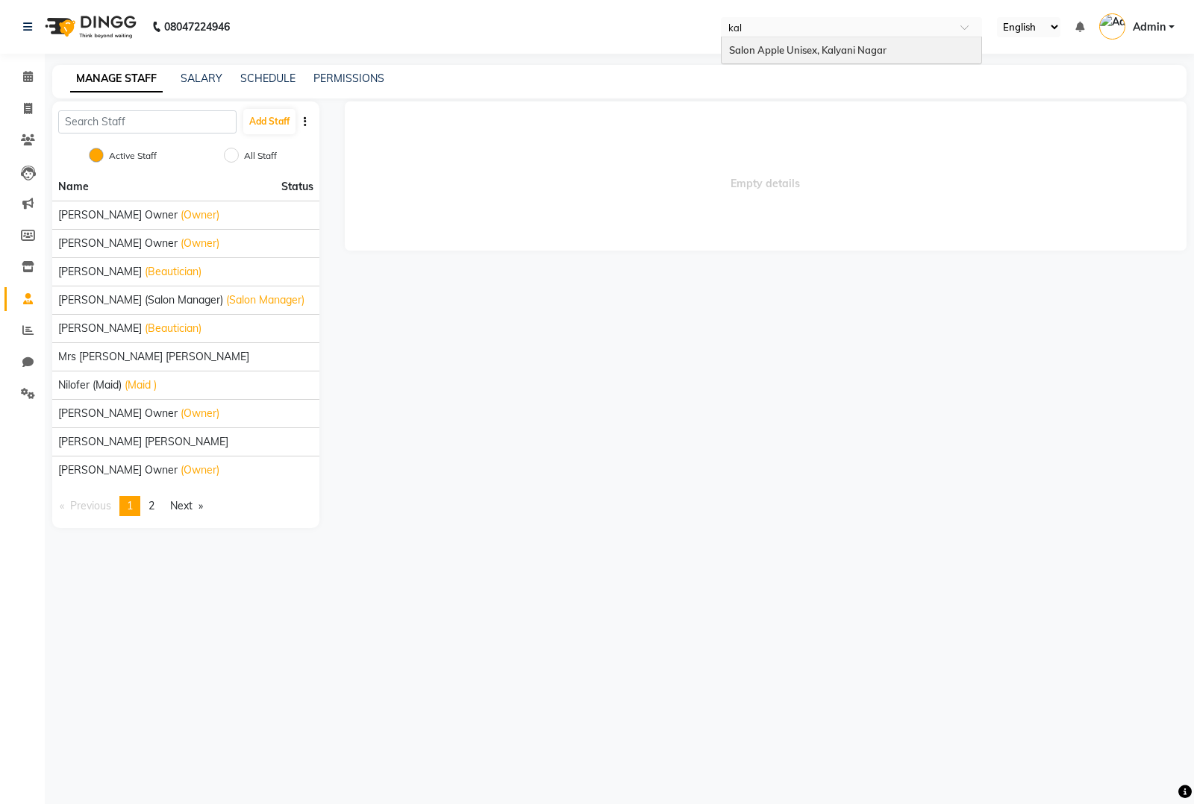
type input "kaly"
click at [900, 56] on div "Salon Apple Unisex, Kalyani Nagar" at bounding box center [852, 50] width 260 height 27
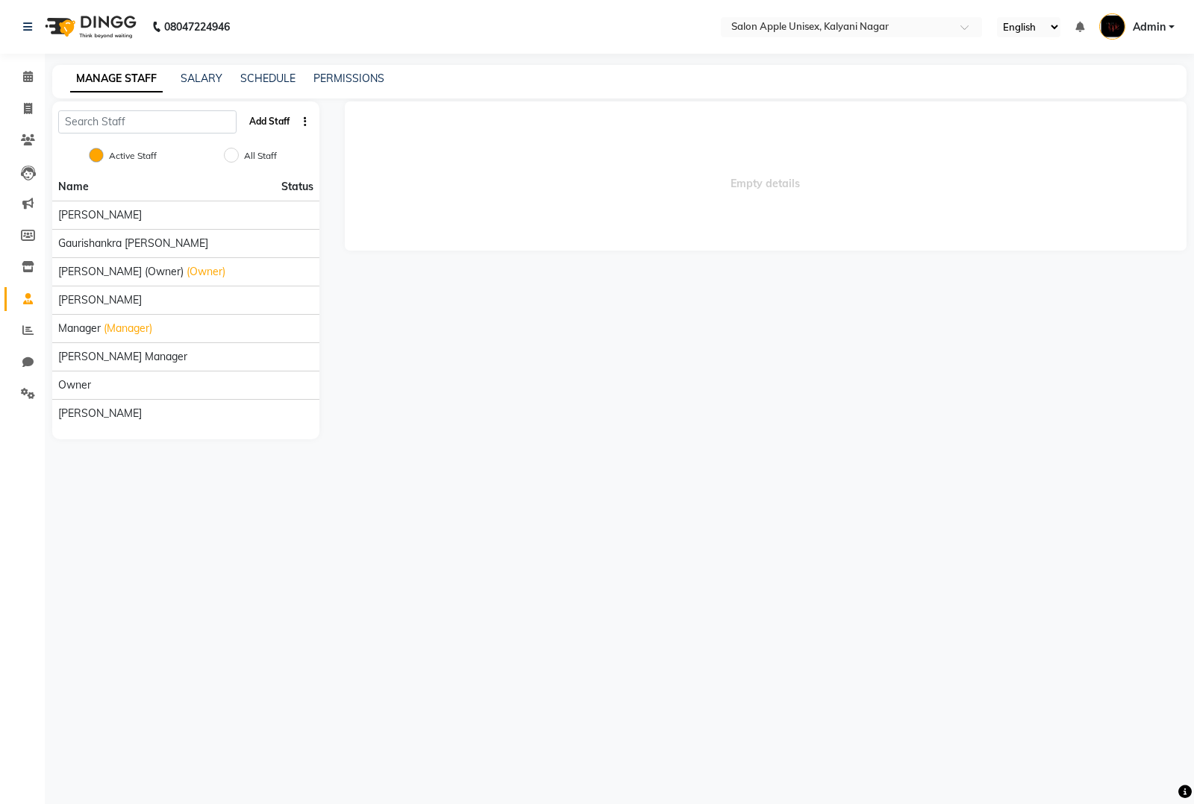
click at [284, 128] on button "Add Staff" at bounding box center [269, 121] width 52 height 25
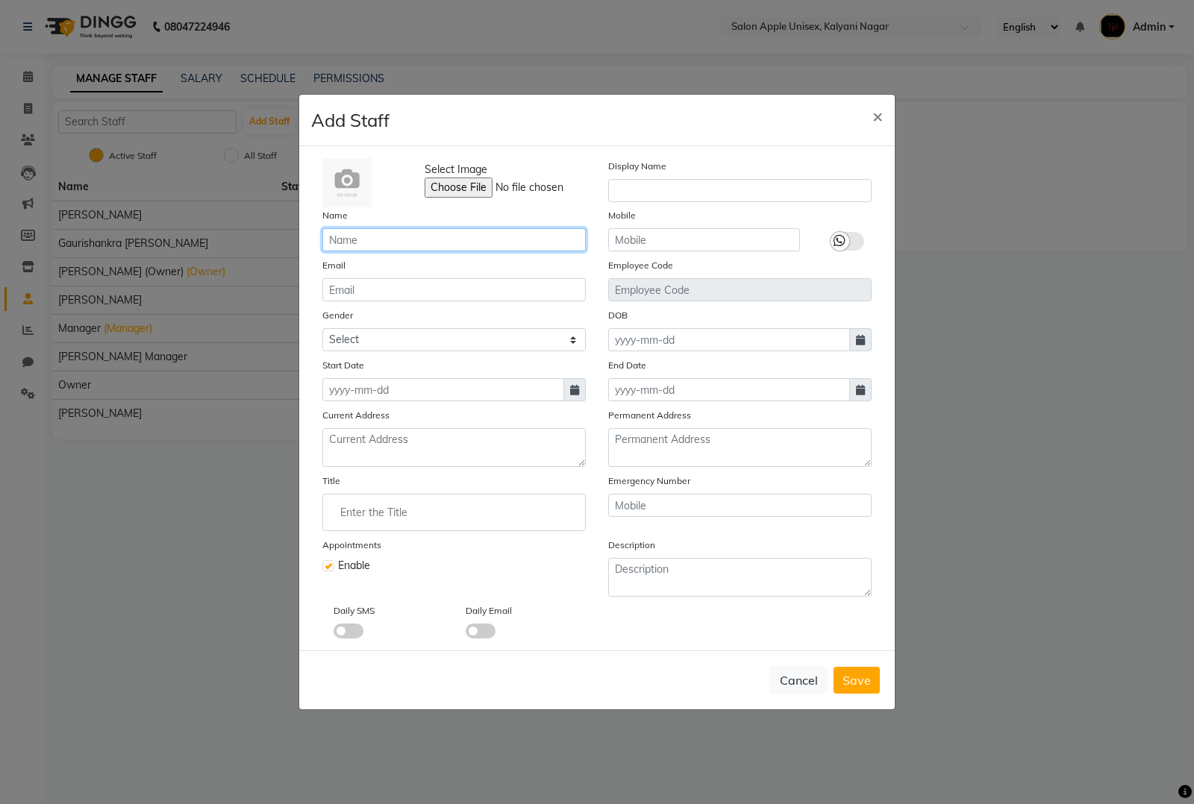
drag, startPoint x: 452, startPoint y: 242, endPoint x: 453, endPoint y: 231, distance: 11.2
click at [454, 239] on input "text" at bounding box center [453, 239] width 263 height 23
paste input "[PERSON_NAME]"
click at [328, 246] on input "[PERSON_NAME]" at bounding box center [453, 239] width 263 height 23
type input "[PERSON_NAME]"
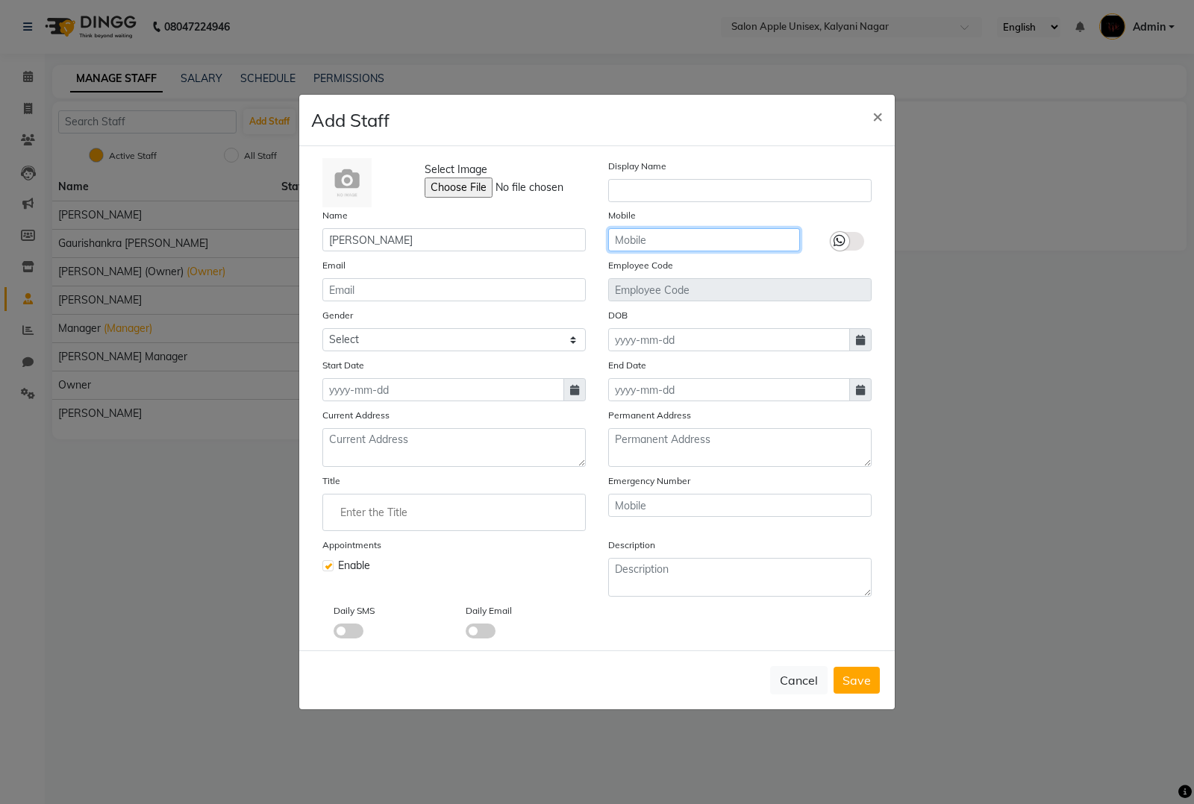
click at [629, 244] on input "text" at bounding box center [704, 239] width 192 height 23
paste input "8766547348"
type input "8766547348"
click at [572, 397] on span at bounding box center [574, 389] width 22 height 23
select select "10"
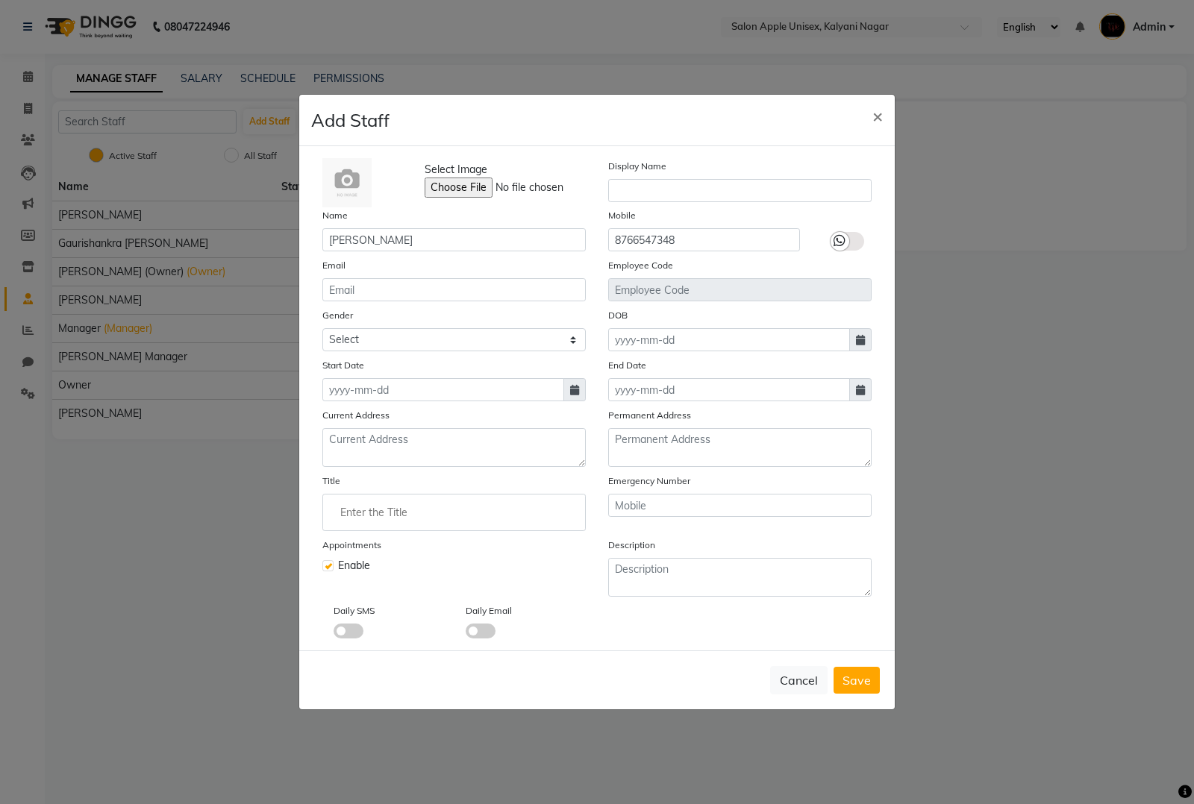
select select "2025"
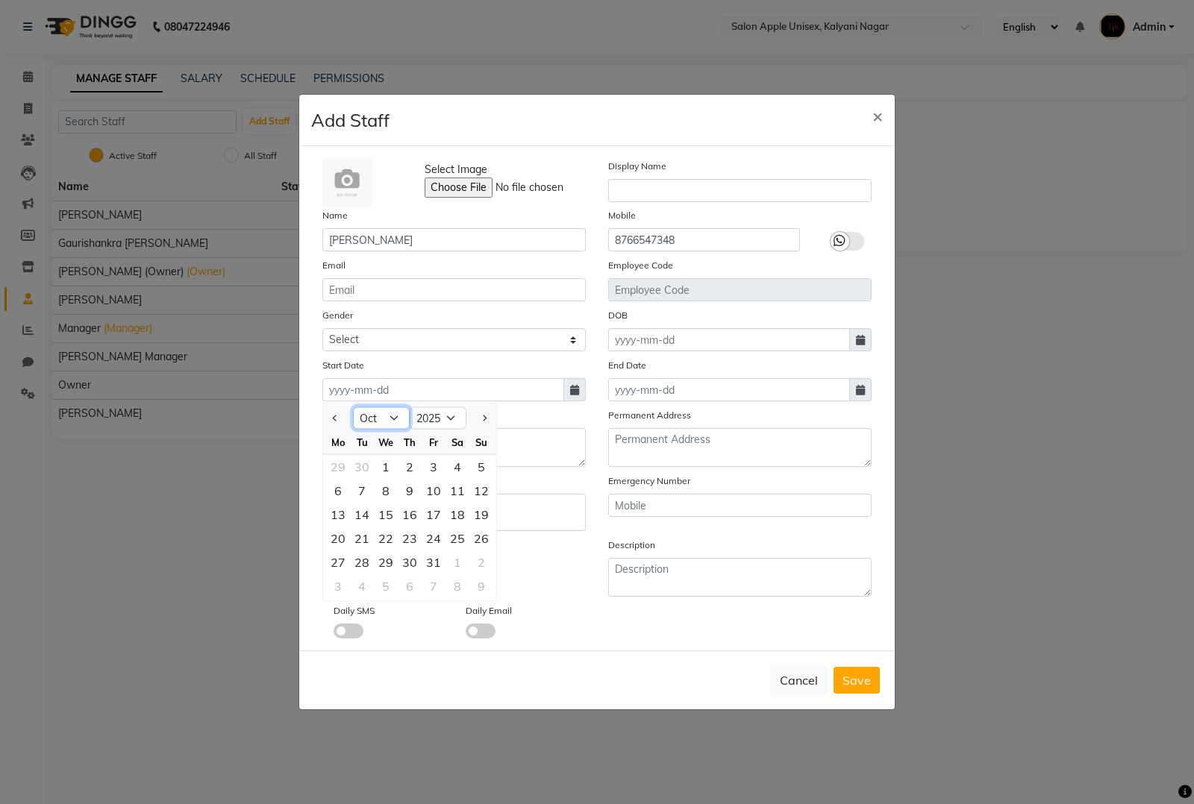
click at [386, 422] on select "Jan Feb Mar Apr May Jun [DATE] Aug Sep Oct Nov Dec" at bounding box center [381, 418] width 57 height 22
select select "9"
click at [353, 407] on select "Jan Feb Mar Apr May Jun [DATE] Aug Sep Oct Nov Dec" at bounding box center [381, 418] width 57 height 22
click at [428, 468] on div "5" at bounding box center [434, 467] width 24 height 24
type input "05-09-2025"
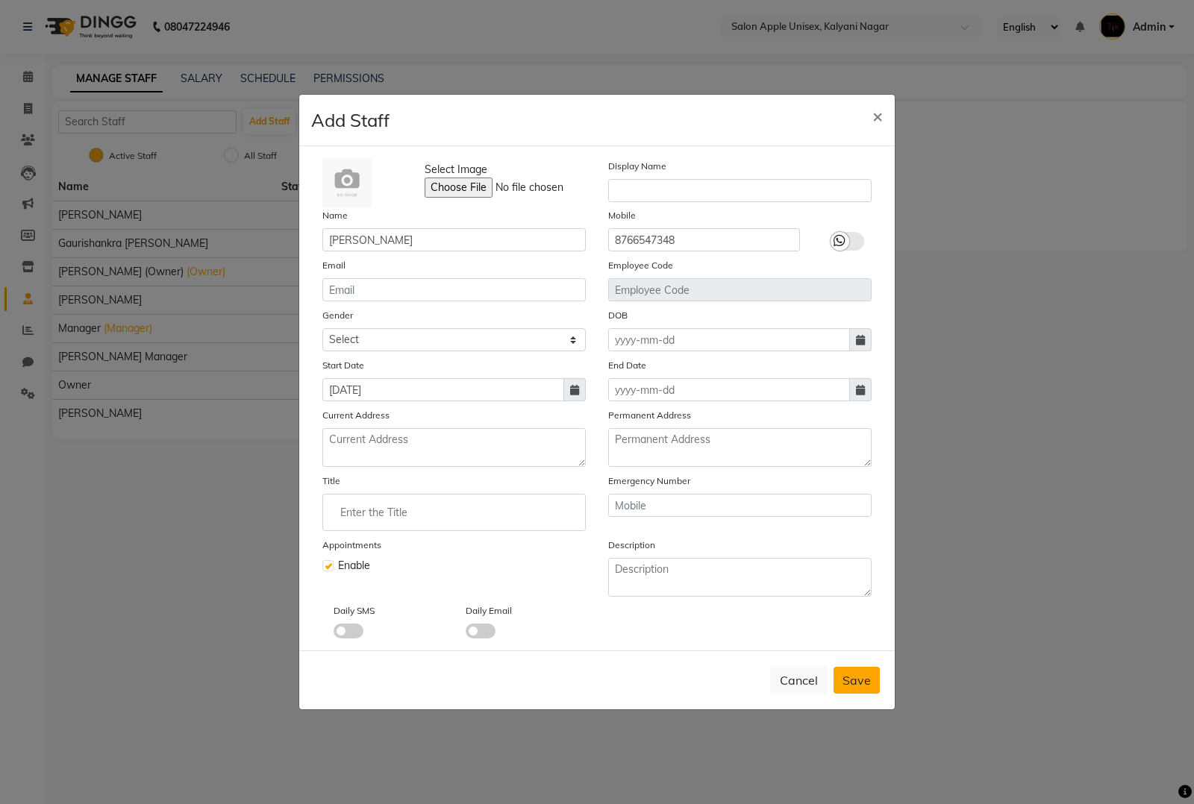
click at [860, 680] on span "Save" at bounding box center [856, 680] width 28 height 15
checkbox input "false"
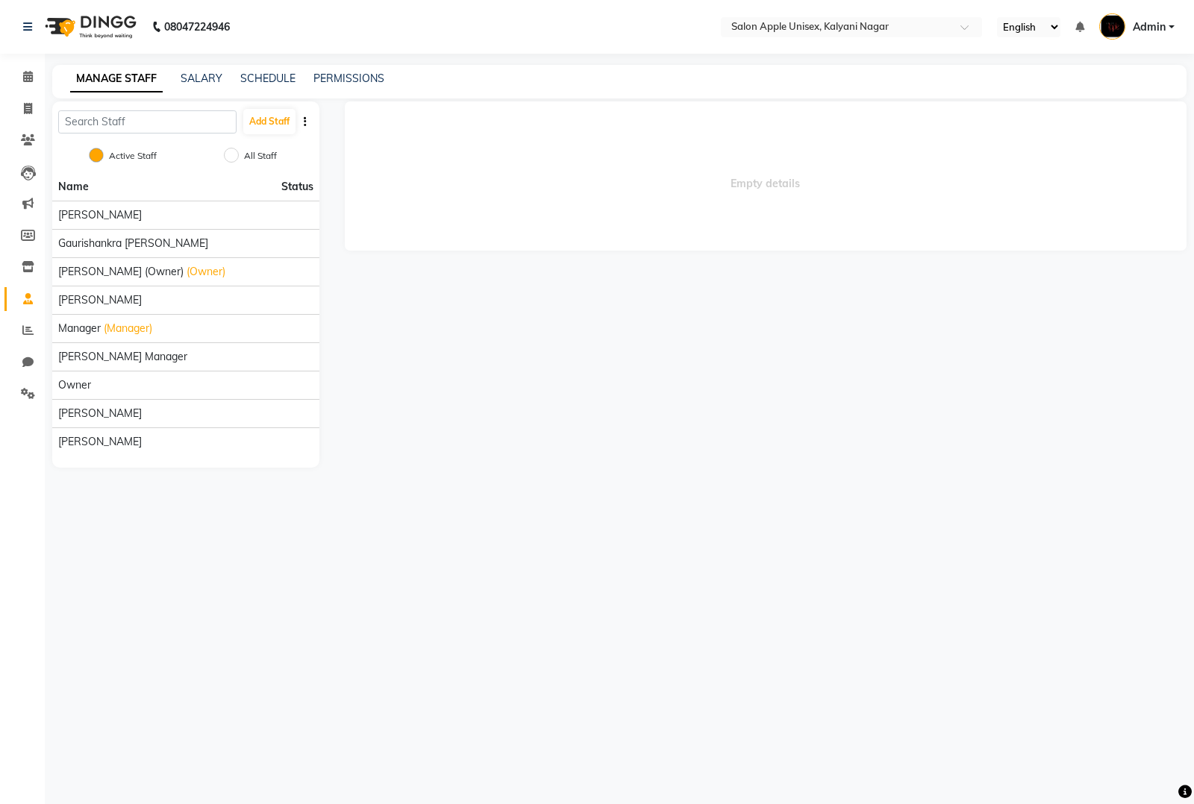
click at [849, 39] on nav "08047224946 Select Location × Salon Apple Unisex, Kalyani Nagar English ENGLISH…" at bounding box center [597, 27] width 1194 height 54
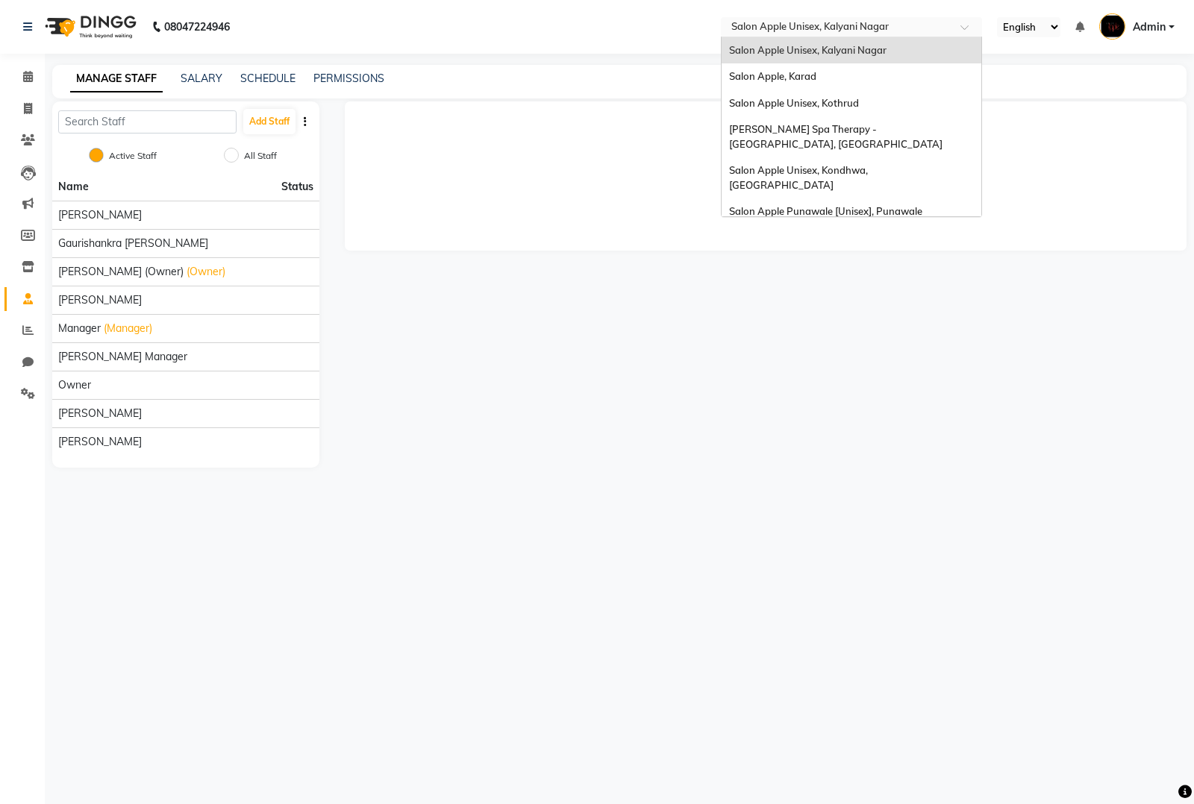
click at [853, 34] on input "text" at bounding box center [836, 28] width 216 height 15
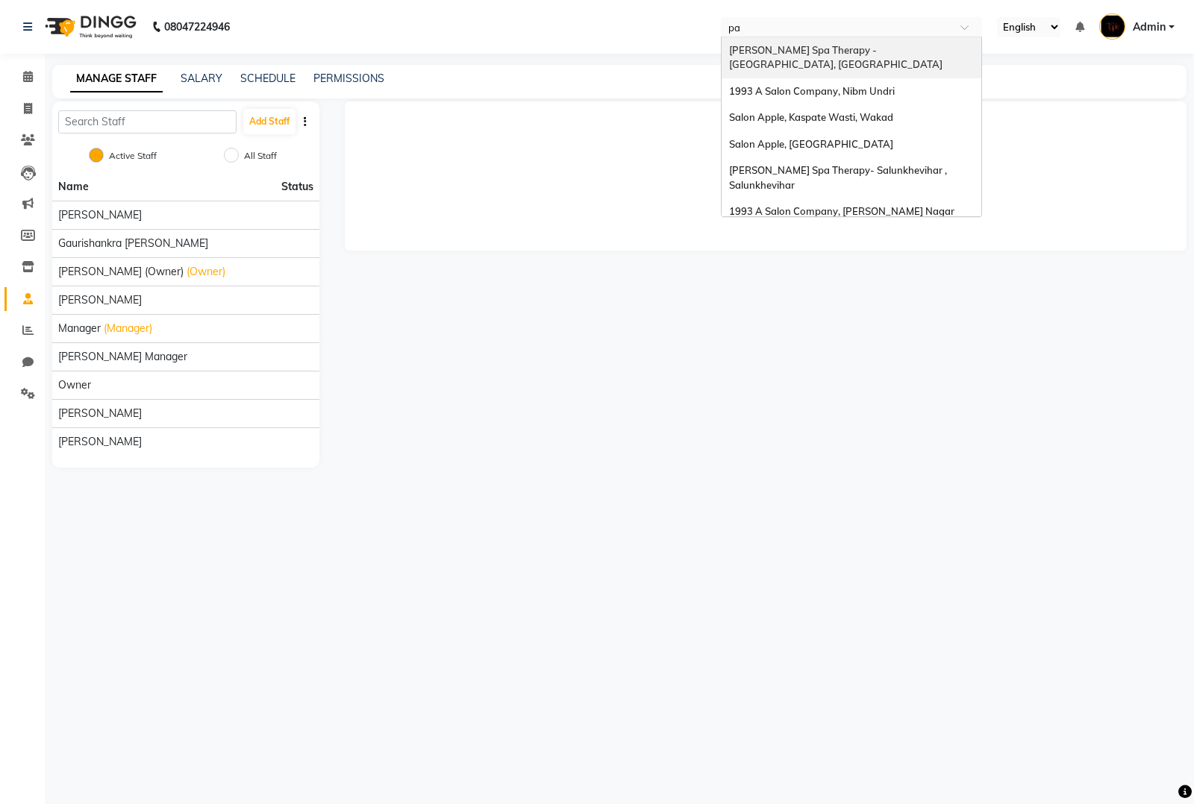
type input "pau"
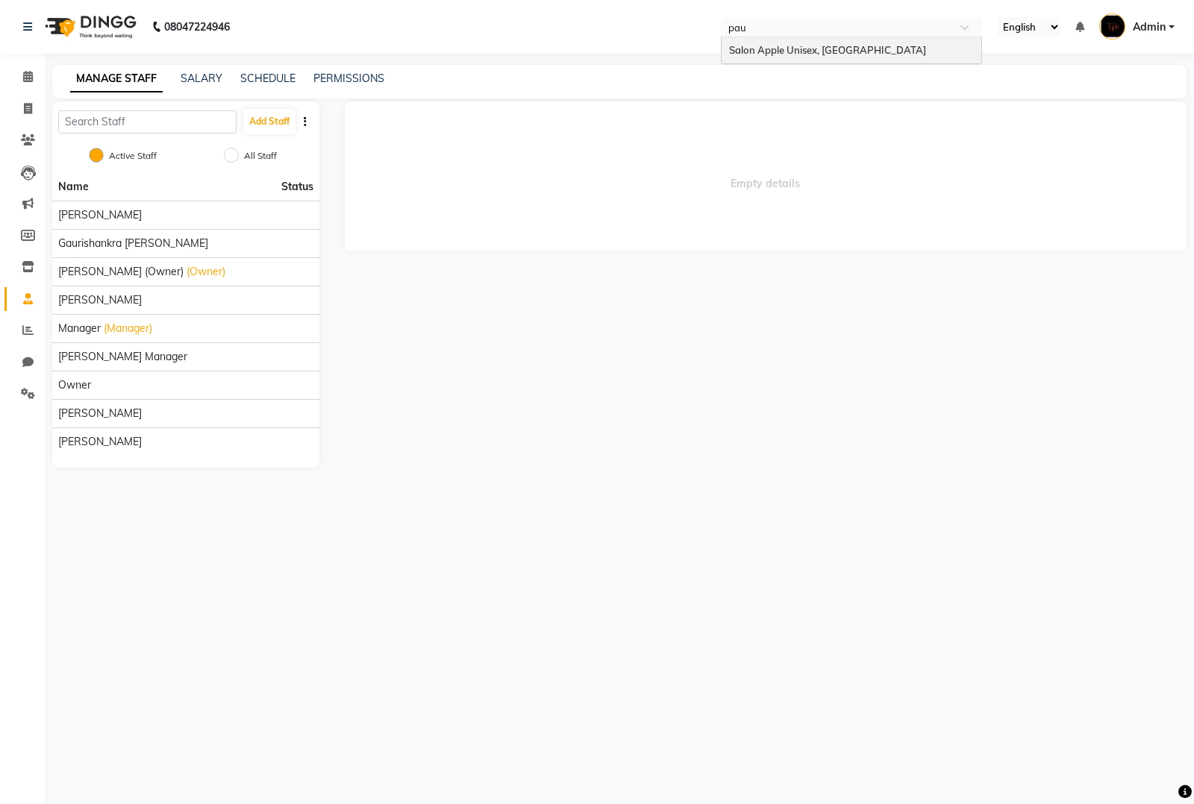
click at [823, 40] on div "Salon Apple Unisex, [GEOGRAPHIC_DATA]" at bounding box center [852, 50] width 260 height 27
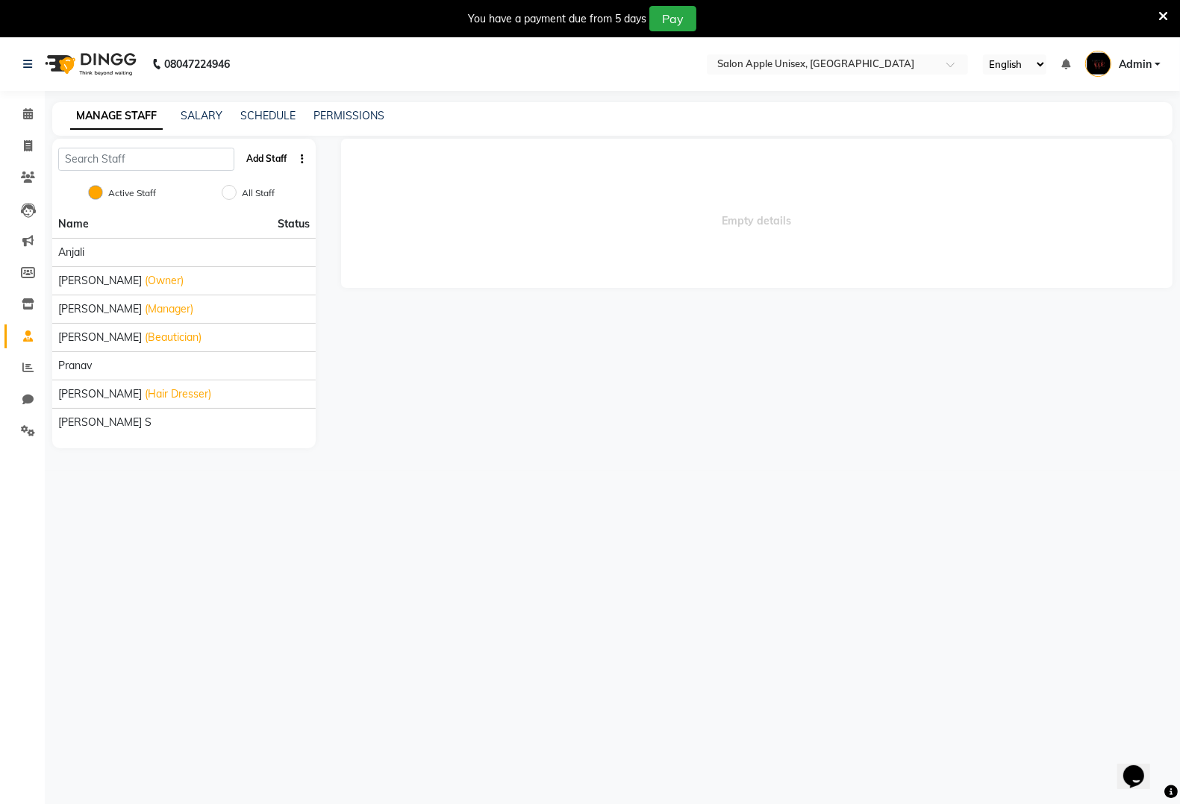
click at [266, 157] on button "Add Staff" at bounding box center [266, 158] width 52 height 25
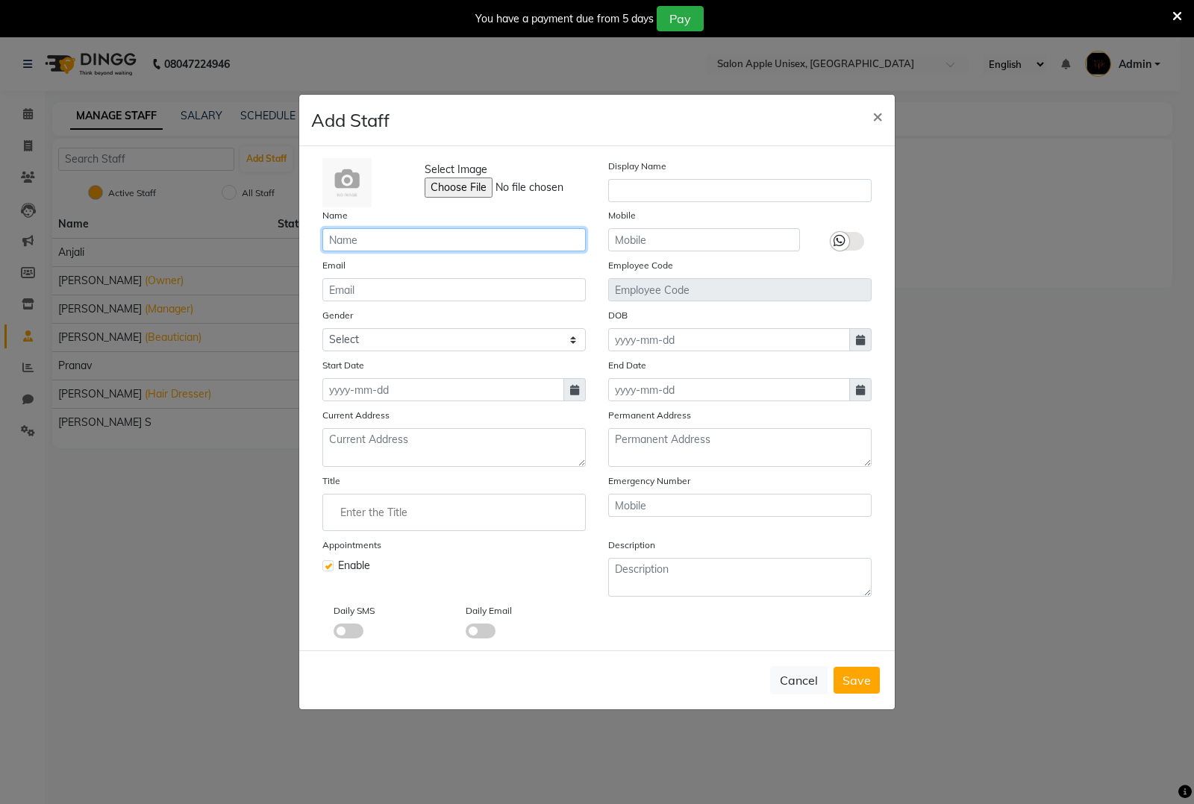
click at [459, 232] on input "text" at bounding box center [453, 239] width 263 height 23
paste input "[PERSON_NAME]"
type input "[PERSON_NAME]"
click at [713, 231] on input "text" at bounding box center [704, 239] width 192 height 23
paste input "8999692120"
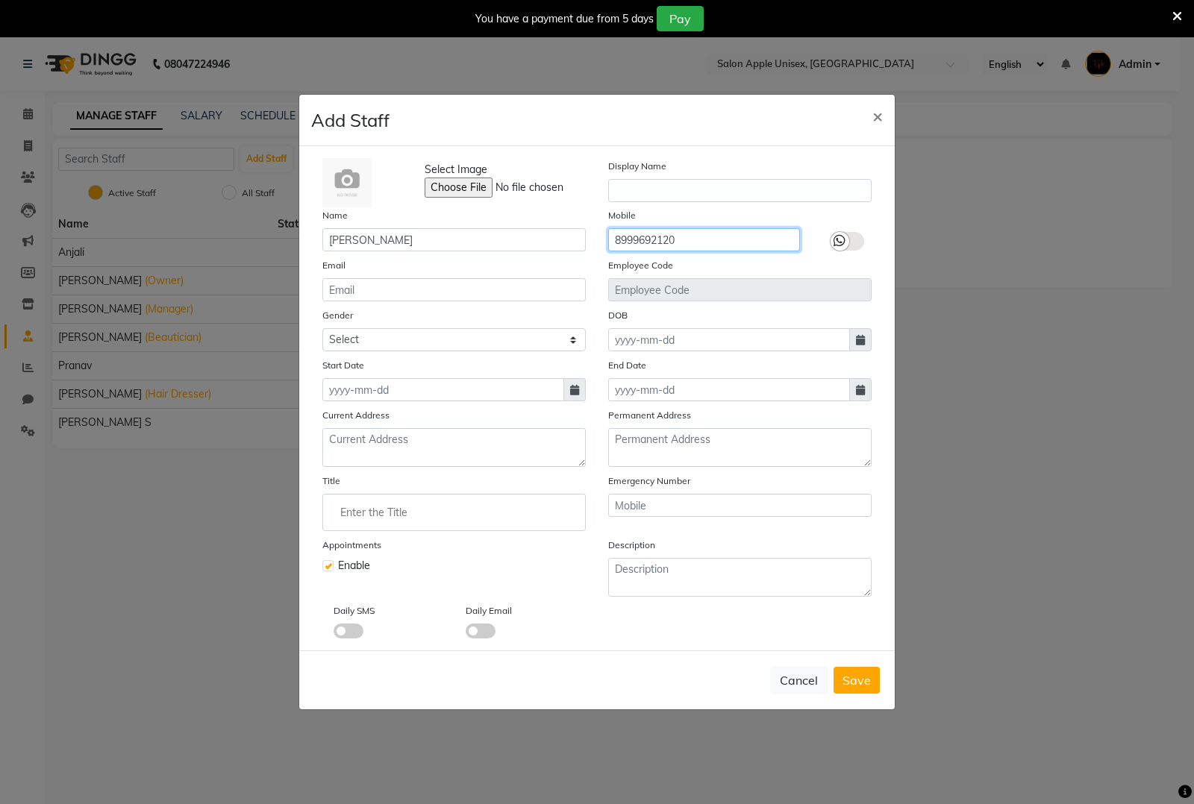
click at [621, 234] on input "8999692120" at bounding box center [704, 239] width 192 height 23
type input "8999692120"
click at [578, 392] on icon at bounding box center [574, 390] width 9 height 10
select select "10"
select select "2025"
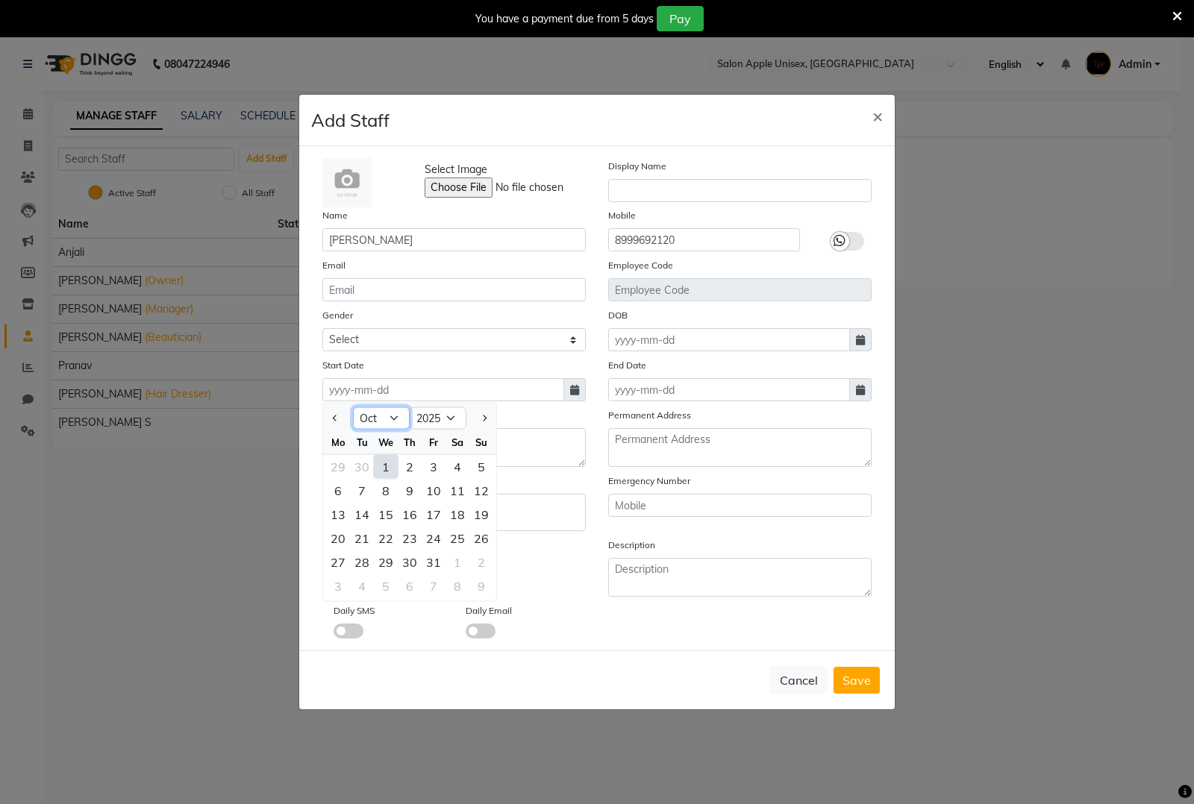
click at [389, 418] on select "Jan Feb Mar Apr May Jun Jul Aug Sep Oct Nov Dec" at bounding box center [381, 418] width 57 height 22
select select "8"
click at [353, 407] on select "Jan Feb Mar Apr May Jun Jul Aug Sep Oct Nov Dec" at bounding box center [381, 418] width 57 height 22
click at [392, 538] on div "20" at bounding box center [386, 539] width 24 height 24
type input "20-08-2025"
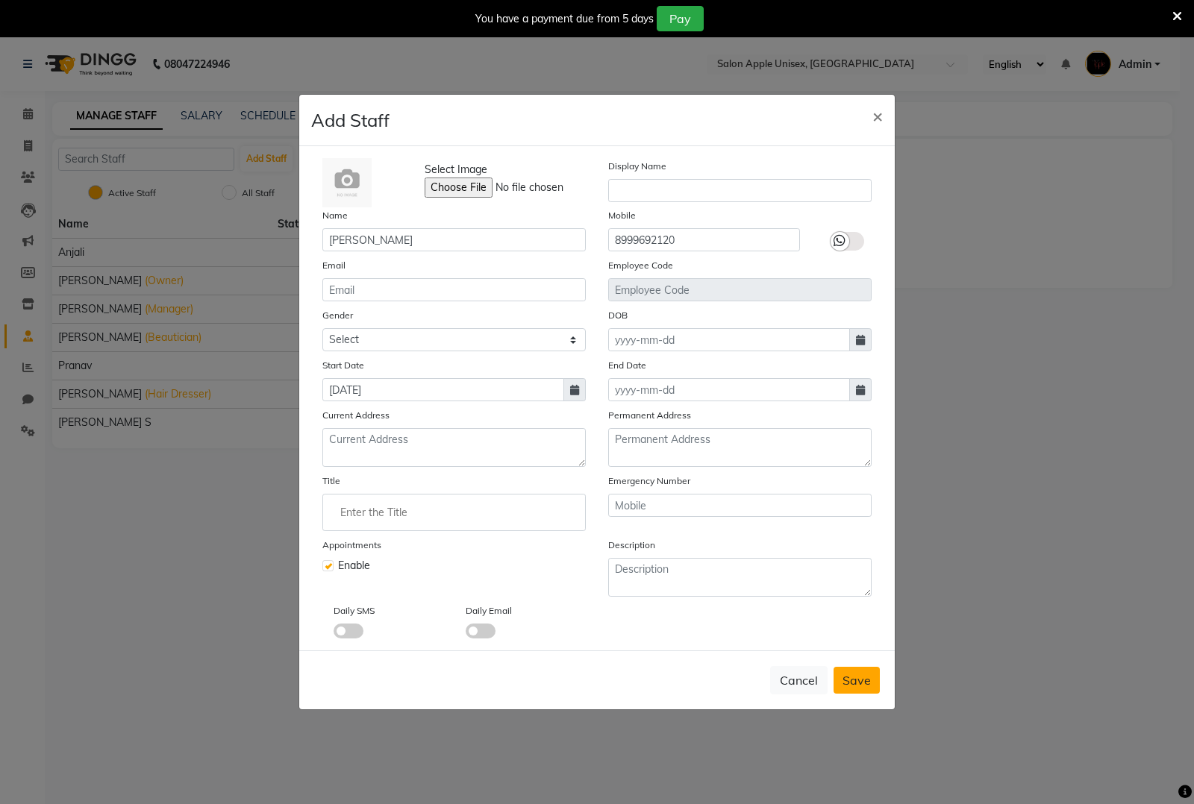
click at [840, 669] on button "Save" at bounding box center [856, 680] width 46 height 27
checkbox input "false"
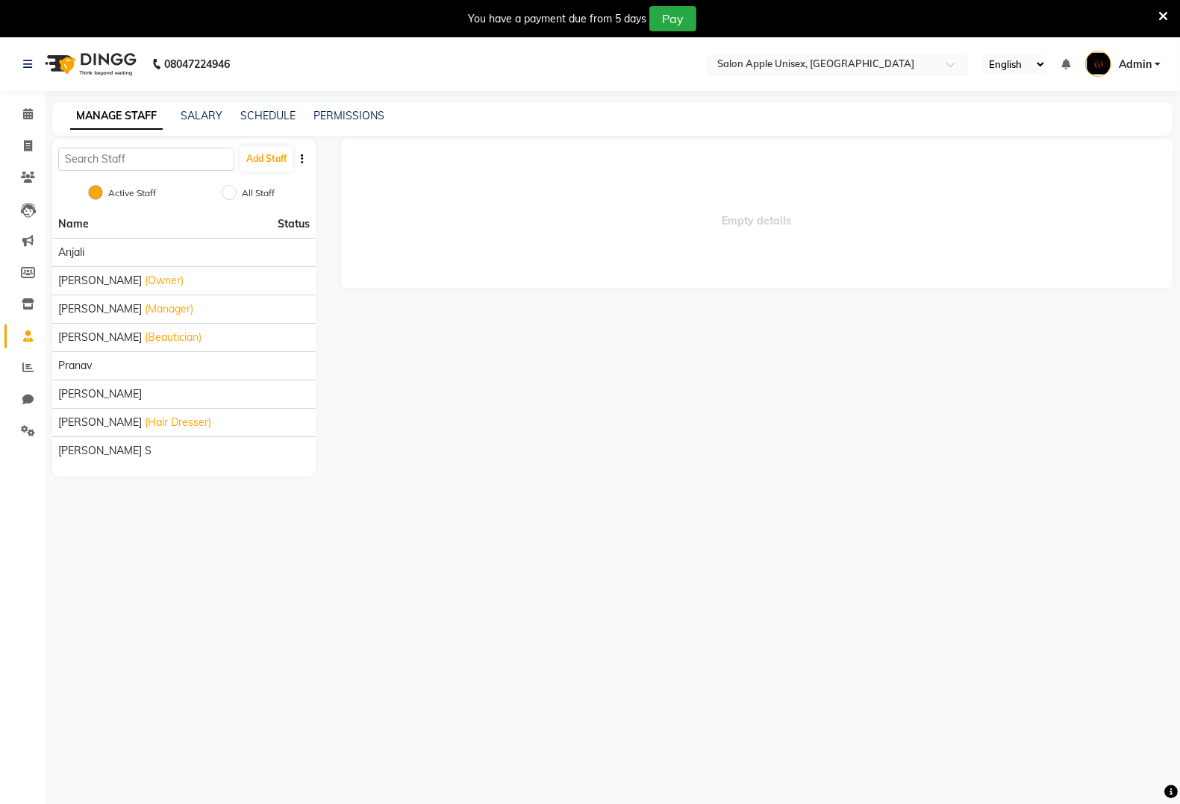
click at [825, 67] on input "text" at bounding box center [822, 65] width 216 height 15
type input "tath"
click at [951, 90] on div "1993 A Salon Company, Tathawade" at bounding box center [837, 88] width 260 height 27
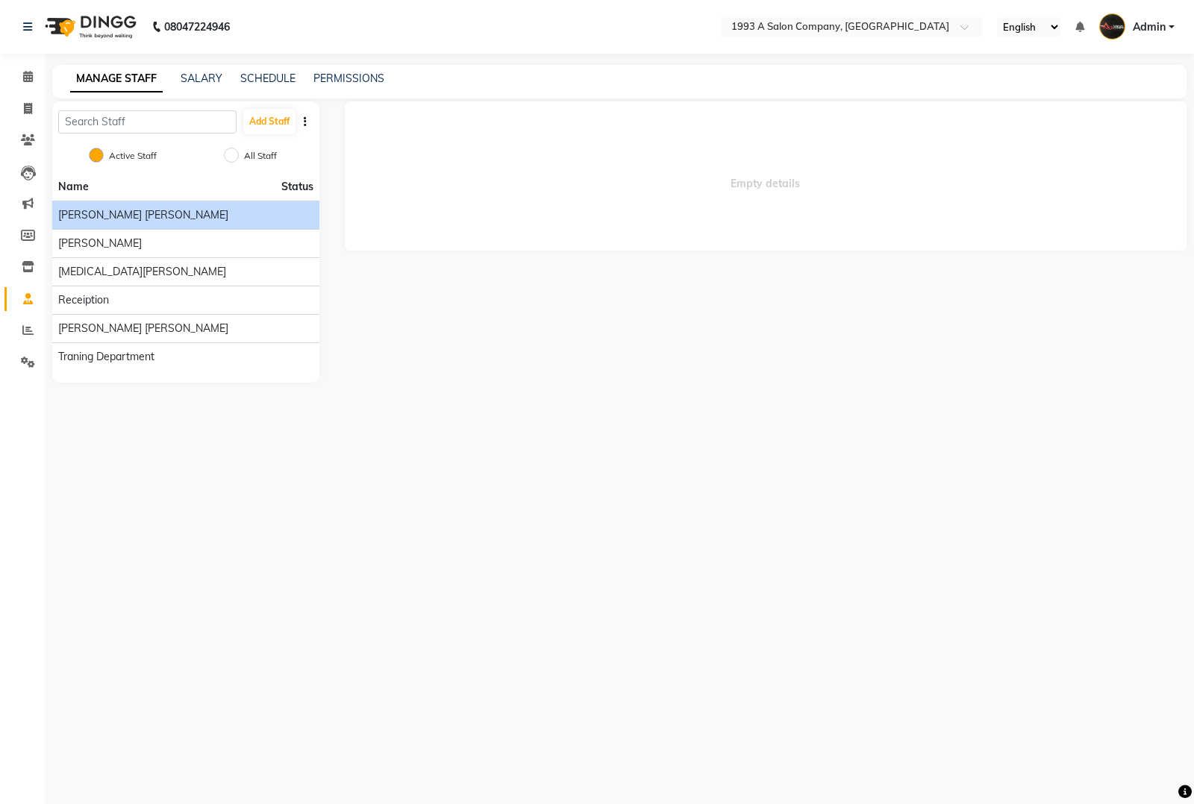
click at [177, 213] on div "[PERSON_NAME] [PERSON_NAME]" at bounding box center [185, 215] width 255 height 16
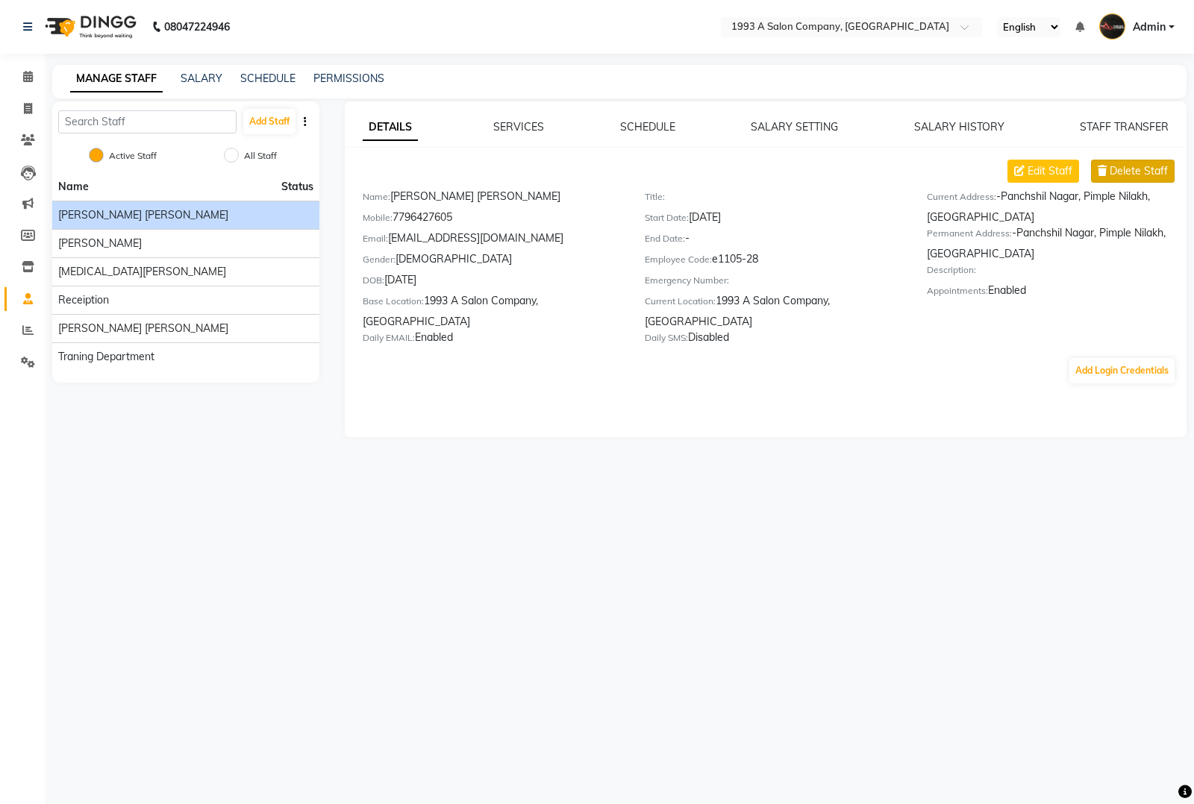
click at [1118, 166] on span "Delete Staff" at bounding box center [1138, 171] width 58 height 16
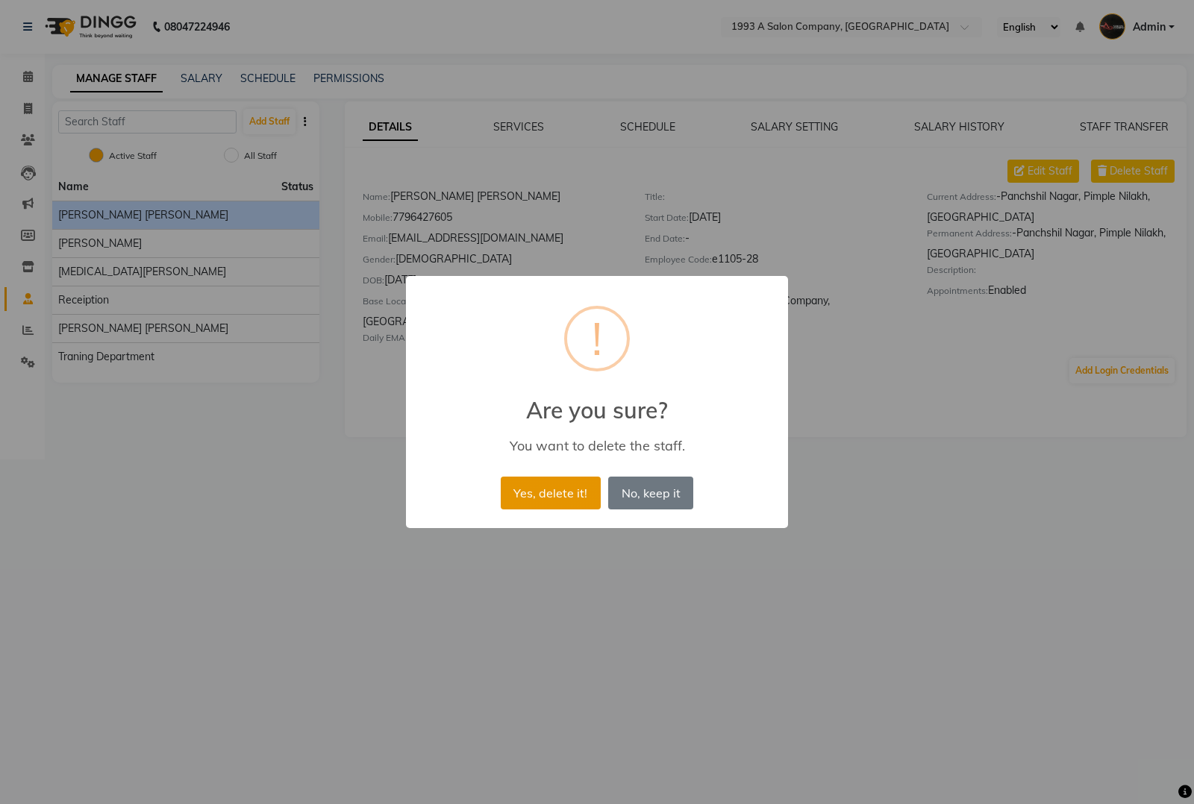
click at [530, 492] on button "Yes, delete it!" at bounding box center [551, 493] width 100 height 33
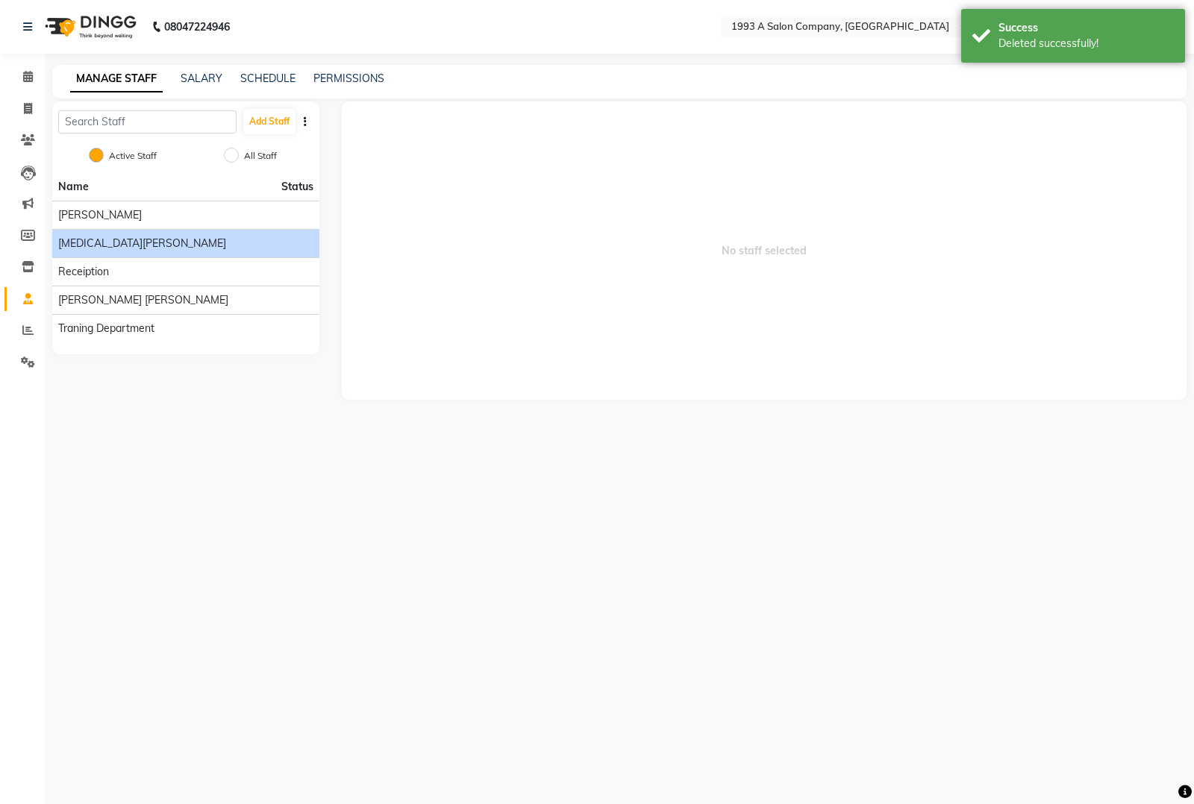
click at [228, 246] on div "[MEDICAL_DATA][PERSON_NAME]" at bounding box center [185, 244] width 255 height 16
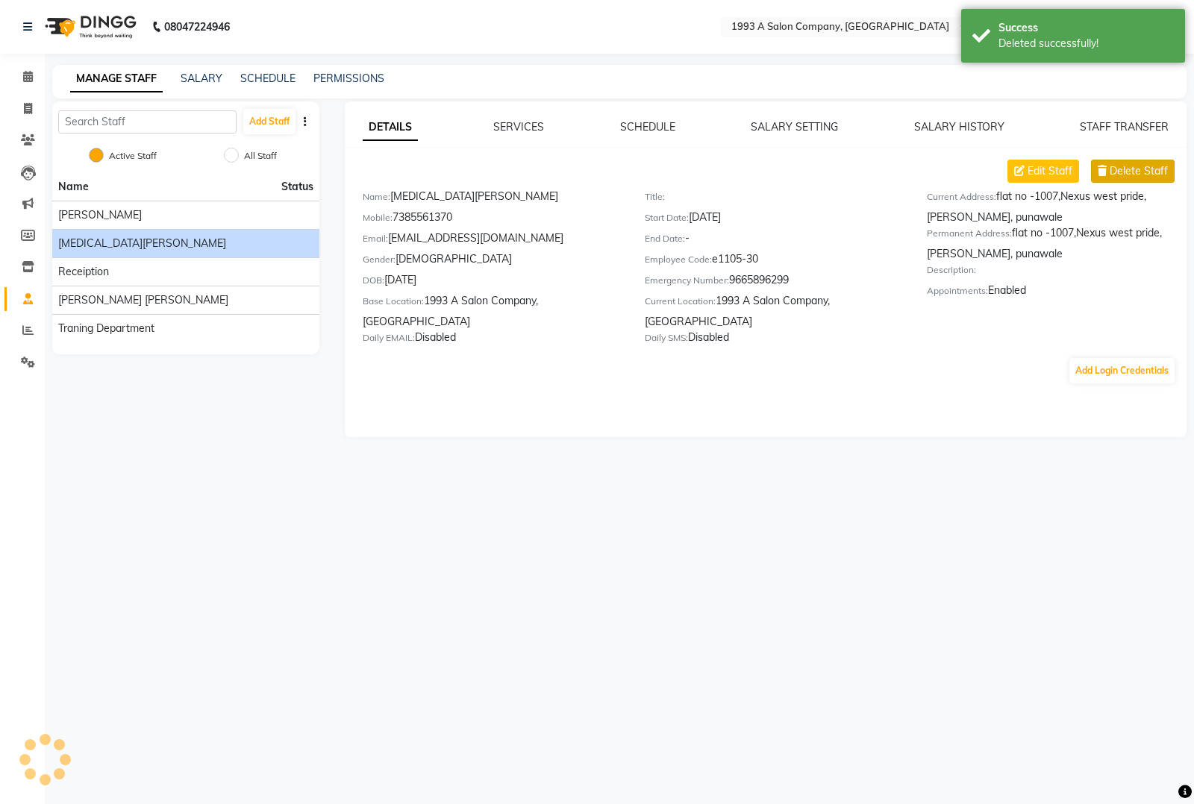
click at [1119, 169] on span "Delete Staff" at bounding box center [1138, 171] width 58 height 16
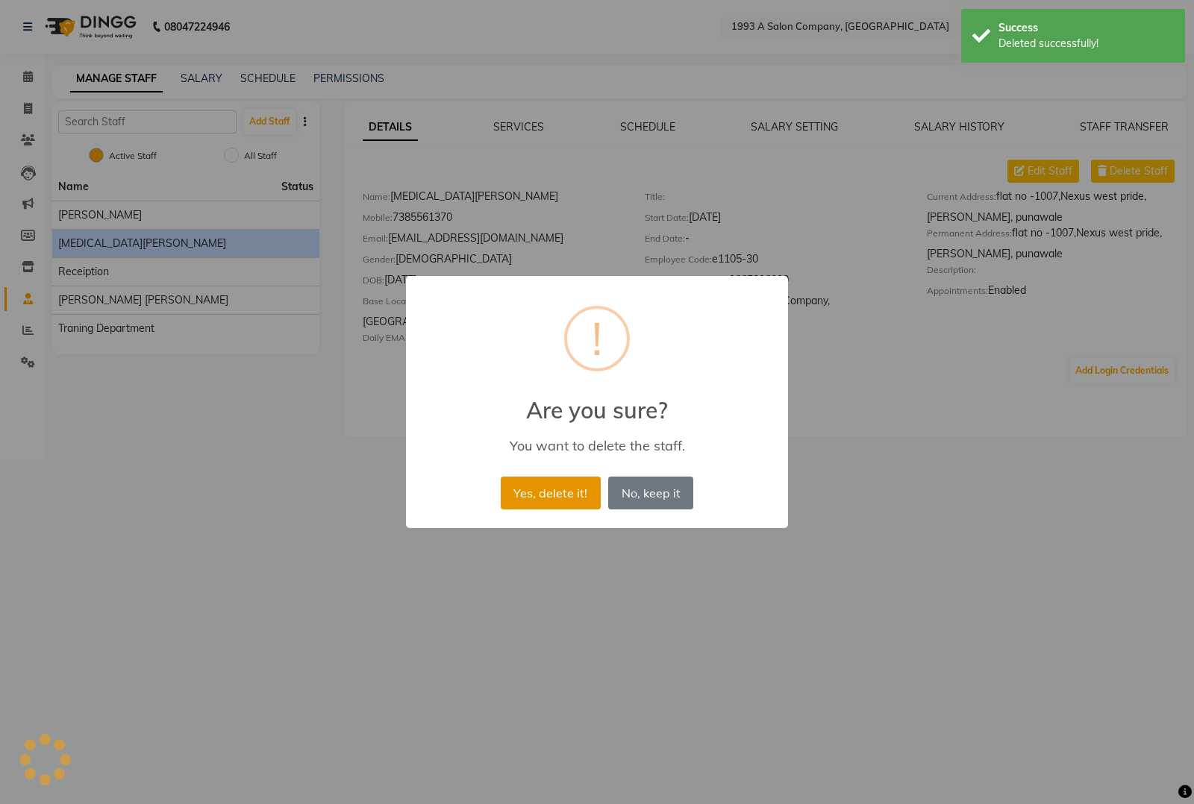
click at [557, 494] on button "Yes, delete it!" at bounding box center [551, 493] width 100 height 33
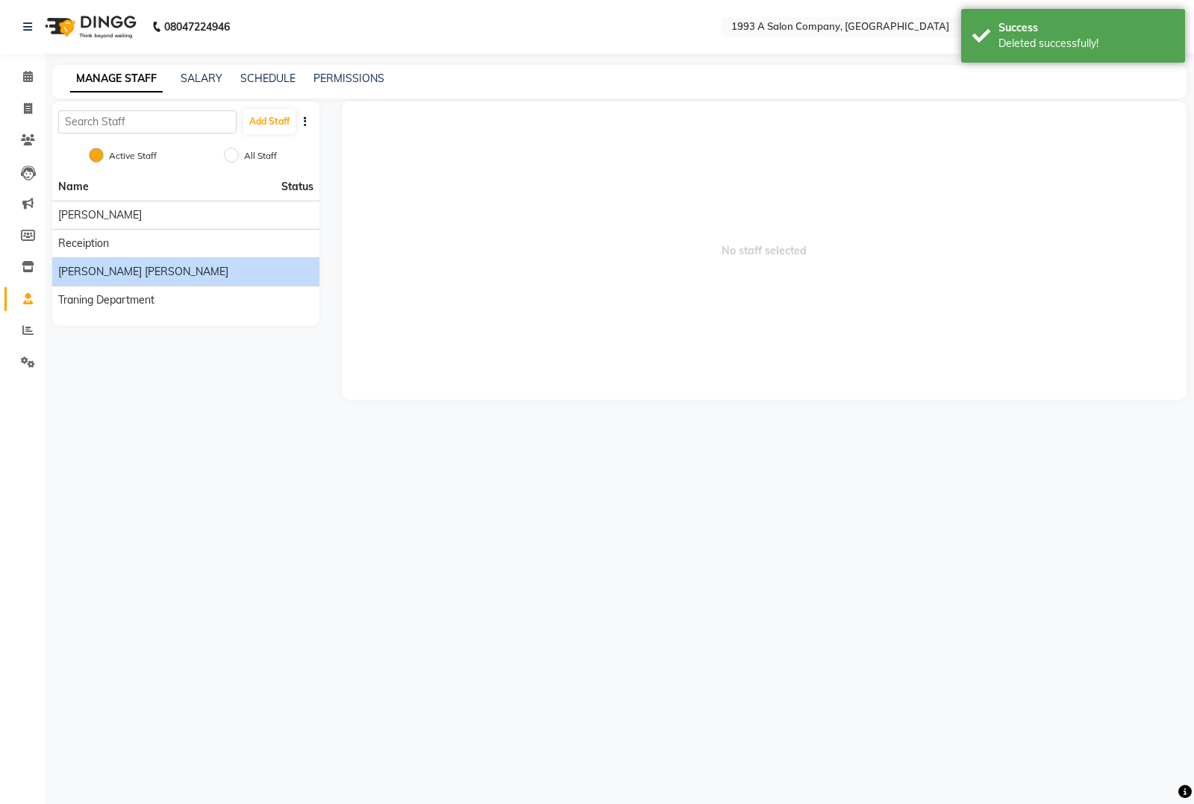
click at [239, 274] on div "[PERSON_NAME] [PERSON_NAME]" at bounding box center [185, 272] width 255 height 16
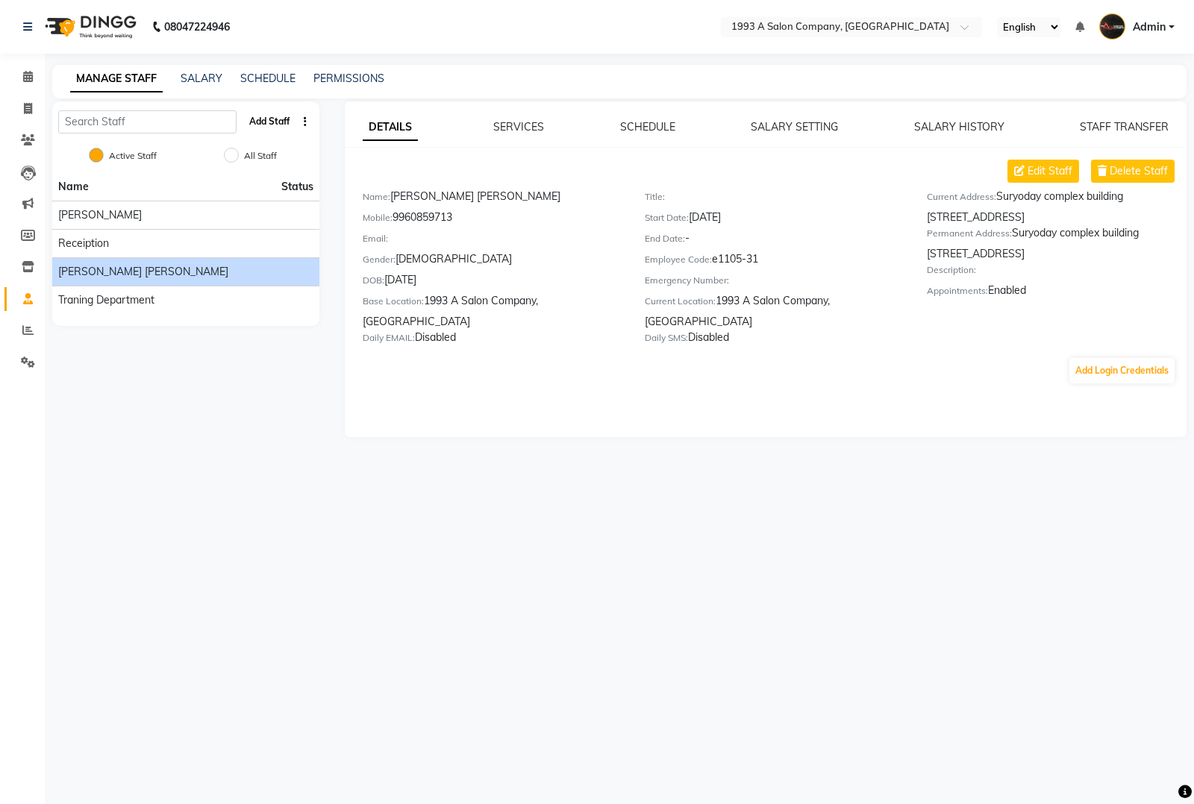
click at [261, 122] on button "Add Staff" at bounding box center [269, 121] width 52 height 25
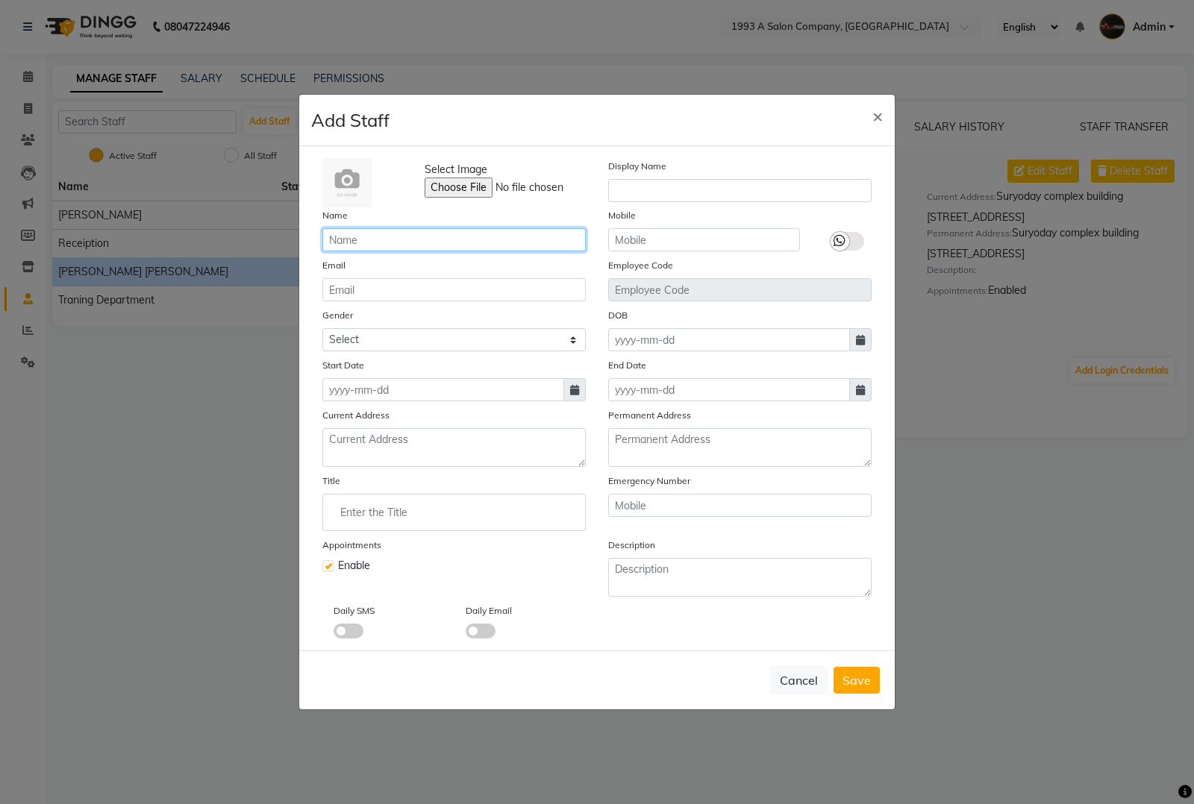
click at [444, 243] on input "text" at bounding box center [453, 239] width 263 height 23
paste input "[PERSON_NAME]"
type input "[PERSON_NAME]"
click at [677, 232] on input "text" at bounding box center [704, 239] width 192 height 23
click at [576, 392] on icon at bounding box center [574, 390] width 9 height 10
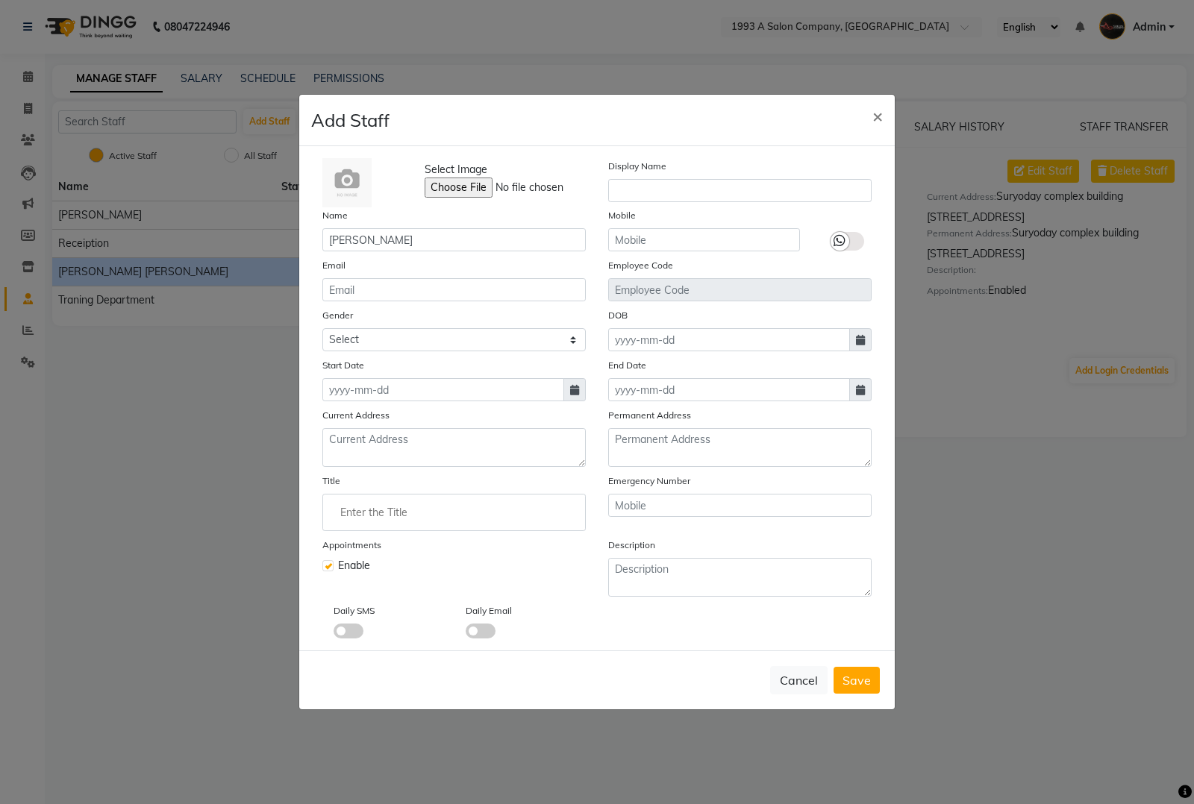
select select "10"
select select "2025"
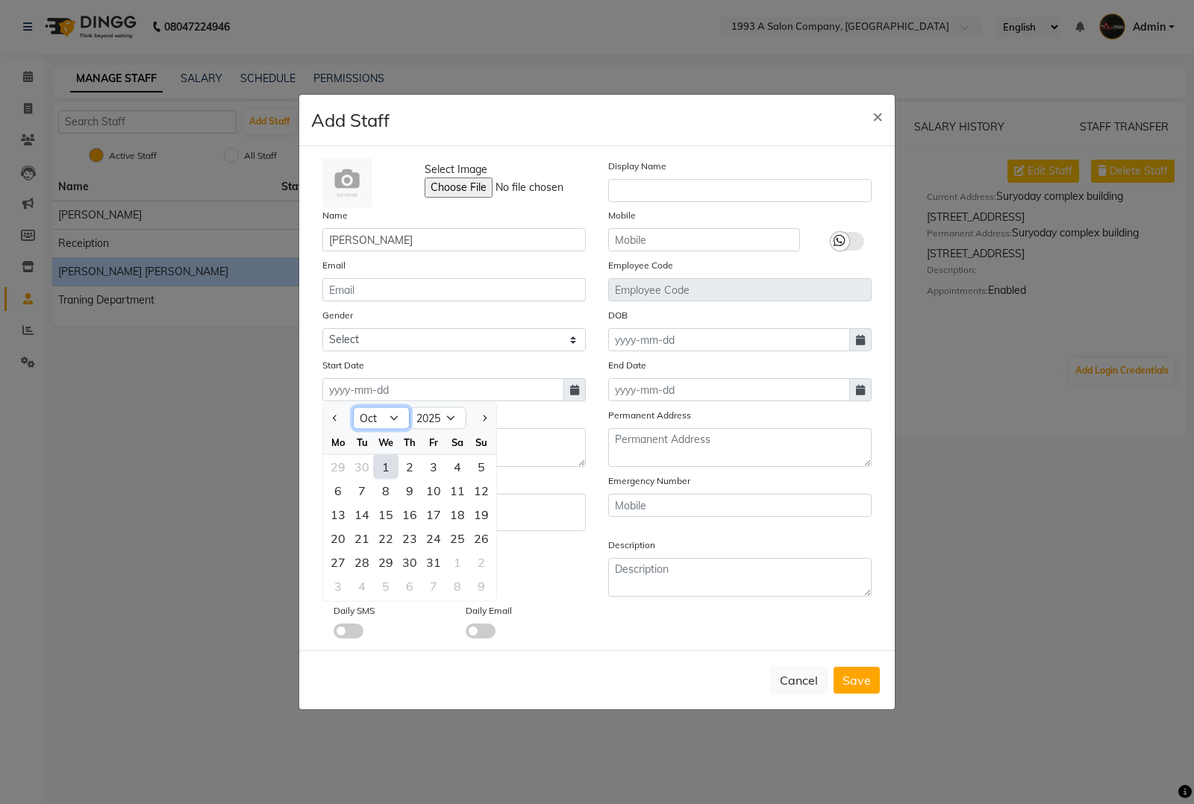
click at [379, 428] on select "Jan Feb Mar Apr May Jun Jul Aug Sep Oct Nov Dec" at bounding box center [381, 418] width 57 height 22
select select "9"
click at [353, 407] on select "Jan Feb Mar Apr May Jun Jul Aug Sep Oct Nov Dec" at bounding box center [381, 418] width 57 height 22
click at [451, 512] on div "20" at bounding box center [457, 515] width 24 height 24
type input "20-09-2025"
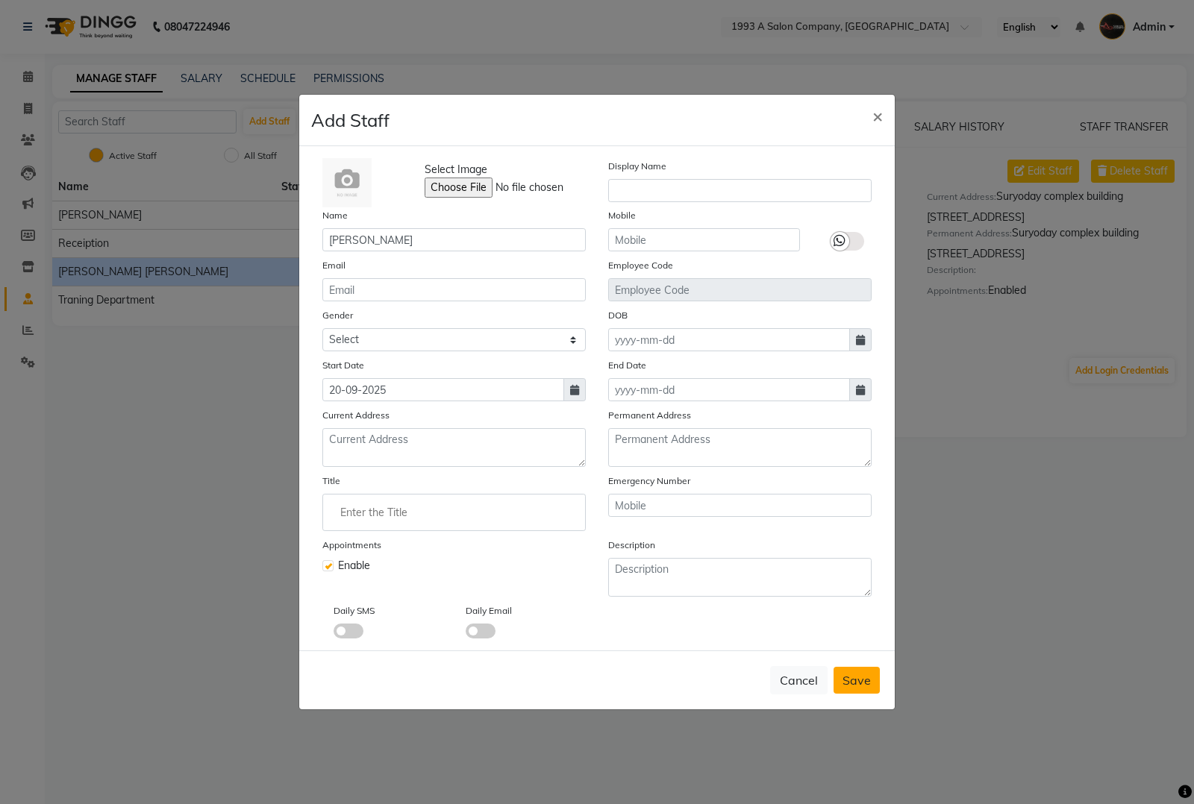
click at [842, 669] on button "Save" at bounding box center [856, 680] width 46 height 27
checkbox input "false"
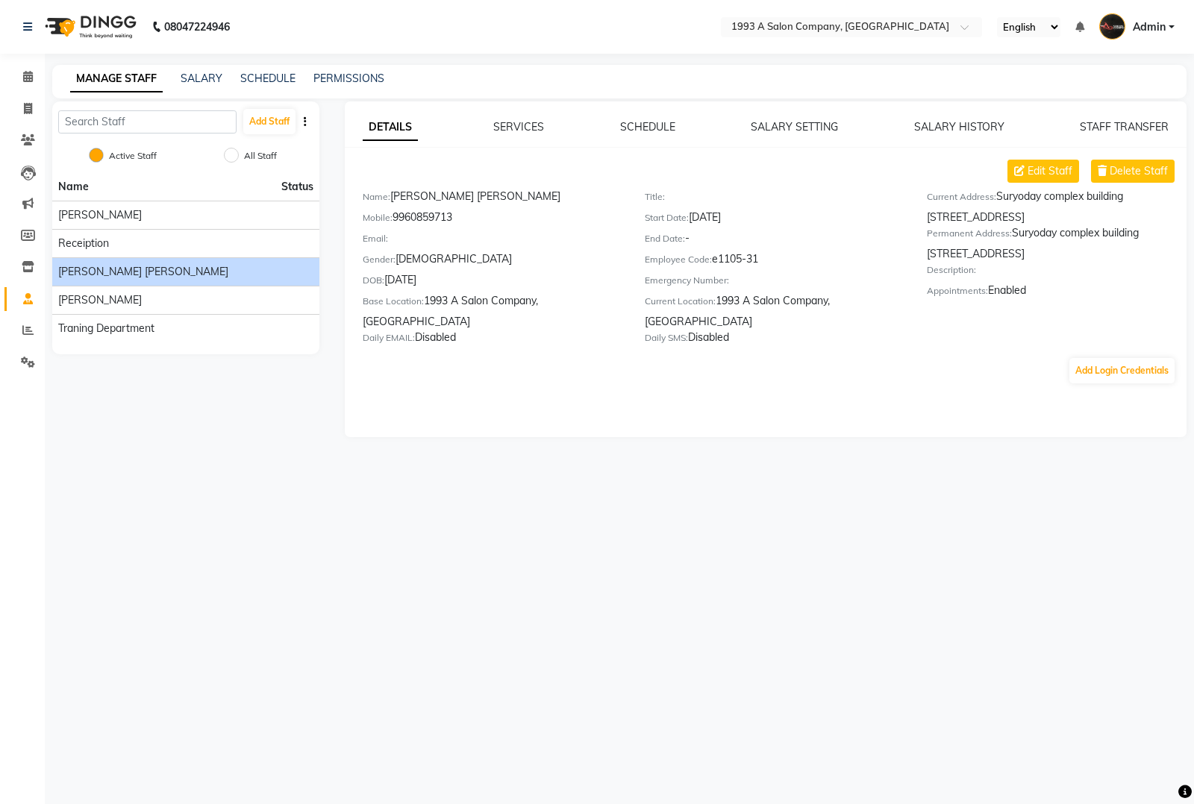
click at [304, 120] on icon "button" at bounding box center [305, 121] width 3 height 10
click at [329, 123] on div "IMPORT" at bounding box center [352, 121] width 46 height 19
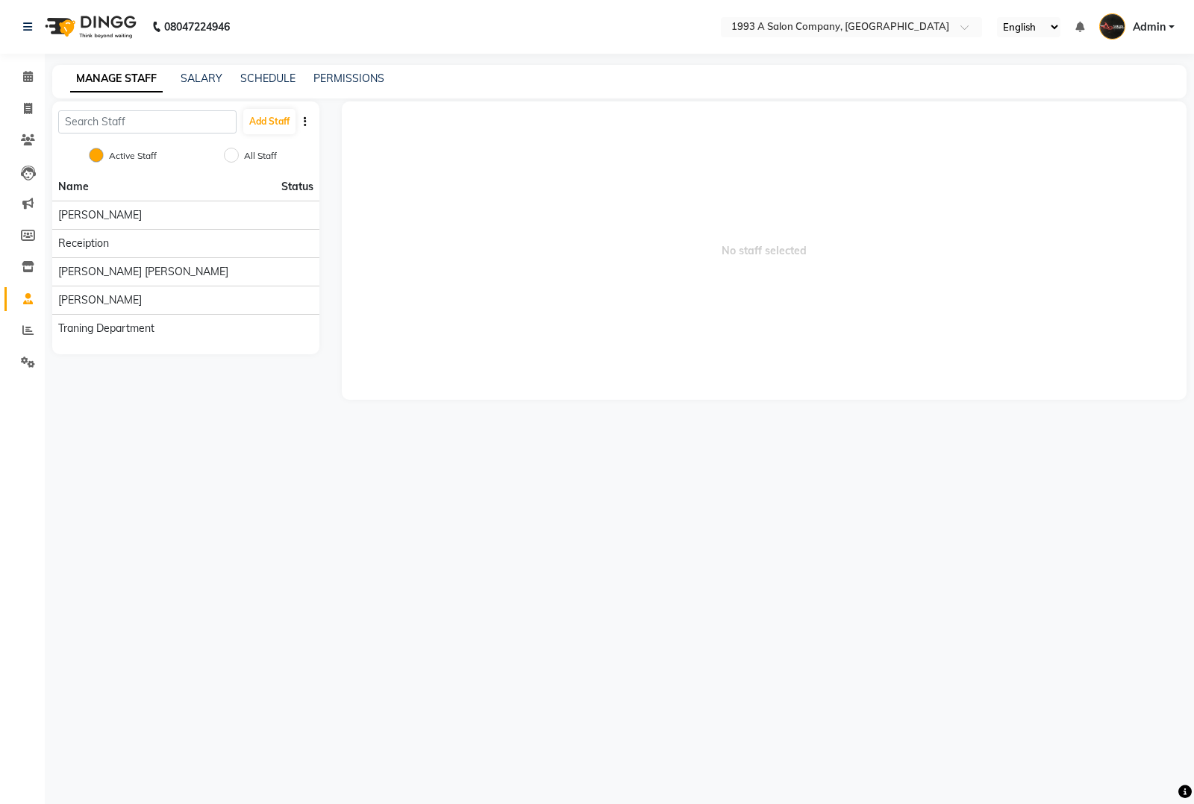
click at [270, 157] on label "All Staff" at bounding box center [260, 155] width 33 height 13
click at [239, 157] on input "All Staff" at bounding box center [231, 155] width 15 height 15
radio input "true"
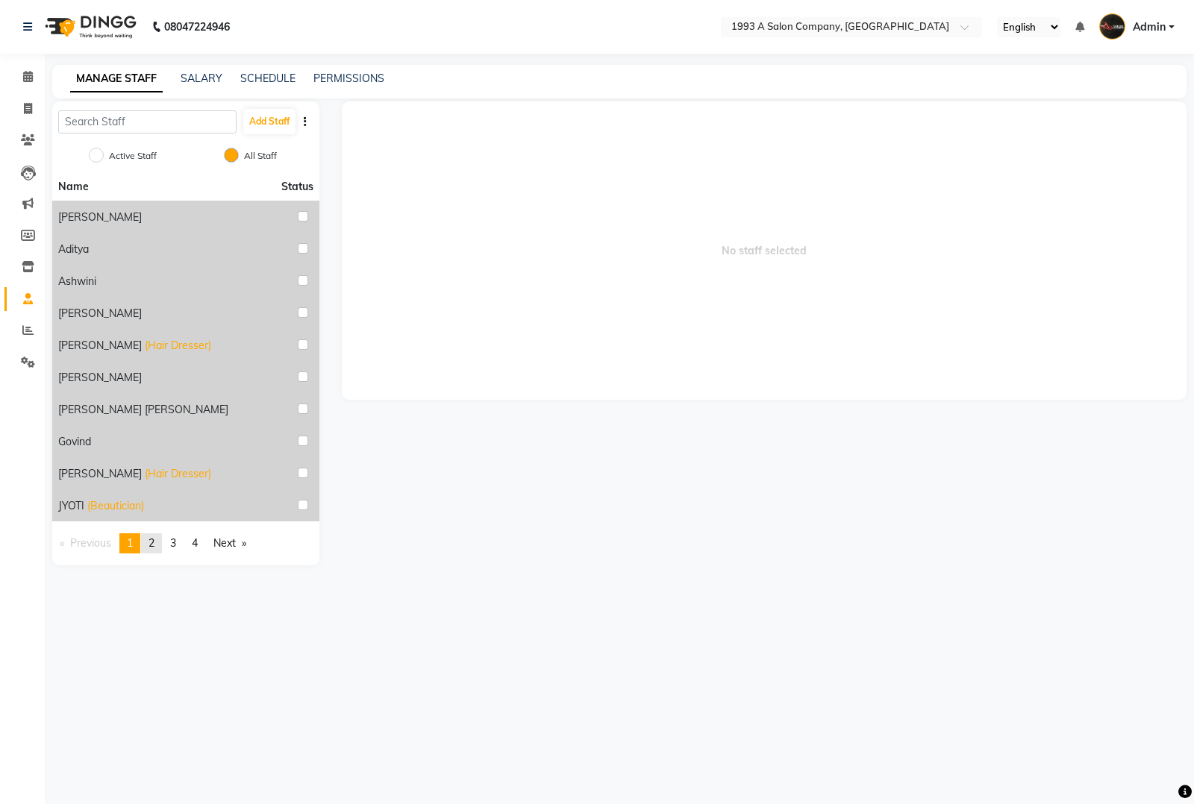
click at [159, 546] on link "page 2" at bounding box center [151, 543] width 21 height 20
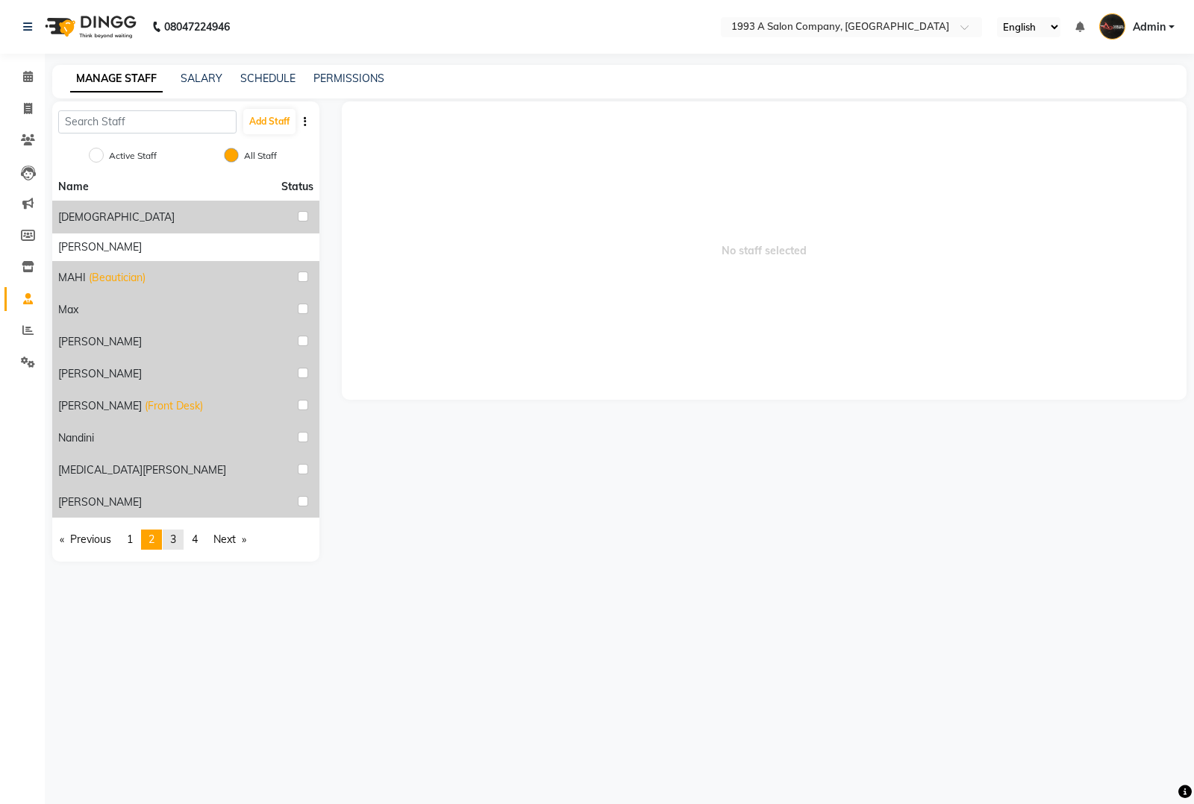
click at [181, 539] on link "page 3" at bounding box center [173, 540] width 21 height 20
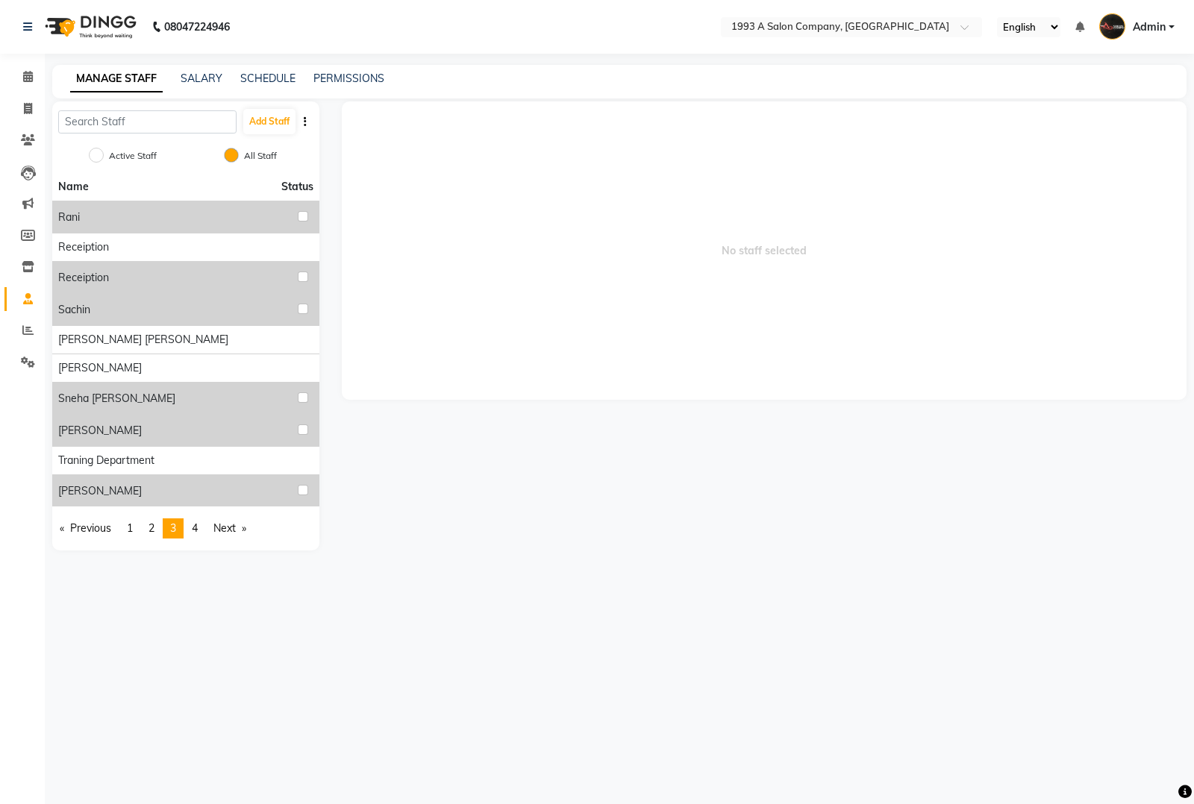
click at [454, 116] on span "No staff selected" at bounding box center [764, 250] width 845 height 298
click at [99, 155] on input "Active Staff" at bounding box center [96, 155] width 15 height 15
radio input "true"
radio input "false"
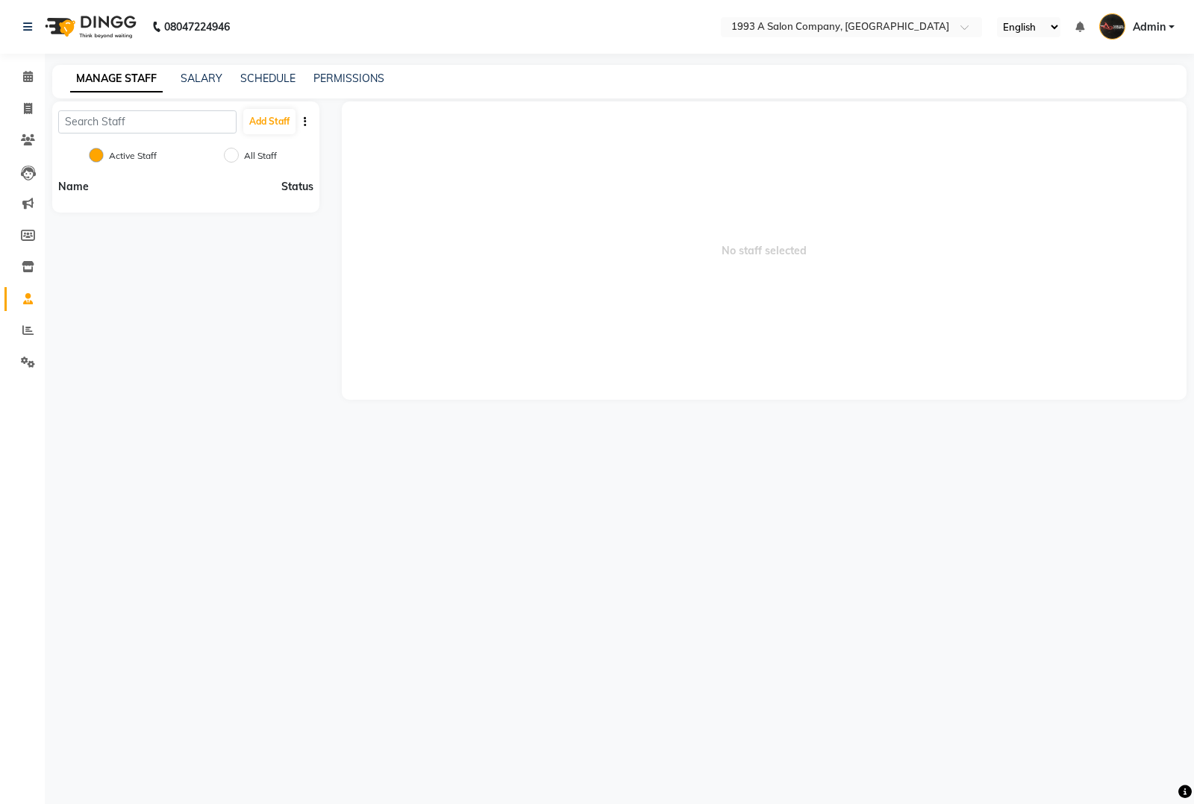
click at [119, 155] on label "Active Staff" at bounding box center [133, 155] width 48 height 13
click at [104, 155] on input "Active Staff" at bounding box center [96, 155] width 15 height 15
click at [119, 155] on label "Active Staff" at bounding box center [133, 155] width 48 height 13
click at [104, 155] on input "Active Staff" at bounding box center [96, 155] width 15 height 15
click at [246, 154] on label "All Staff" at bounding box center [260, 155] width 33 height 13
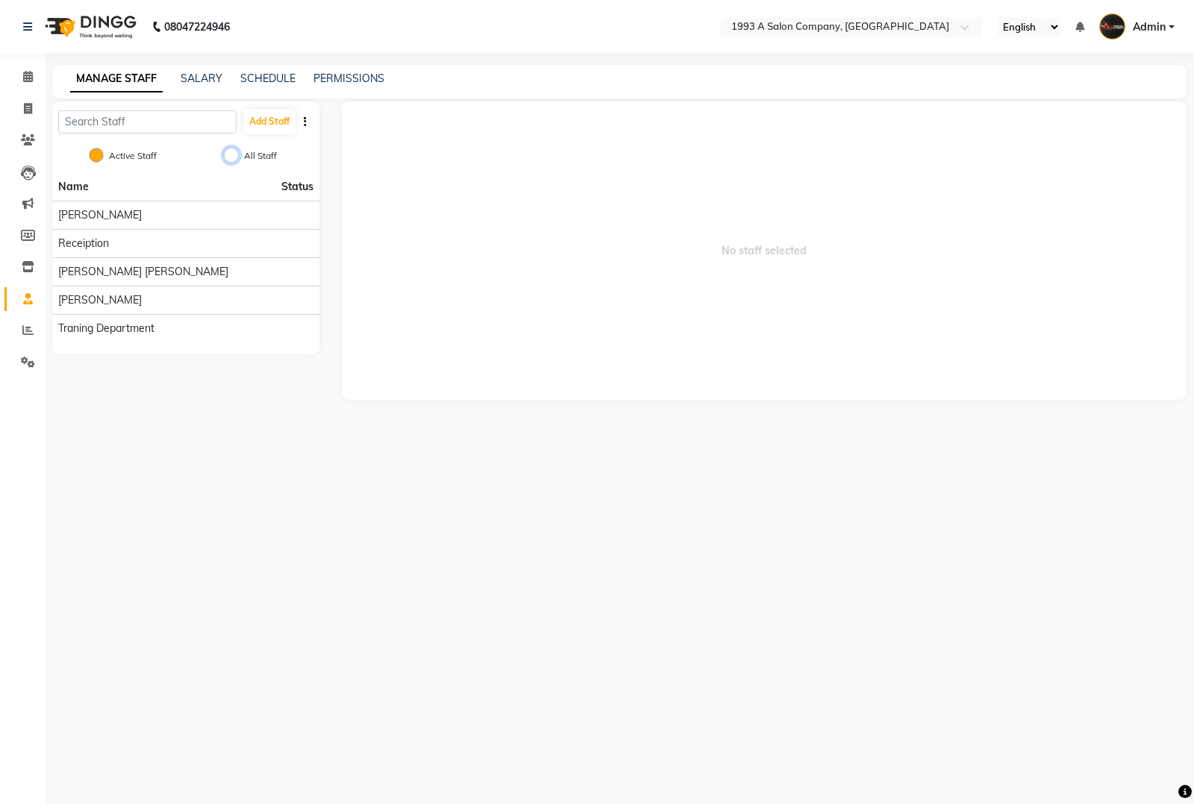
click at [239, 154] on input "All Staff" at bounding box center [231, 155] width 15 height 15
radio input "true"
radio input "false"
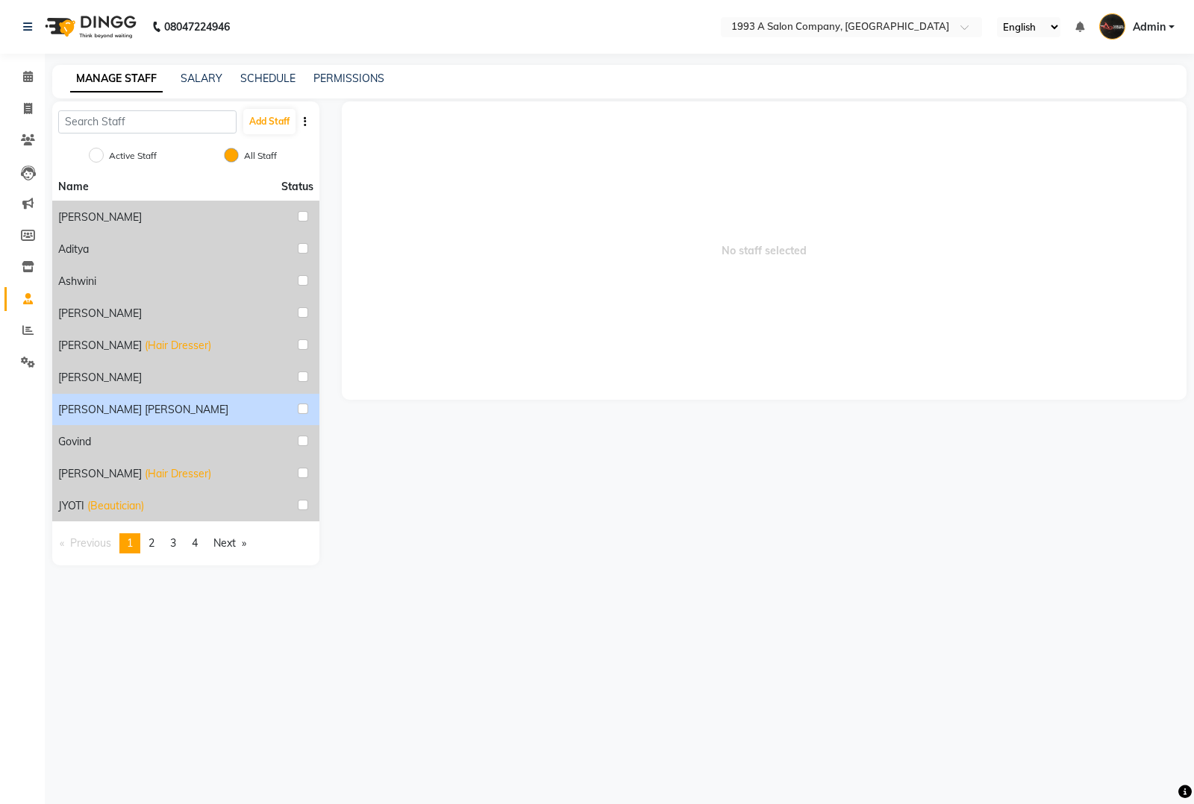
click at [169, 412] on div "[PERSON_NAME] [PERSON_NAME]" at bounding box center [185, 409] width 255 height 19
click at [298, 409] on input "checkbox" at bounding box center [303, 409] width 10 height 10
checkbox input "true"
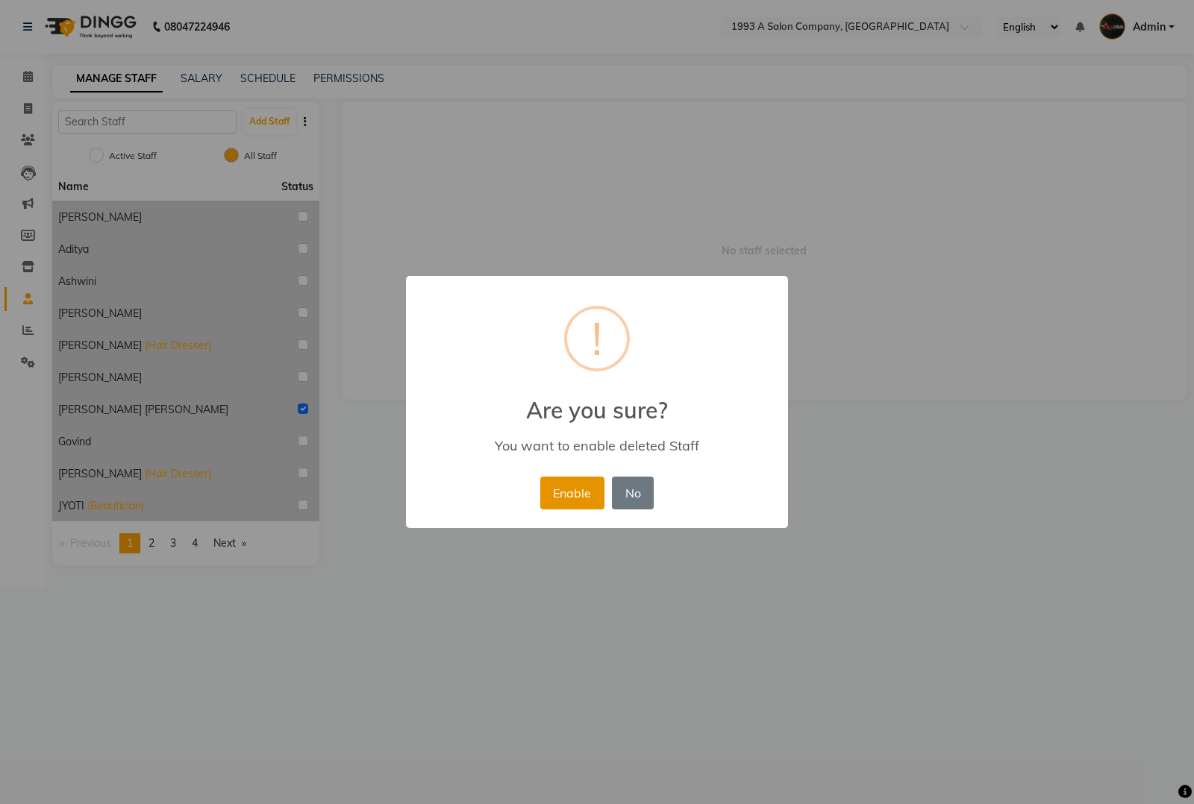
click at [580, 489] on button "Enable" at bounding box center [572, 493] width 64 height 33
radio input "true"
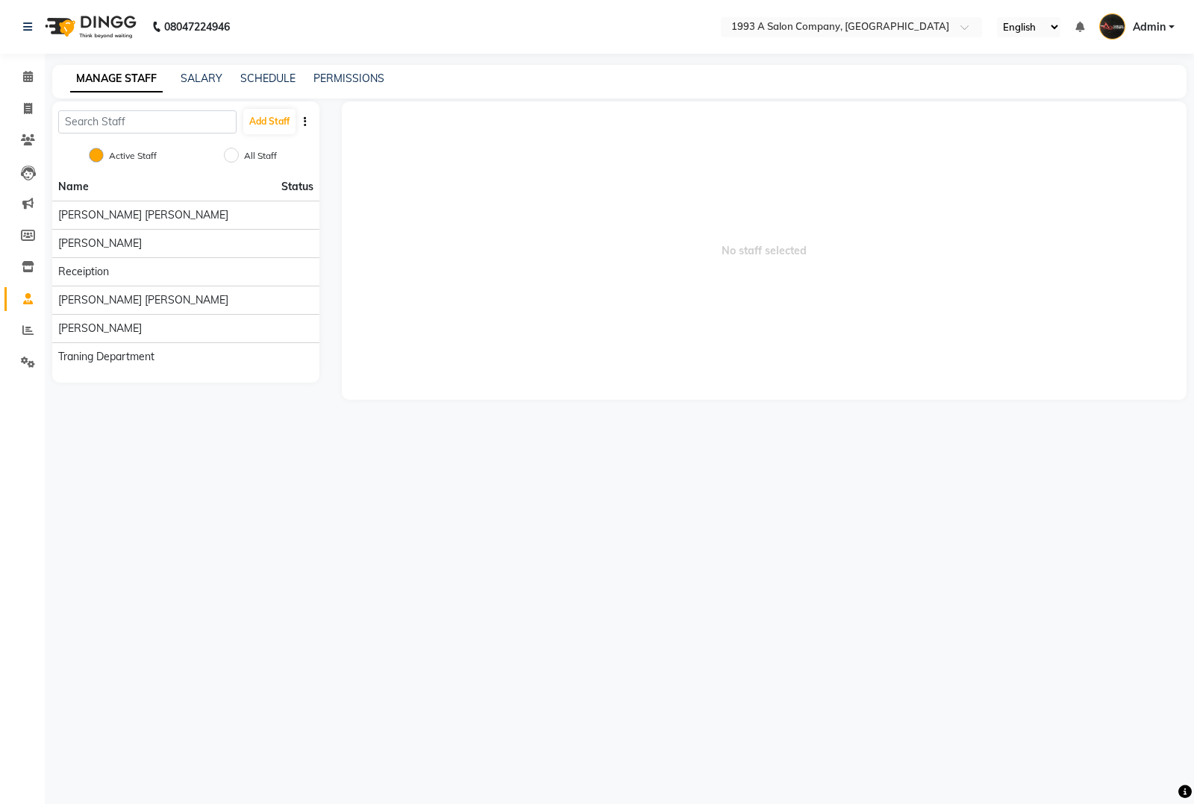
click at [259, 158] on label "All Staff" at bounding box center [260, 155] width 33 height 13
click at [239, 158] on input "All Staff" at bounding box center [231, 155] width 15 height 15
radio input "true"
radio input "false"
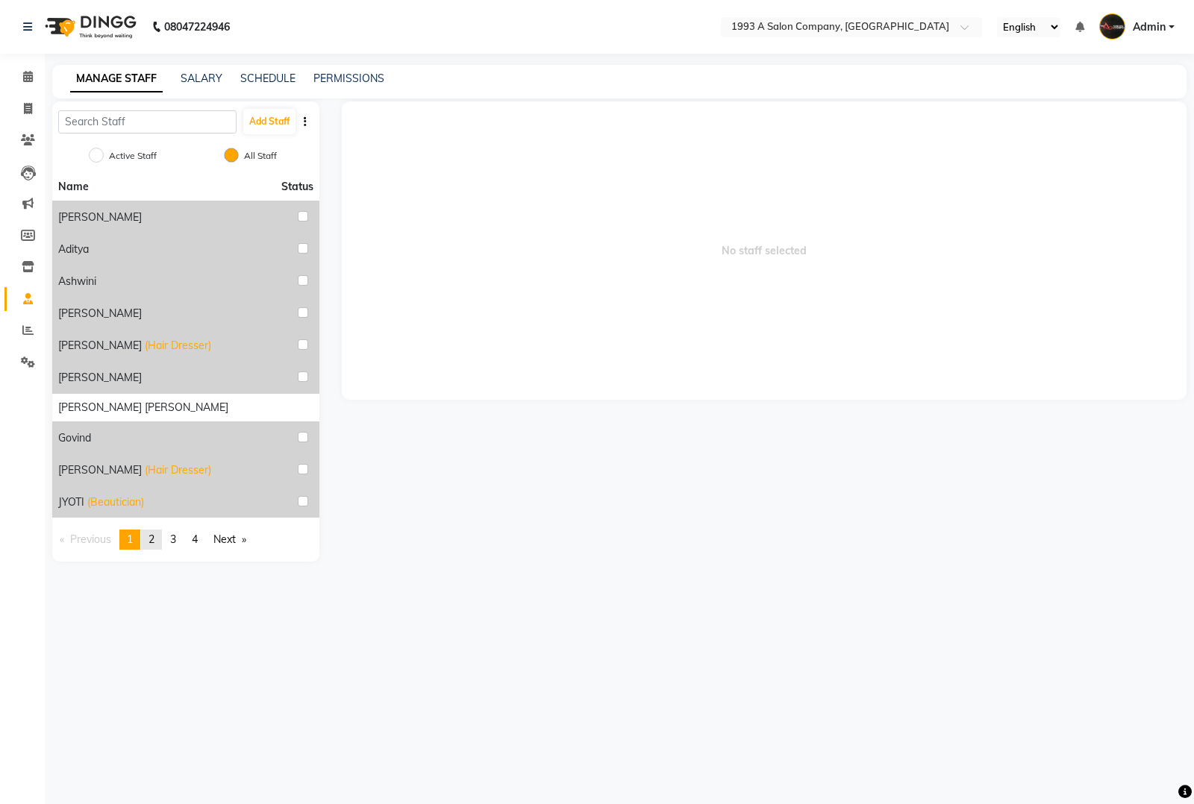
click at [154, 543] on span "2" at bounding box center [151, 539] width 6 height 13
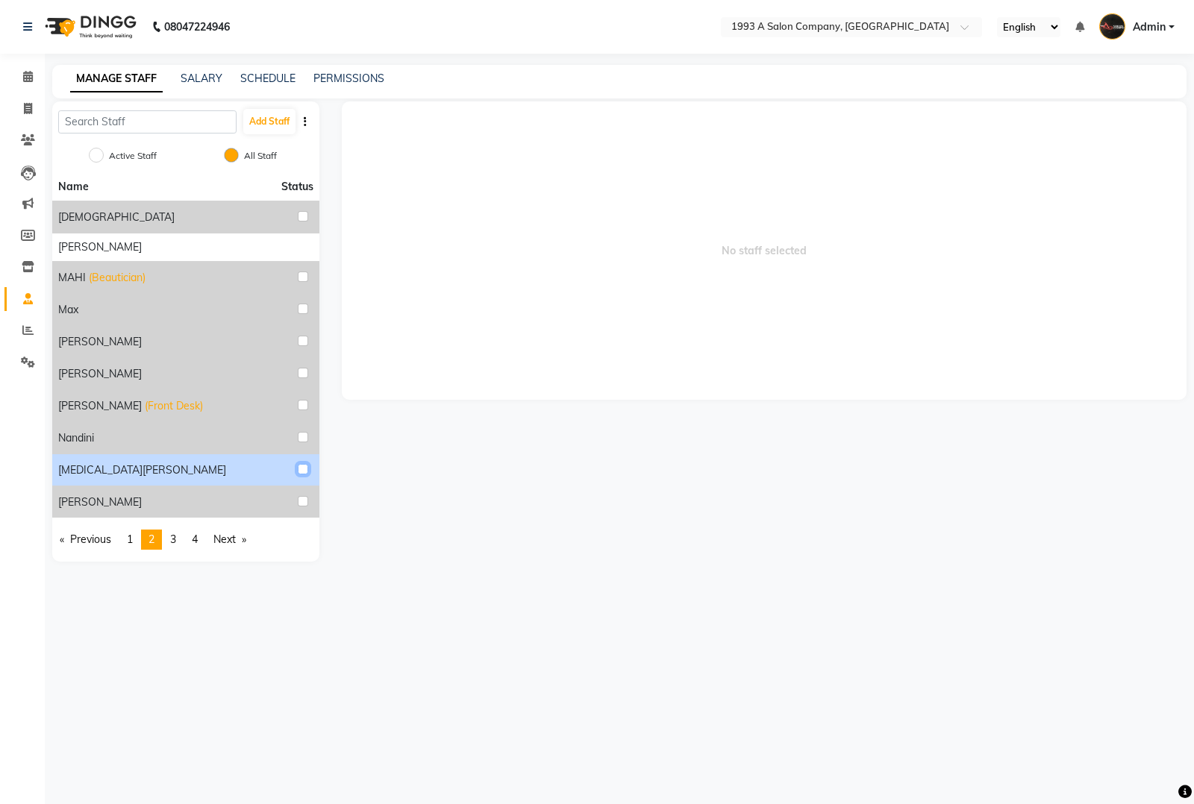
click at [301, 469] on input "checkbox" at bounding box center [303, 469] width 10 height 10
checkbox input "true"
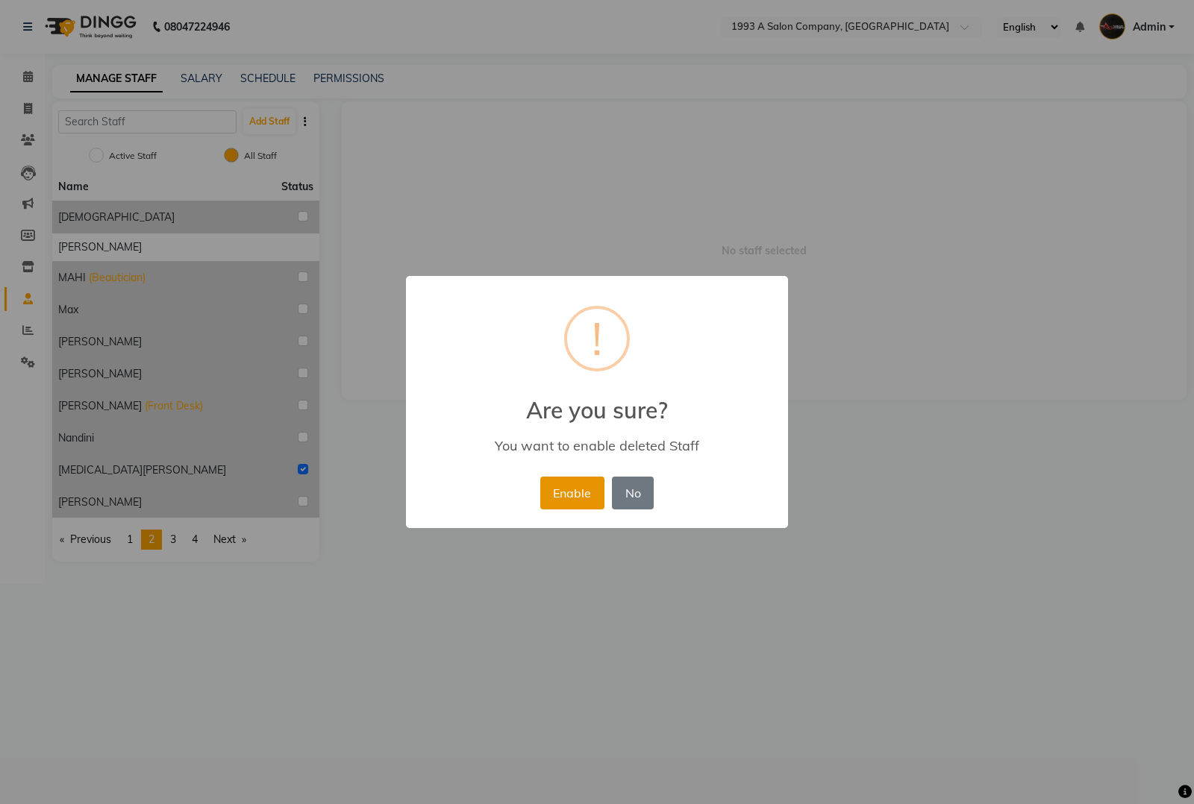
click at [547, 483] on button "Enable" at bounding box center [572, 493] width 64 height 33
radio input "true"
radio input "false"
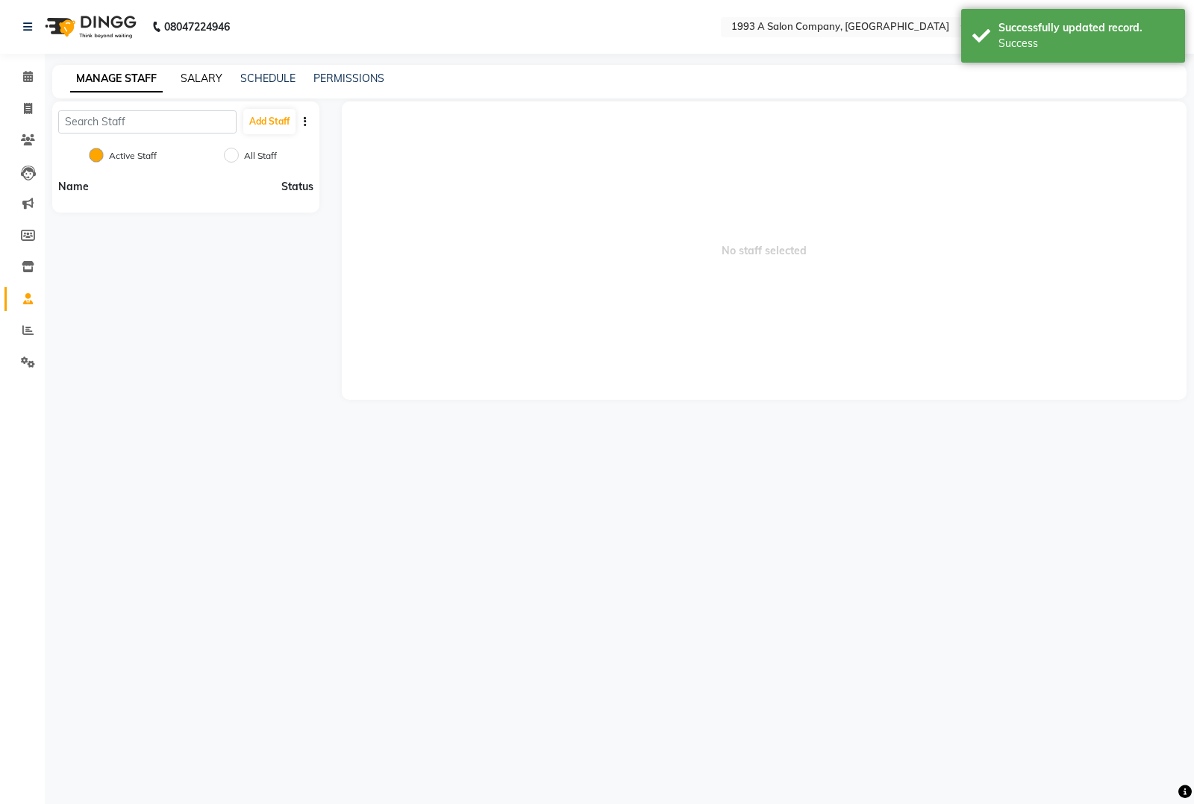
click at [187, 77] on link "SALARY" at bounding box center [202, 78] width 42 height 13
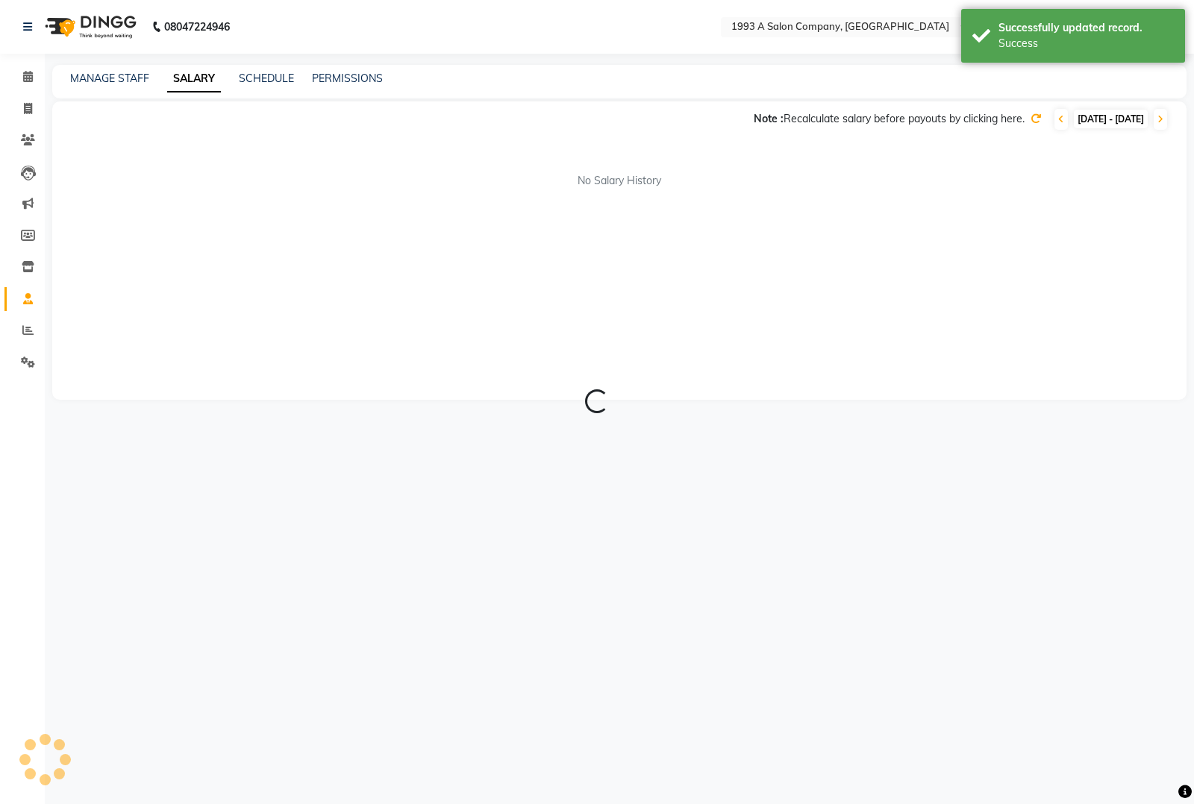
click at [272, 66] on div "MANAGE STAFF SALARY SCHEDULE PERMISSIONS" at bounding box center [619, 82] width 1134 height 34
click at [107, 72] on link "MANAGE STAFF" at bounding box center [109, 78] width 79 height 13
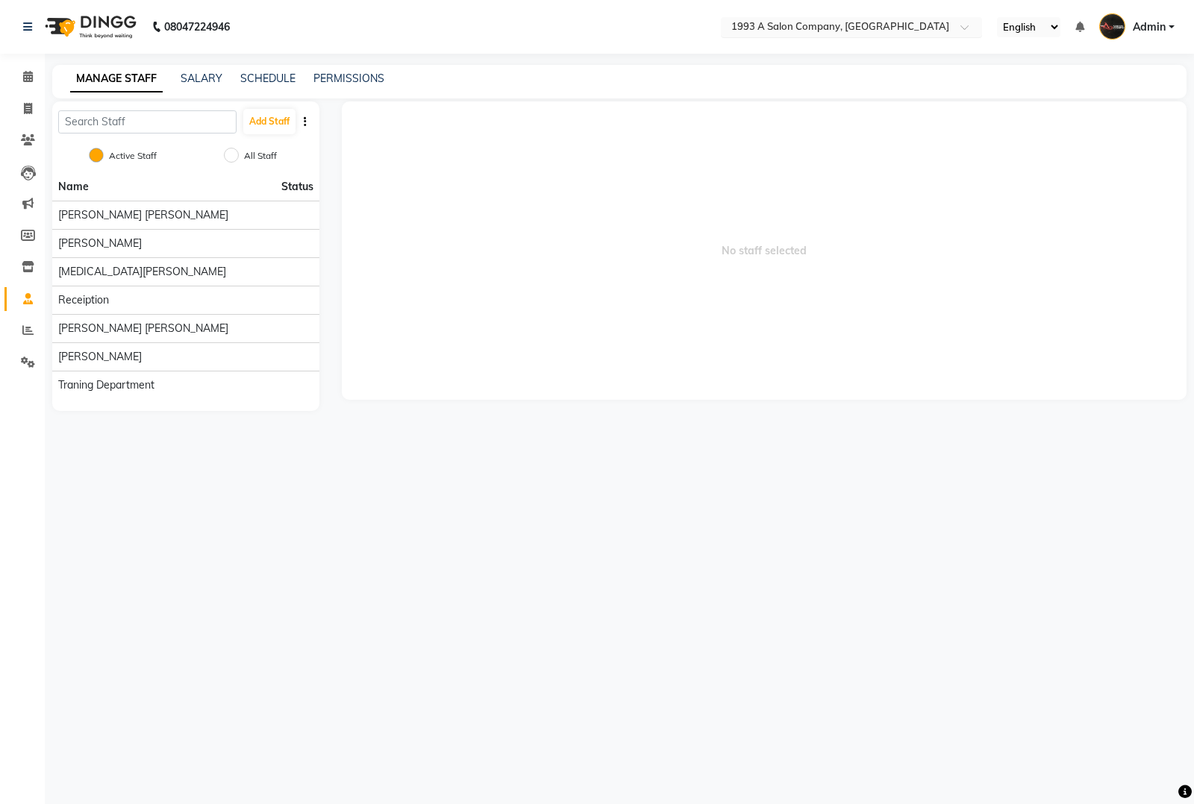
click at [897, 31] on input "text" at bounding box center [836, 28] width 216 height 15
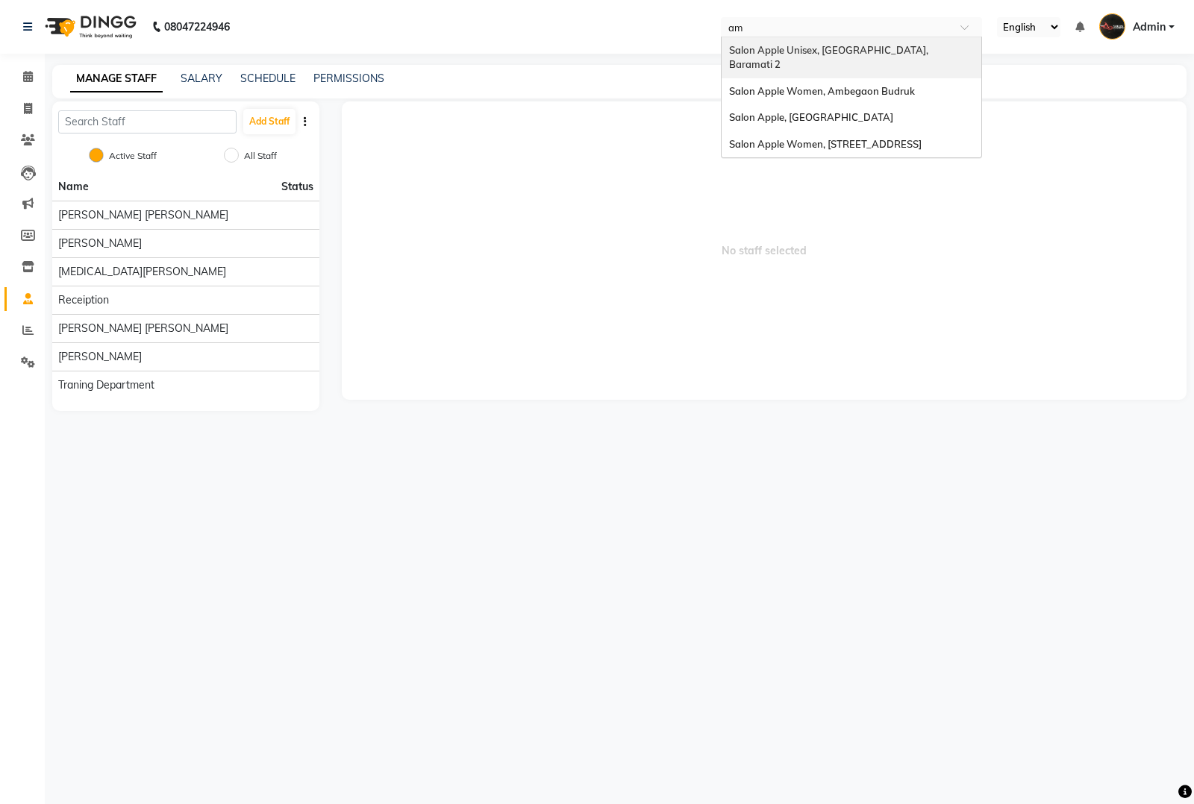
type input "ama"
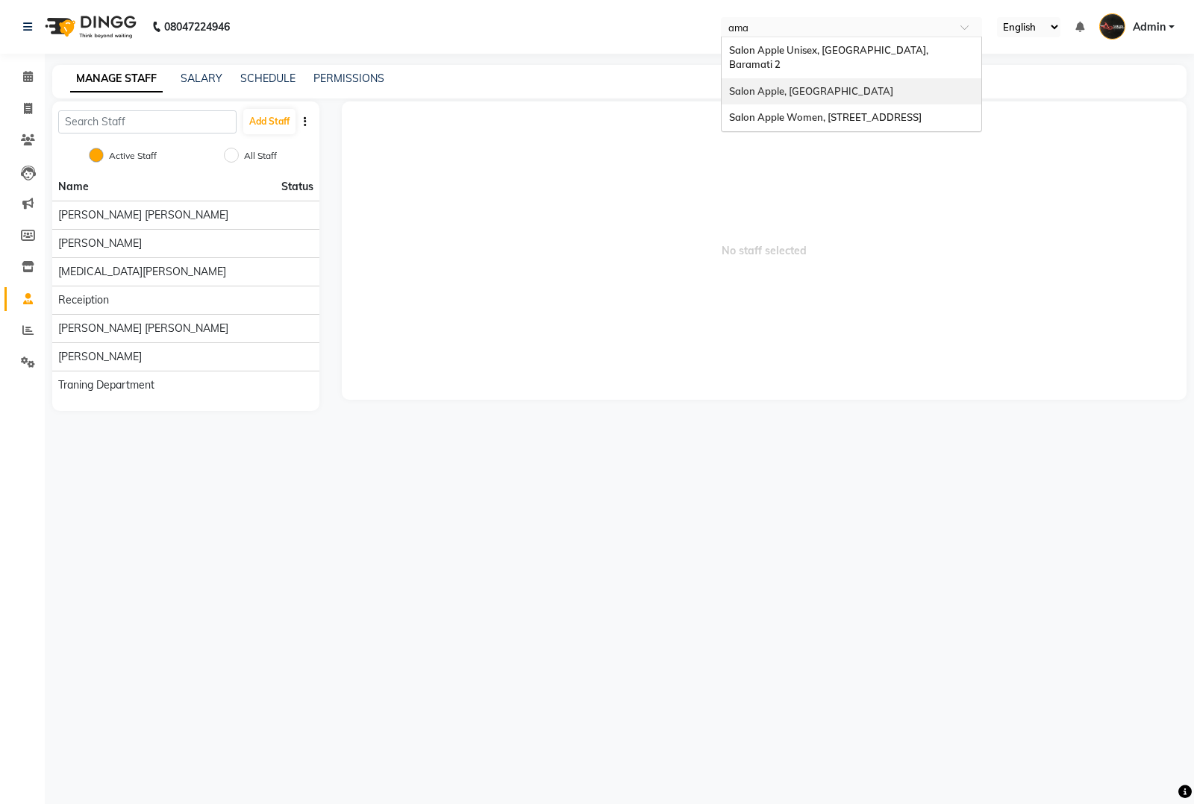
click at [860, 83] on div "Salon Apple, [GEOGRAPHIC_DATA]" at bounding box center [852, 91] width 260 height 27
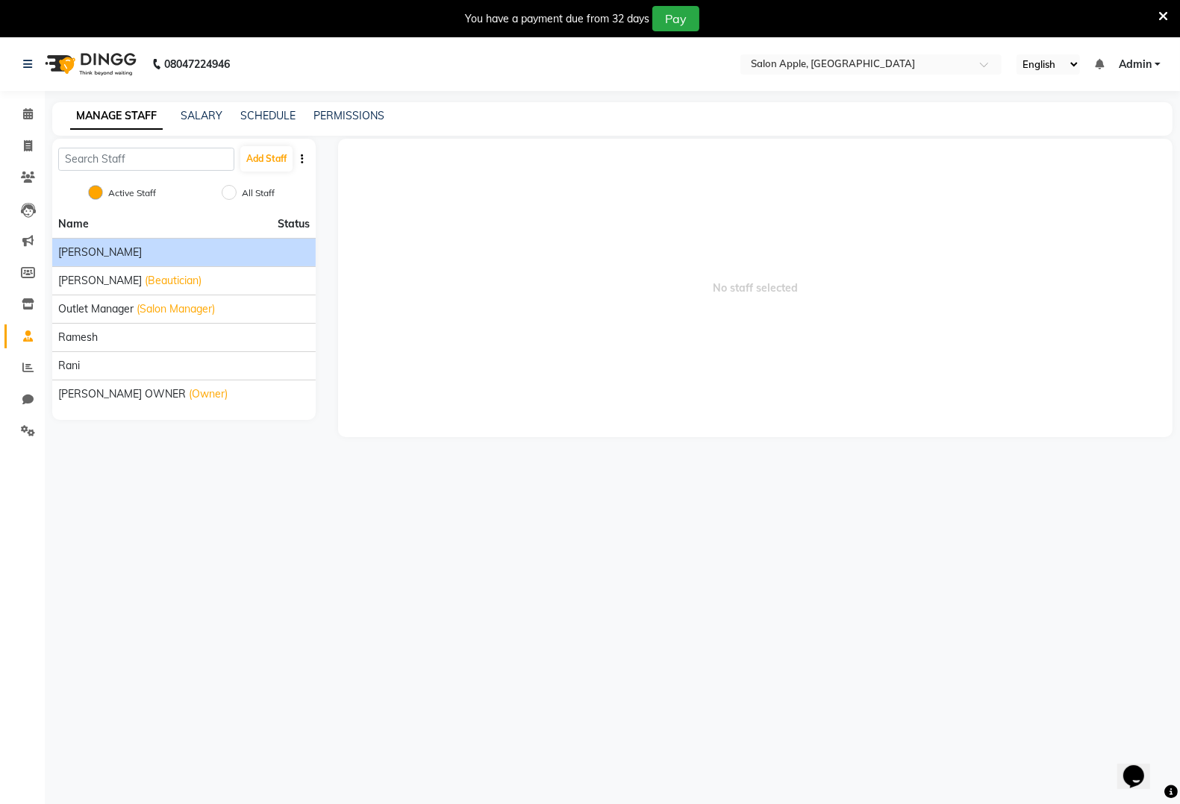
click at [173, 251] on div "[PERSON_NAME]" at bounding box center [183, 253] width 251 height 16
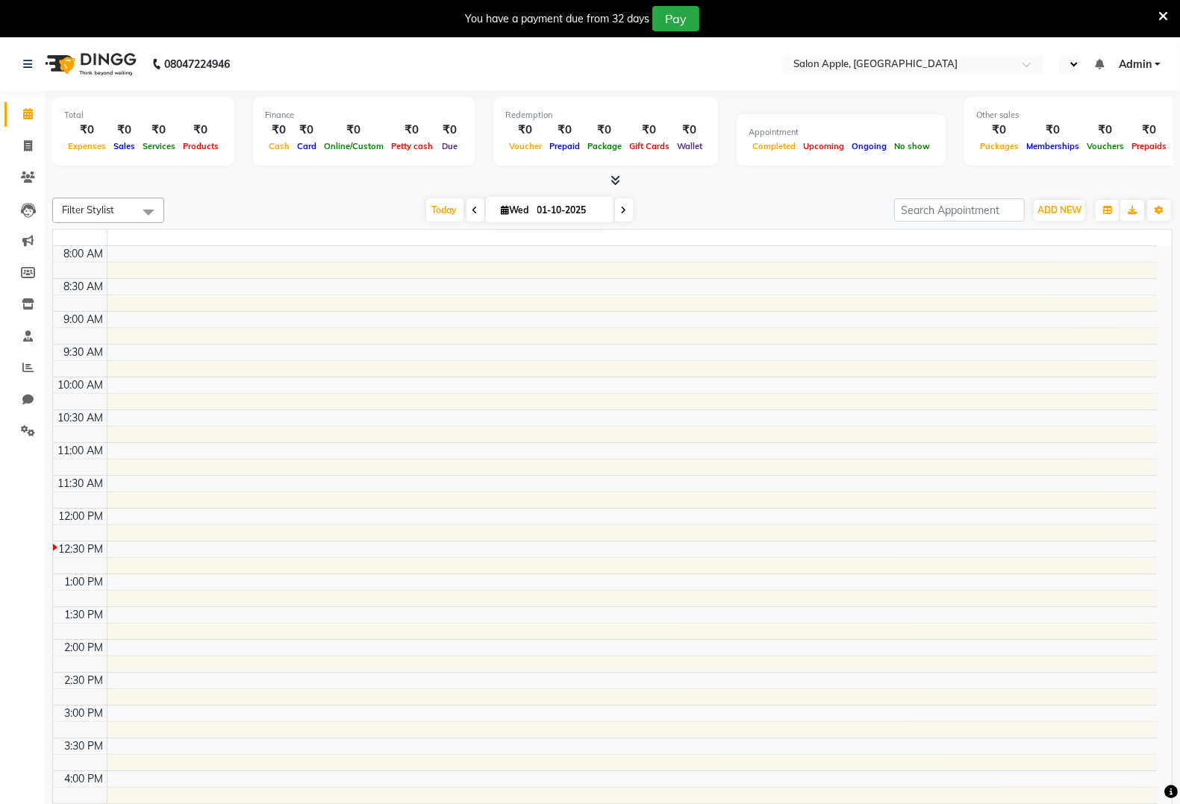
click at [608, 310] on tbody "8:00 AM 8:30 AM 9:00 AM 9:30 AM 10:00 AM 10:30 AM 11:00 AM 11:30 AM 12:00 PM 12…" at bounding box center [605, 639] width 1104 height 787
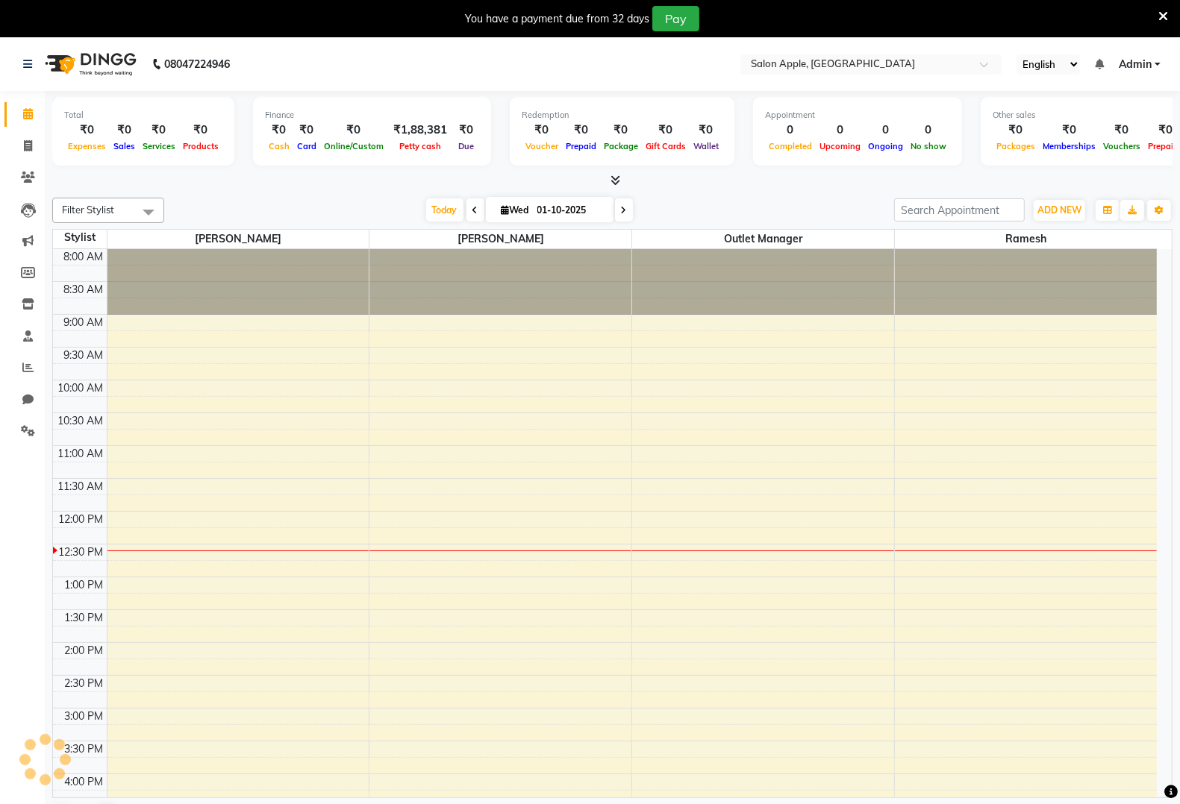
select select "en"
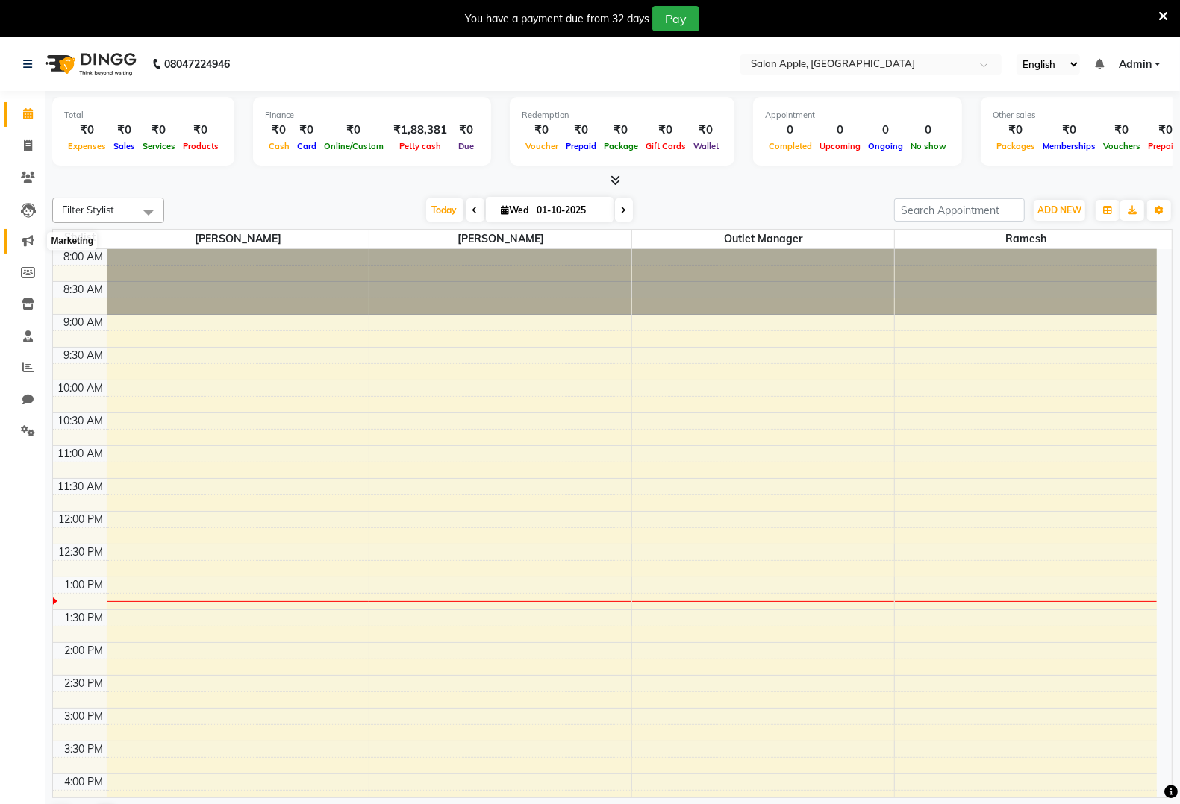
click at [19, 243] on span at bounding box center [28, 241] width 26 height 17
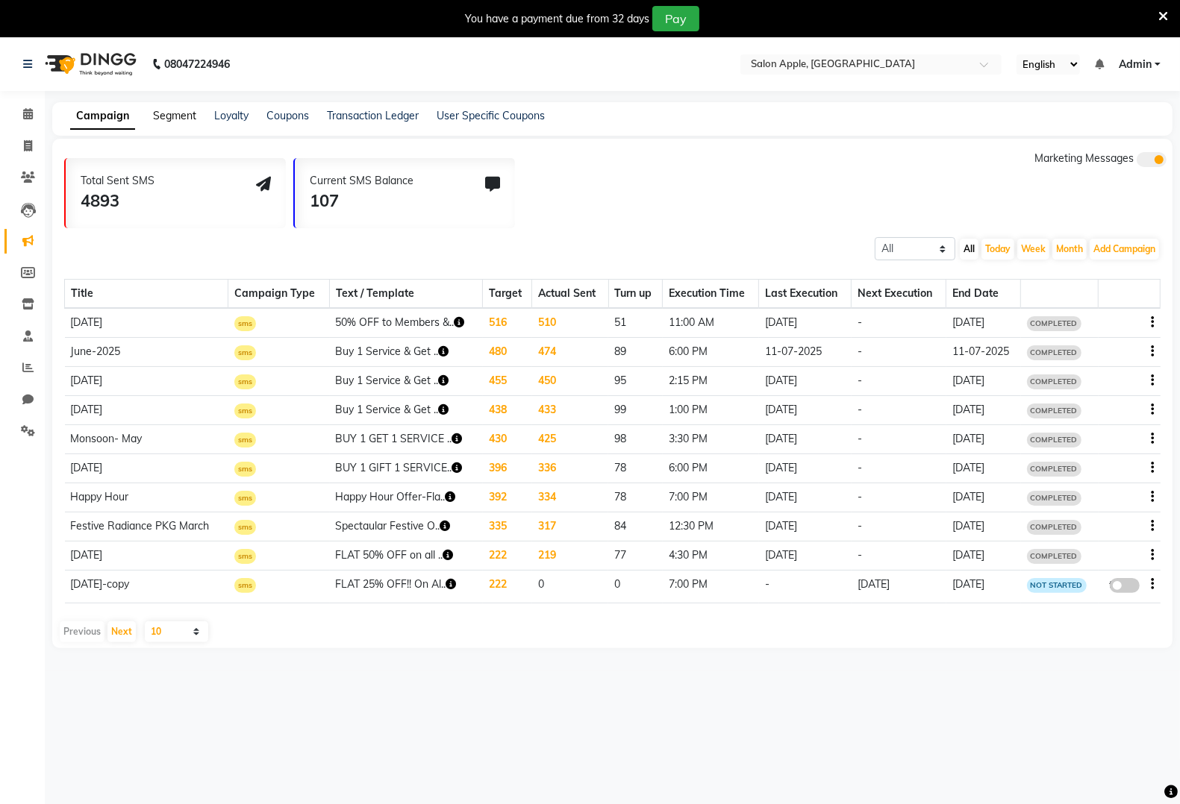
click at [163, 118] on link "Segment" at bounding box center [174, 115] width 43 height 13
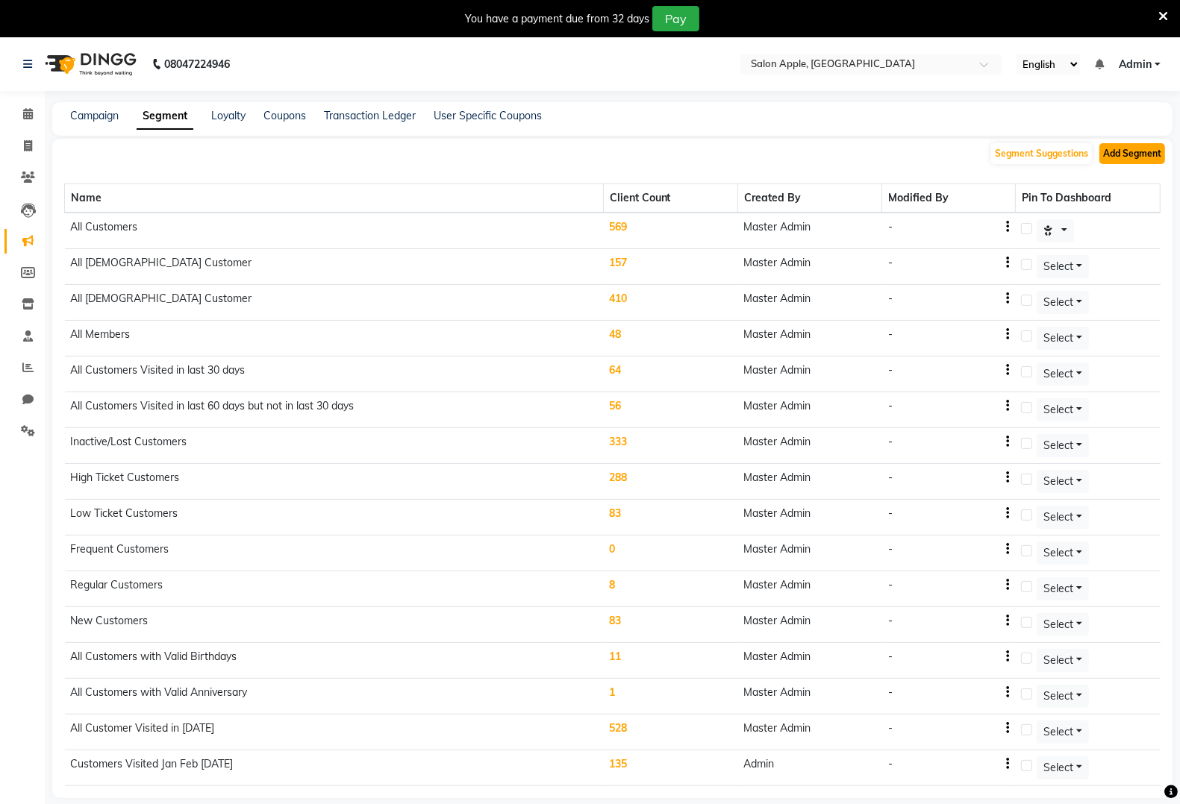
click at [1159, 153] on button "Add Segment" at bounding box center [1132, 153] width 66 height 21
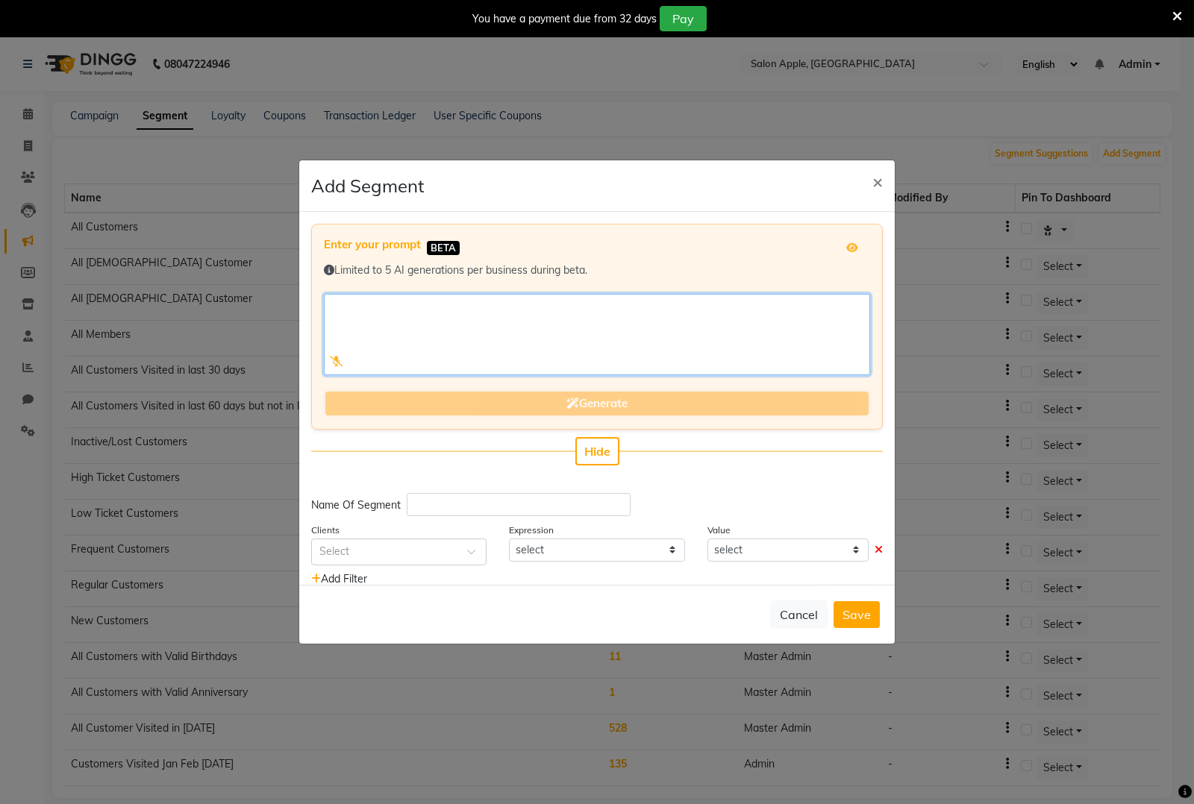
click at [445, 327] on textarea at bounding box center [597, 334] width 546 height 81
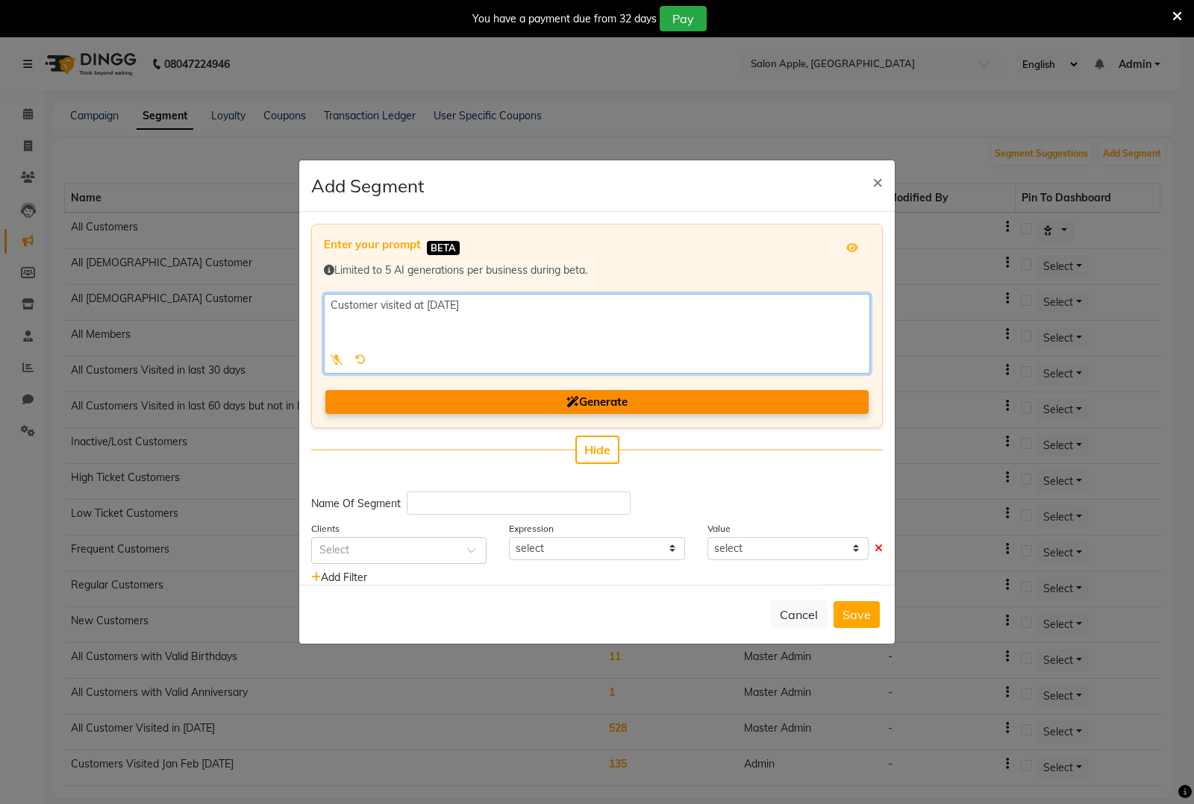
type textarea "Customer visited at jan 2025"
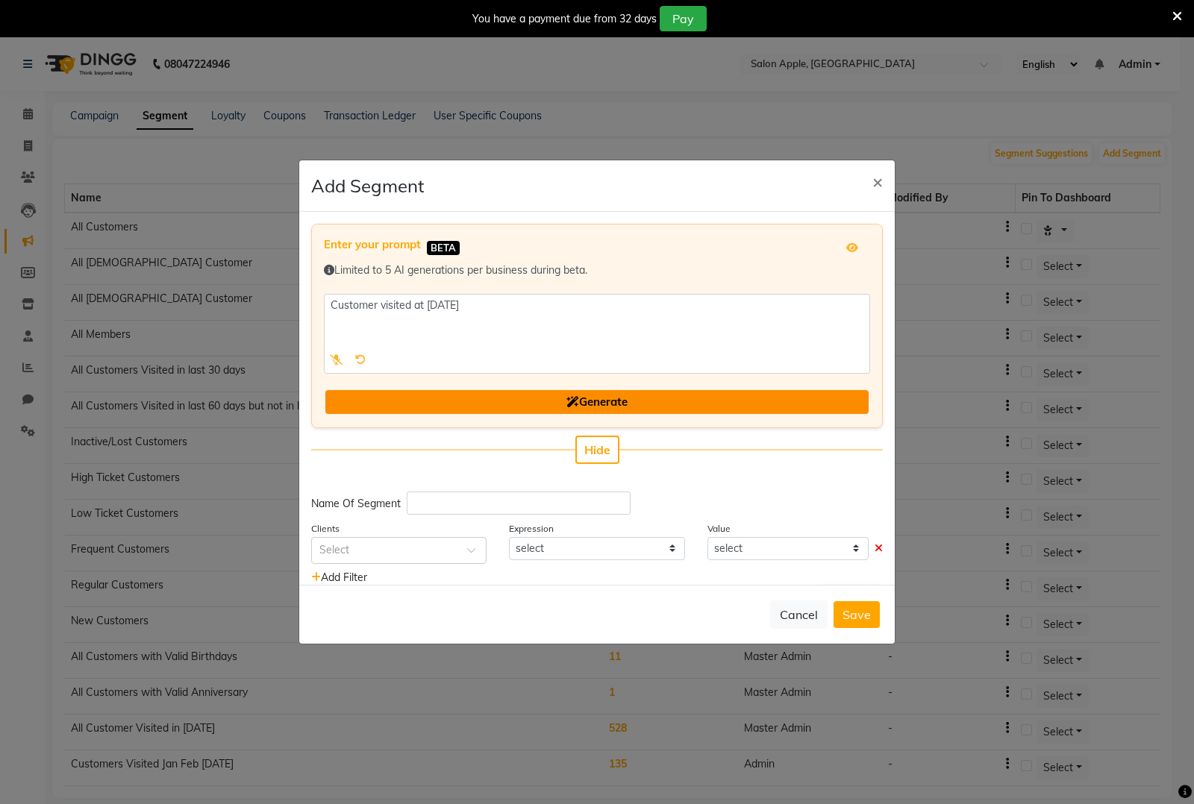
click at [602, 401] on span "Generate" at bounding box center [596, 402] width 61 height 14
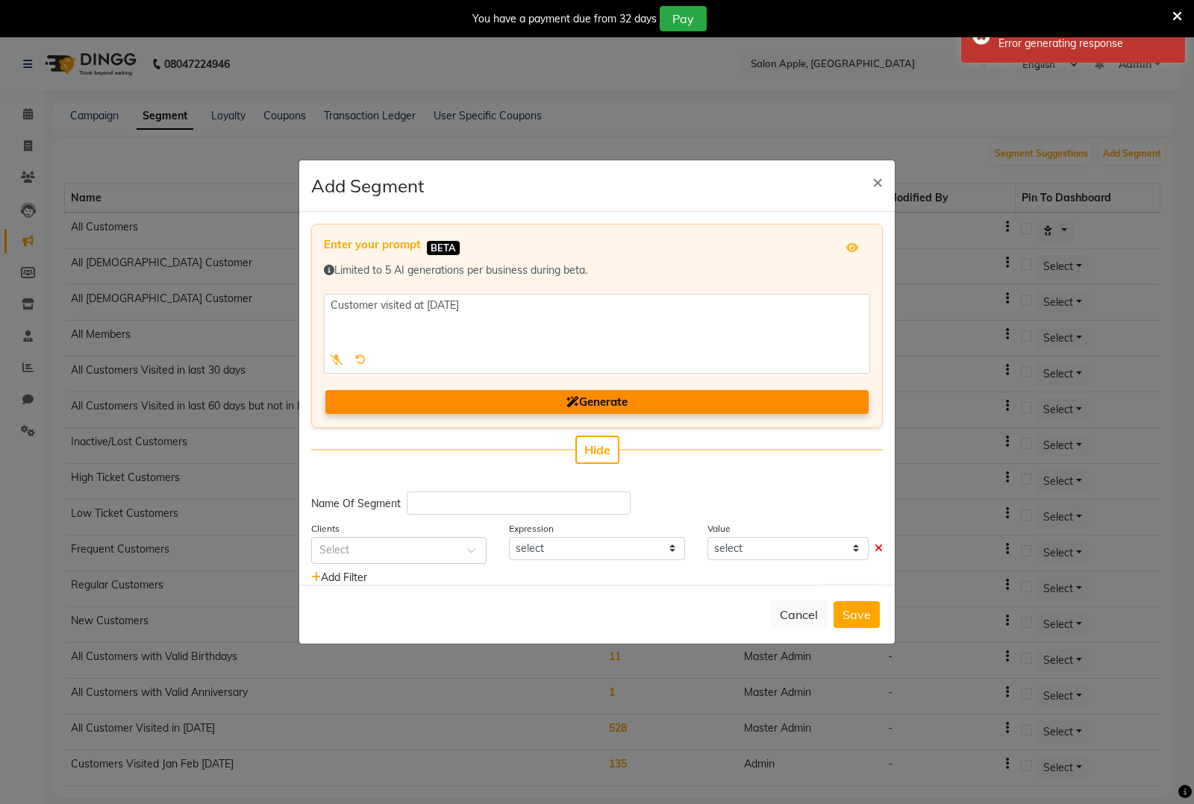
click at [1179, 15] on div "You have a payment due from 32 days Pay" at bounding box center [597, 18] width 1194 height 37
click at [1177, 15] on icon at bounding box center [1177, 16] width 10 height 13
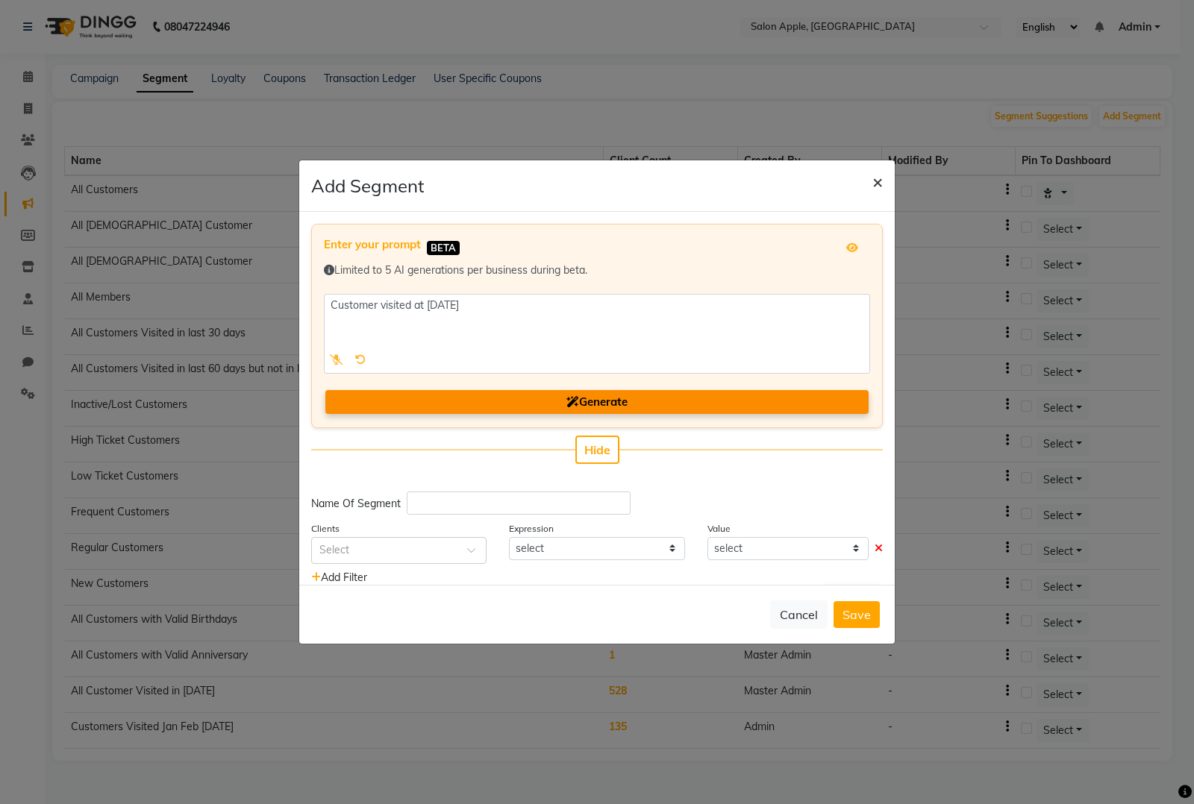
click at [874, 181] on span "×" at bounding box center [877, 181] width 10 height 22
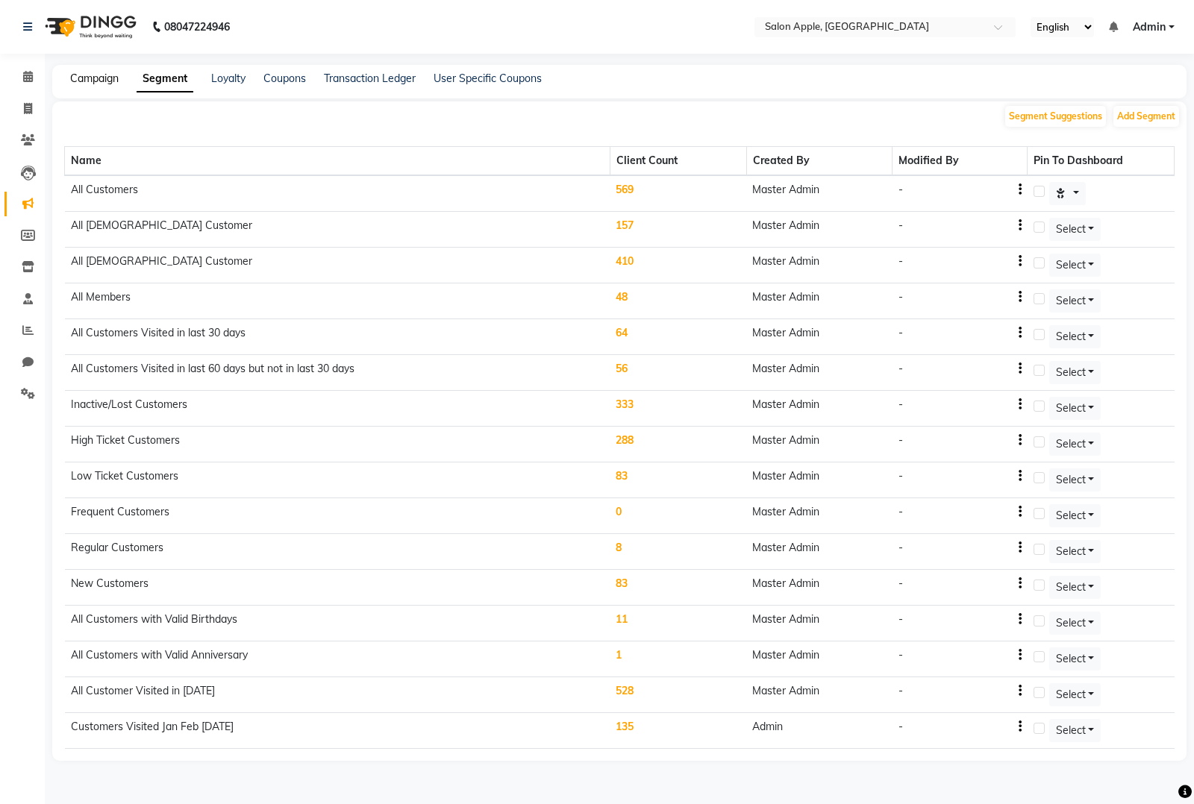
click at [113, 84] on link "Campaign" at bounding box center [94, 78] width 48 height 13
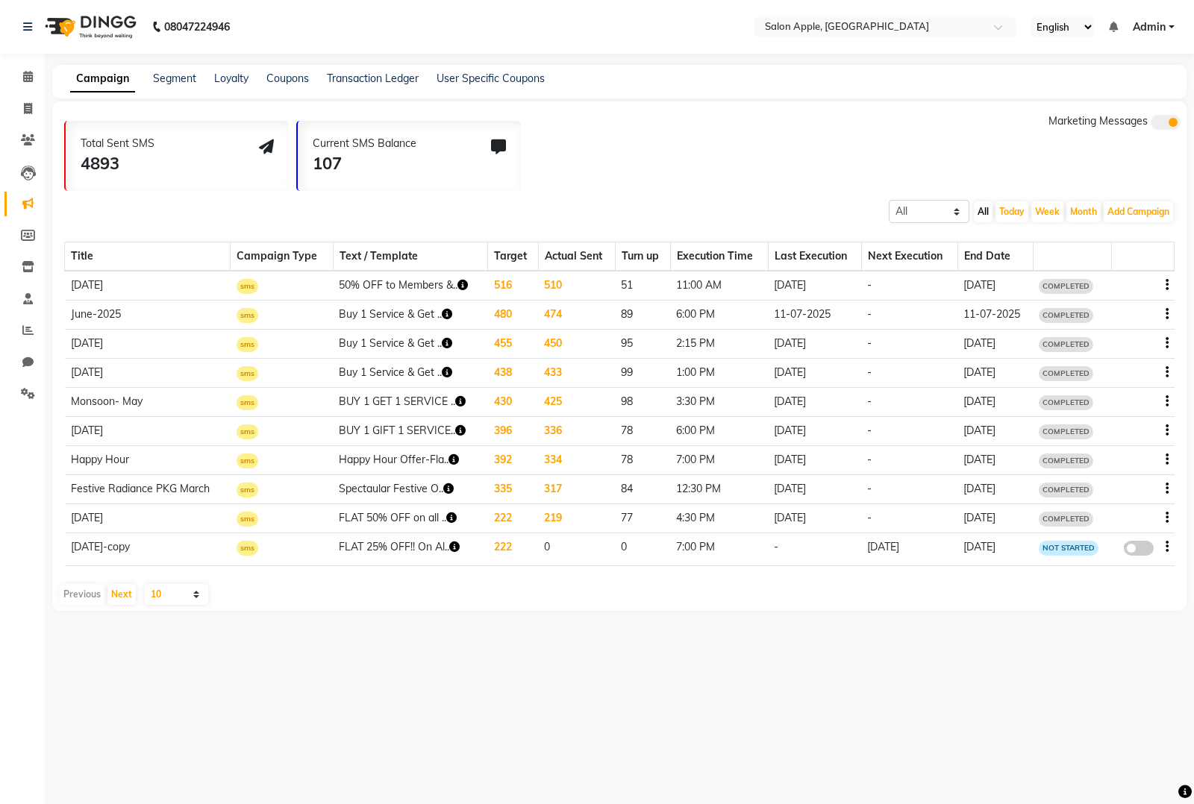
click at [1168, 284] on button "button" at bounding box center [1166, 286] width 3 height 16
click at [1125, 263] on div "Copy" at bounding box center [1126, 266] width 46 height 19
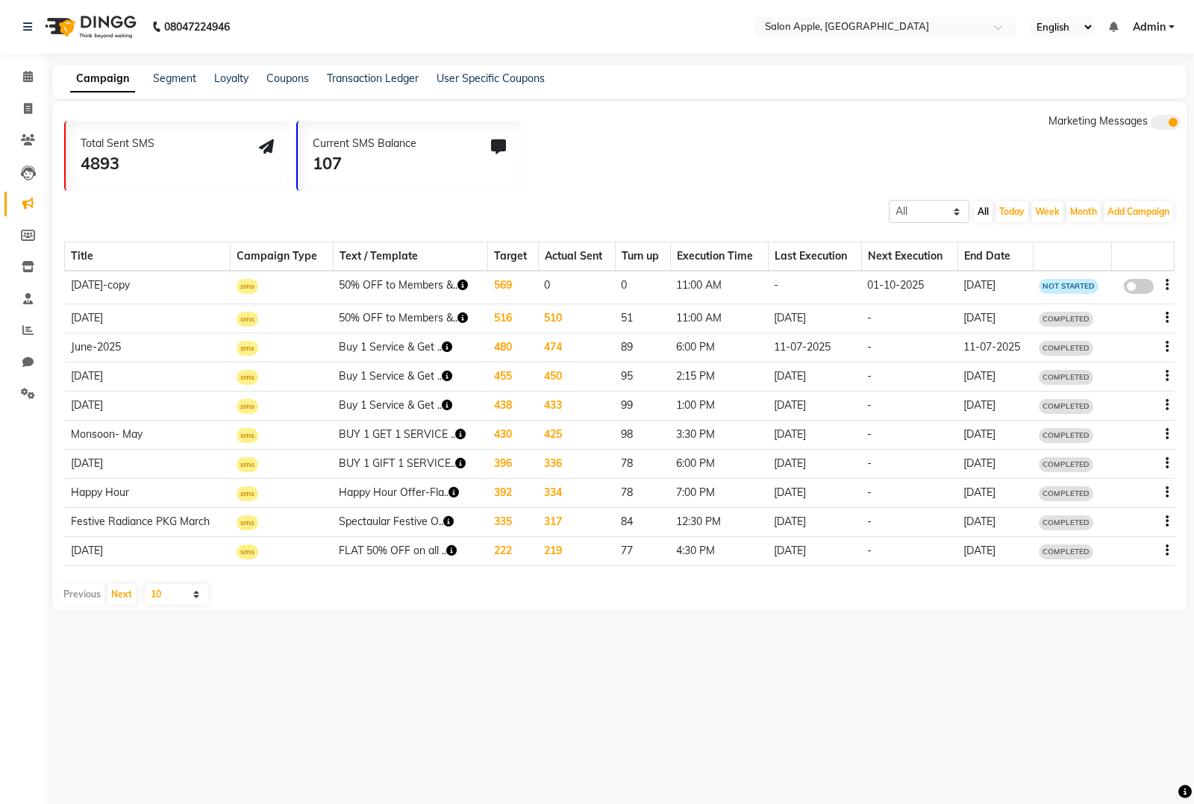
click at [1165, 285] on icon "button" at bounding box center [1166, 285] width 3 height 1
click at [1151, 371] on div at bounding box center [1143, 377] width 51 height 16
click at [1168, 286] on td "false" at bounding box center [1143, 287] width 63 height 33
click at [1165, 285] on icon "button" at bounding box center [1166, 285] width 3 height 1
click at [1124, 291] on div "Delete" at bounding box center [1126, 294] width 46 height 19
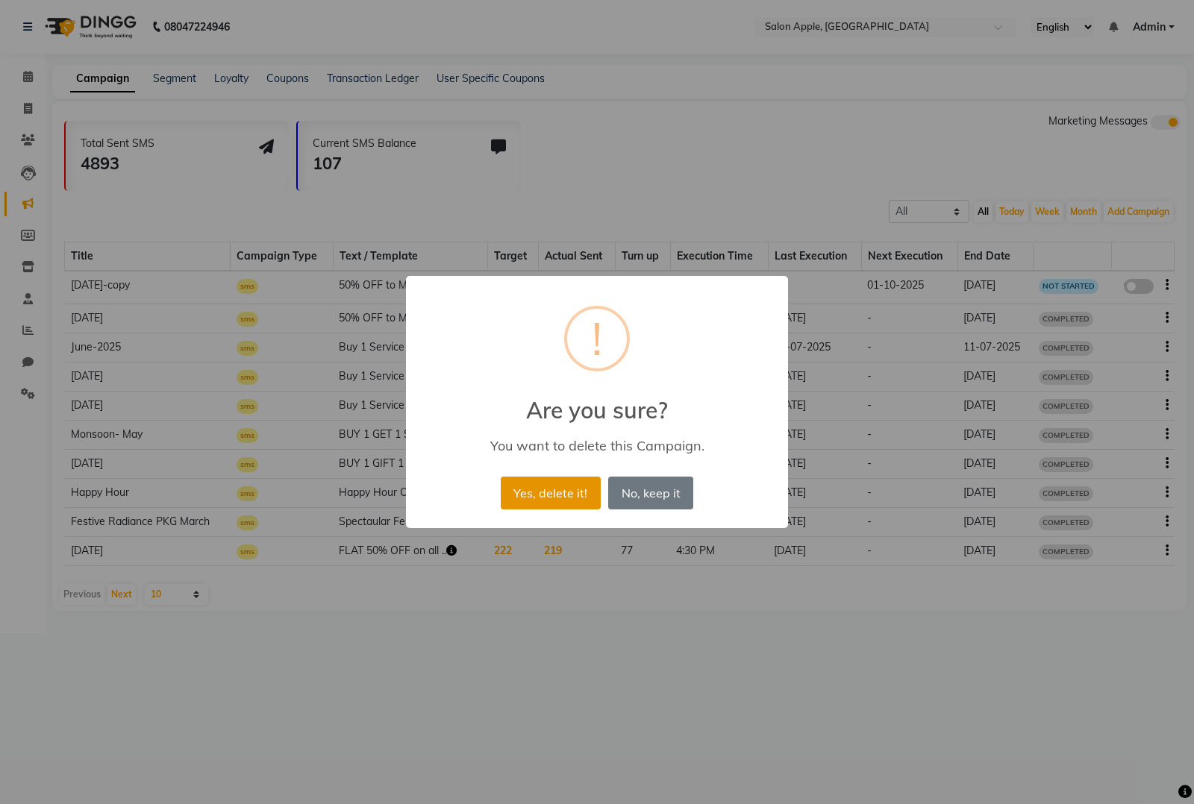
click at [557, 494] on button "Yes, delete it!" at bounding box center [551, 493] width 100 height 33
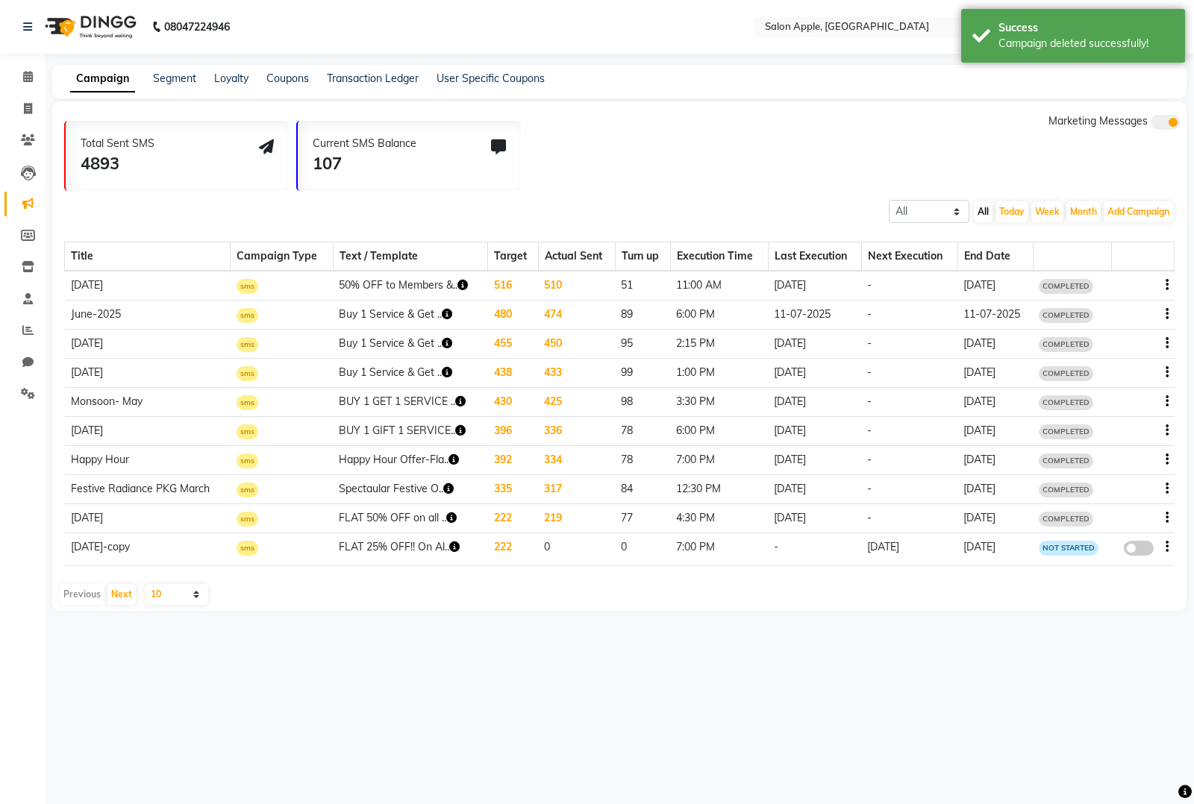
click at [1165, 285] on icon "button" at bounding box center [1166, 285] width 3 height 1
click at [1123, 263] on div "Copy" at bounding box center [1126, 266] width 46 height 19
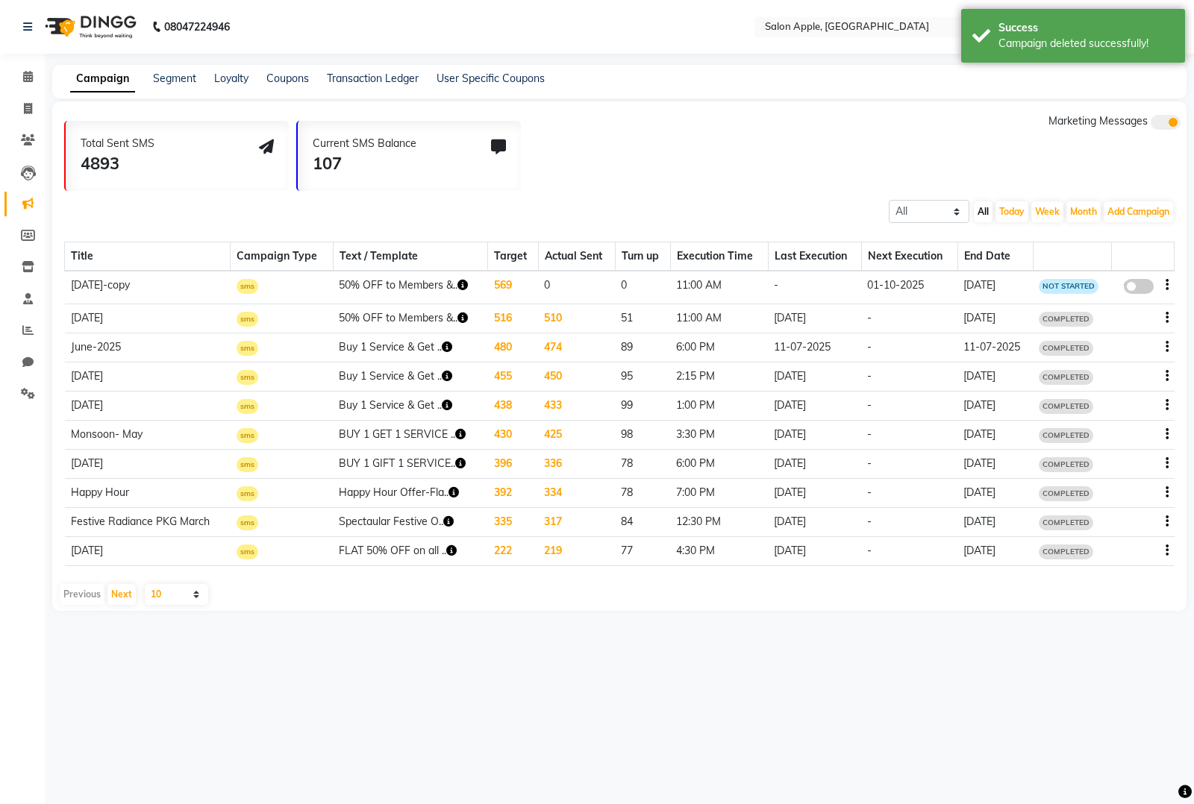
click at [1165, 285] on button "button" at bounding box center [1166, 286] width 3 height 16
click at [1133, 288] on div "Delete" at bounding box center [1126, 294] width 46 height 19
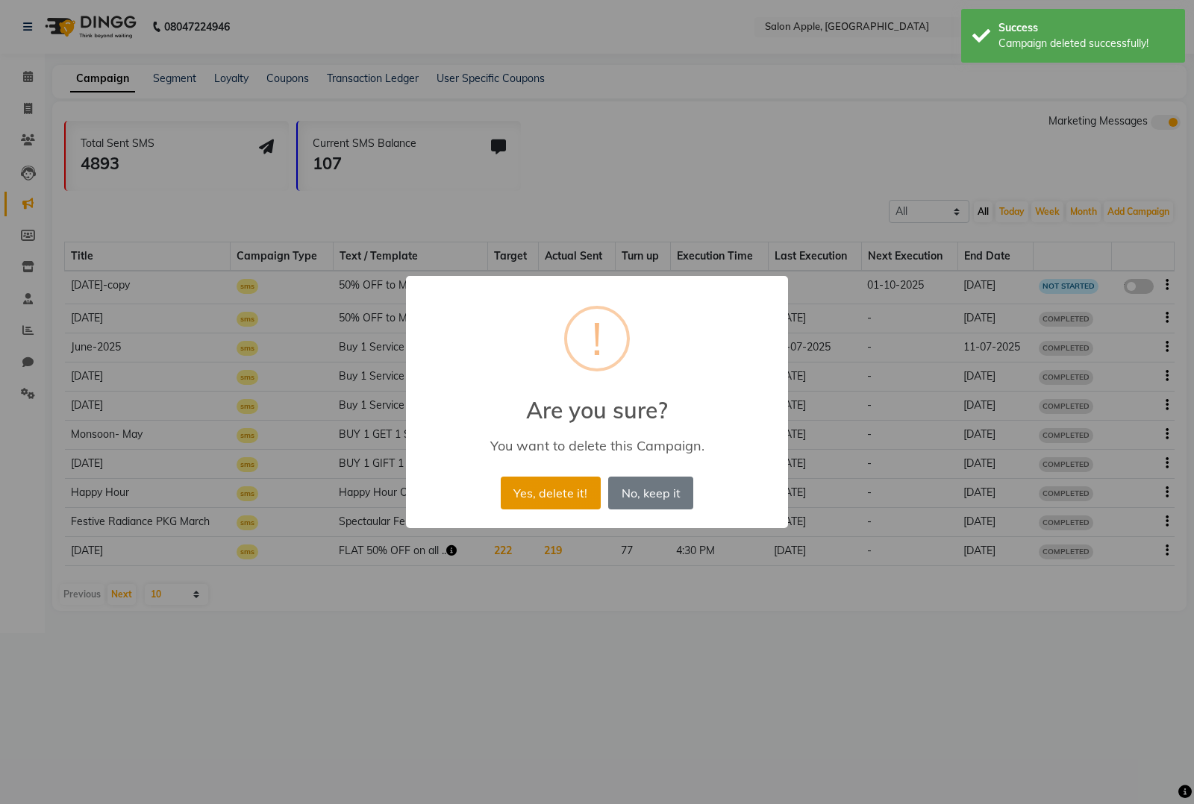
click at [580, 485] on button "Yes, delete it!" at bounding box center [551, 493] width 100 height 33
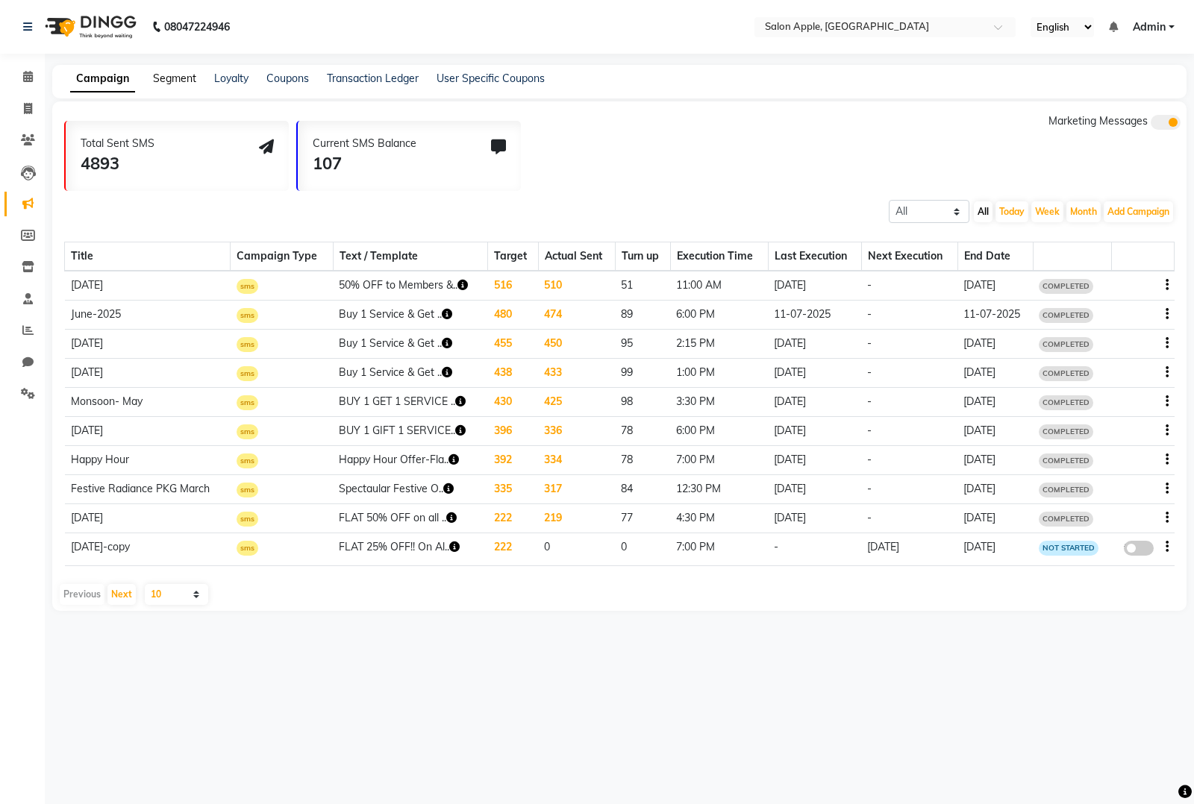
click at [180, 78] on link "Segment" at bounding box center [174, 78] width 43 height 13
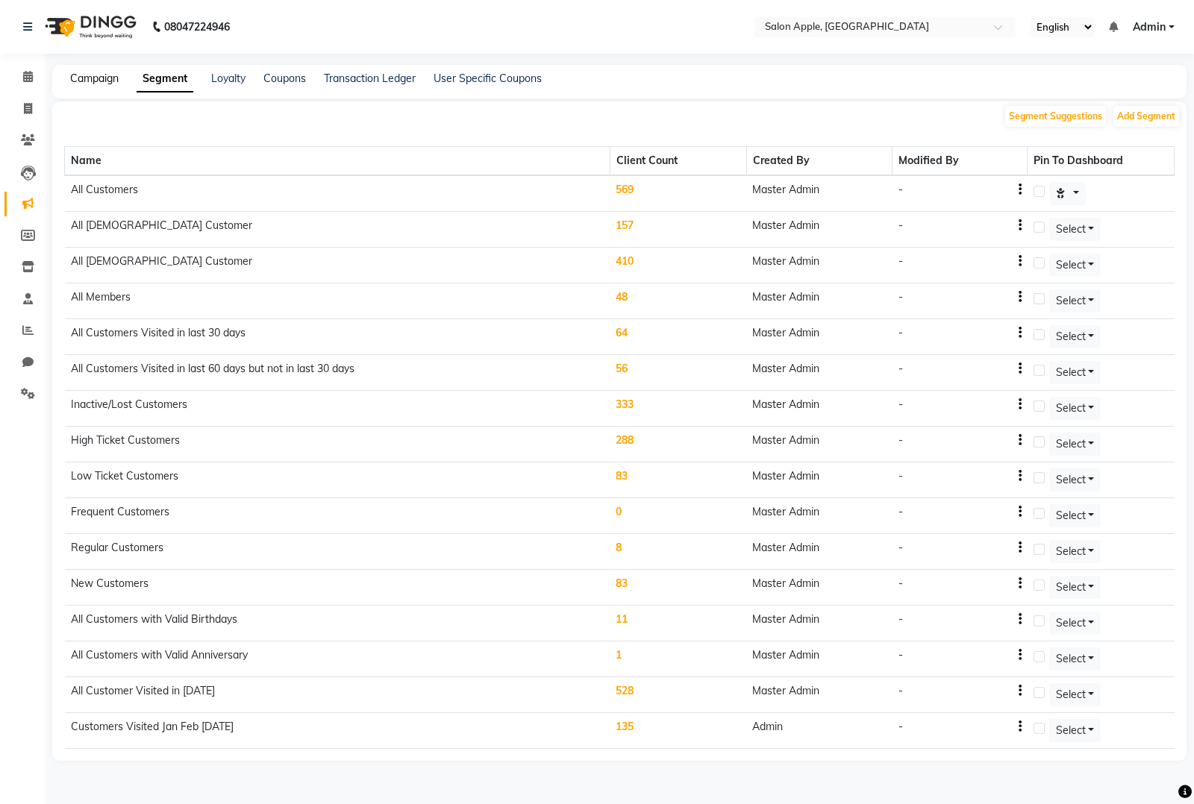
click at [108, 72] on link "Campaign" at bounding box center [94, 78] width 48 height 13
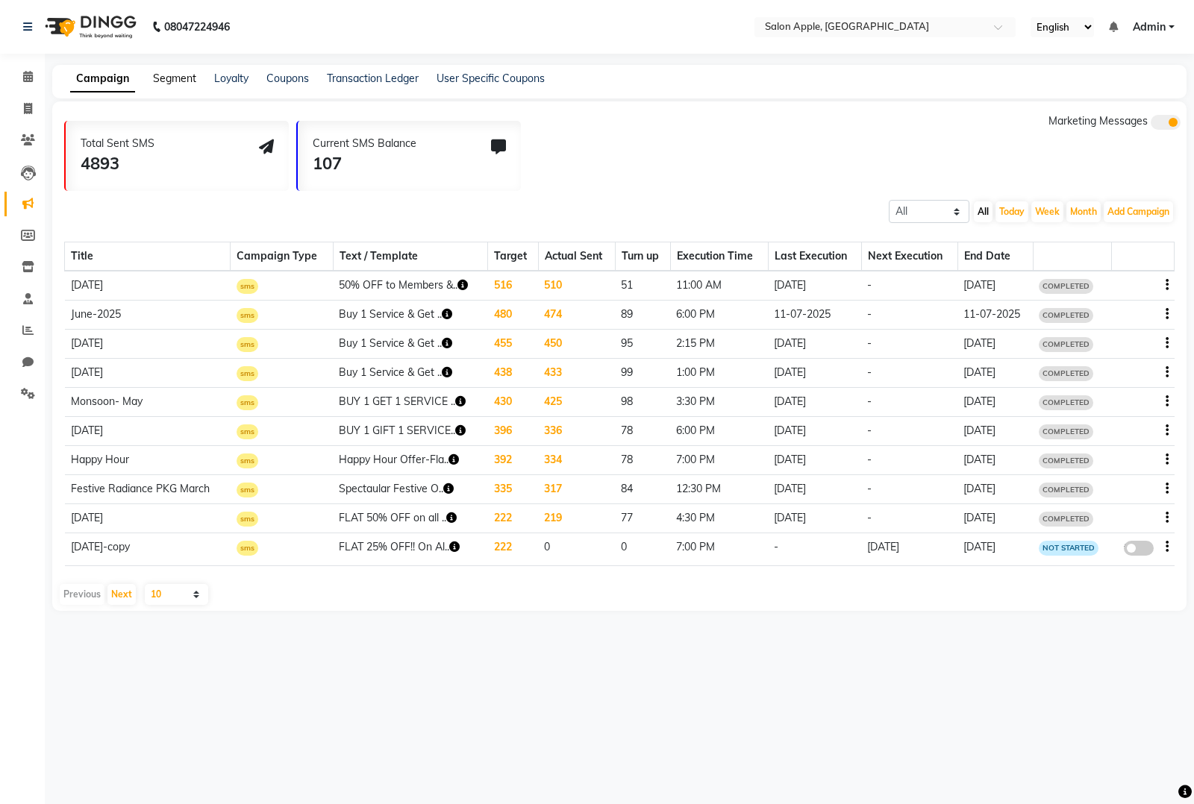
click at [176, 75] on link "Segment" at bounding box center [174, 78] width 43 height 13
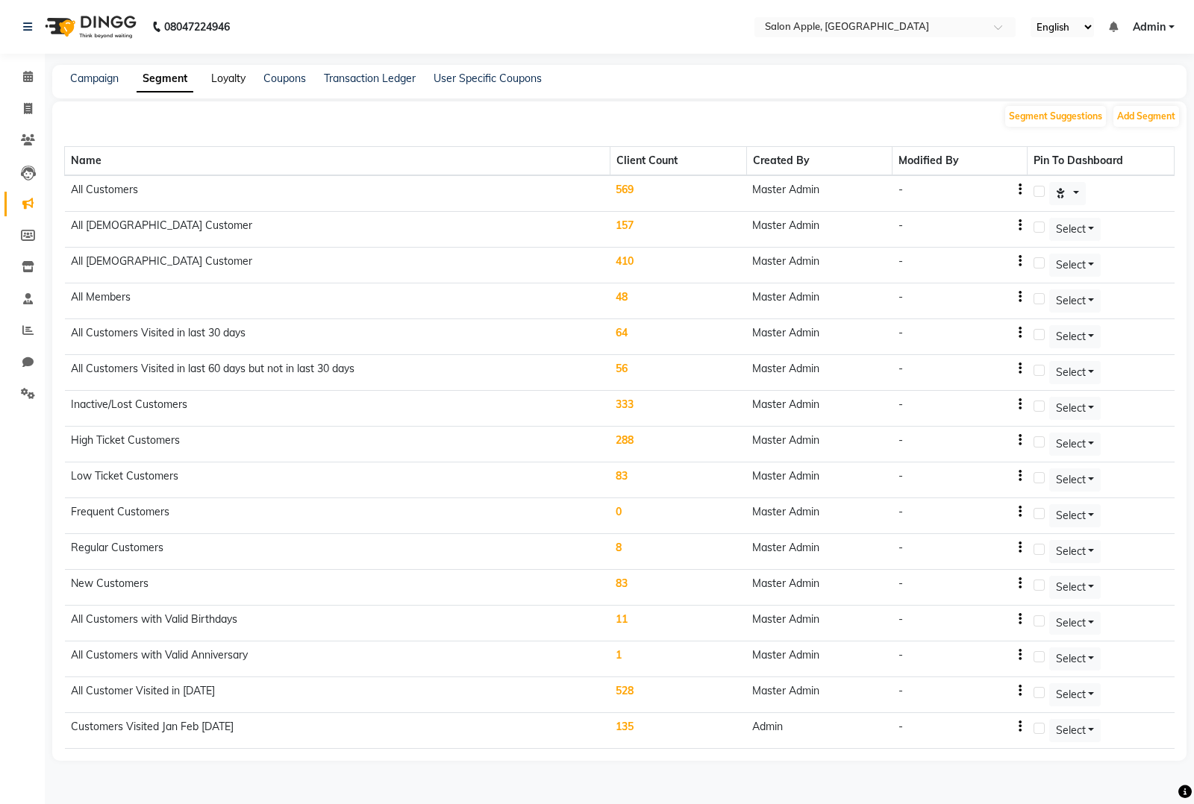
click at [235, 76] on link "Loyalty" at bounding box center [228, 78] width 34 height 13
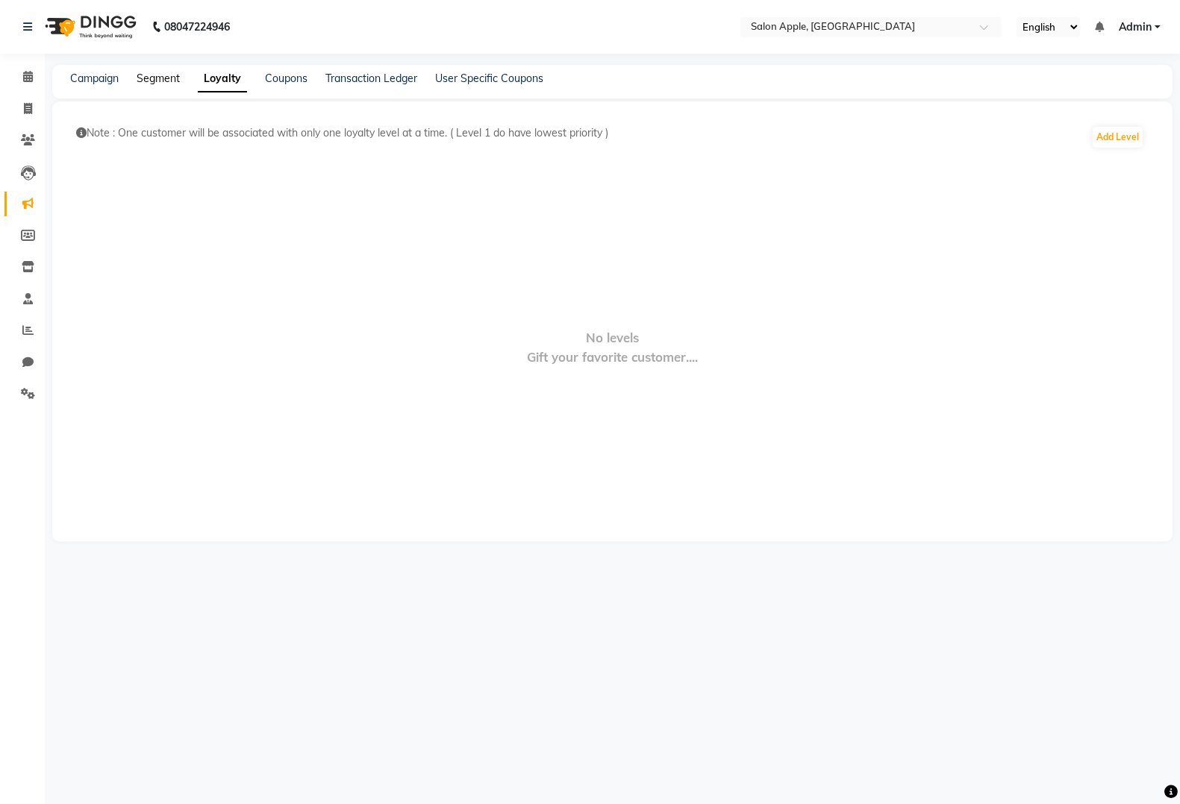
click at [163, 79] on link "Segment" at bounding box center [158, 78] width 43 height 13
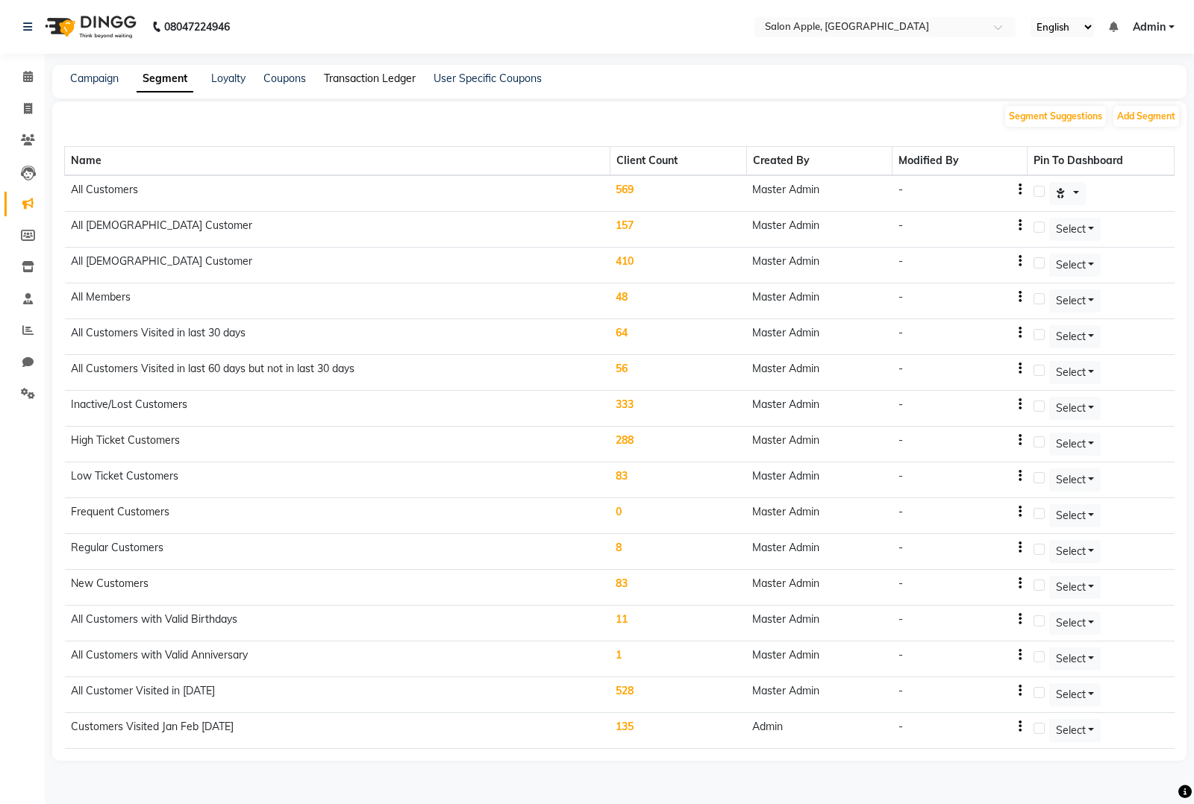
click at [385, 79] on link "Transaction Ledger" at bounding box center [370, 78] width 92 height 13
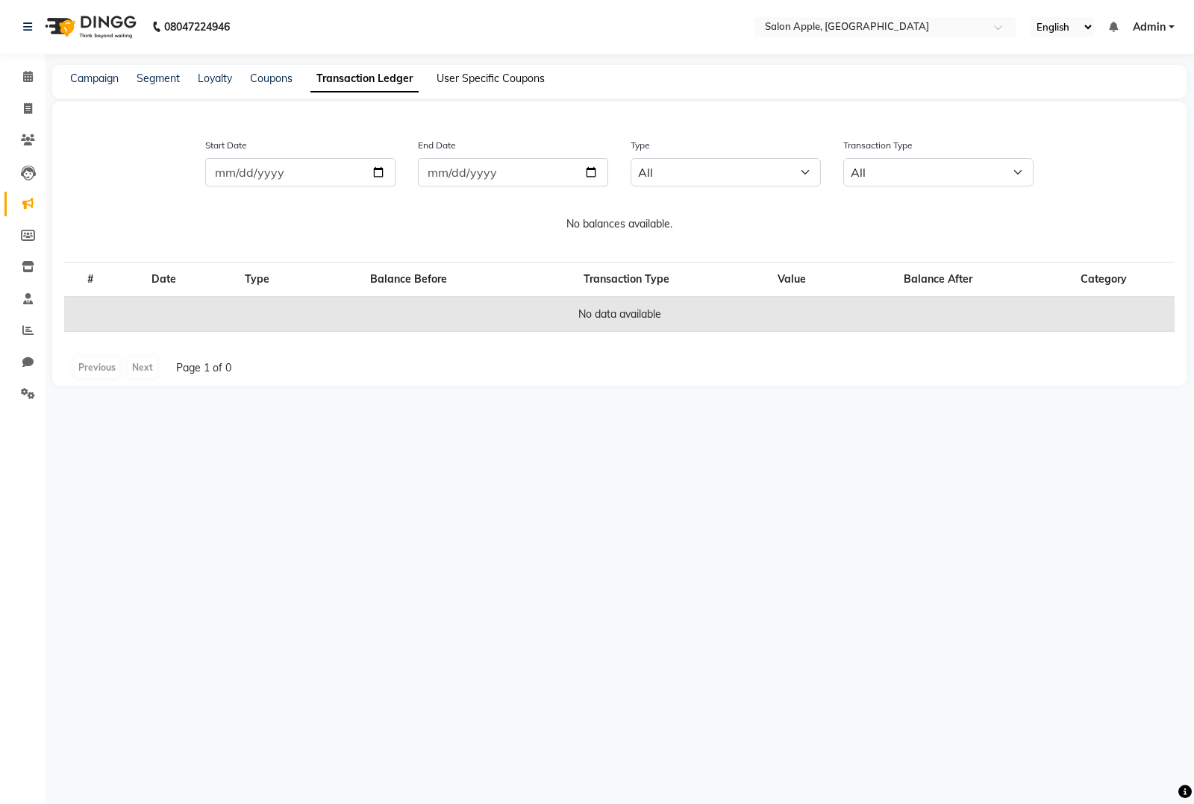
click at [497, 81] on link "User Specific Coupons" at bounding box center [490, 78] width 108 height 13
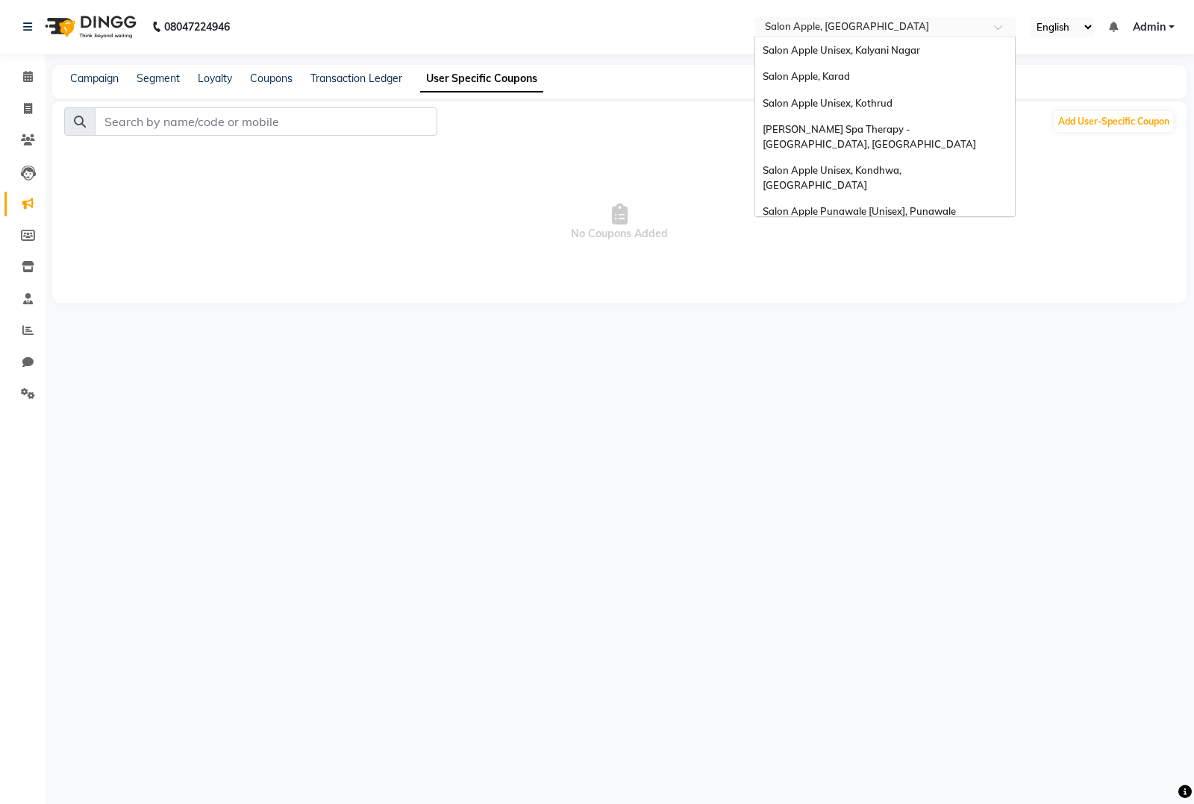
click at [833, 22] on input "text" at bounding box center [870, 28] width 216 height 15
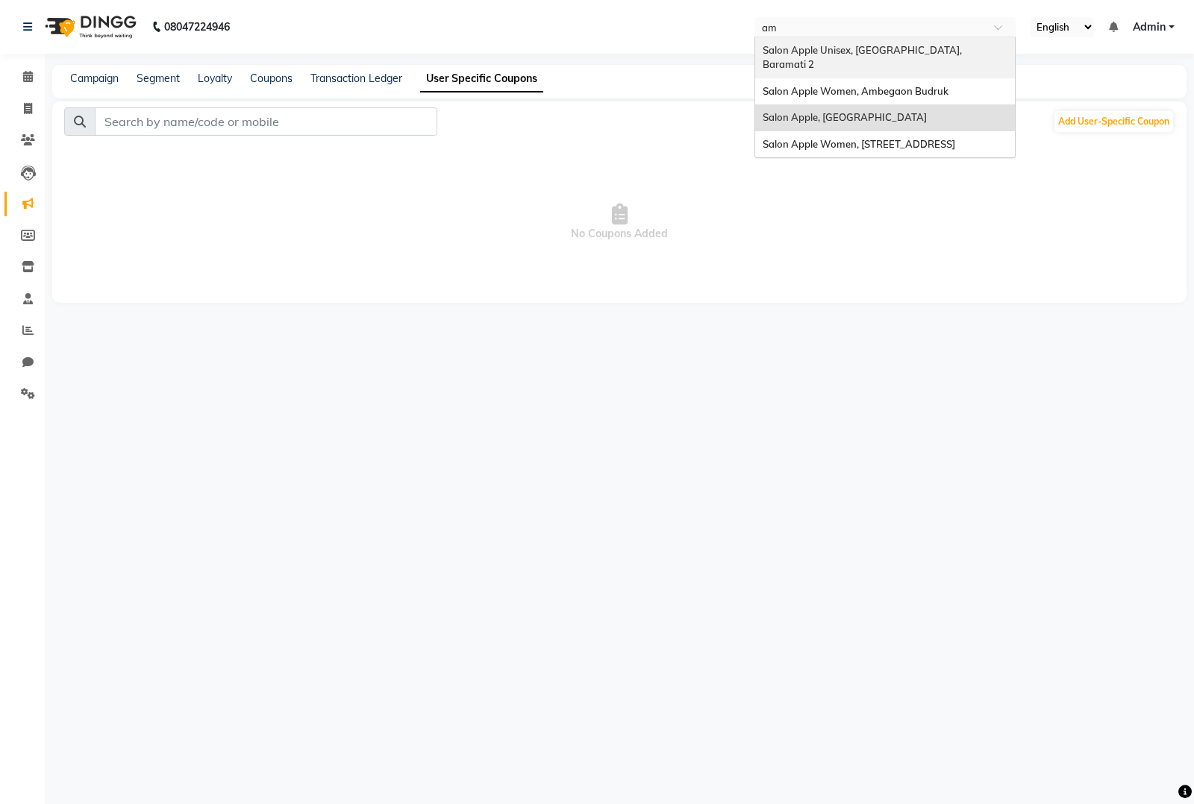
type input "amb"
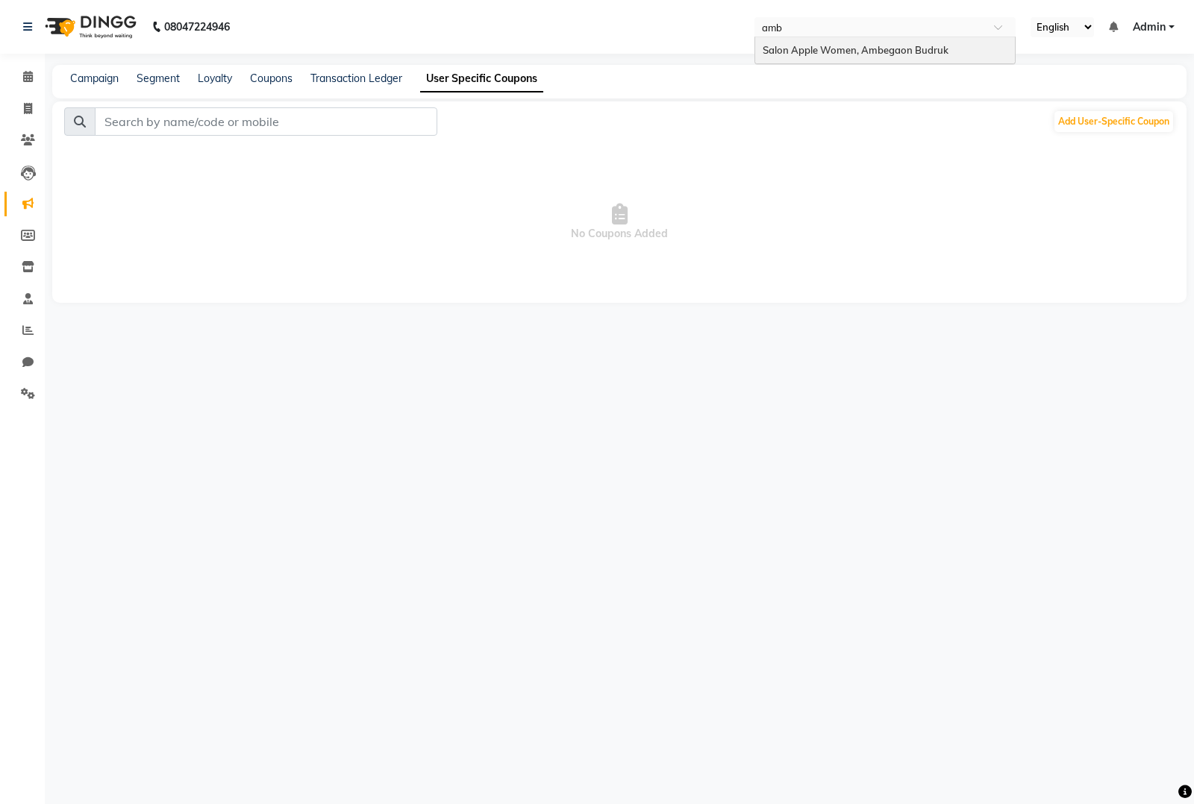
click at [851, 57] on div "Salon Apple Women, Ambegaon Budruk" at bounding box center [885, 50] width 260 height 27
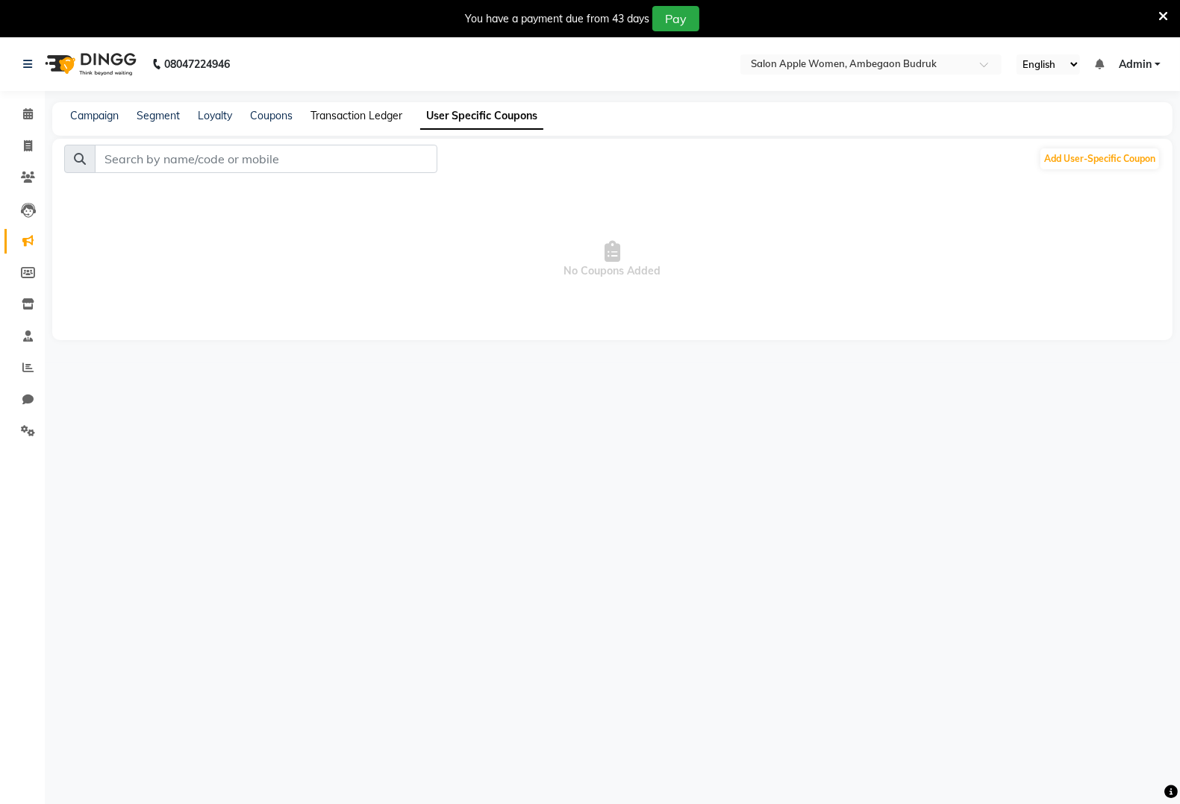
click at [348, 112] on link "Transaction Ledger" at bounding box center [356, 115] width 92 height 13
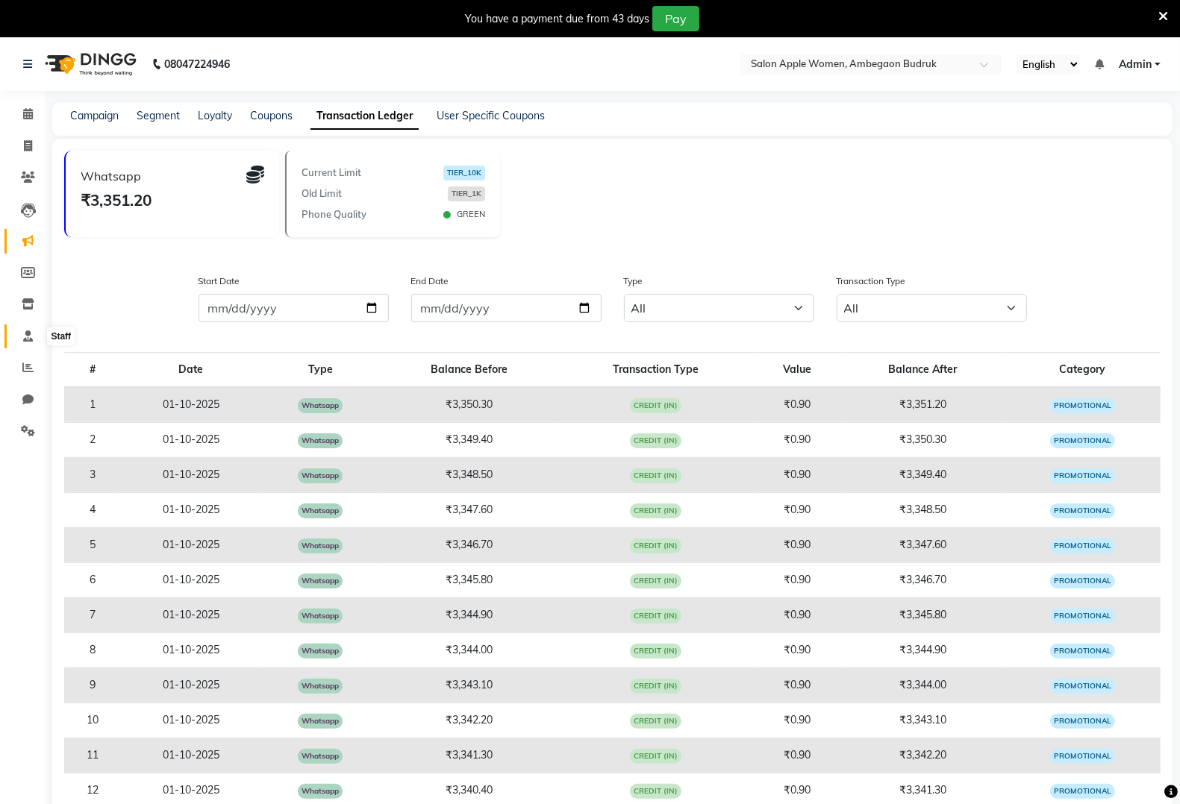
click at [30, 337] on icon at bounding box center [28, 336] width 10 height 11
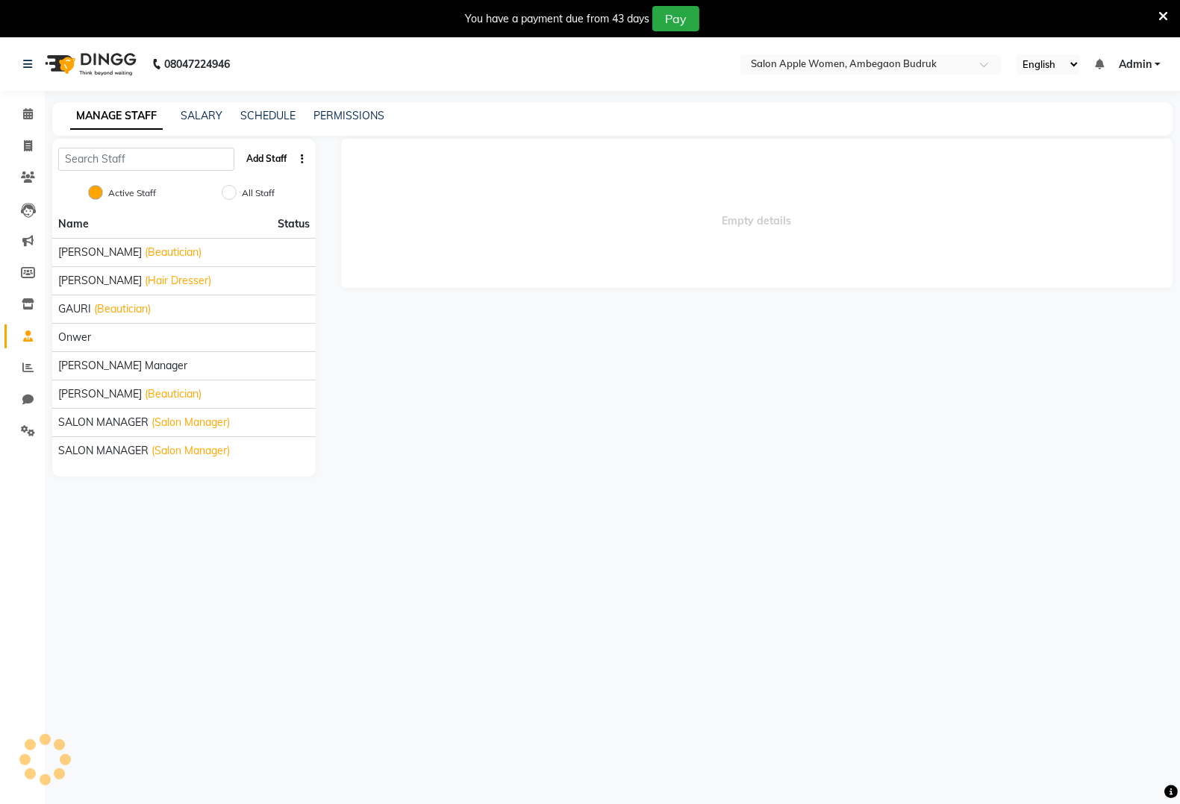
click at [284, 155] on button "Add Staff" at bounding box center [266, 158] width 52 height 25
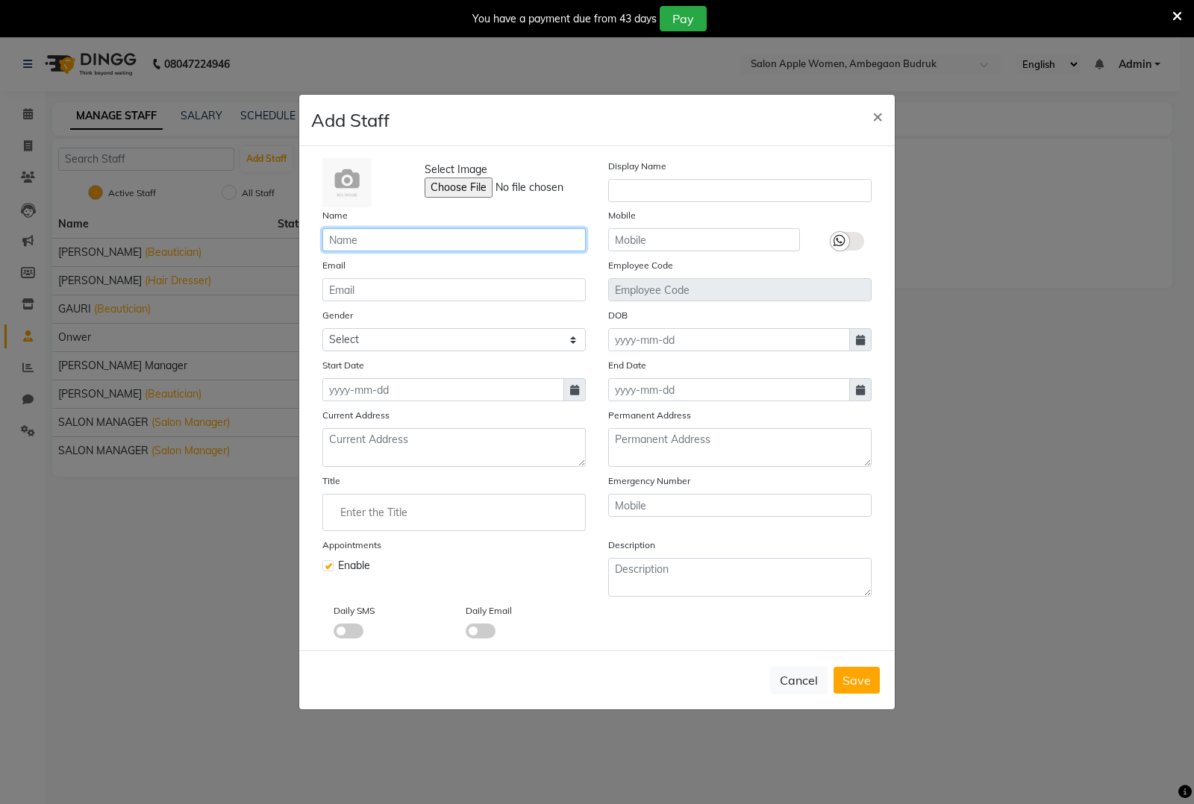
click at [476, 241] on input "text" at bounding box center [453, 239] width 263 height 23
click at [478, 240] on input "text" at bounding box center [453, 239] width 263 height 23
paste input "[PERSON_NAME] [PERSON_NAME]"
type input "[PERSON_NAME] [PERSON_NAME]"
click at [642, 240] on input "text" at bounding box center [704, 239] width 192 height 23
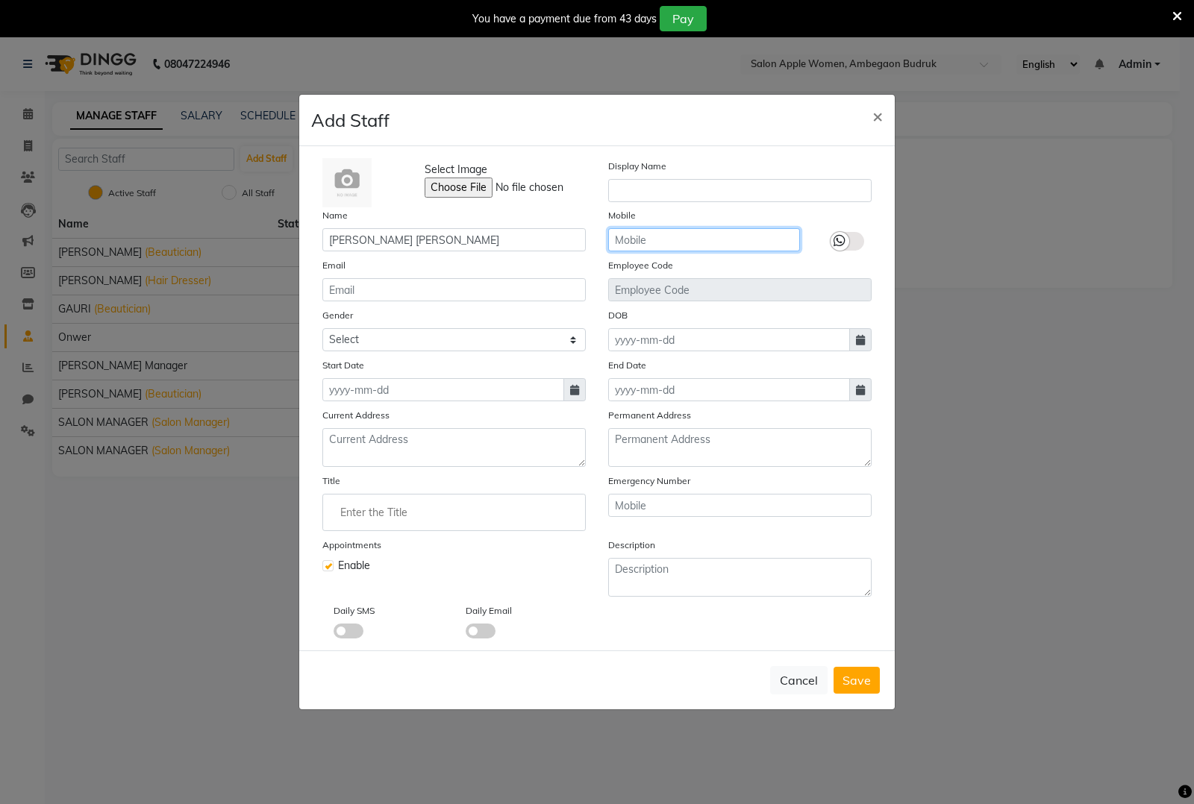
paste input "9156247570"
type input "9156247570"
click at [577, 393] on icon at bounding box center [574, 390] width 9 height 10
select select "10"
select select "2025"
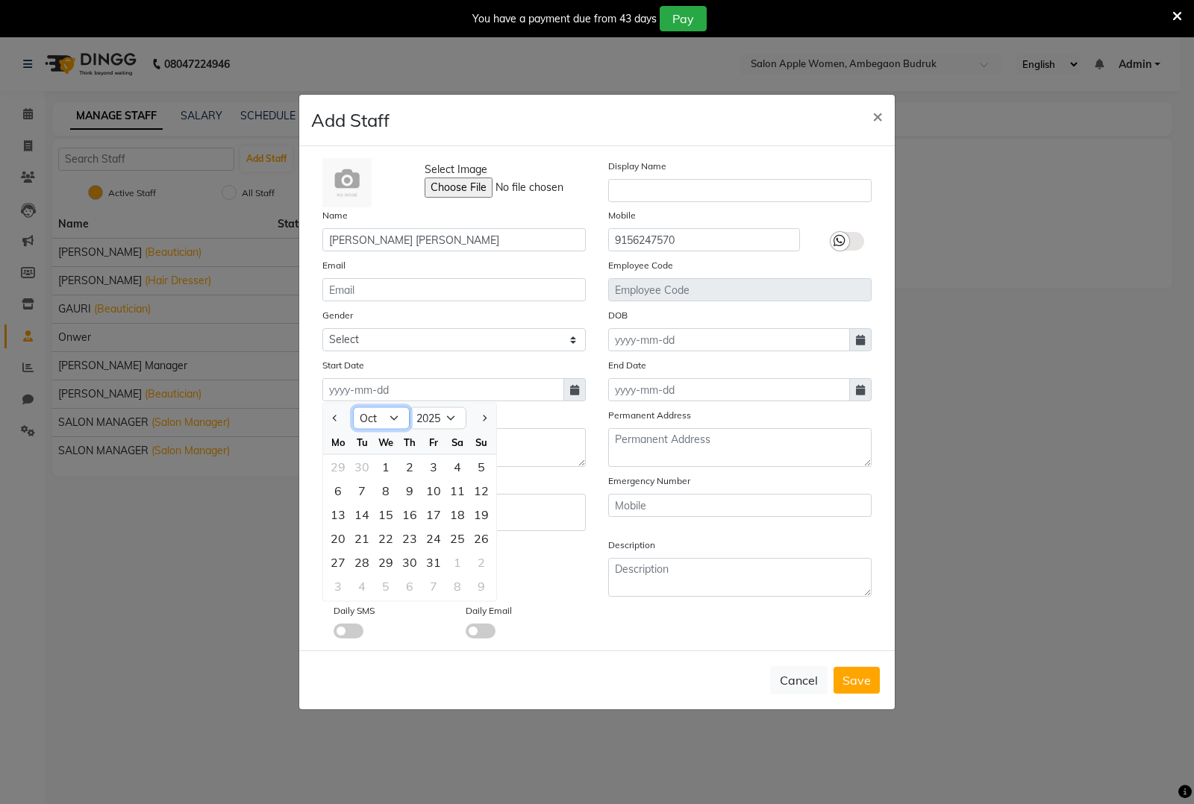
click at [392, 415] on select "Jan Feb Mar Apr May Jun [DATE] Aug Sep Oct Nov Dec" at bounding box center [381, 418] width 57 height 22
select select "8"
click at [353, 407] on select "Jan Feb Mar Apr May Jun [DATE] Aug Sep Oct Nov Dec" at bounding box center [381, 418] width 57 height 22
click at [428, 467] on div "1" at bounding box center [434, 467] width 24 height 24
type input "[DATE]"
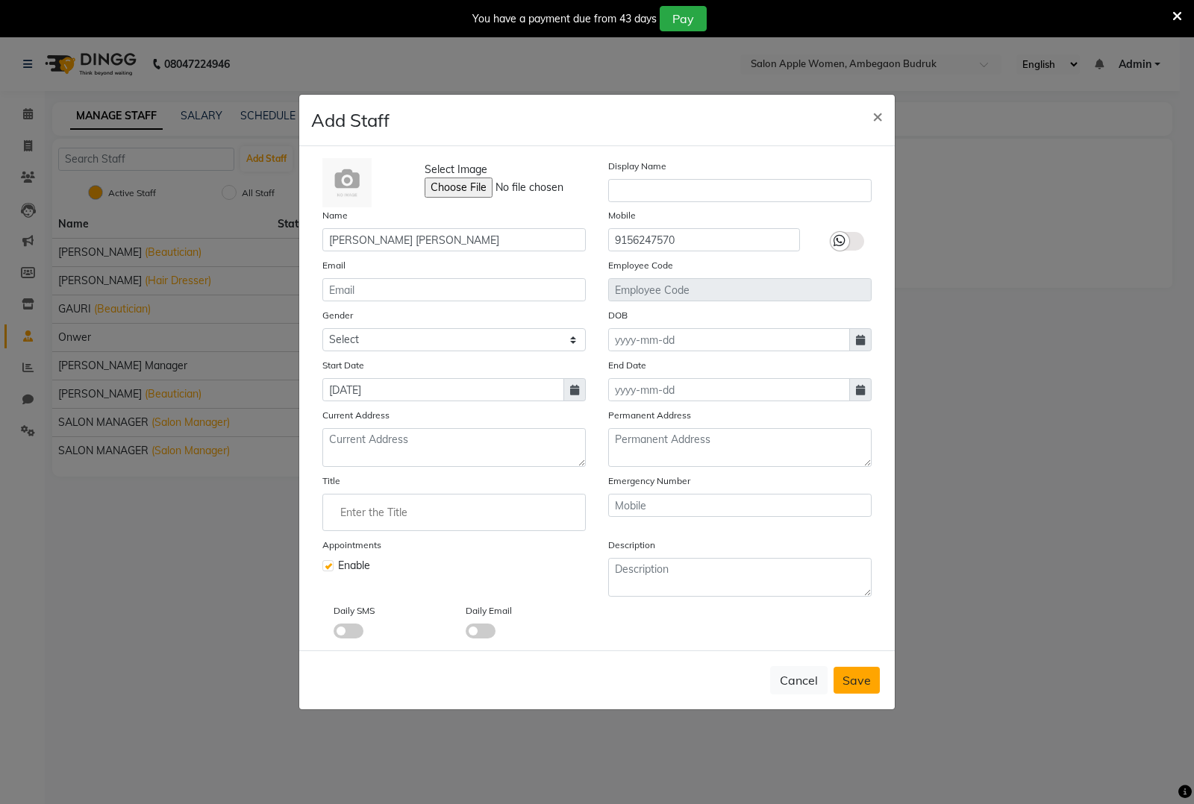
click at [871, 672] on button "Save" at bounding box center [856, 680] width 46 height 27
checkbox input "false"
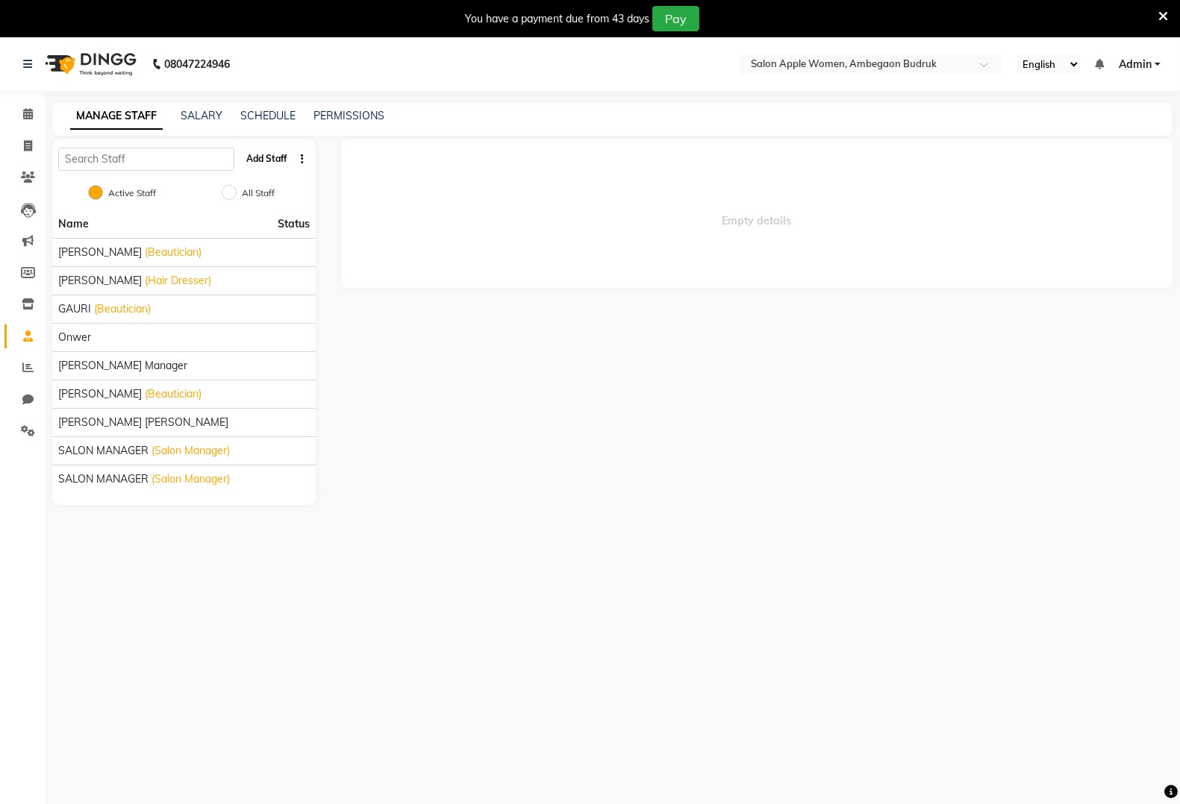
click at [278, 165] on button "Add Staff" at bounding box center [266, 158] width 52 height 25
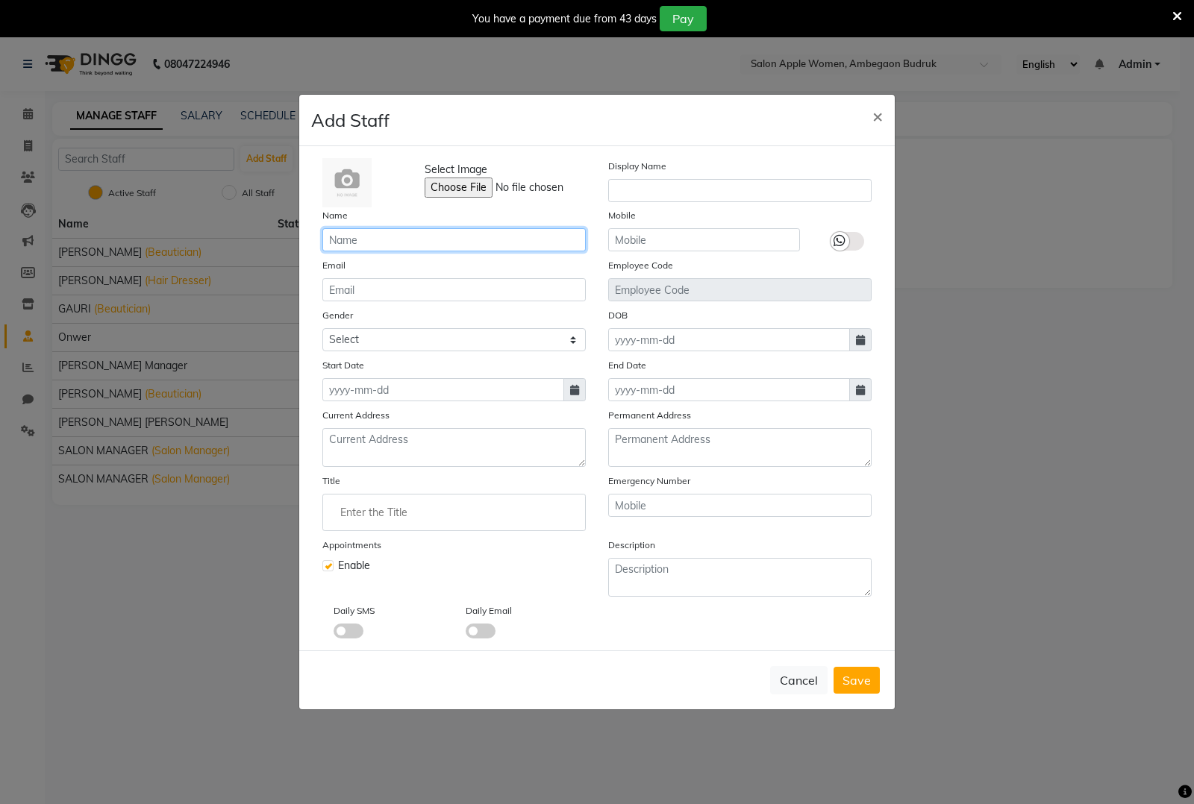
click at [444, 237] on input "text" at bounding box center [453, 239] width 263 height 23
paste input "[PERSON_NAME]"
type input "[PERSON_NAME]"
click at [669, 240] on input "text" at bounding box center [704, 239] width 192 height 23
paste input "8329561408"
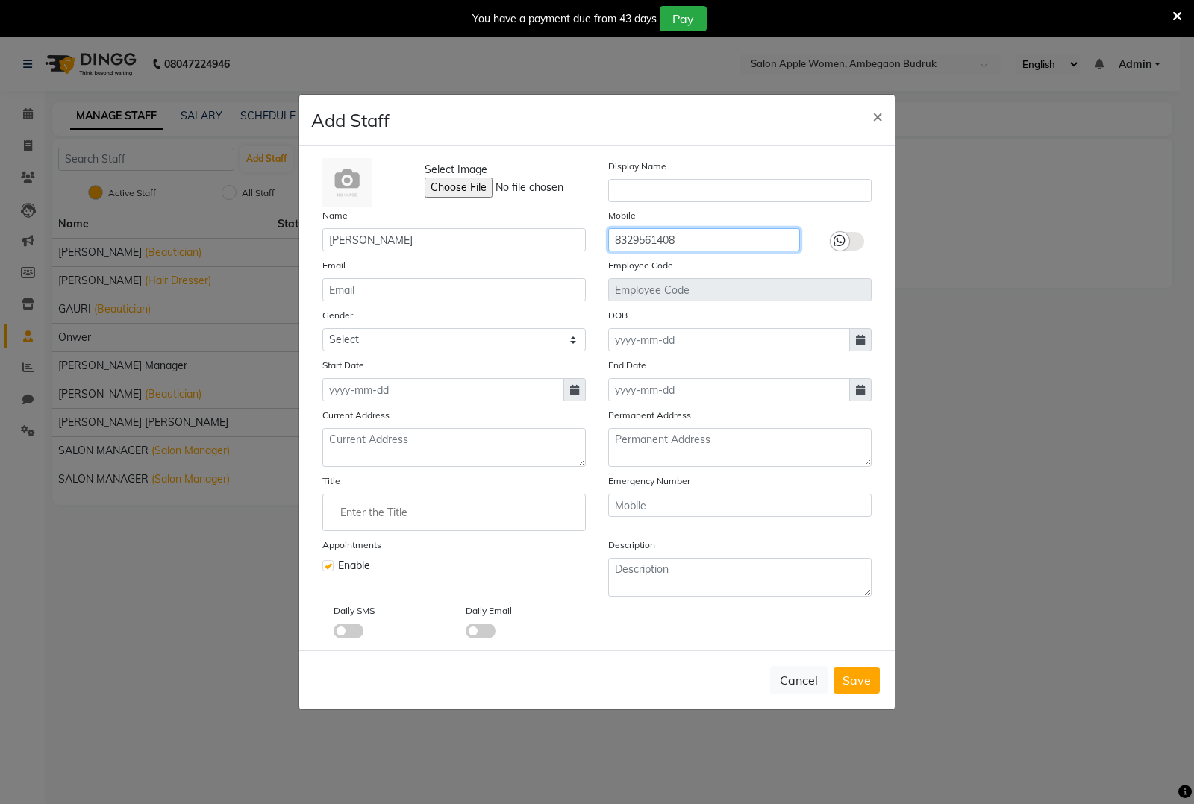
type input "8329561408"
click at [575, 390] on icon at bounding box center [574, 390] width 9 height 10
select select "10"
select select "2025"
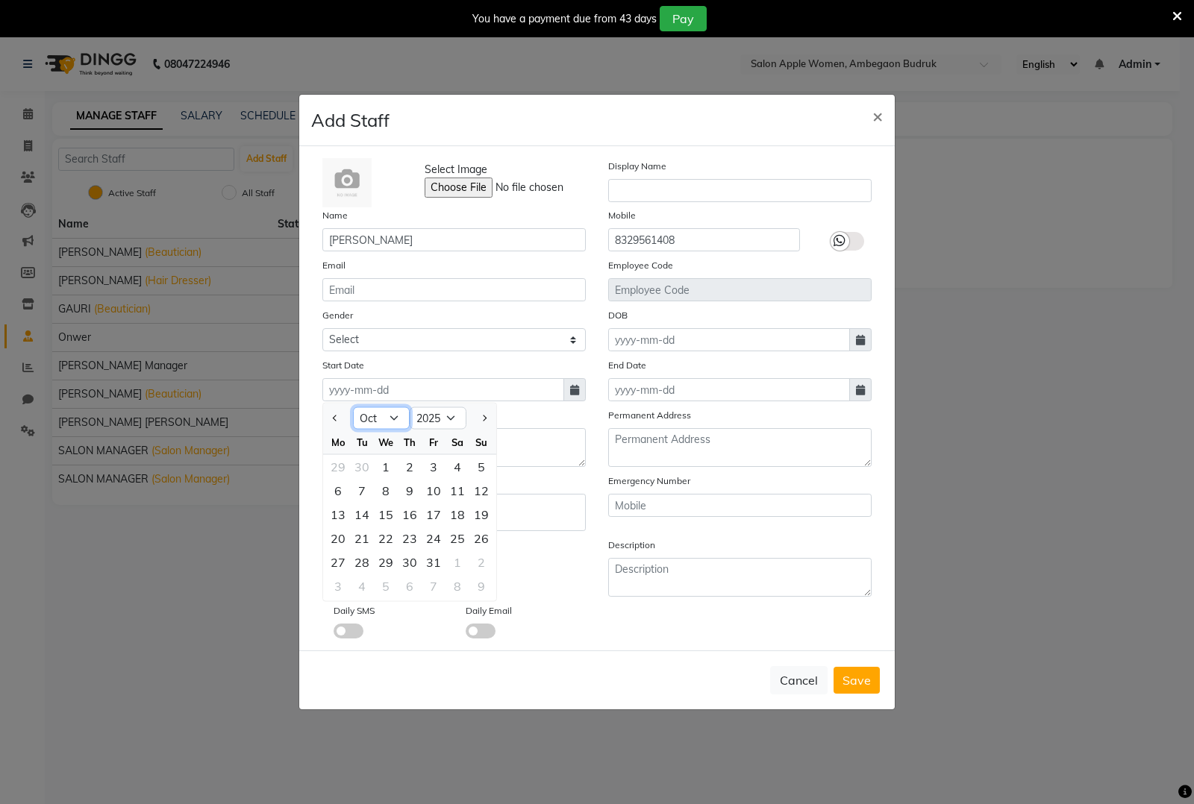
click at [392, 424] on select "Jan Feb Mar Apr May Jun [DATE] Aug Sep Oct Nov Dec" at bounding box center [381, 418] width 57 height 22
select select "5"
click at [353, 407] on select "Jan Feb Mar Apr May Jun [DATE] Aug Sep Oct Nov Dec" at bounding box center [381, 418] width 57 height 22
click at [450, 516] on div "17" at bounding box center [457, 515] width 24 height 24
type input "[DATE]"
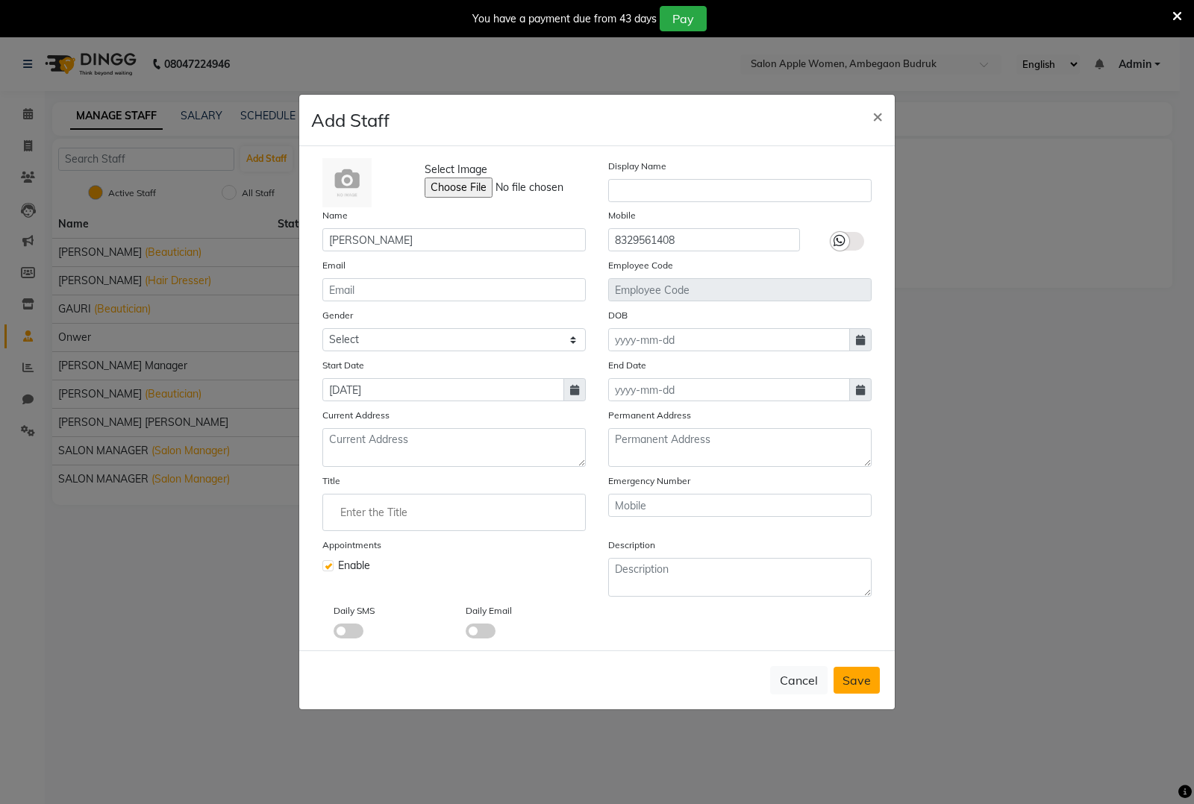
click at [879, 679] on button "Save" at bounding box center [856, 680] width 46 height 27
checkbox input "false"
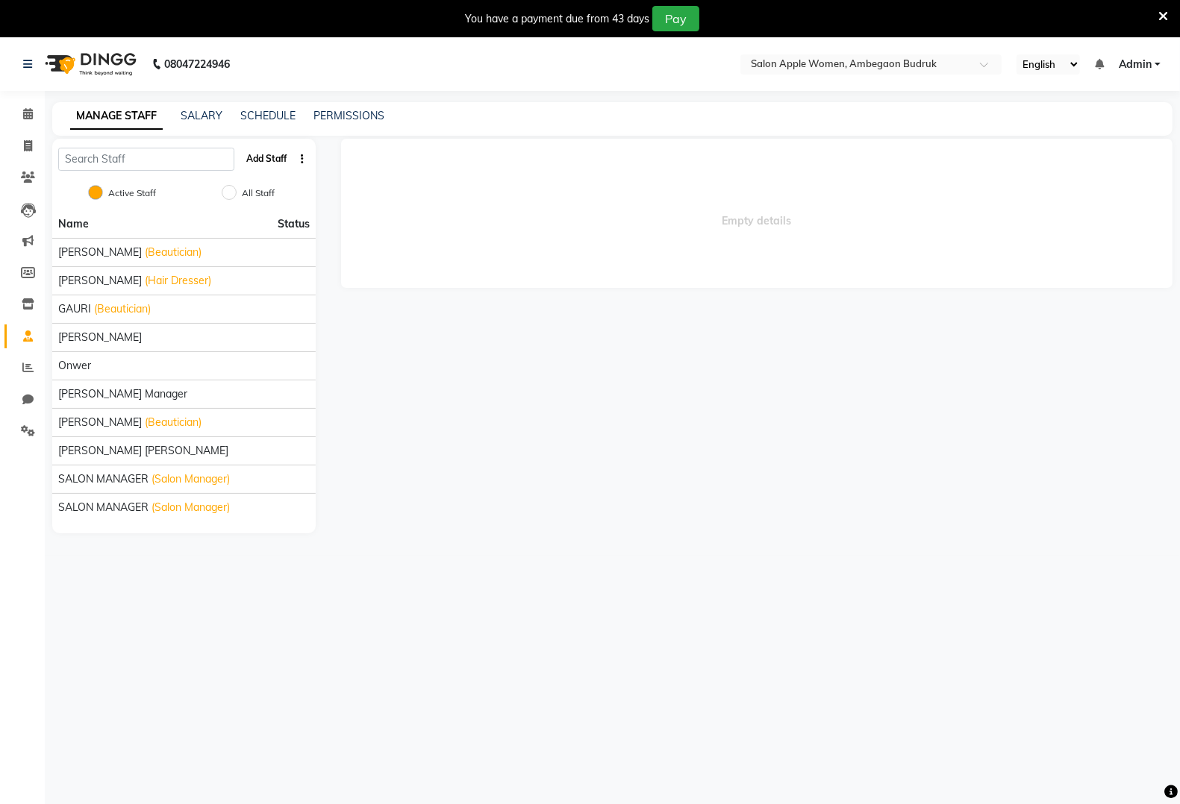
click at [281, 164] on button "Add Staff" at bounding box center [266, 158] width 52 height 25
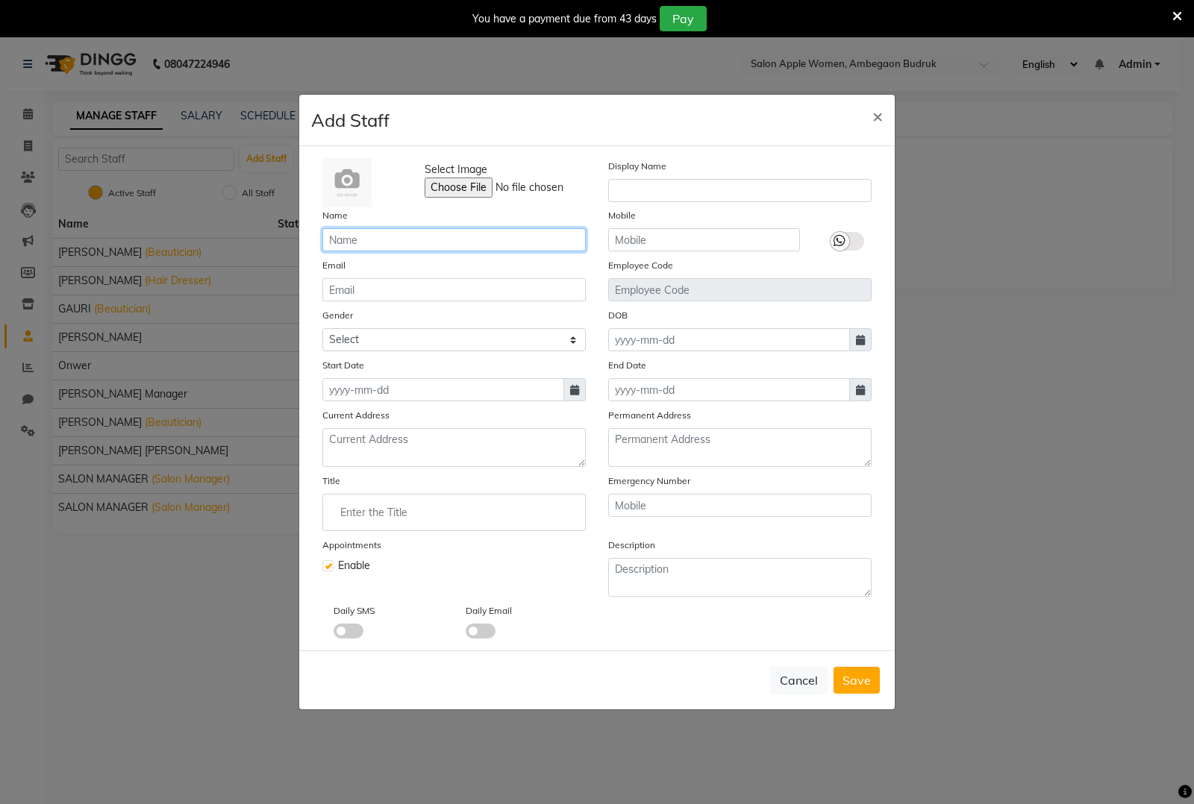
click at [498, 246] on input "text" at bounding box center [453, 239] width 263 height 23
paste input "[PERSON_NAME]"
type input "[PERSON_NAME]"
click at [673, 246] on input "text" at bounding box center [704, 239] width 192 height 23
paste input "9022956390"
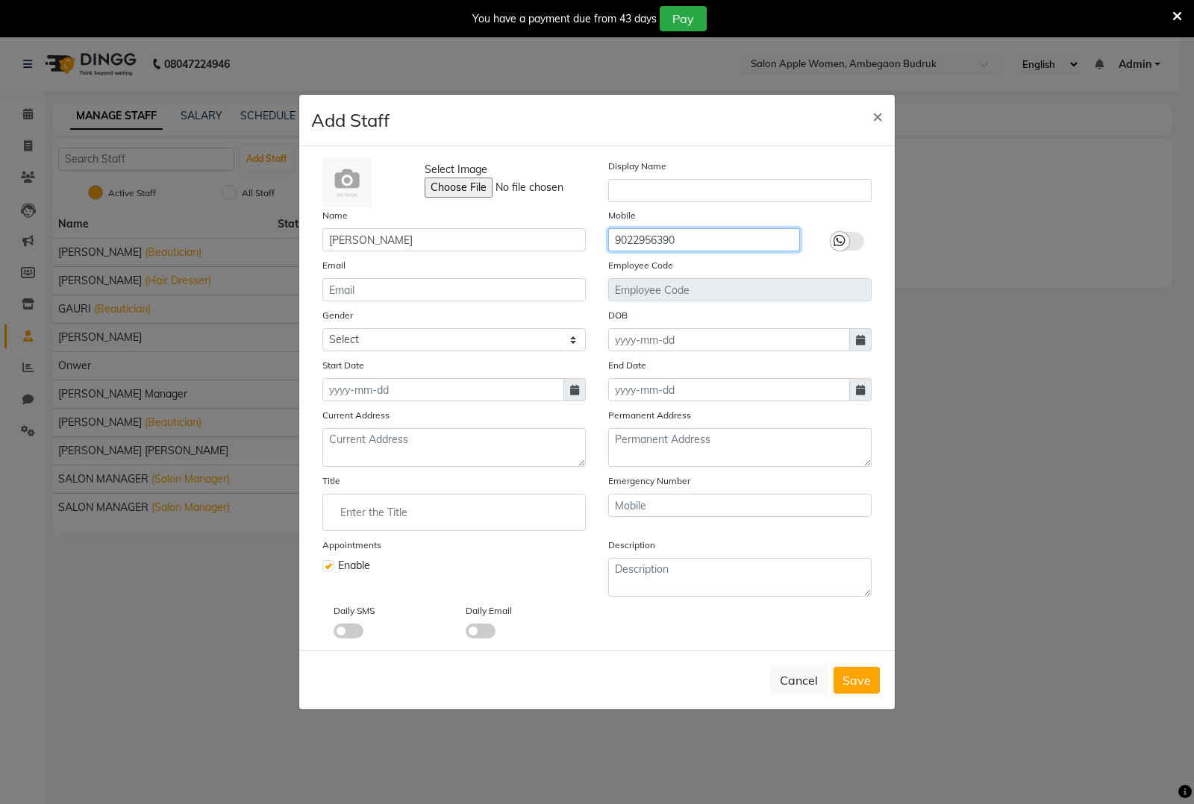
type input "9022956390"
click at [572, 395] on span at bounding box center [574, 389] width 22 height 23
select select "10"
select select "2025"
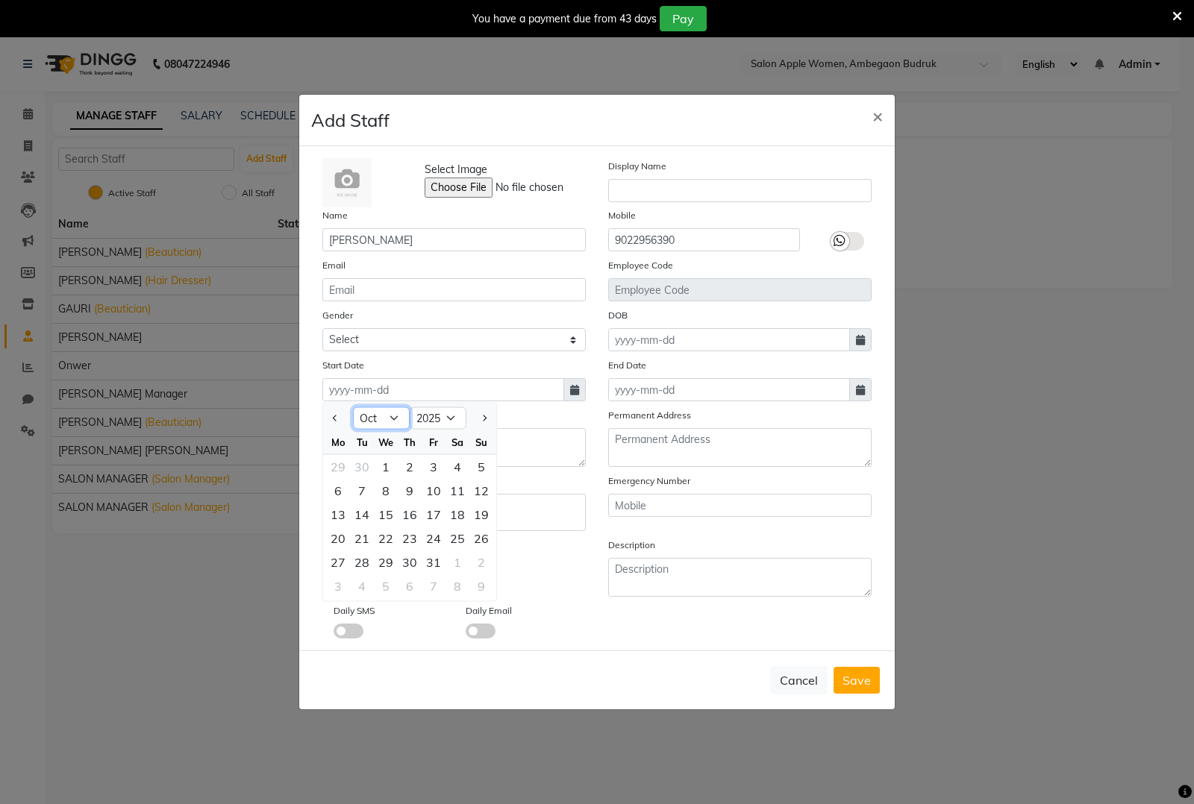
click at [392, 424] on select "Jan Feb Mar Apr May Jun [DATE] Aug Sep Oct Nov Dec" at bounding box center [381, 418] width 57 height 22
select select "6"
click at [353, 407] on select "Jan Feb Mar Apr May Jun [DATE] Aug Sep Oct Nov Dec" at bounding box center [381, 418] width 57 height 22
click at [340, 532] on div "16" at bounding box center [338, 539] width 24 height 24
type input "[DATE]"
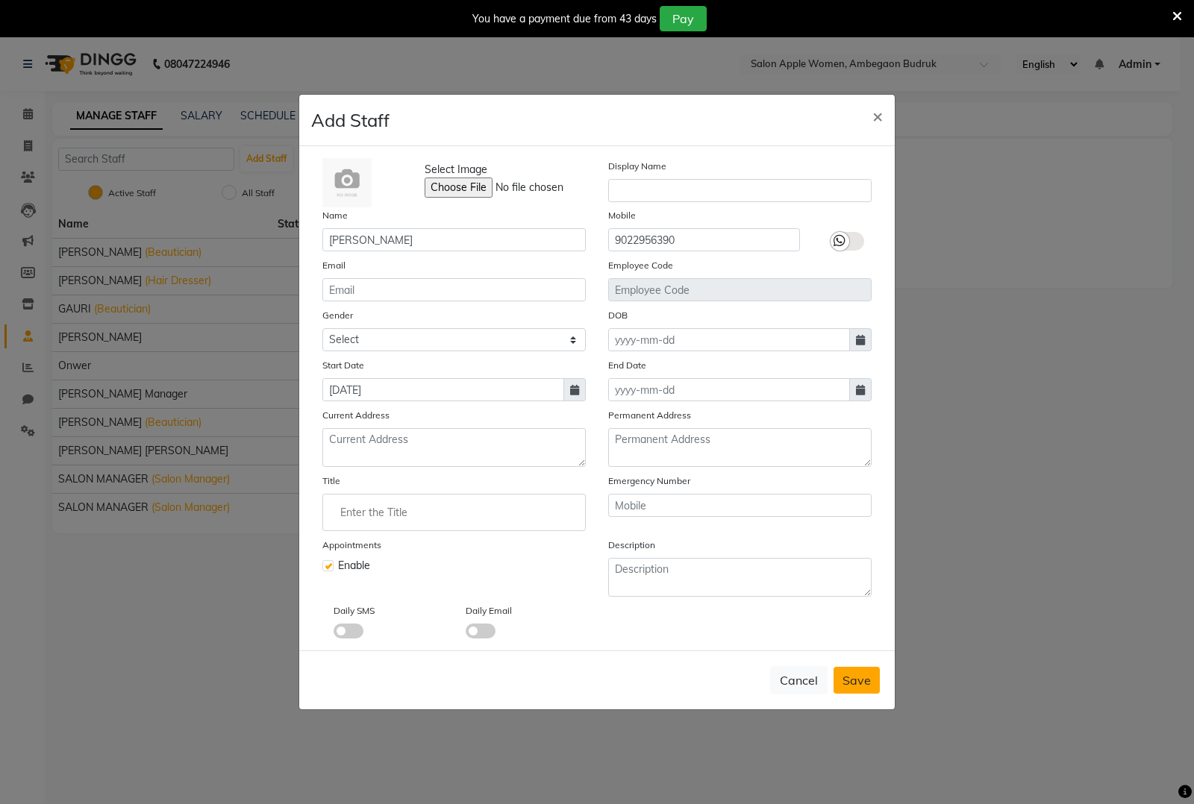
click at [869, 677] on span "Save" at bounding box center [856, 680] width 28 height 15
checkbox input "false"
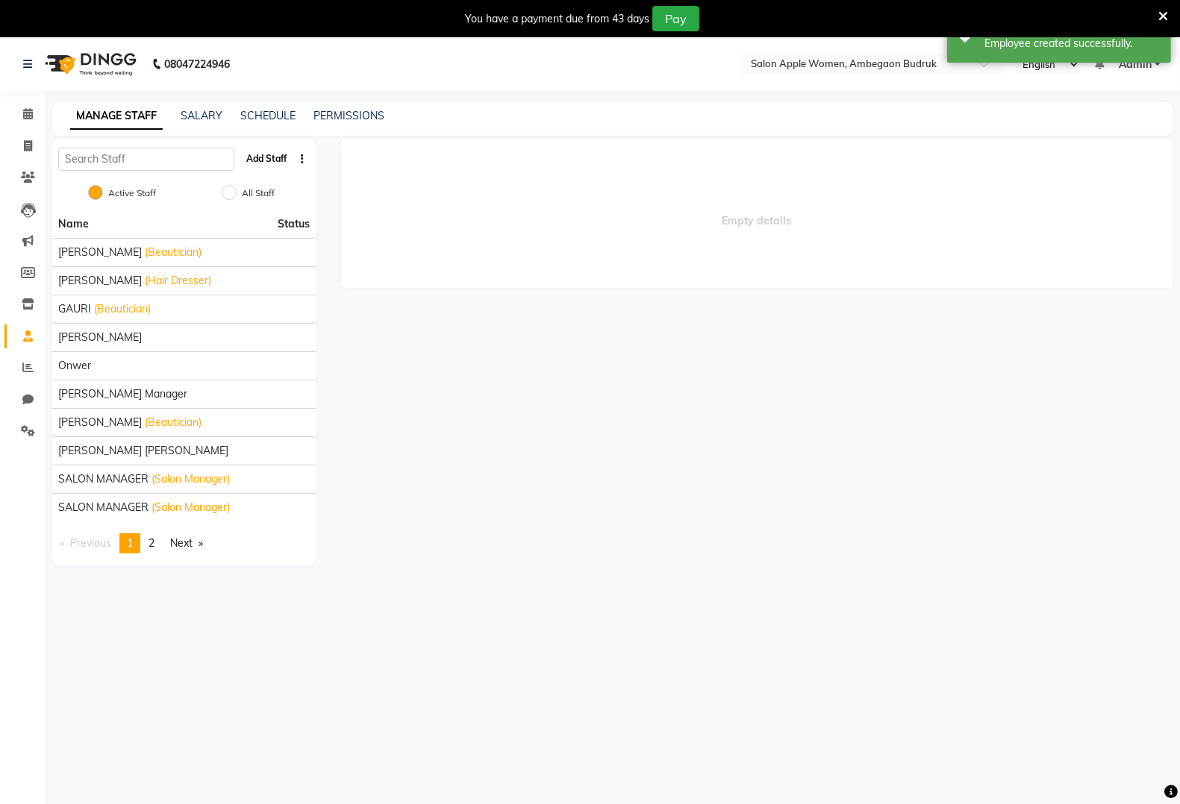
click at [278, 158] on button "Add Staff" at bounding box center [266, 158] width 52 height 25
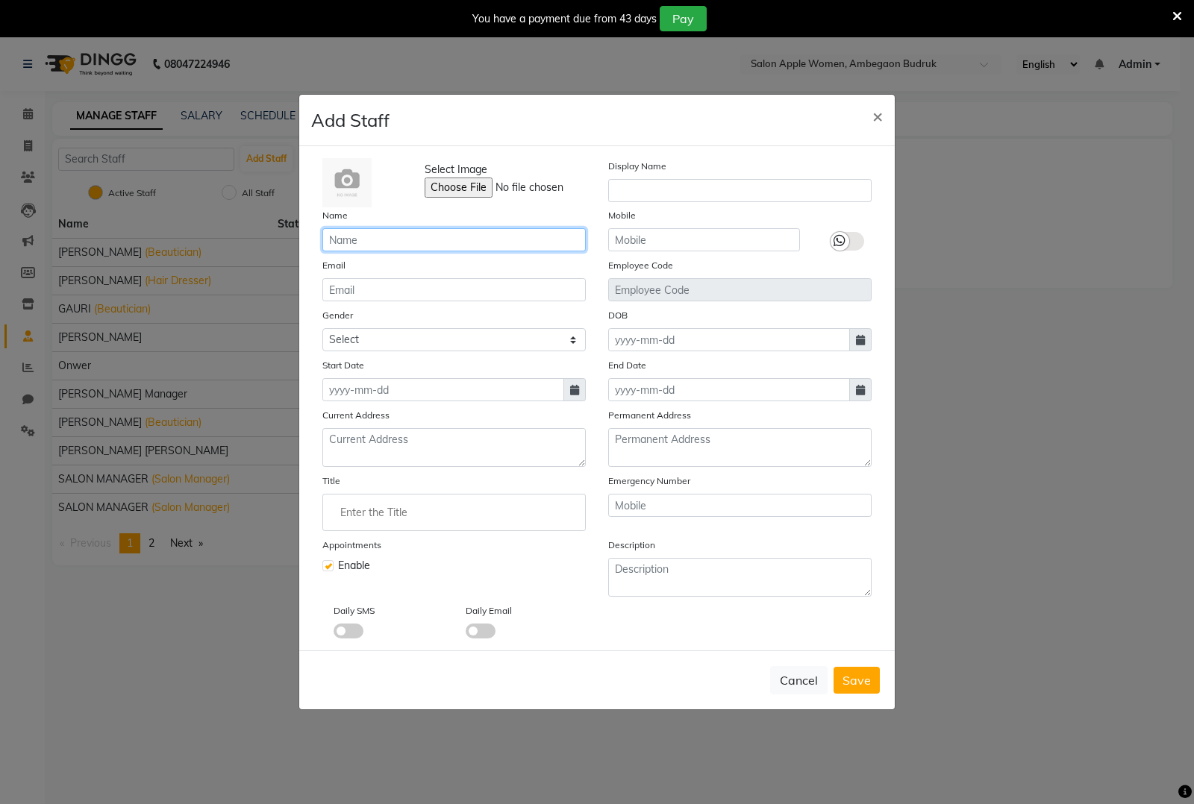
click at [557, 237] on input "text" at bounding box center [453, 239] width 263 height 23
paste input "9022956390"
type input "9022956390"
paste input "[DEMOGRAPHIC_DATA][PERSON_NAME] bandptte"
type input "[DEMOGRAPHIC_DATA][PERSON_NAME] bandptte"
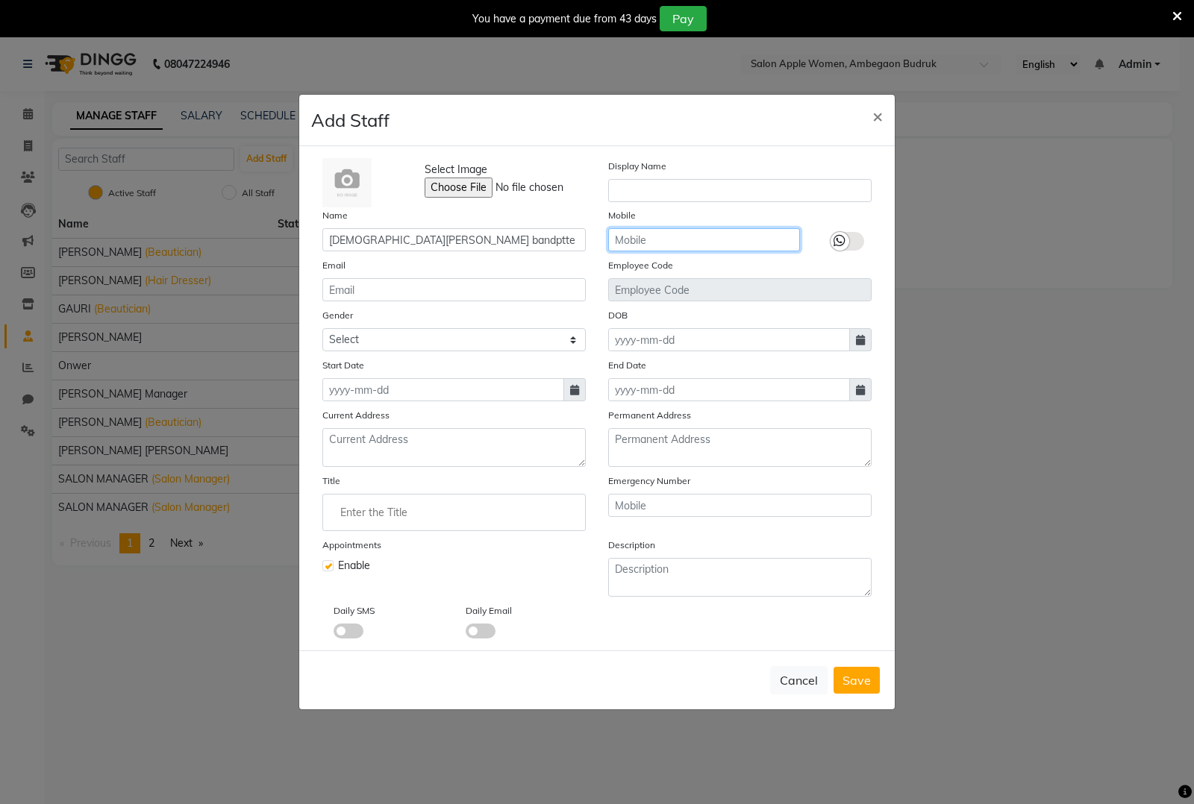
click at [654, 236] on input "text" at bounding box center [704, 239] width 192 height 23
paste input "9145228295"
type input "9145228295"
